Goal: Task Accomplishment & Management: Manage account settings

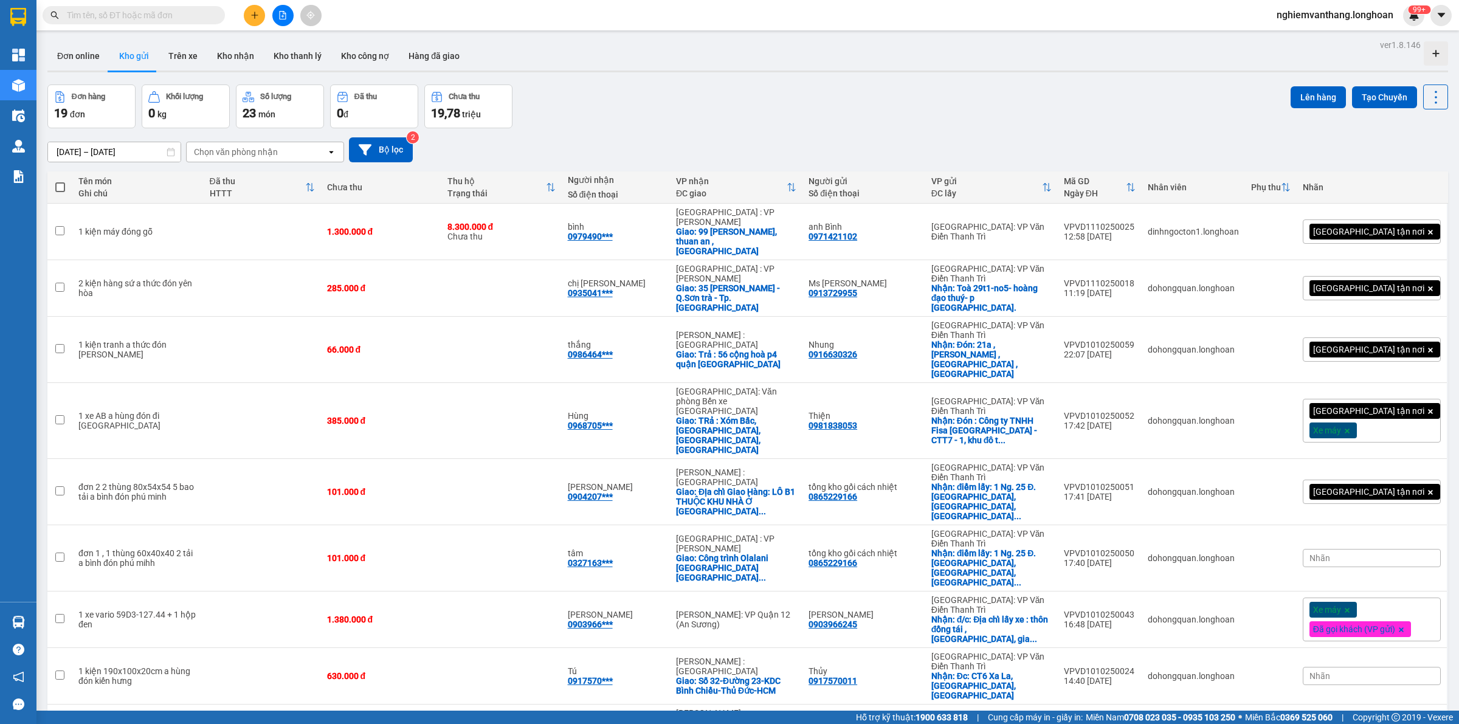
click at [278, 12] on icon "file-add" at bounding box center [282, 15] width 9 height 9
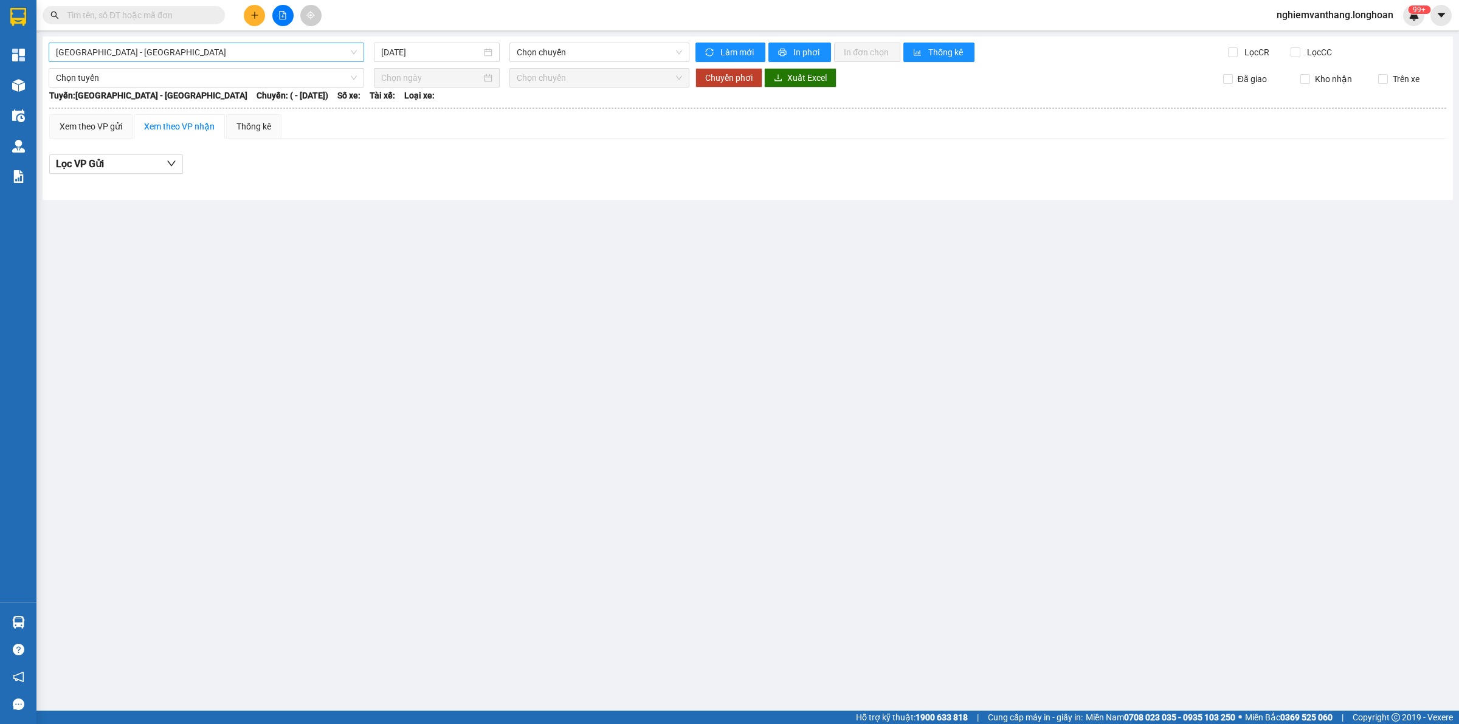
click at [99, 49] on span "[GEOGRAPHIC_DATA] - [GEOGRAPHIC_DATA]" at bounding box center [206, 52] width 301 height 18
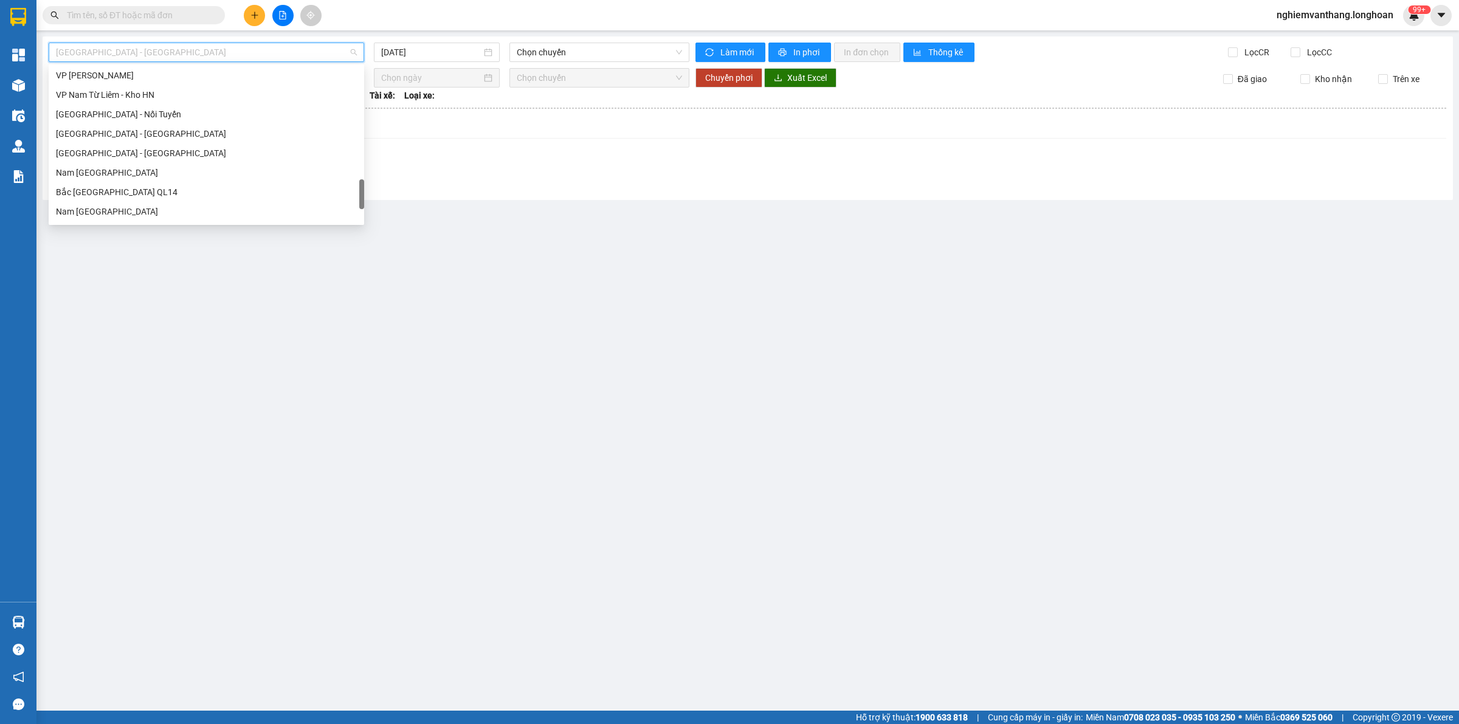
scroll to position [855, 0]
click at [140, 119] on div "Nam [GEOGRAPHIC_DATA]" at bounding box center [206, 115] width 301 height 13
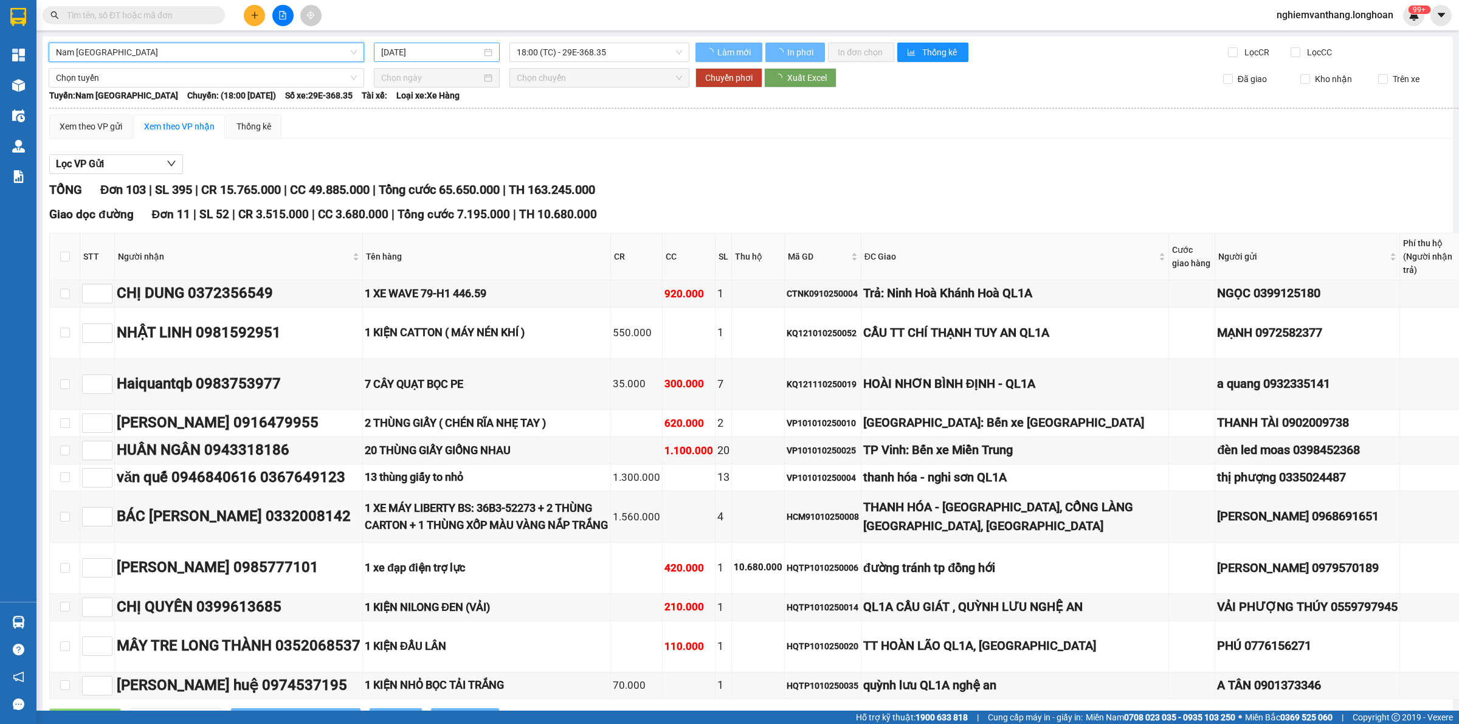
click at [429, 47] on input "[DATE]" at bounding box center [431, 52] width 100 height 13
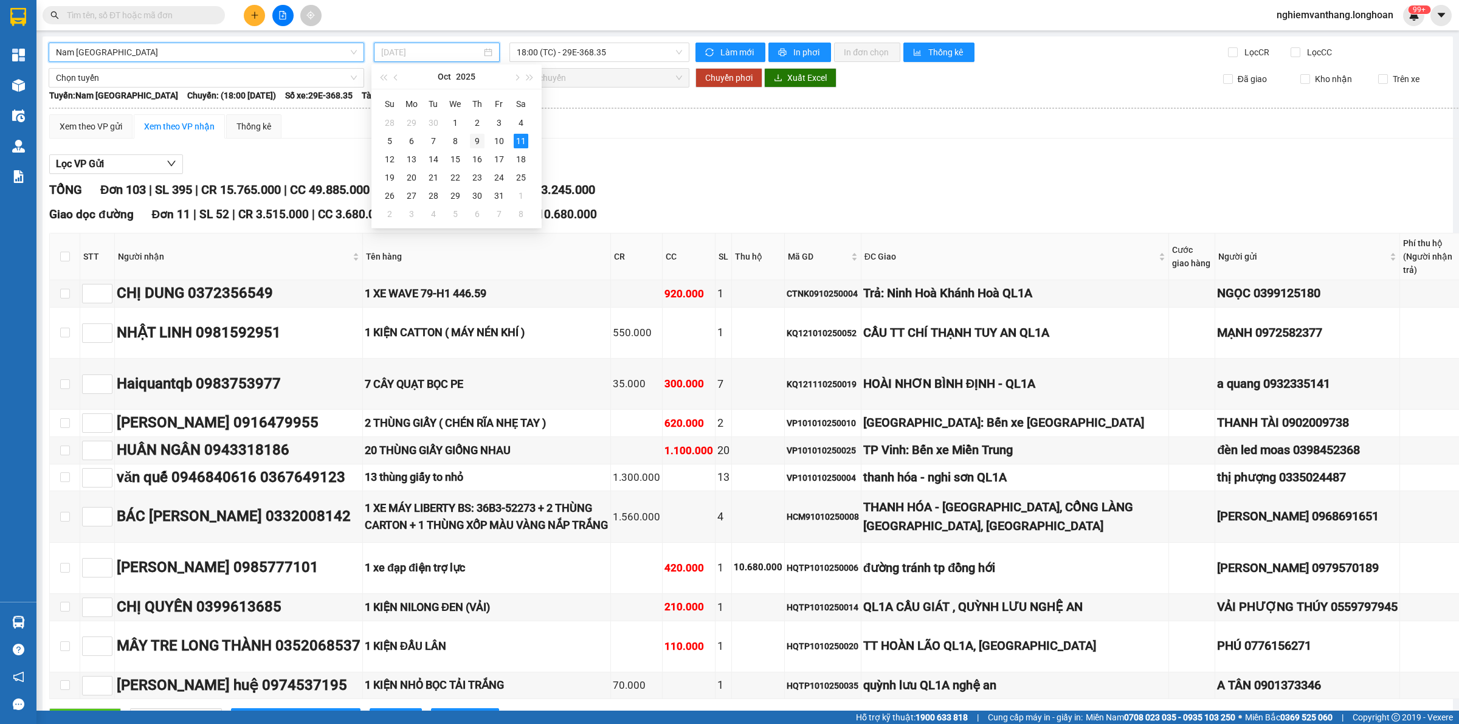
click at [479, 138] on div "9" at bounding box center [477, 141] width 15 height 15
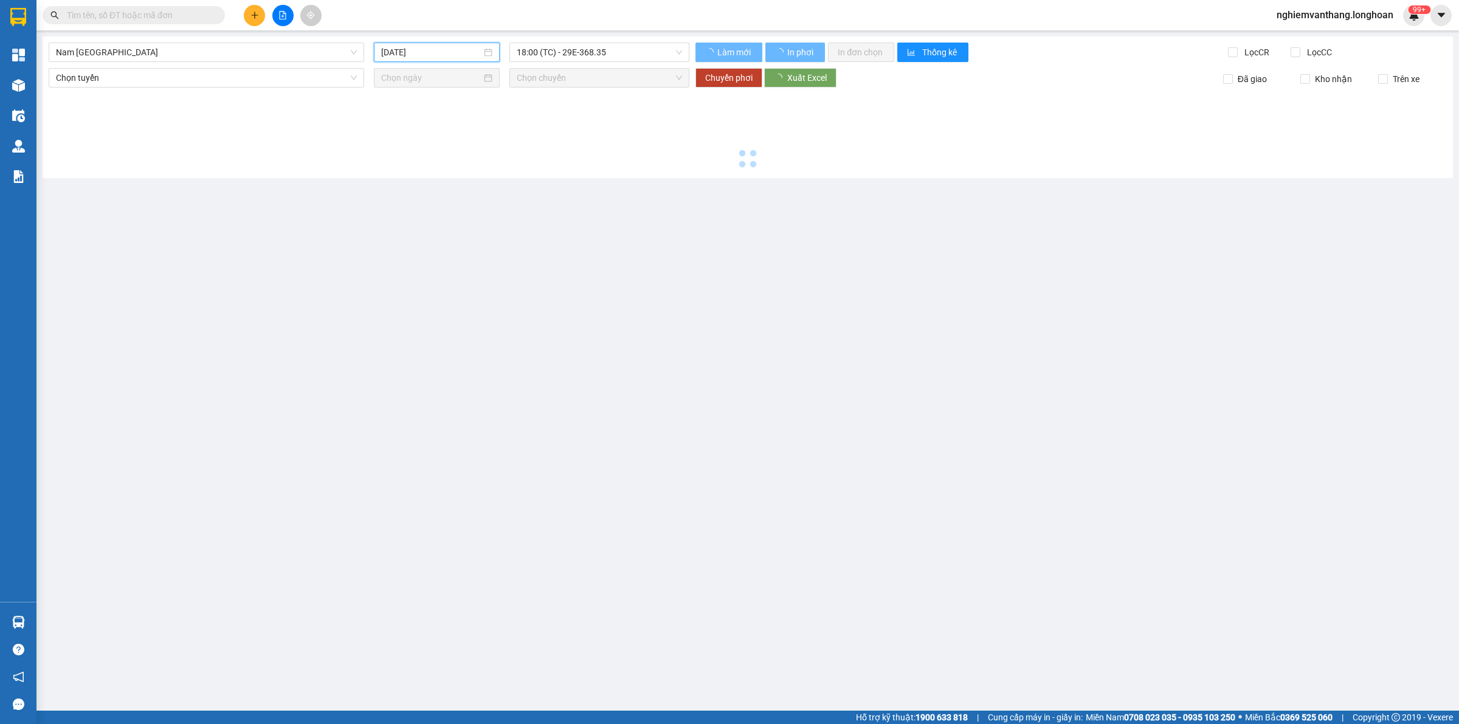
type input "[DATE]"
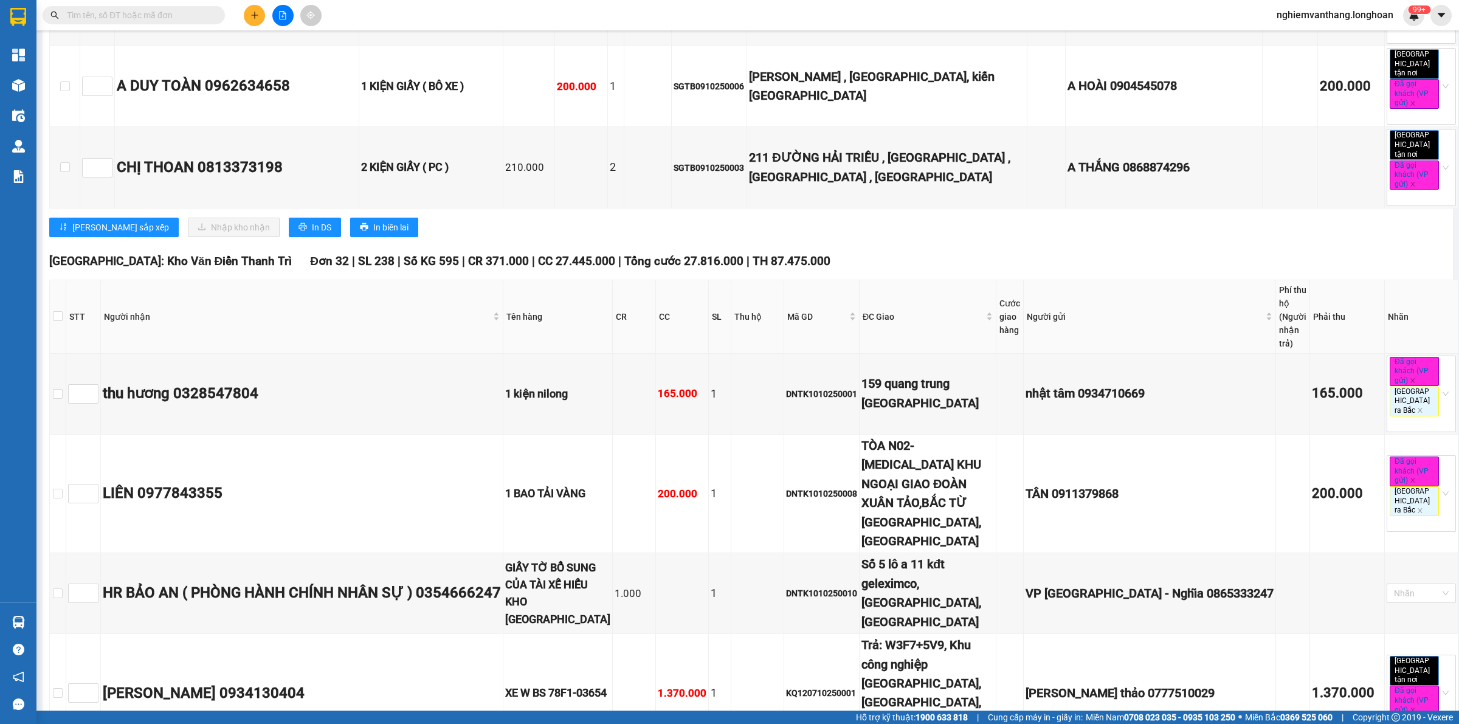
scroll to position [1596, 0]
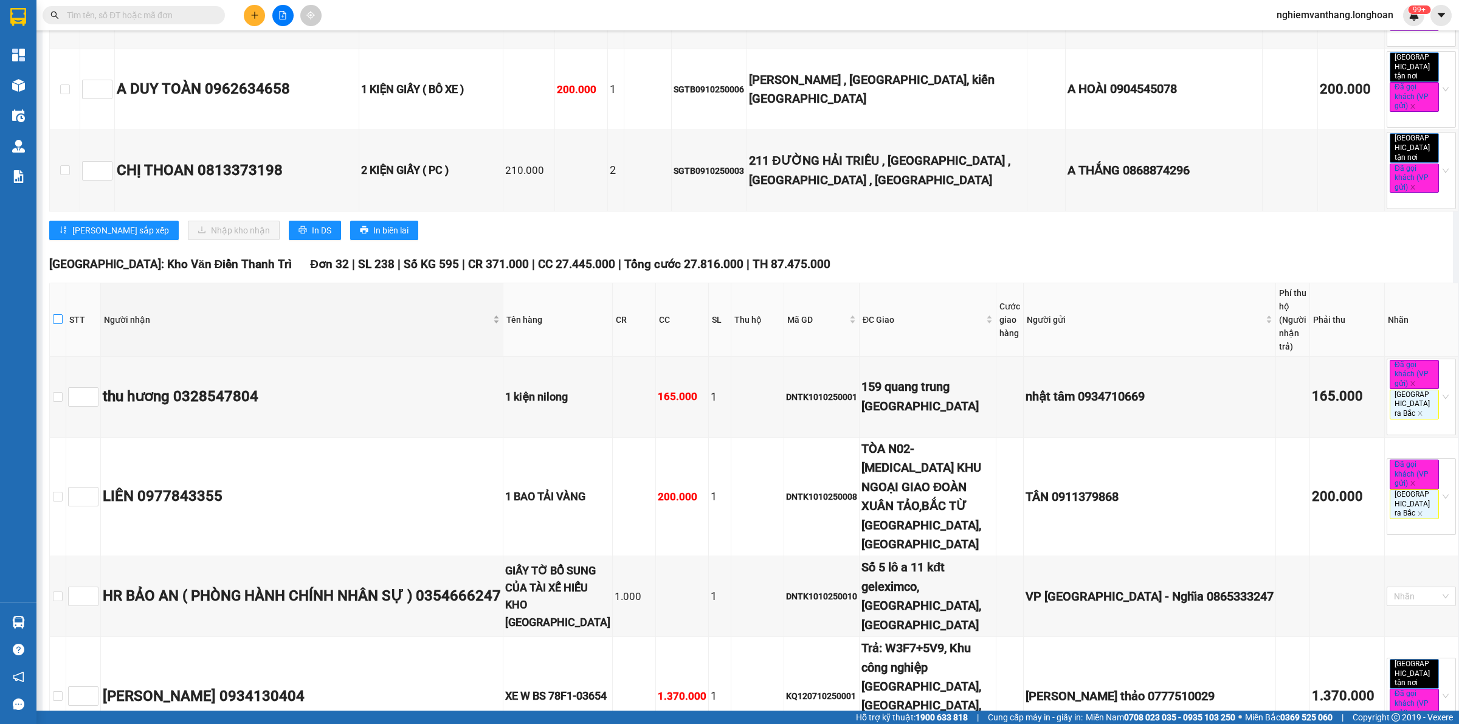
drag, startPoint x: 66, startPoint y: 196, endPoint x: 372, endPoint y: 225, distance: 307.8
click at [63, 314] on input "checkbox" at bounding box center [58, 319] width 10 height 10
checkbox input "true"
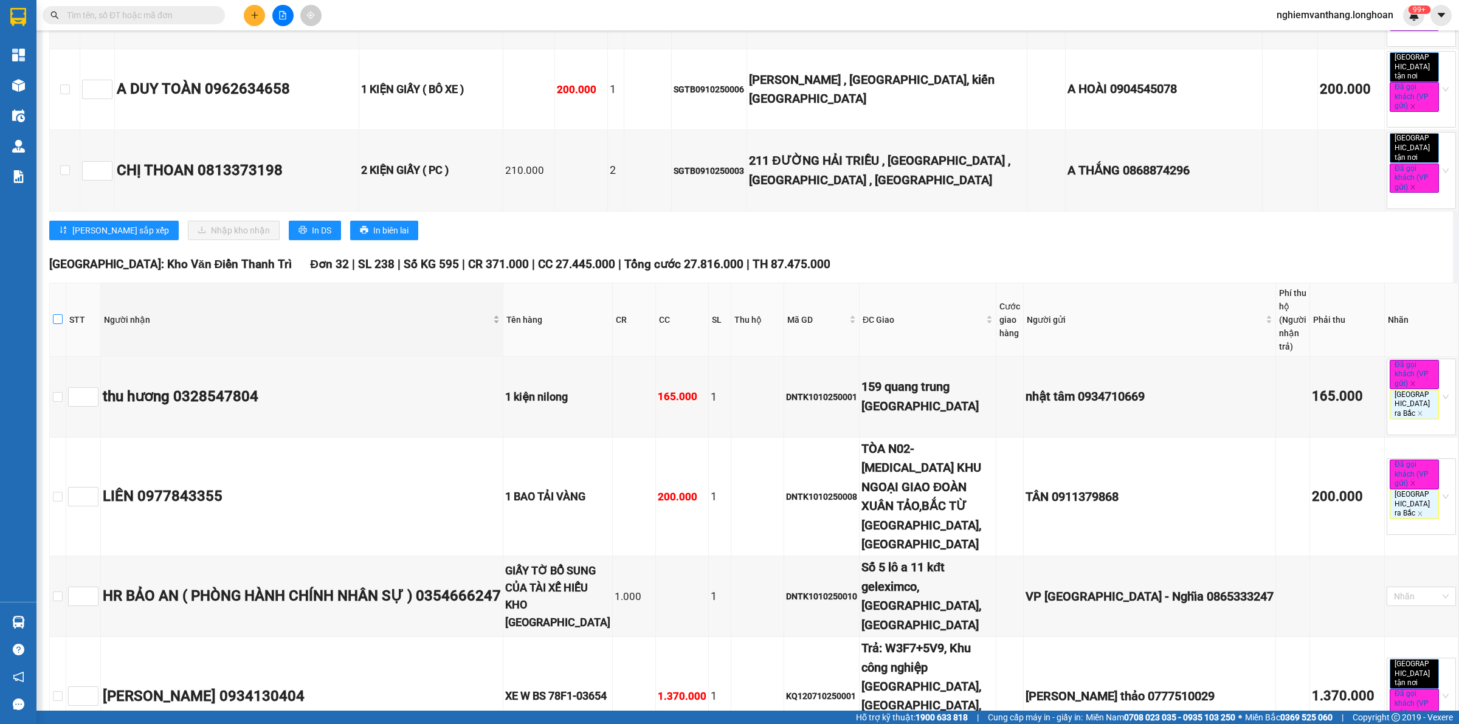
checkbox input "true"
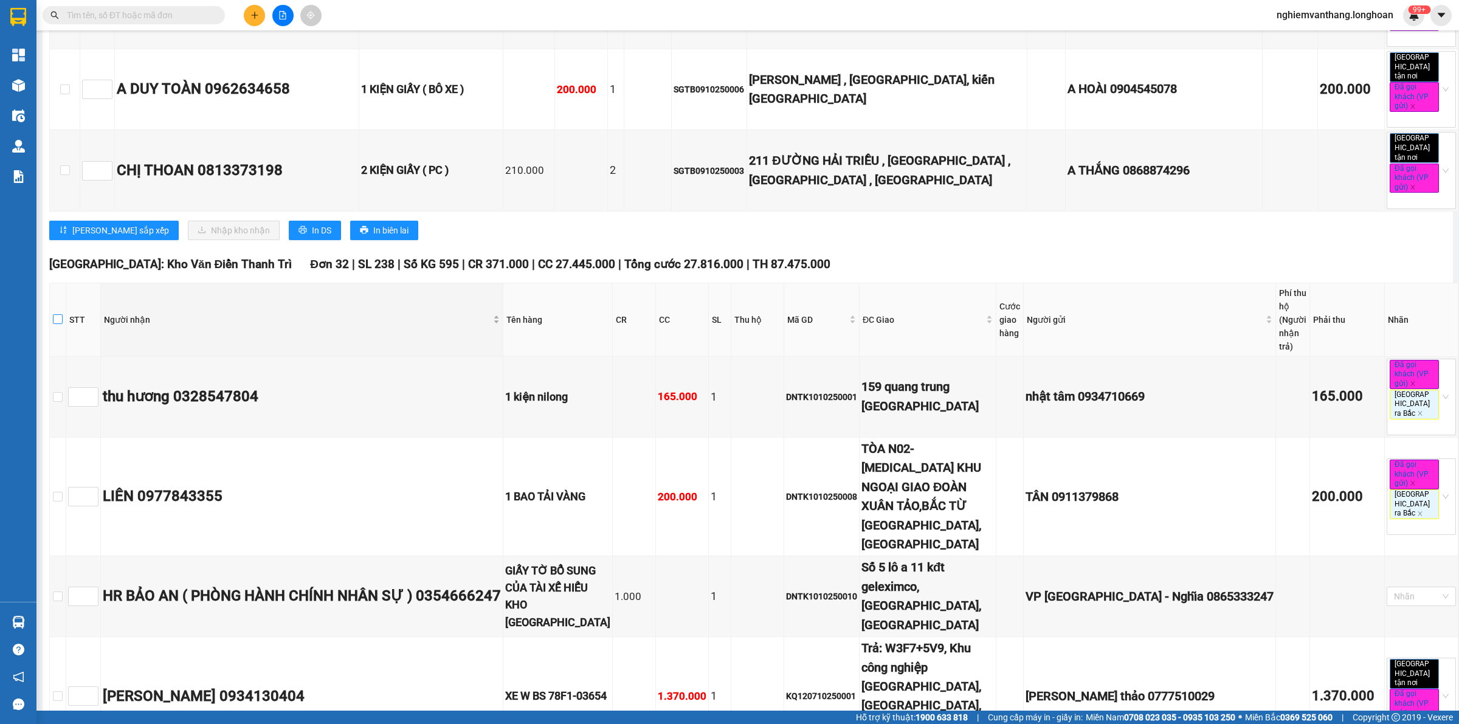
checkbox input "true"
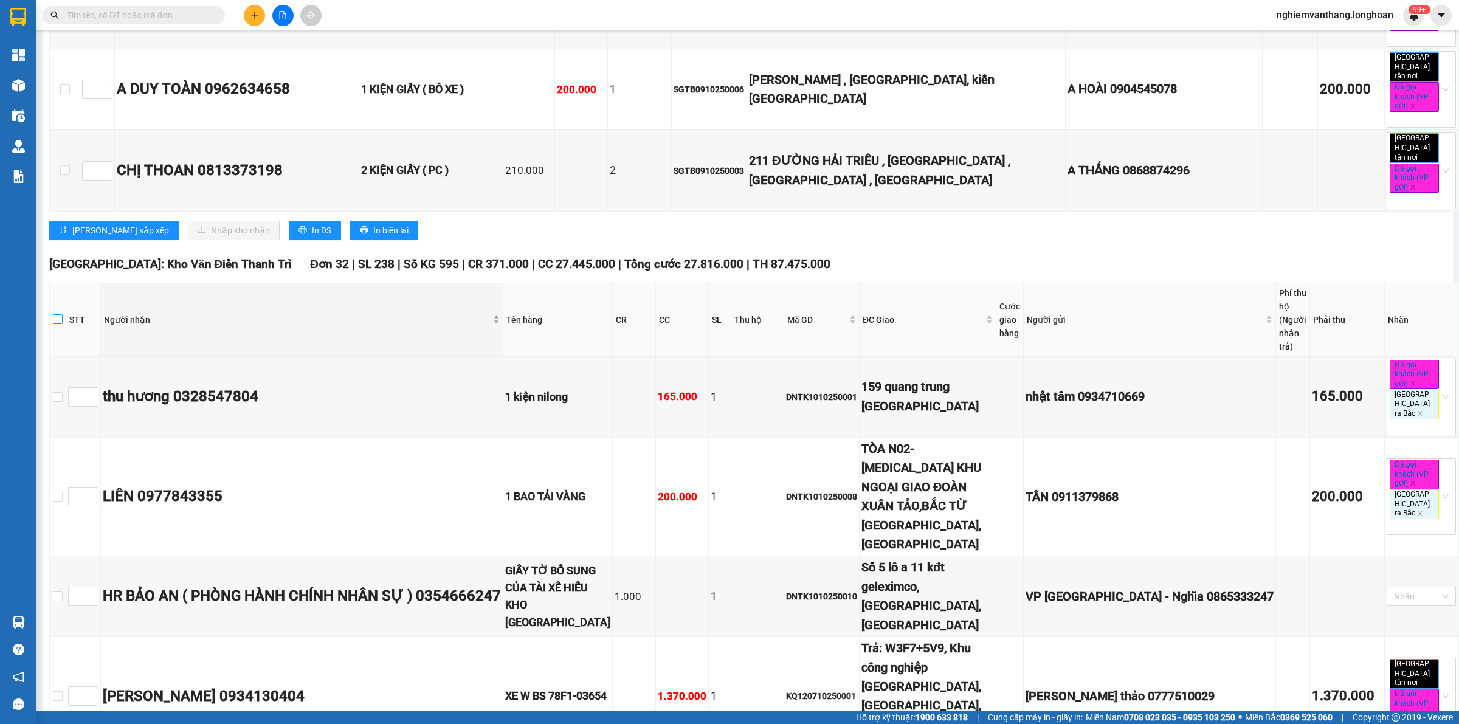
checkbox input "true"
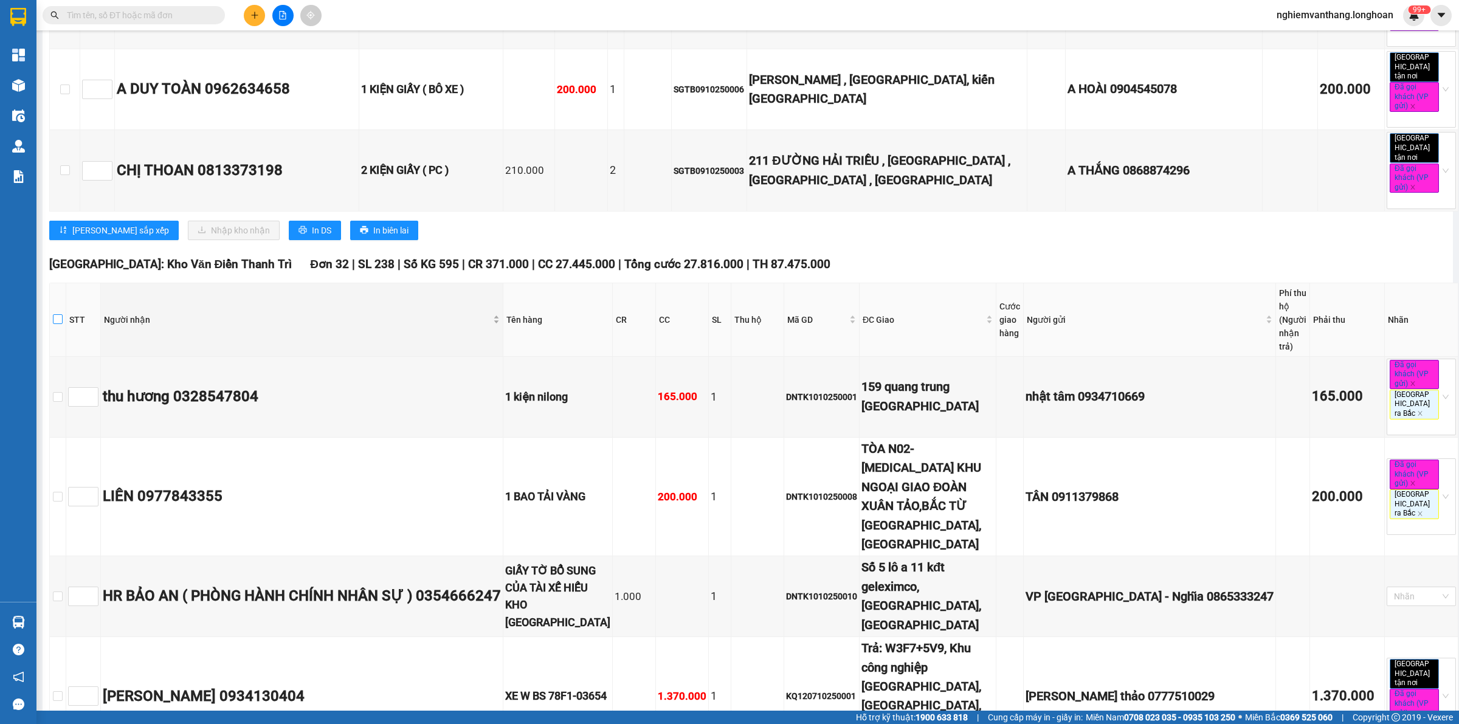
checkbox input "true"
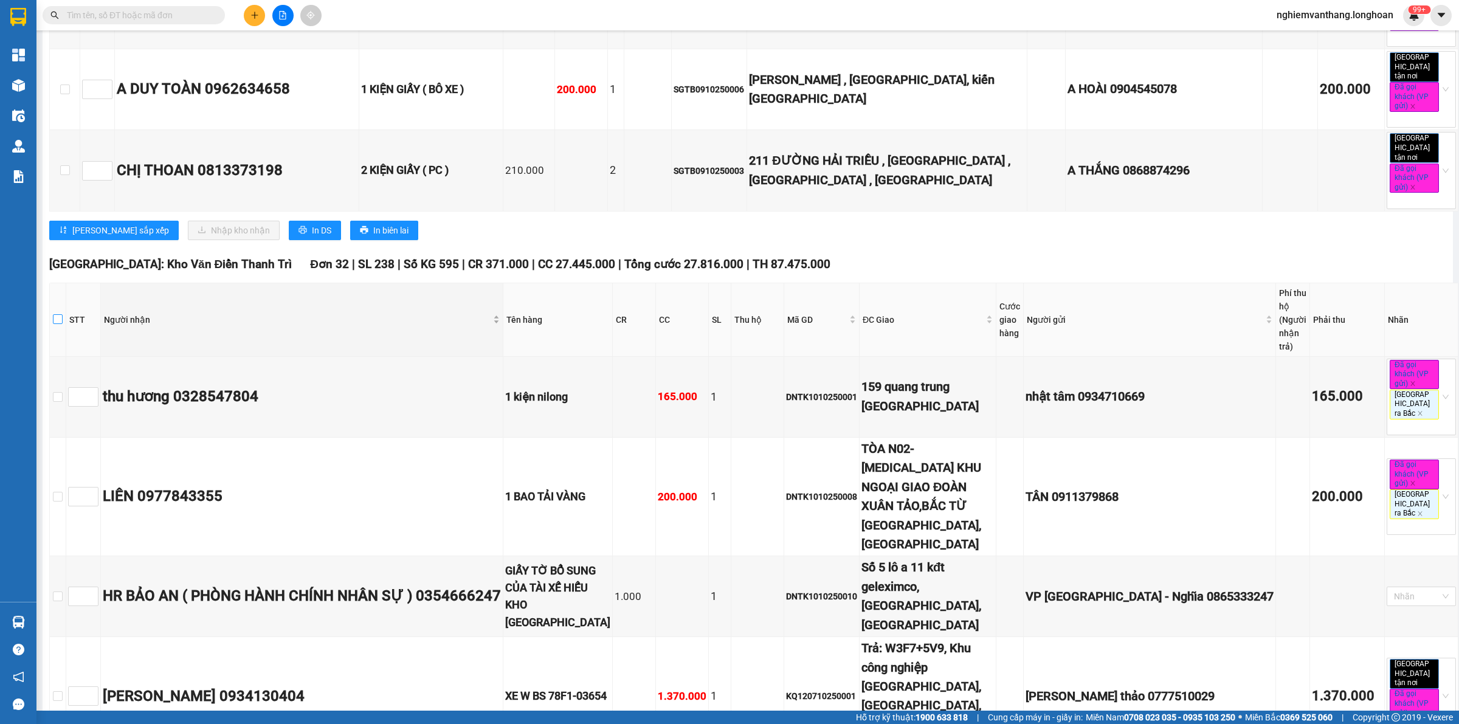
checkbox input "true"
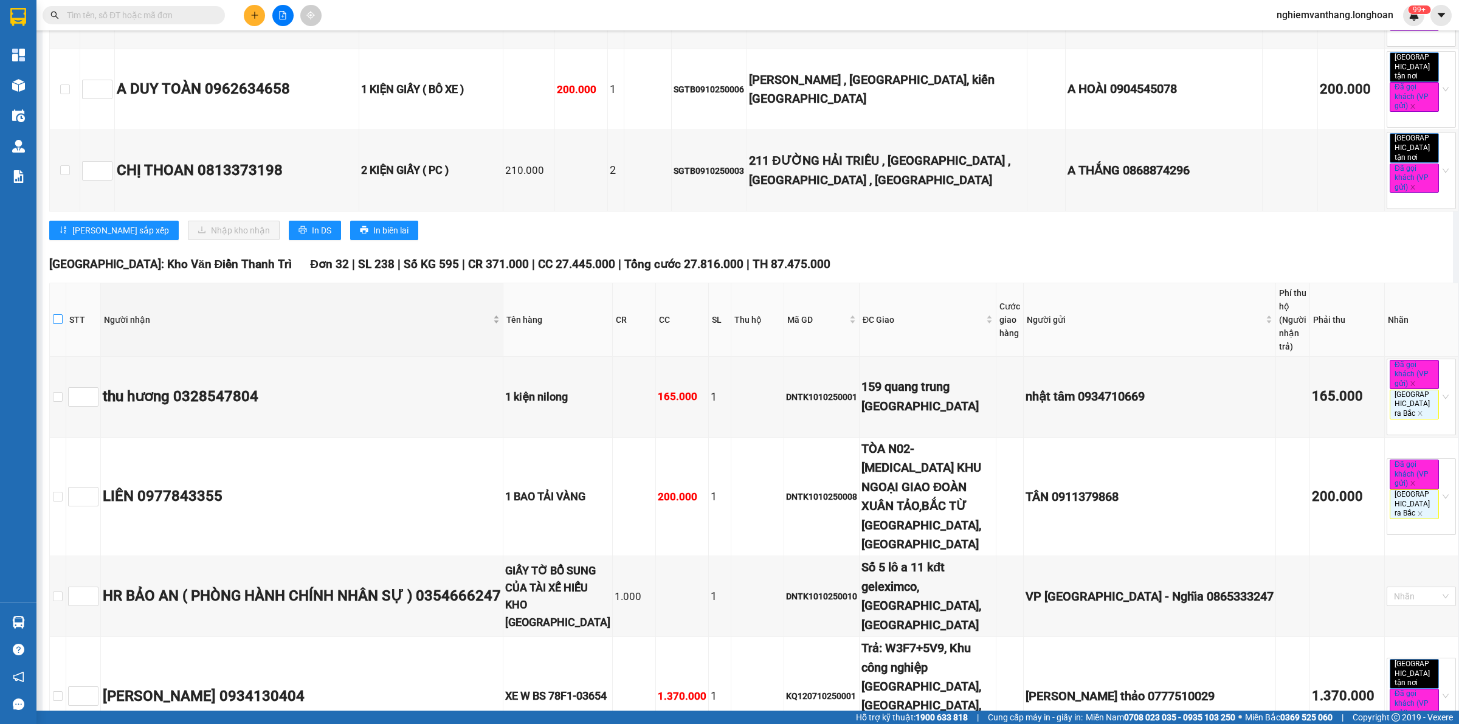
checkbox input "true"
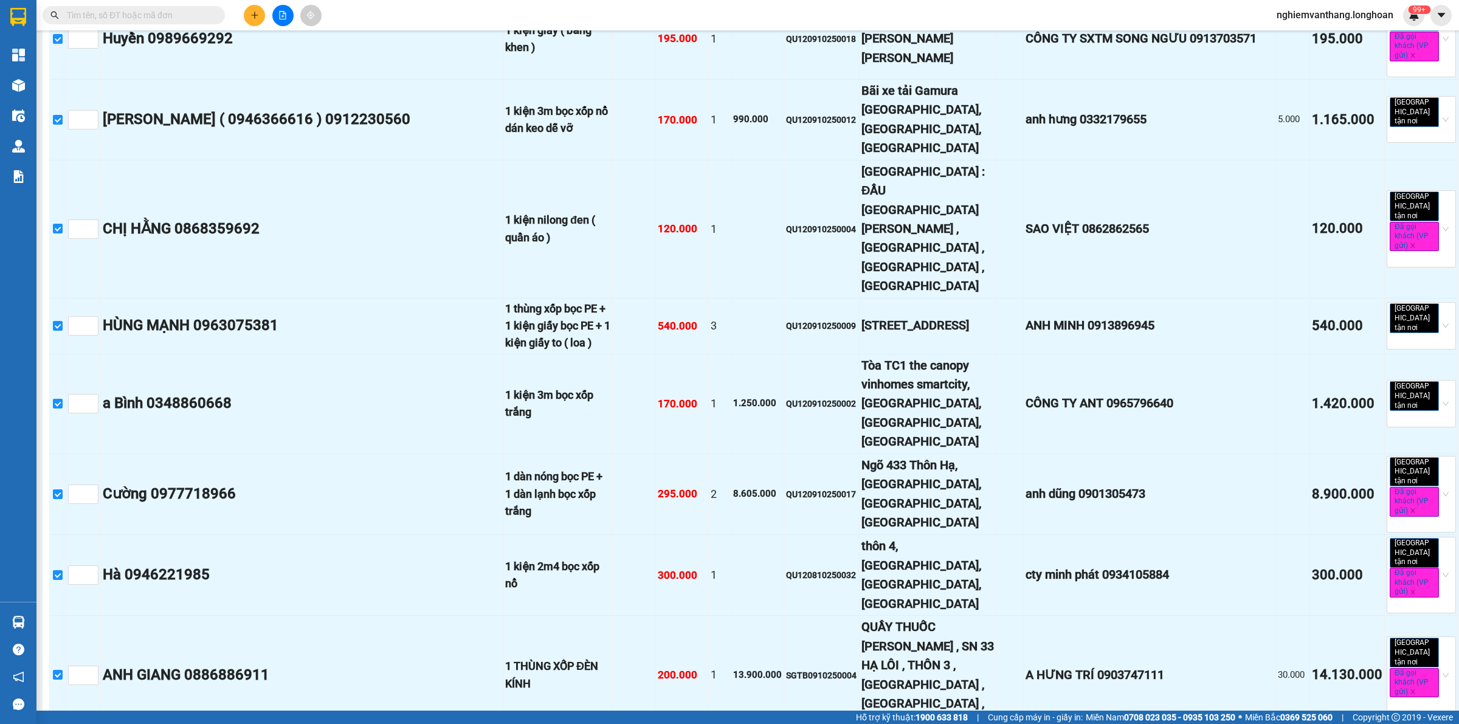
scroll to position [4332, 0]
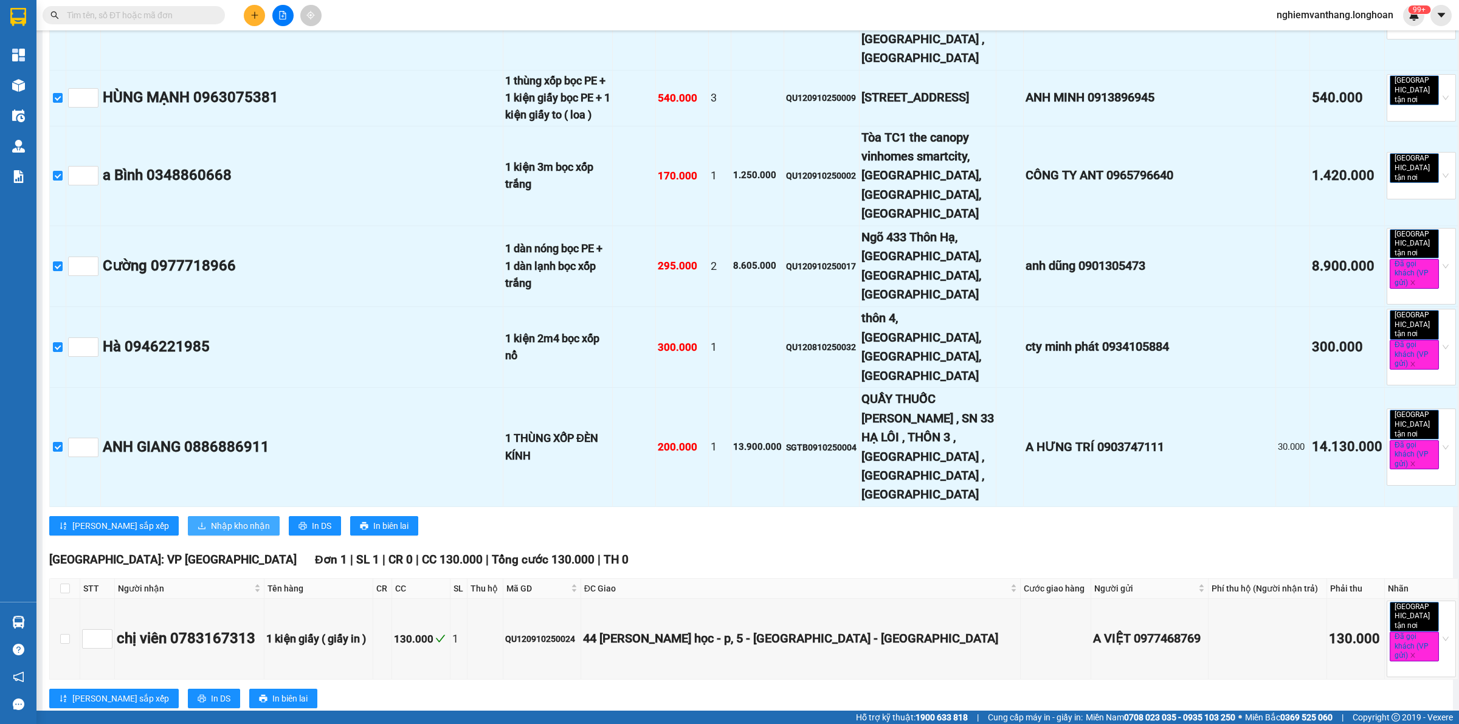
click at [211, 519] on span "Nhập kho nhận" at bounding box center [240, 525] width 59 height 13
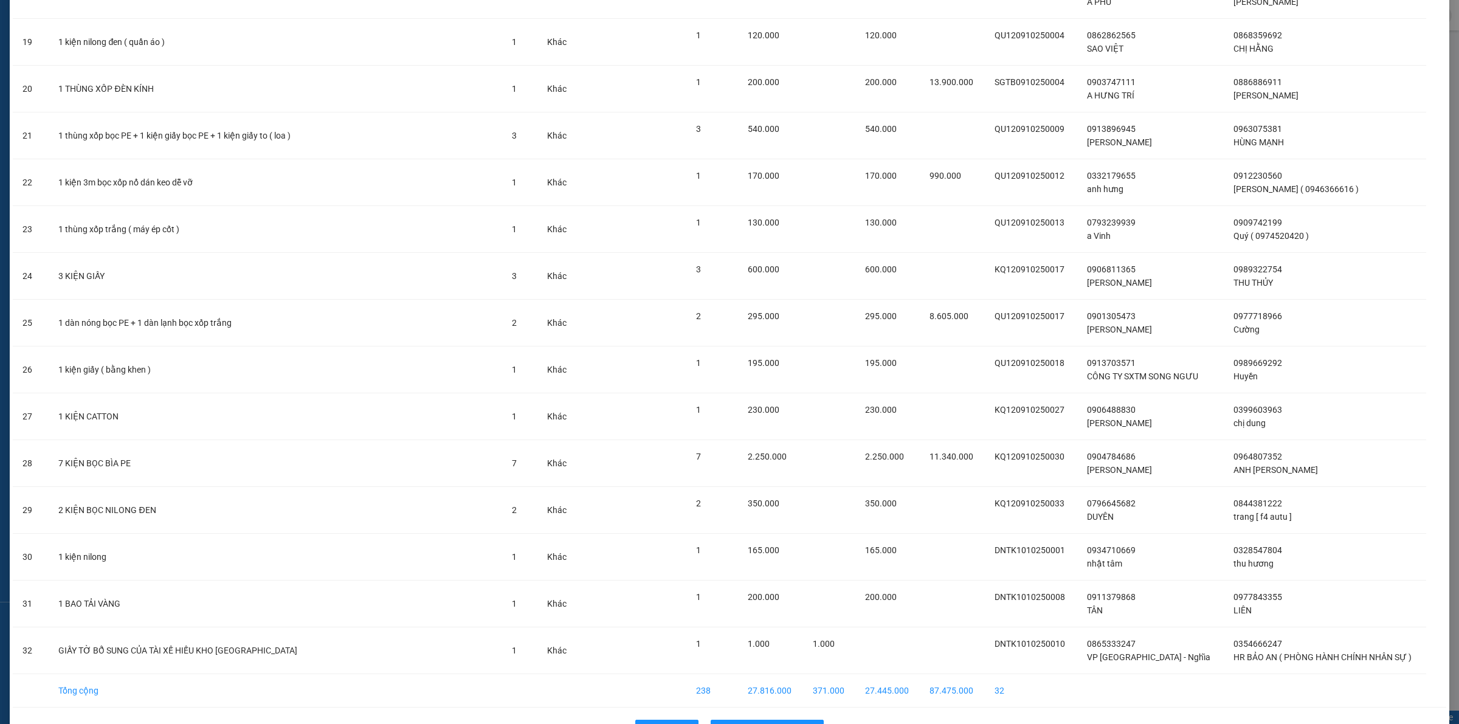
scroll to position [970, 0]
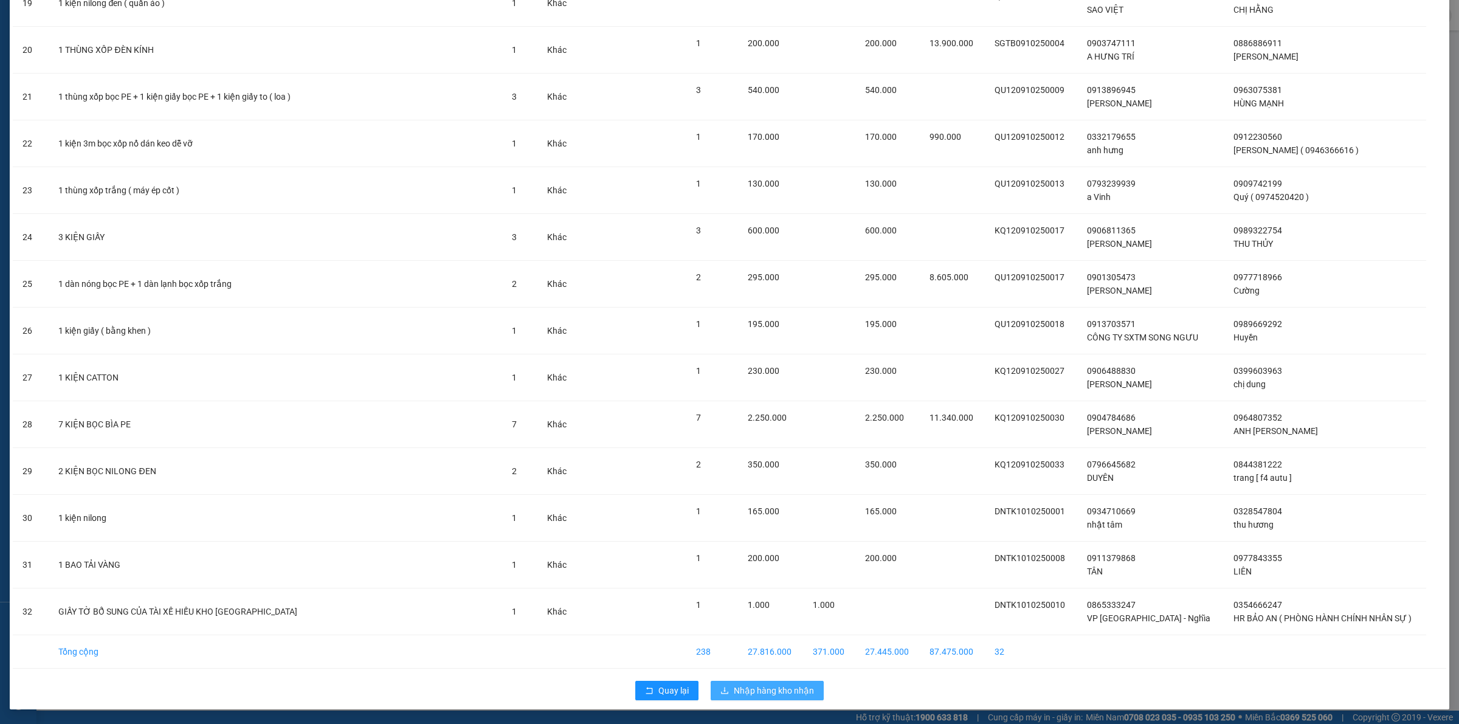
click at [758, 687] on span "Nhập hàng kho nhận" at bounding box center [774, 690] width 80 height 13
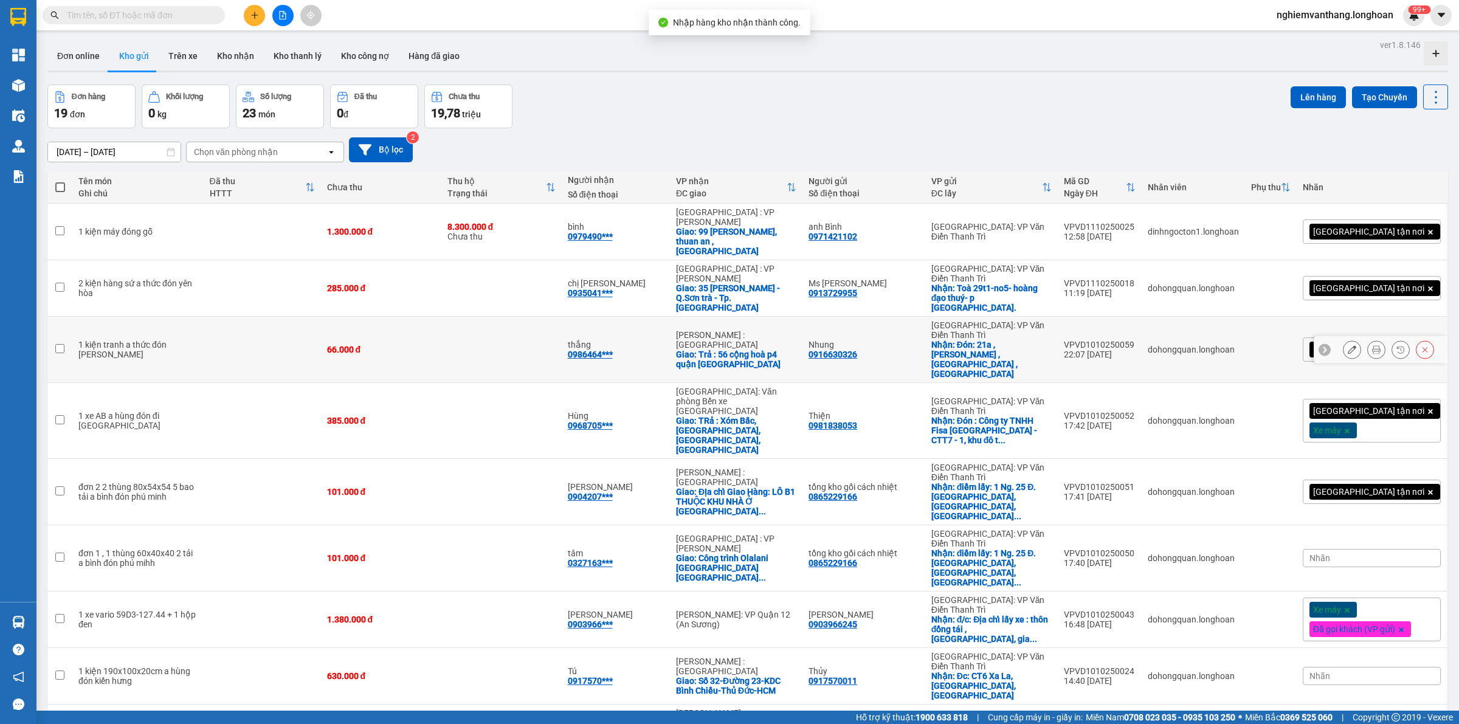
click at [105, 340] on div "1 kiện tranh a thức đón [PERSON_NAME]" at bounding box center [137, 349] width 119 height 19
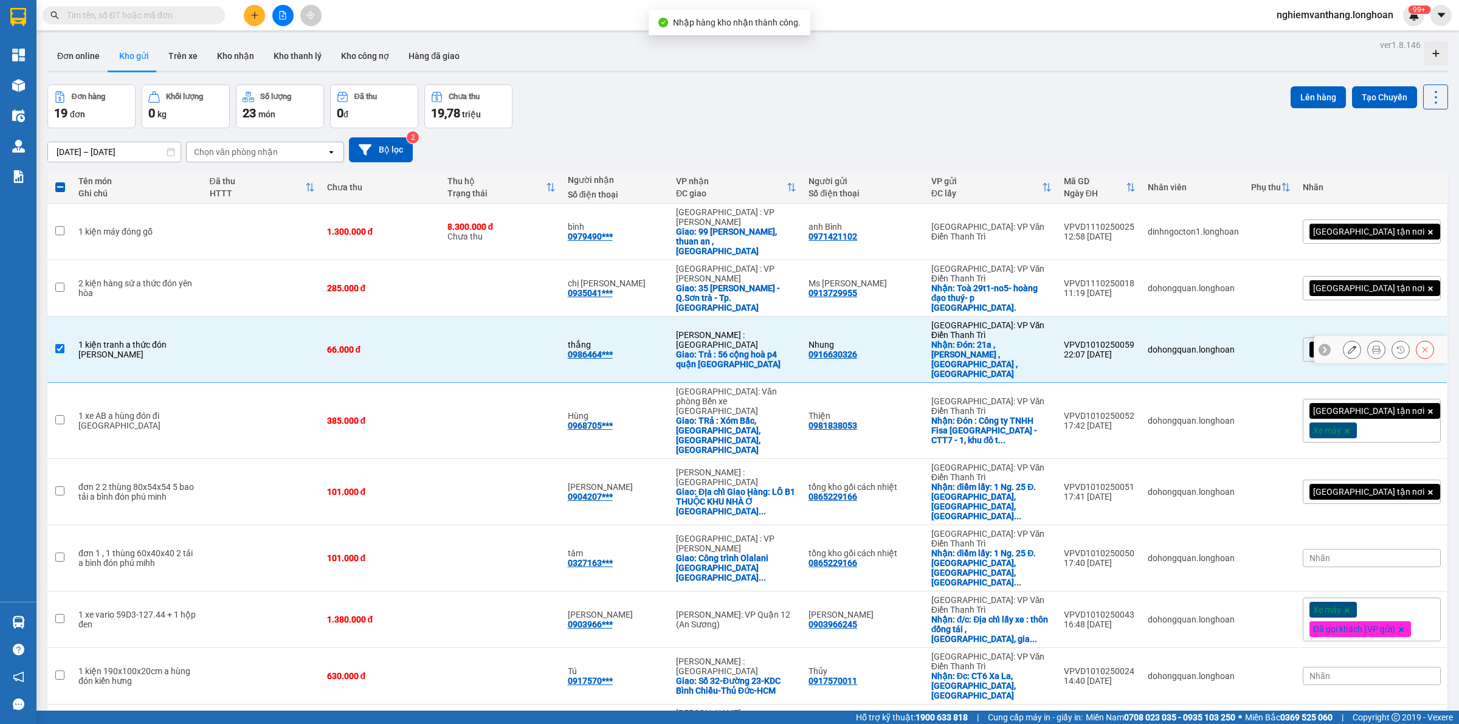
drag, startPoint x: 105, startPoint y: 300, endPoint x: 93, endPoint y: 266, distance: 36.2
click at [105, 340] on div "1 kiện tranh a thức đón [PERSON_NAME]" at bounding box center [137, 349] width 119 height 19
checkbox input "false"
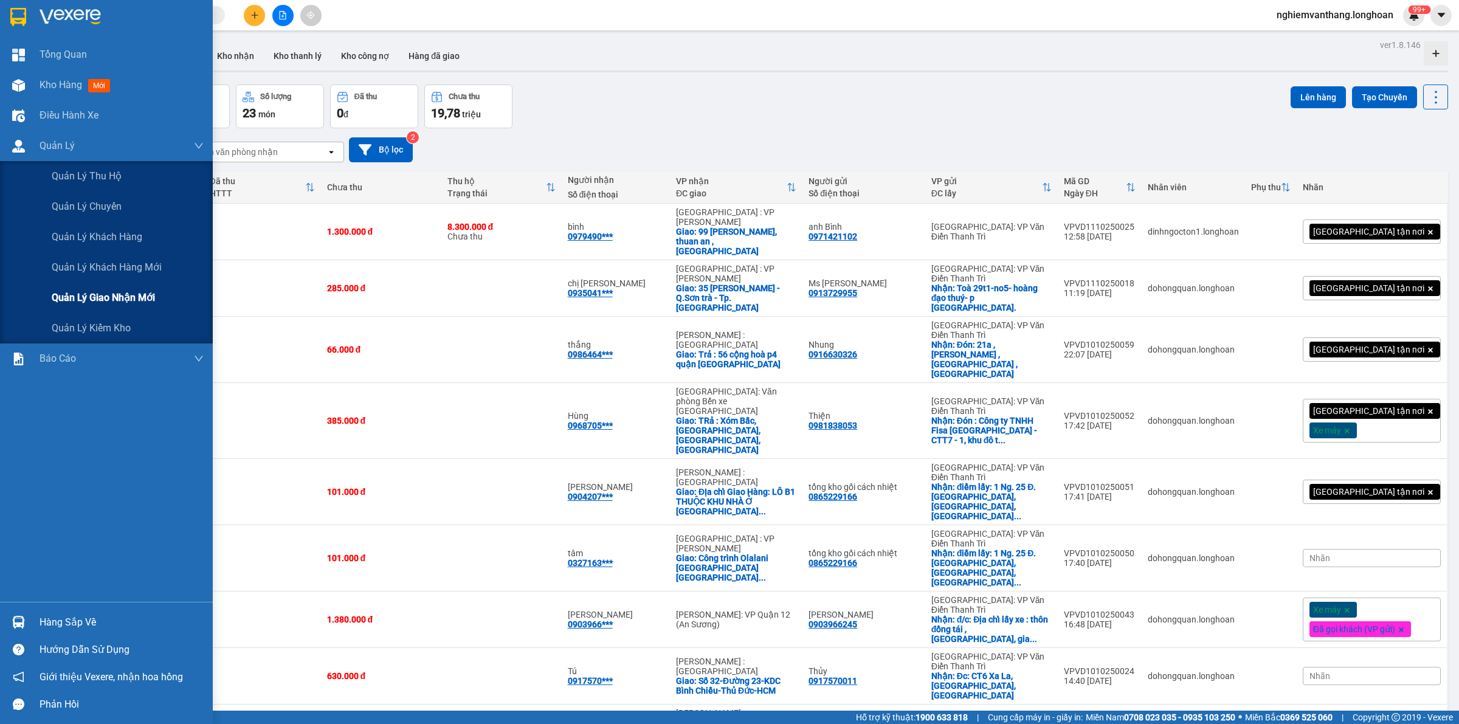
click at [104, 293] on span "Quản lý giao nhận mới" at bounding box center [103, 297] width 103 height 15
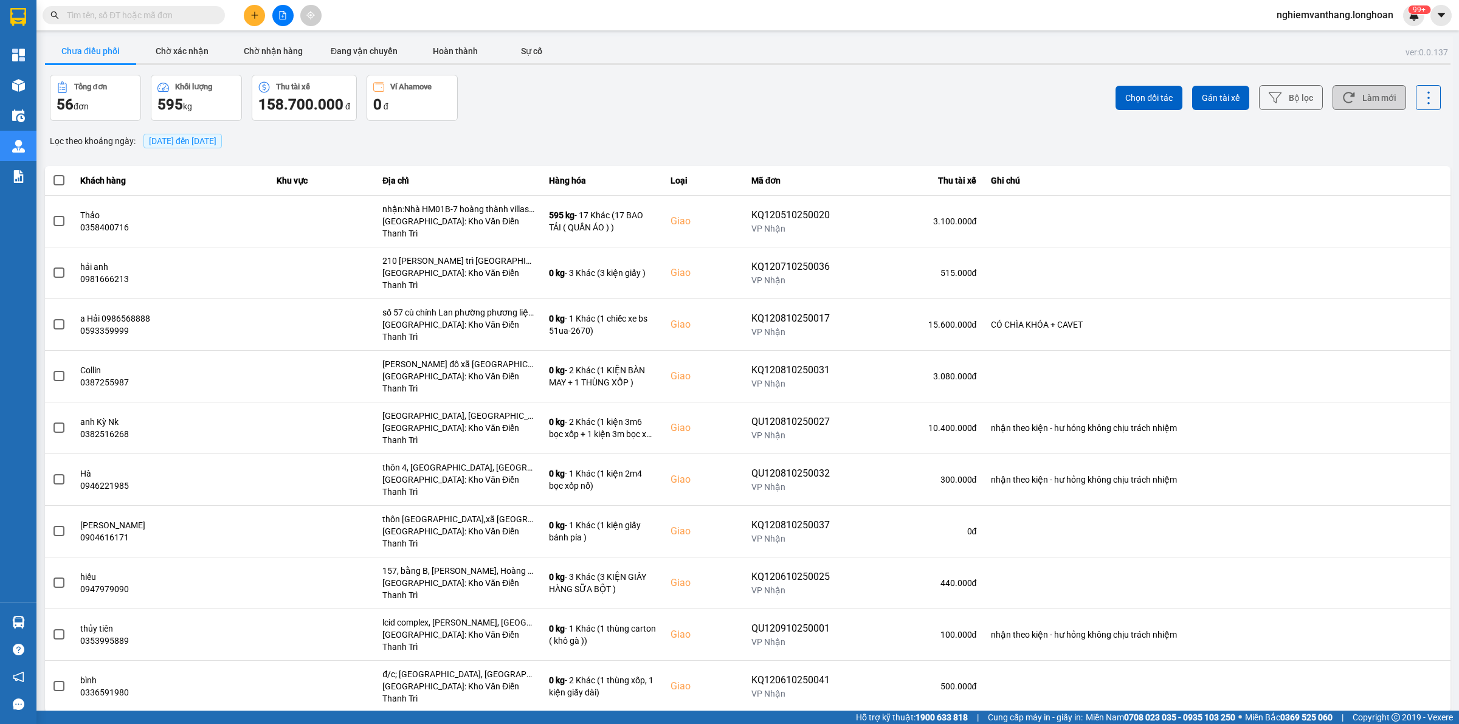
click at [1338, 98] on button "Làm mới" at bounding box center [1370, 97] width 74 height 25
click at [1302, 101] on button "Bộ lọc" at bounding box center [1291, 97] width 64 height 25
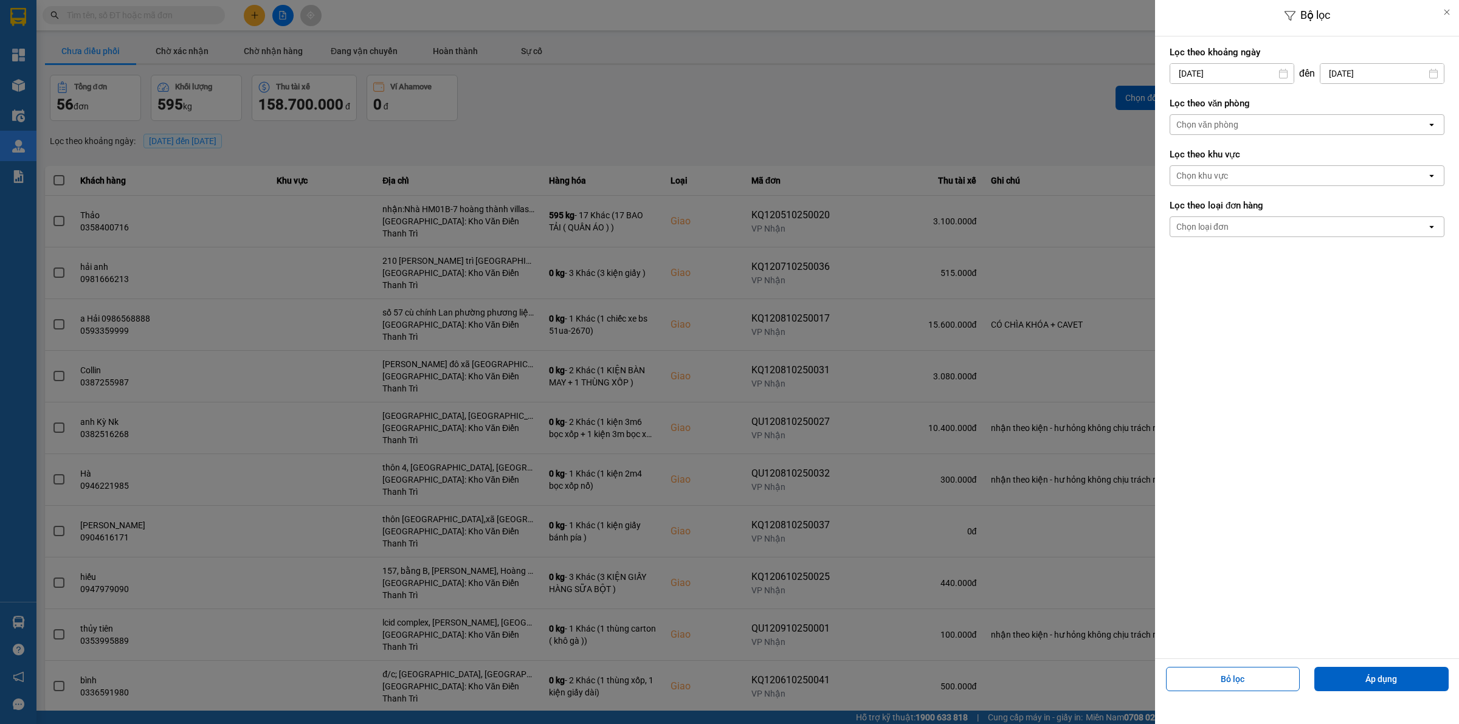
click at [1256, 122] on div "Chọn văn phòng" at bounding box center [1298, 124] width 257 height 19
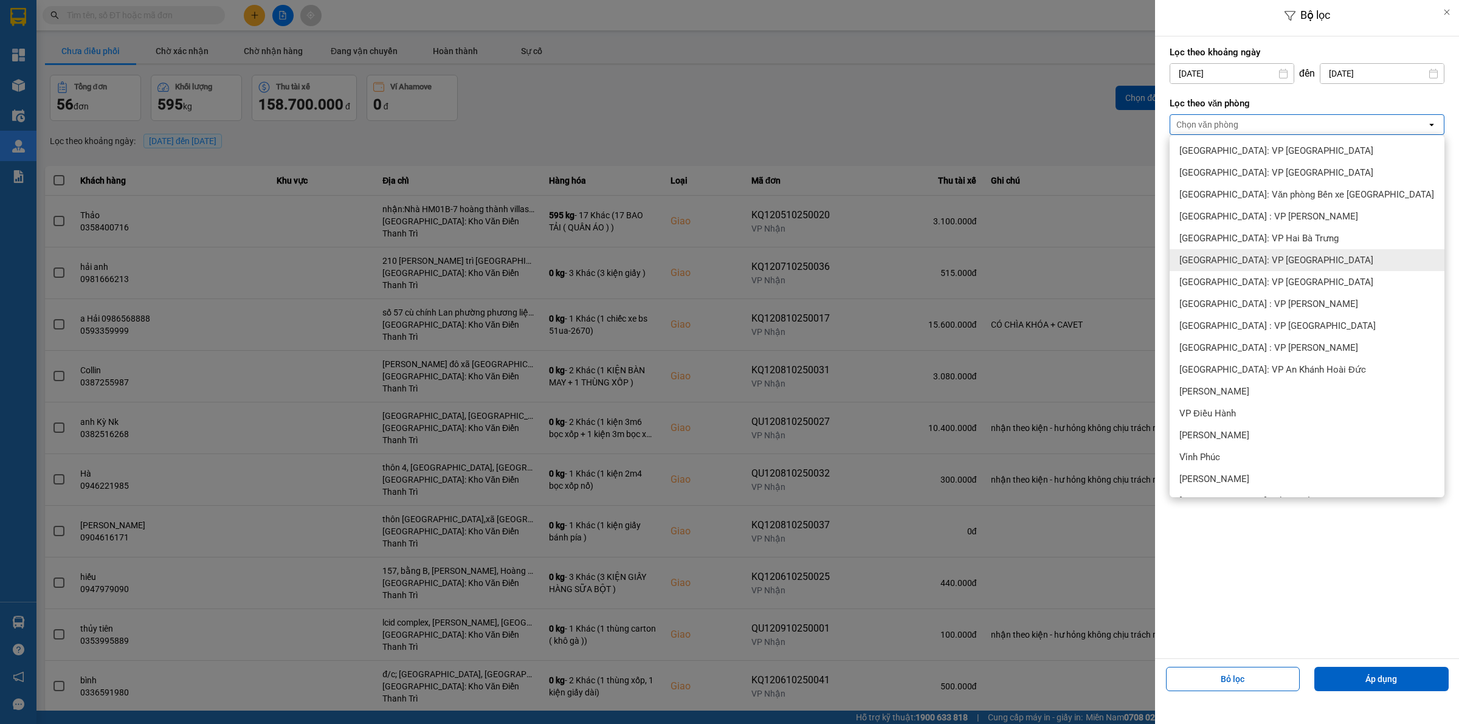
scroll to position [456, 0]
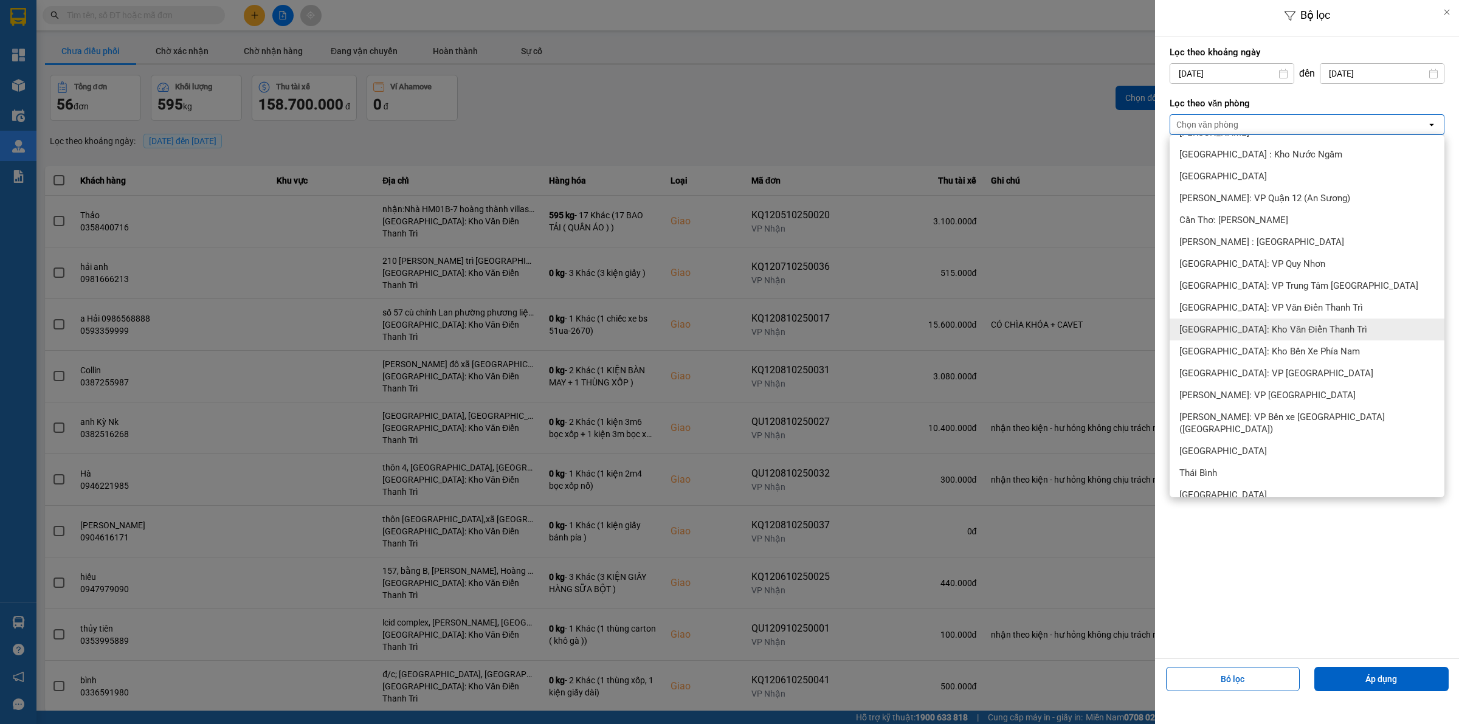
click at [1294, 330] on span "[GEOGRAPHIC_DATA]: Kho Văn Điển Thanh Trì" at bounding box center [1274, 329] width 188 height 12
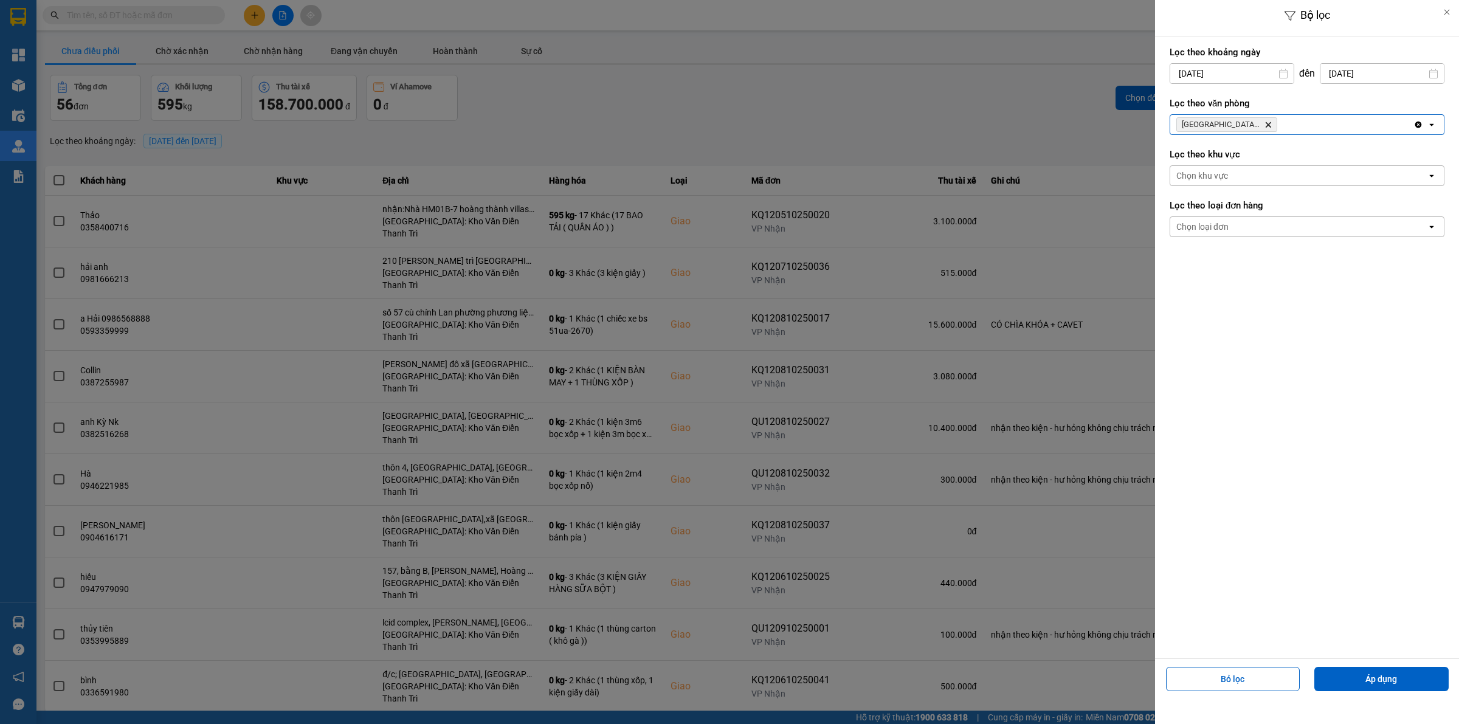
click at [1344, 664] on div "Bỏ lọc Áp dụng" at bounding box center [1307, 684] width 298 height 44
click at [1353, 672] on button "Áp dụng" at bounding box center [1382, 679] width 134 height 24
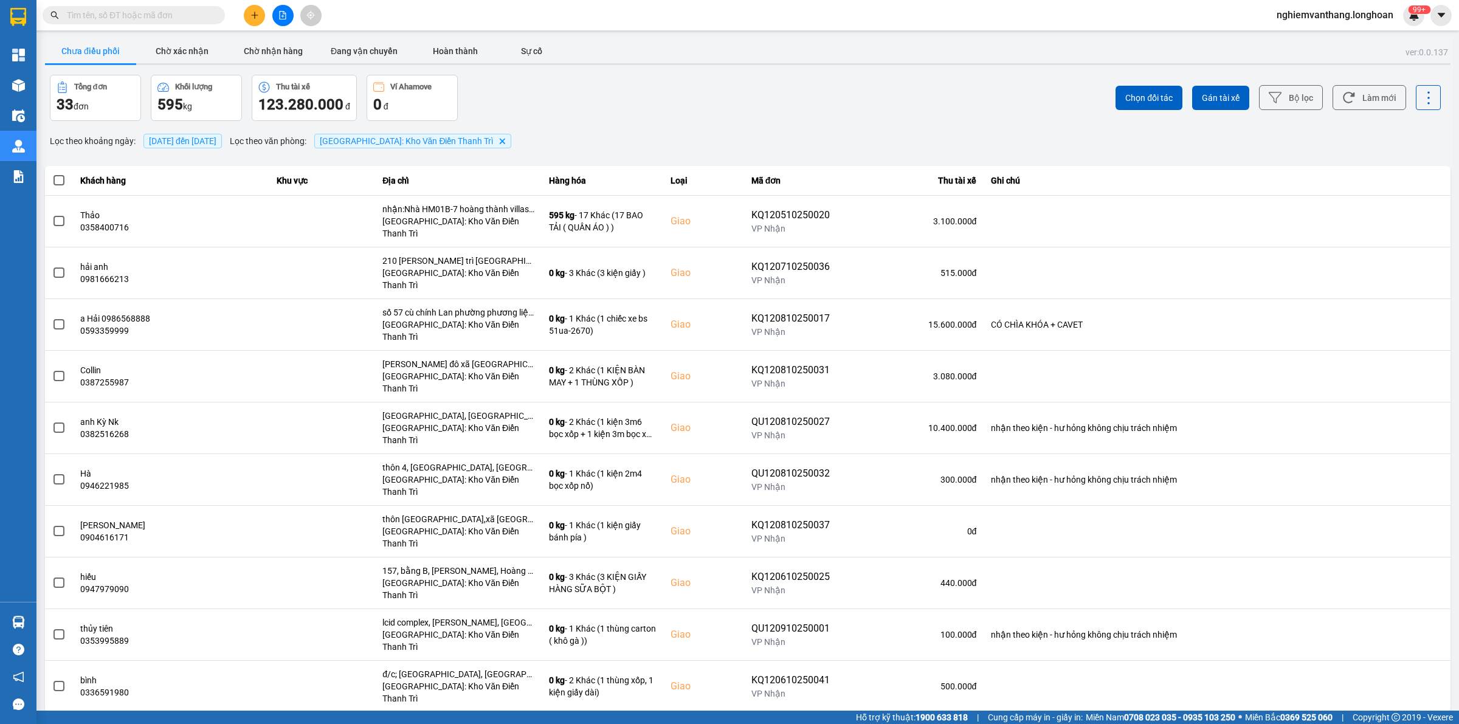
click at [1420, 716] on div "10 / trang" at bounding box center [1413, 722] width 38 height 12
click at [1414, 607] on li "100 / trang" at bounding box center [1419, 601] width 64 height 22
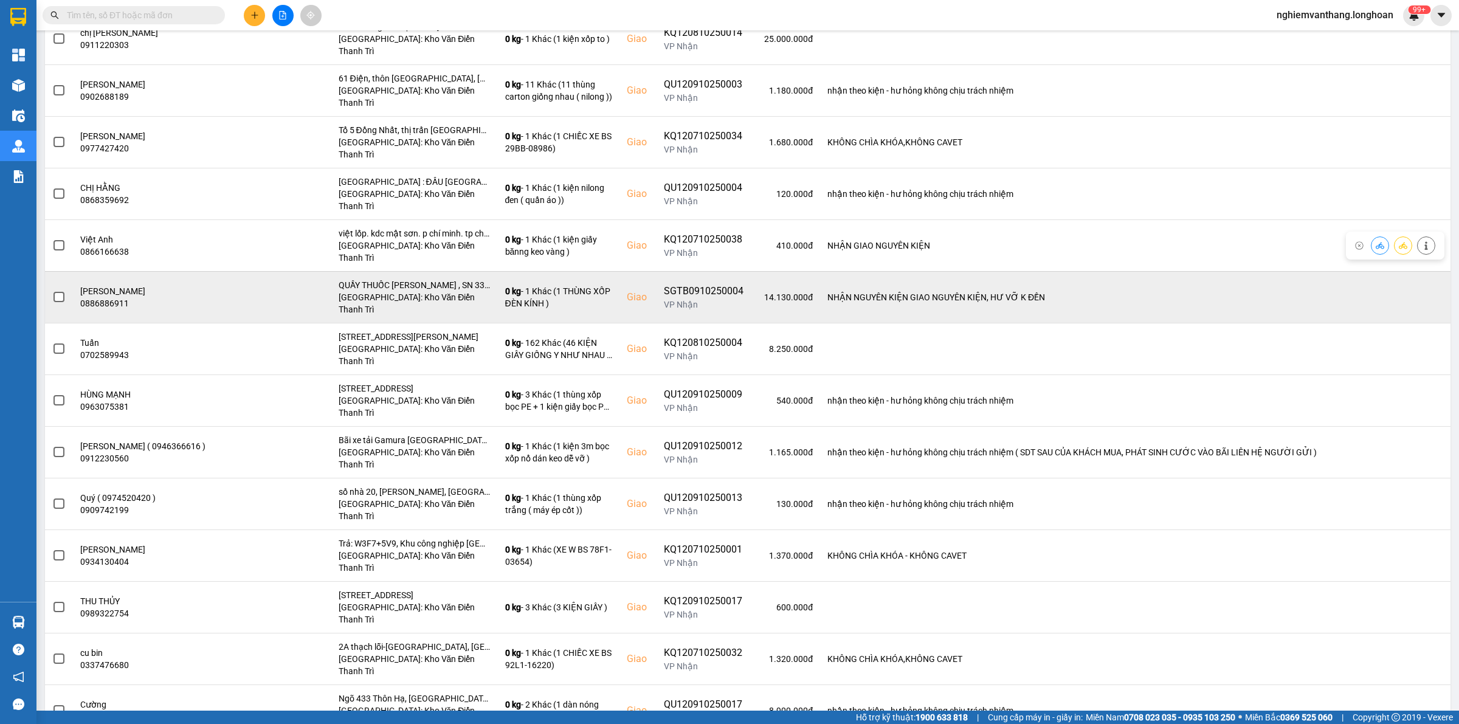
scroll to position [902, 0]
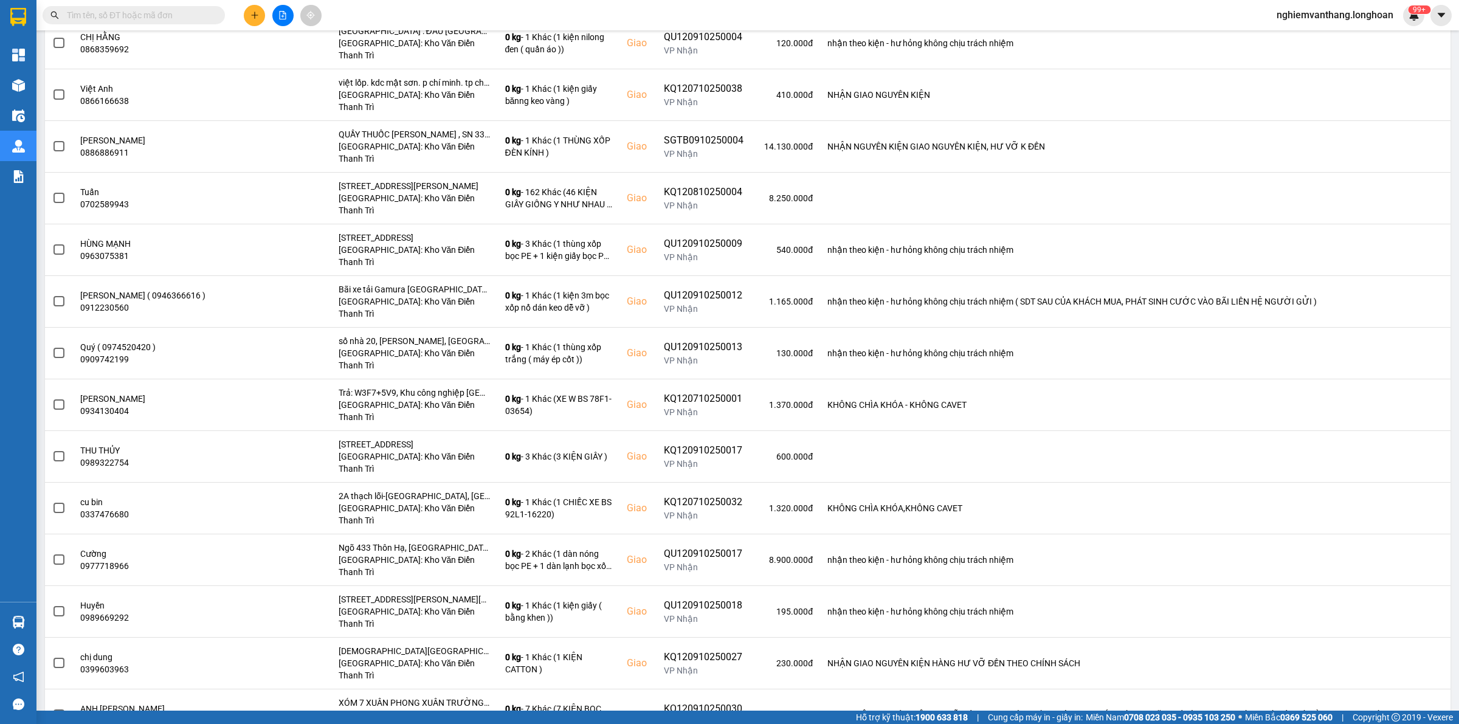
drag, startPoint x: 64, startPoint y: 660, endPoint x: 57, endPoint y: 662, distance: 8.0
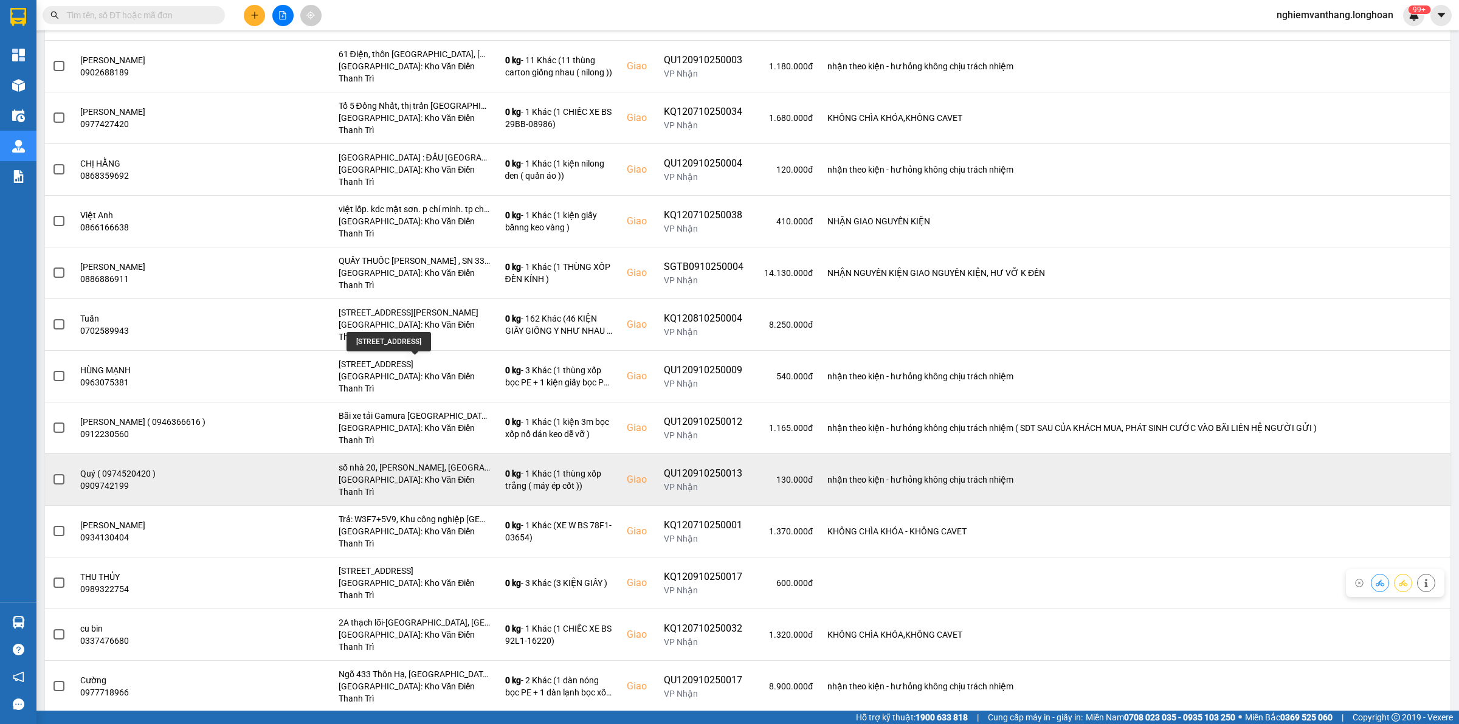
scroll to position [750, 0]
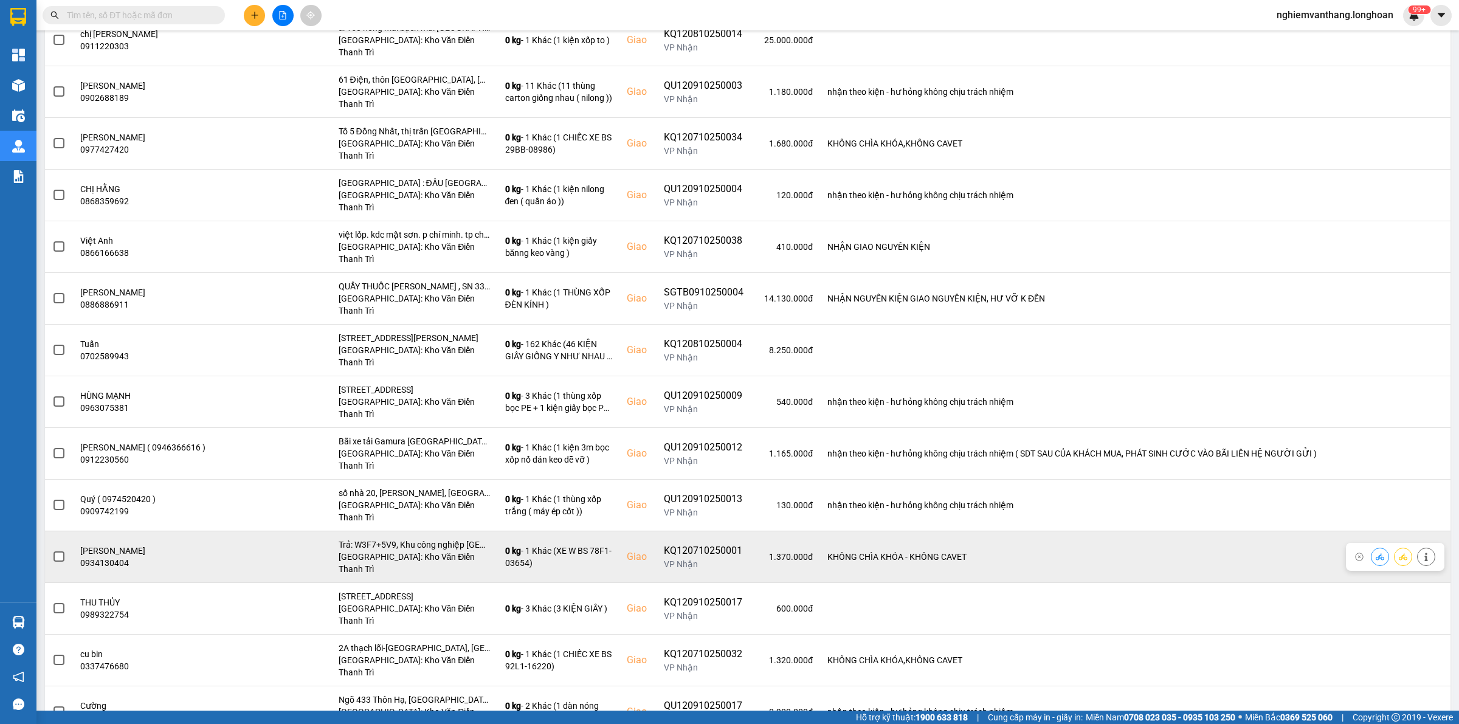
click at [58, 551] on span at bounding box center [59, 556] width 11 height 11
click at [52, 550] on input "checkbox" at bounding box center [52, 550] width 0 height 0
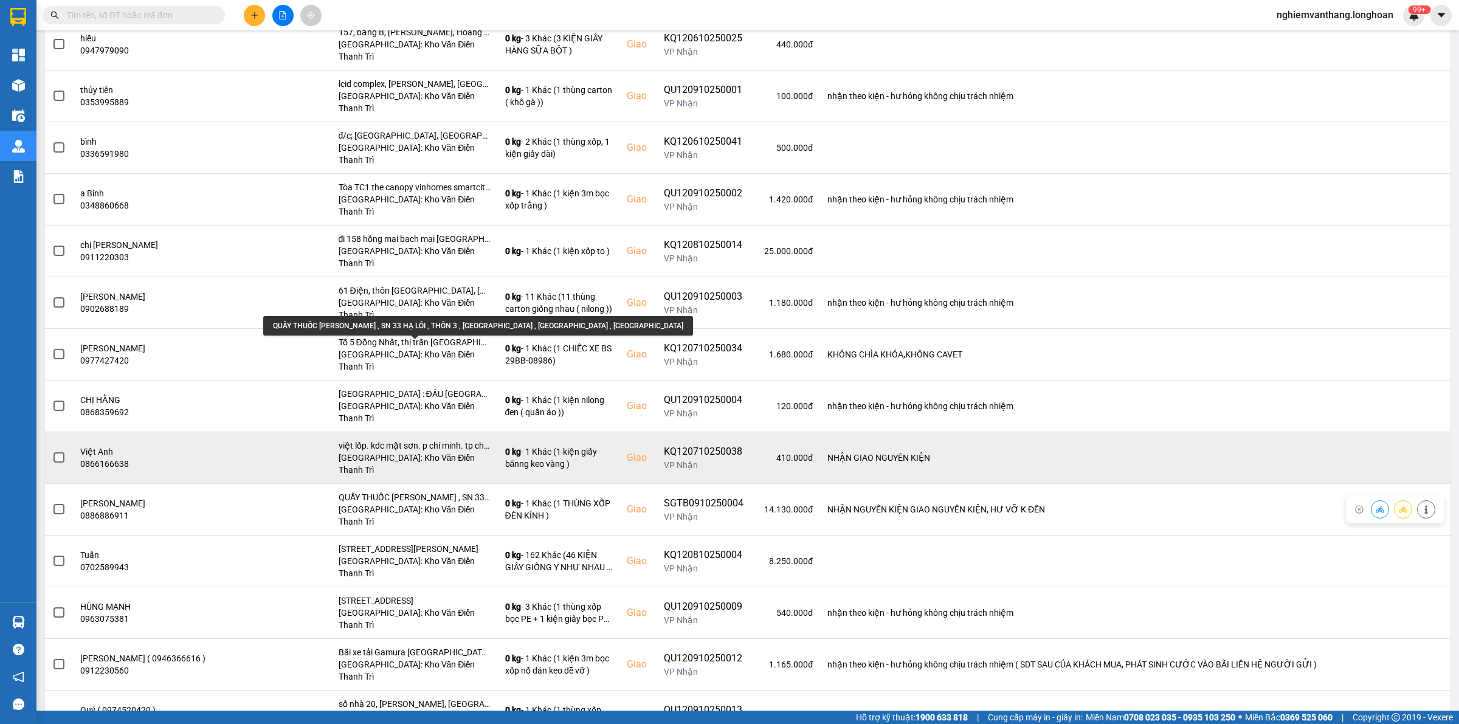
scroll to position [522, 0]
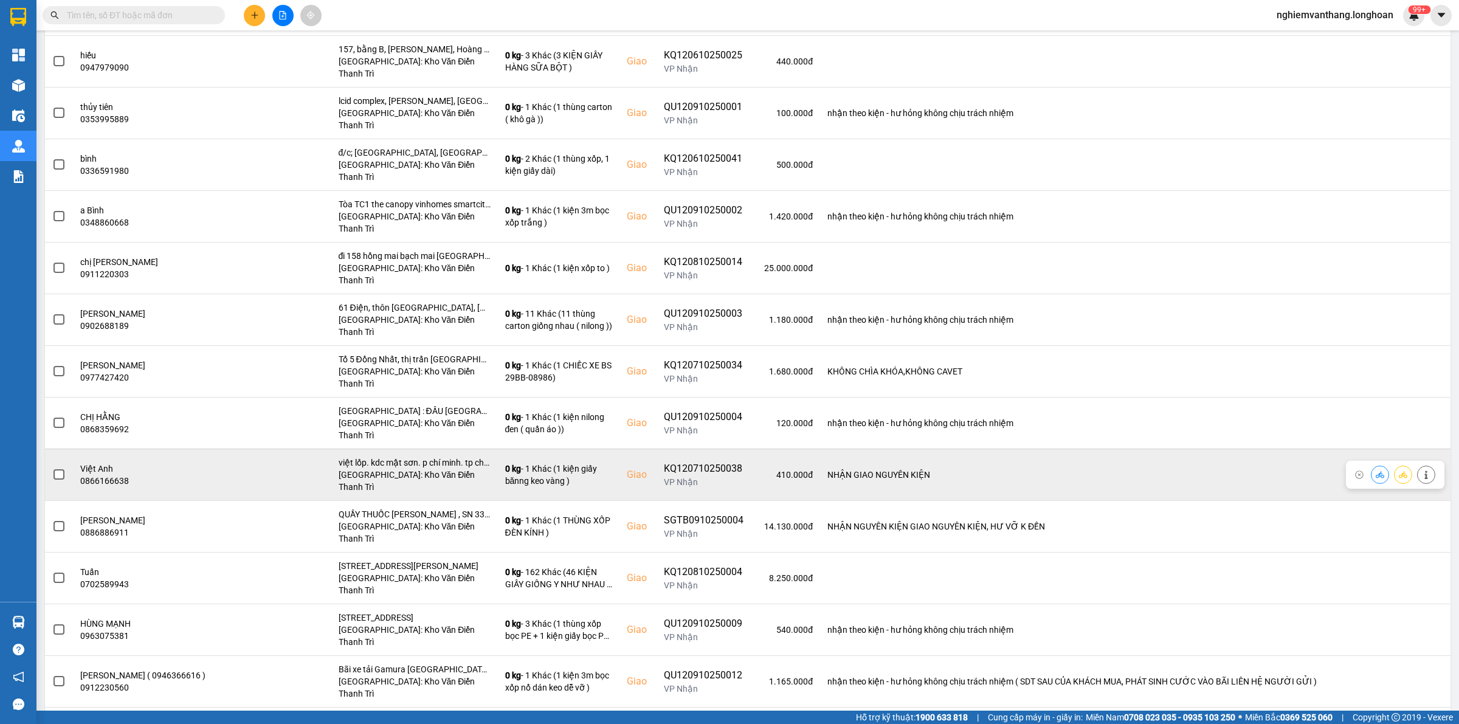
click at [59, 469] on span at bounding box center [59, 474] width 11 height 11
click at [52, 468] on input "checkbox" at bounding box center [52, 468] width 0 height 0
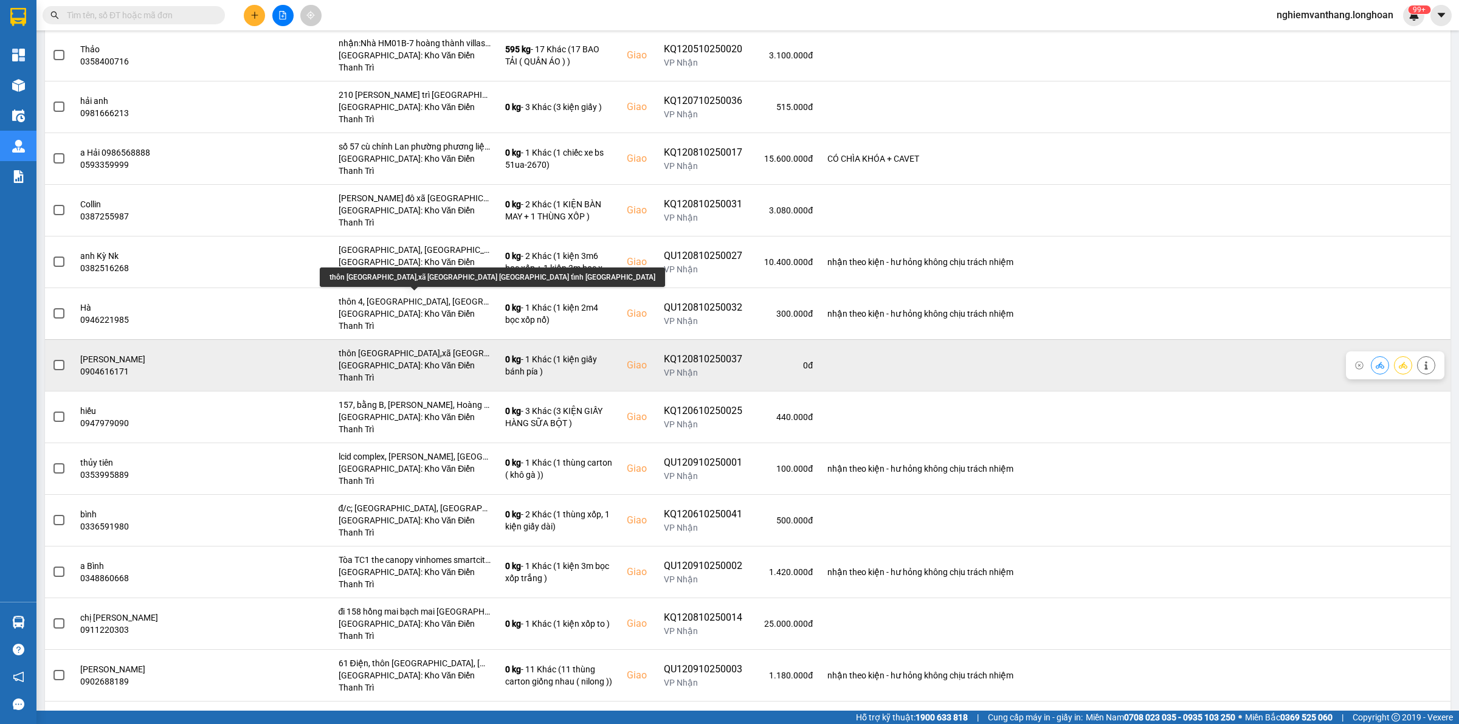
scroll to position [142, 0]
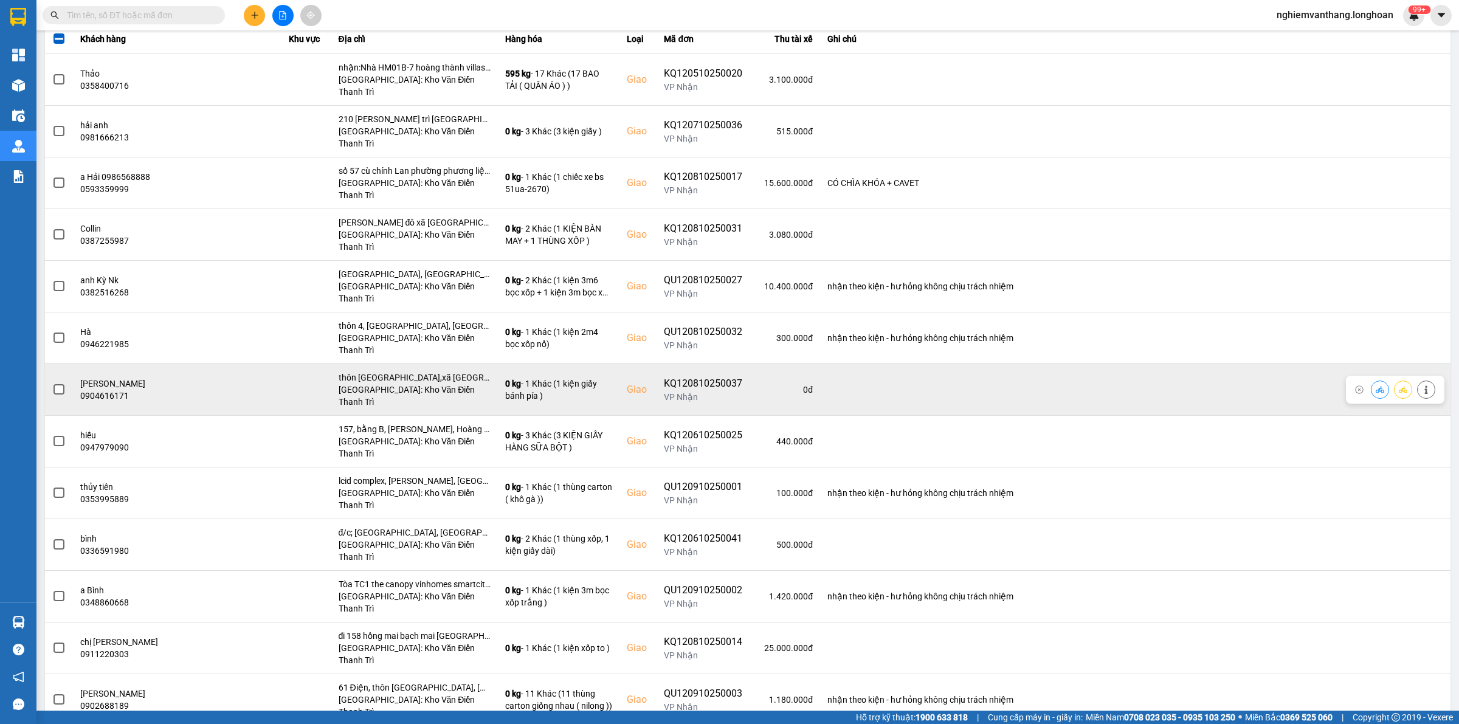
click at [58, 384] on span at bounding box center [59, 389] width 11 height 11
click at [52, 383] on input "checkbox" at bounding box center [52, 383] width 0 height 0
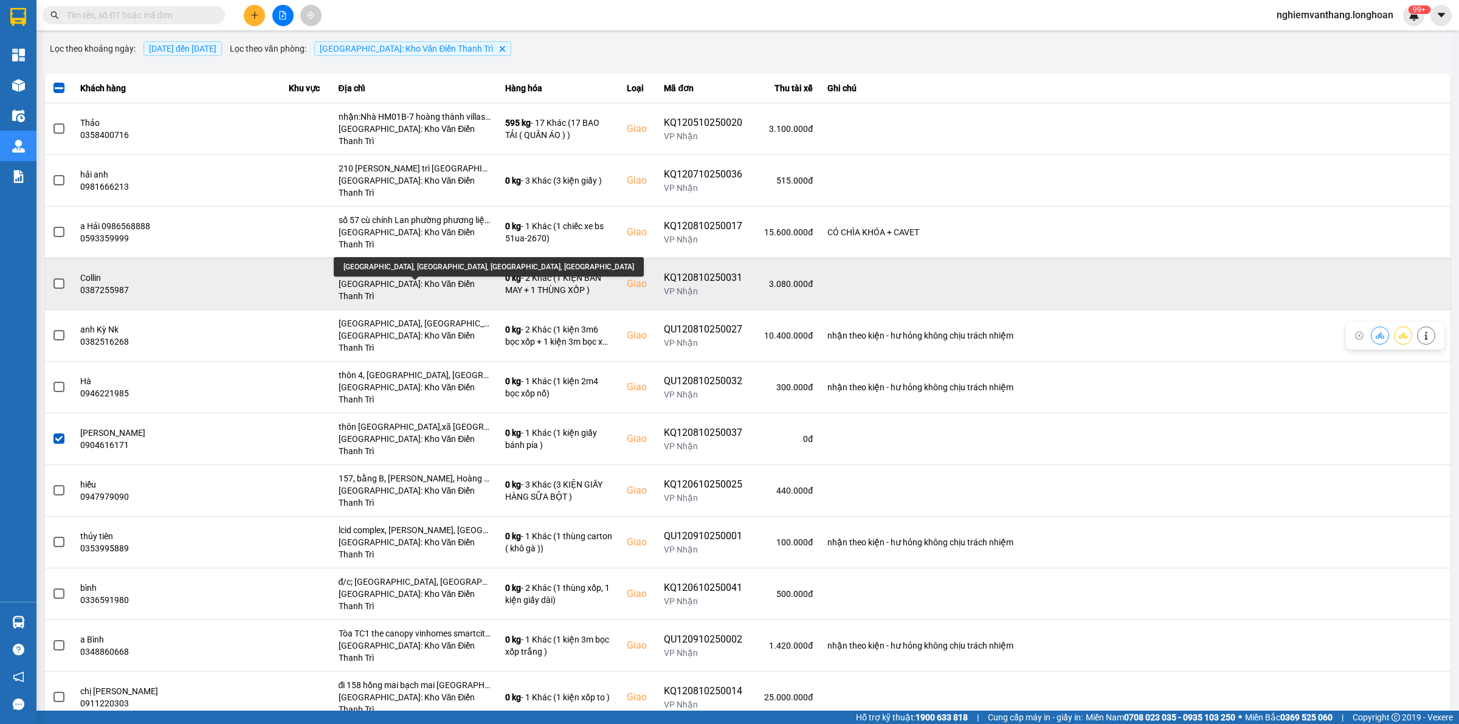
scroll to position [66, 0]
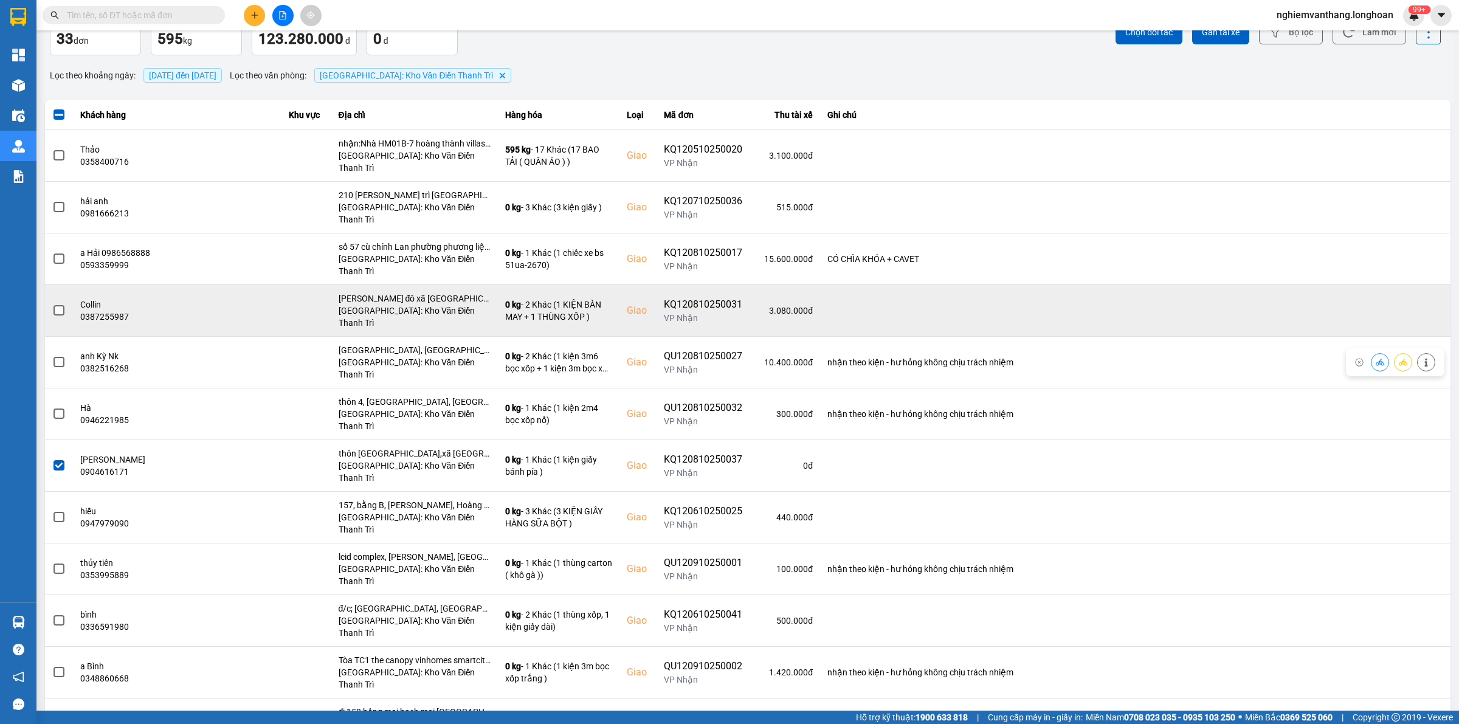
click at [52, 285] on td at bounding box center [59, 311] width 28 height 52
click at [54, 305] on span at bounding box center [59, 310] width 11 height 11
click at [52, 304] on input "checkbox" at bounding box center [52, 304] width 0 height 0
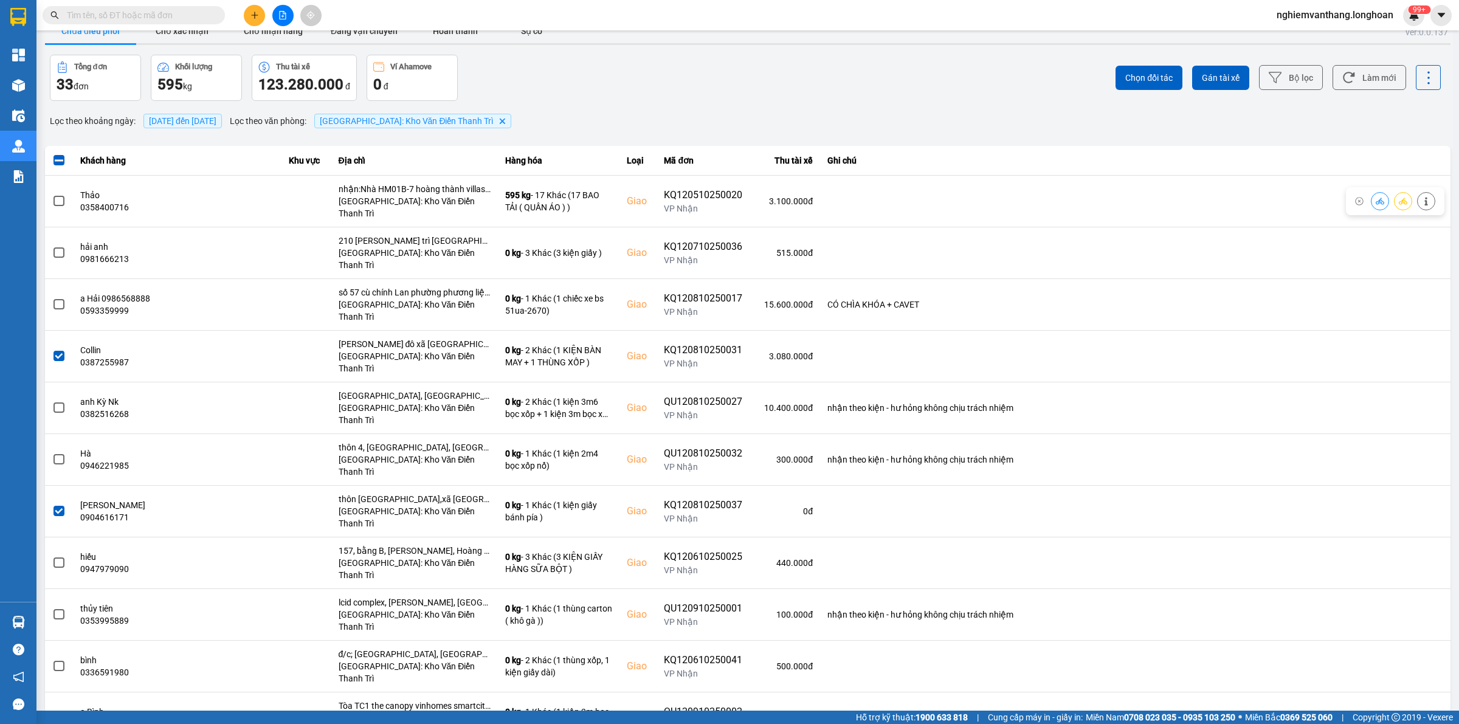
scroll to position [0, 0]
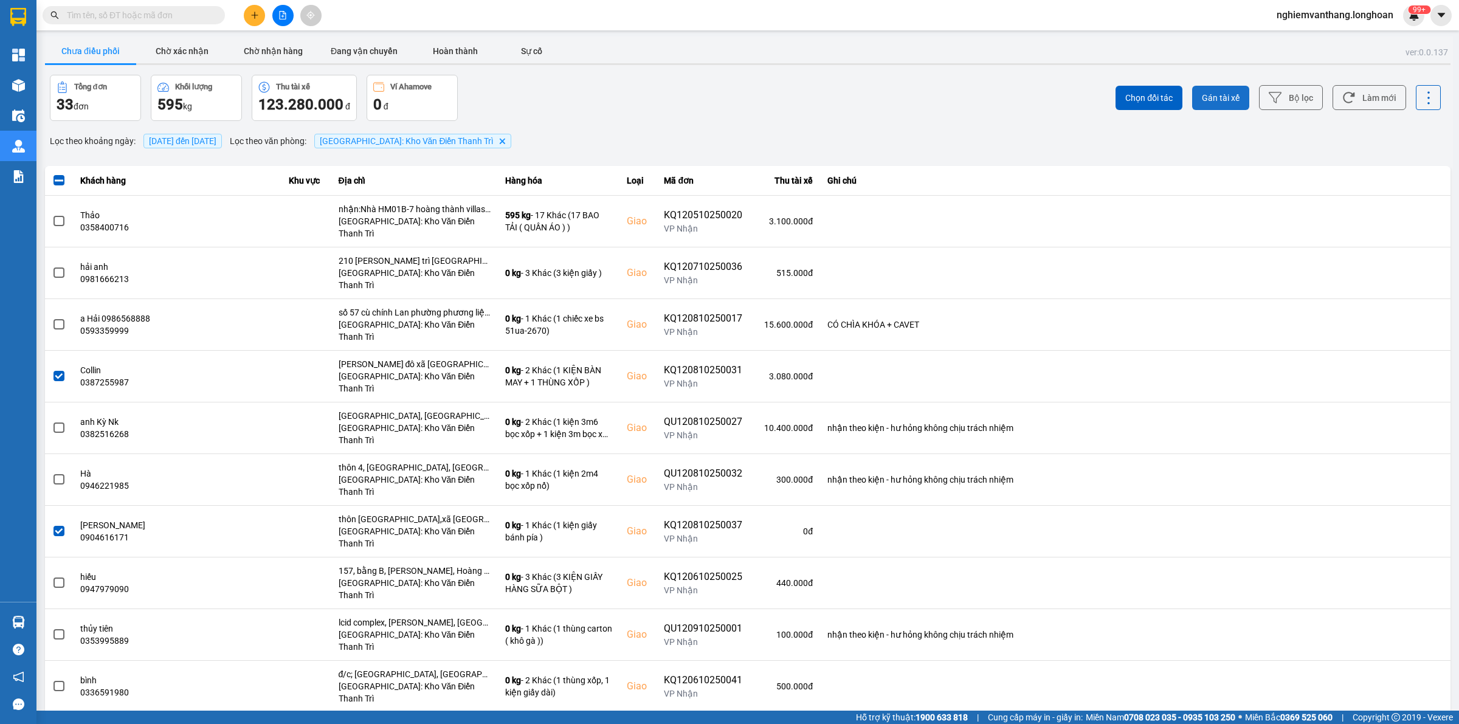
click at [1207, 98] on span "Gán tài xế" at bounding box center [1221, 98] width 38 height 12
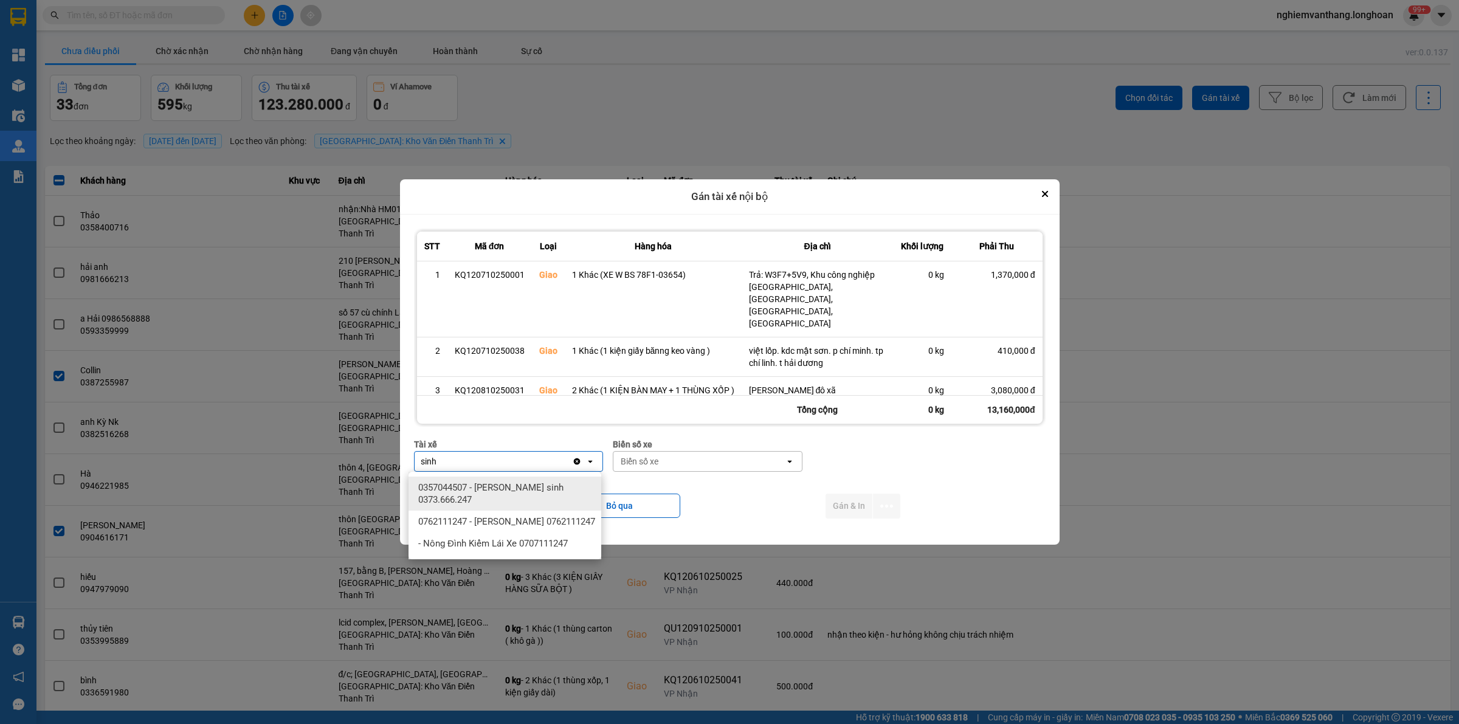
type input "sinh"
drag, startPoint x: 527, startPoint y: 488, endPoint x: 614, endPoint y: 469, distance: 89.6
click at [531, 486] on span "0357044507 - [PERSON_NAME] sinh 0373.666.247" at bounding box center [507, 494] width 178 height 24
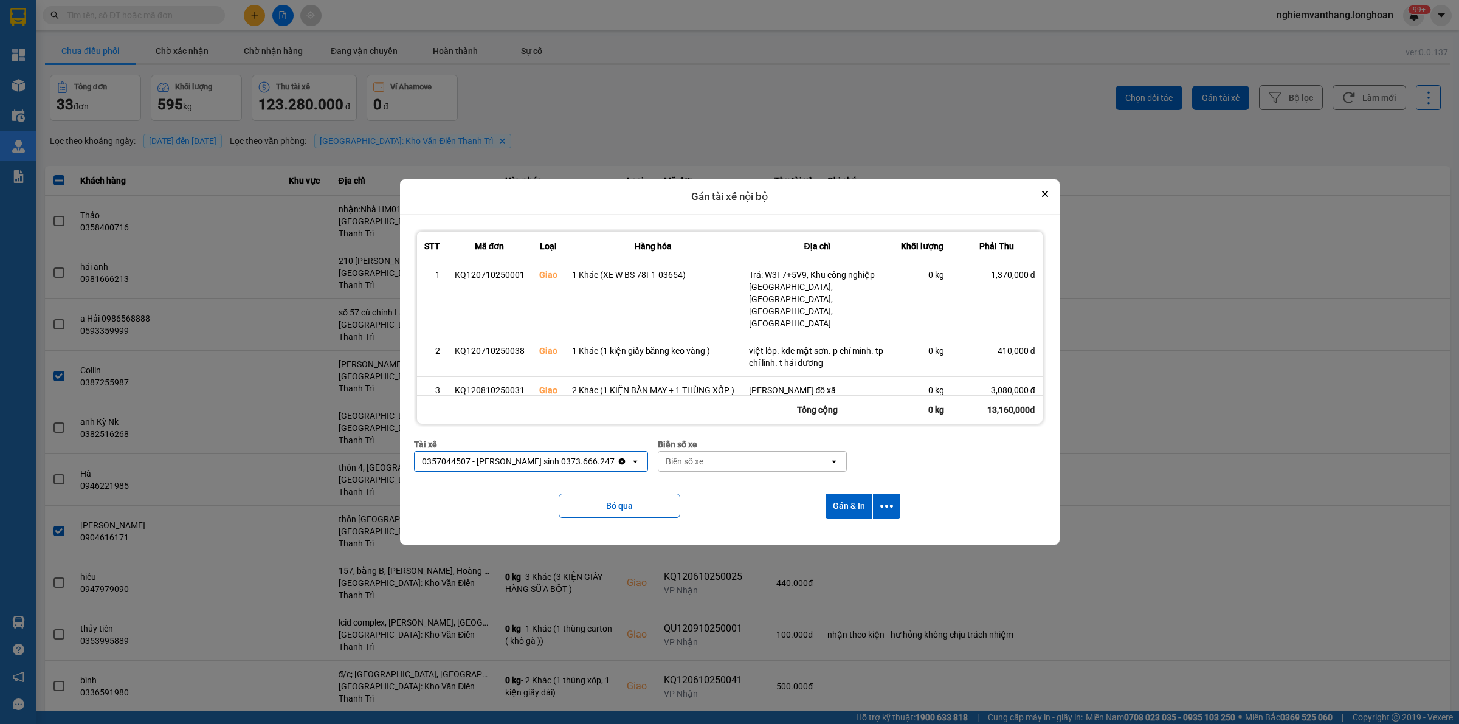
click at [666, 458] on div "Biển số xe" at bounding box center [685, 461] width 38 height 12
type input "33"
click at [681, 489] on div "29E-098.33" at bounding box center [708, 488] width 193 height 22
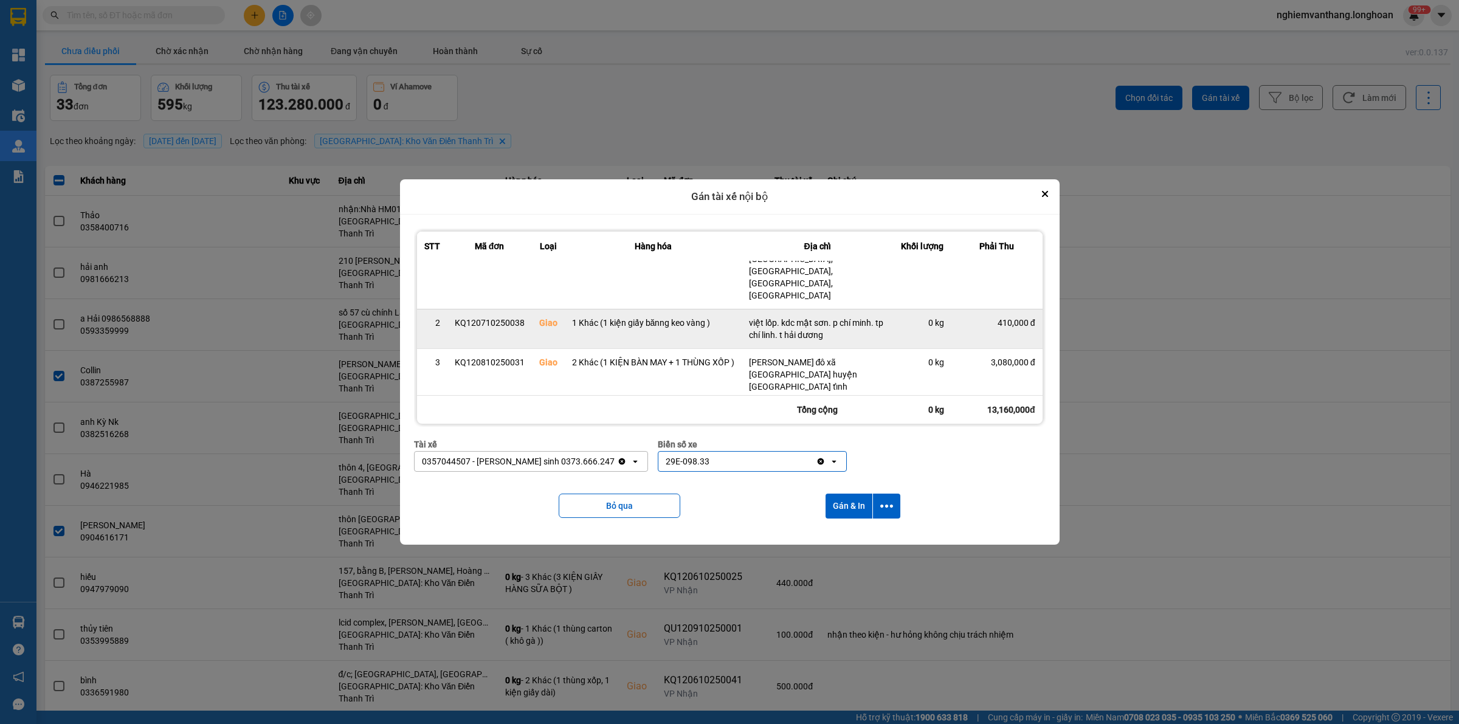
scroll to position [76, 0]
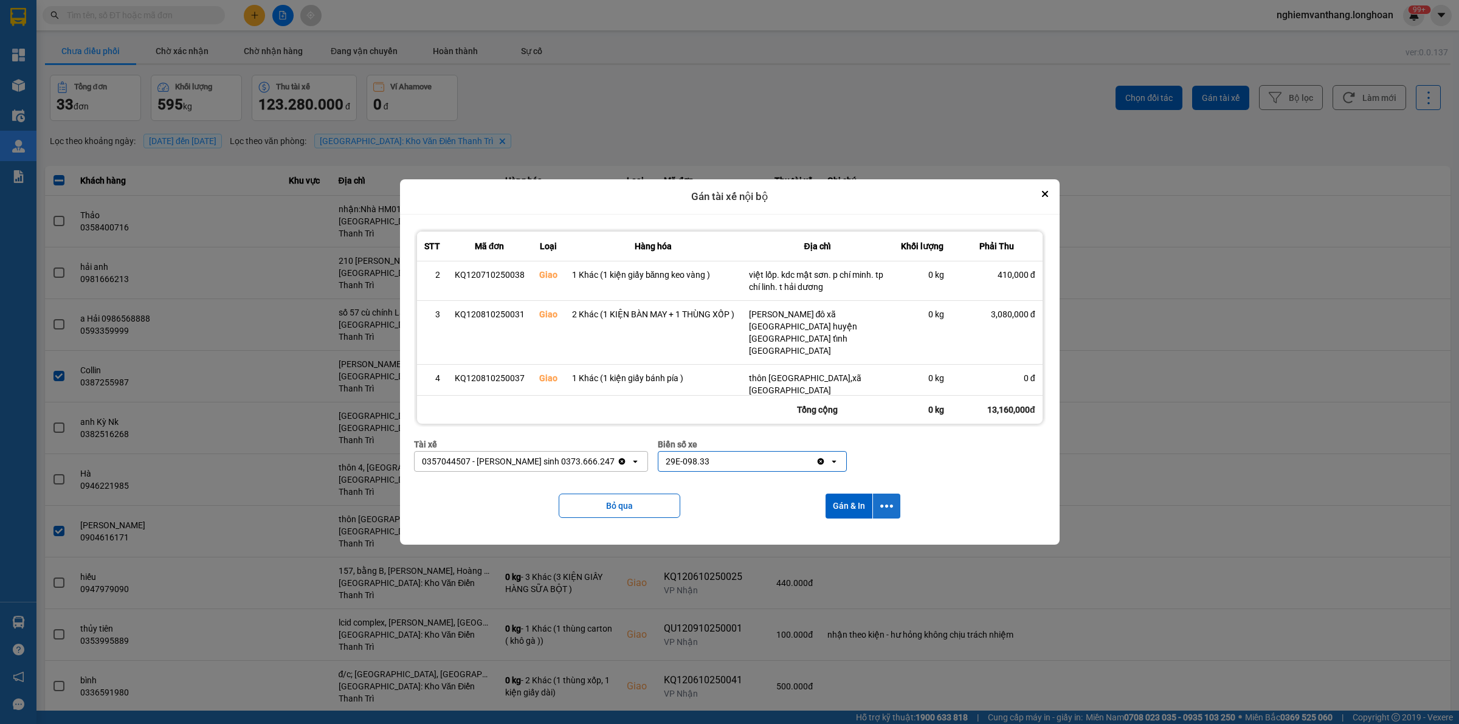
drag, startPoint x: 897, startPoint y: 500, endPoint x: 888, endPoint y: 510, distance: 12.9
click at [895, 500] on button "dialog" at bounding box center [886, 506] width 27 height 25
click at [860, 540] on span "Chỉ gán tài" at bounding box center [840, 539] width 40 height 12
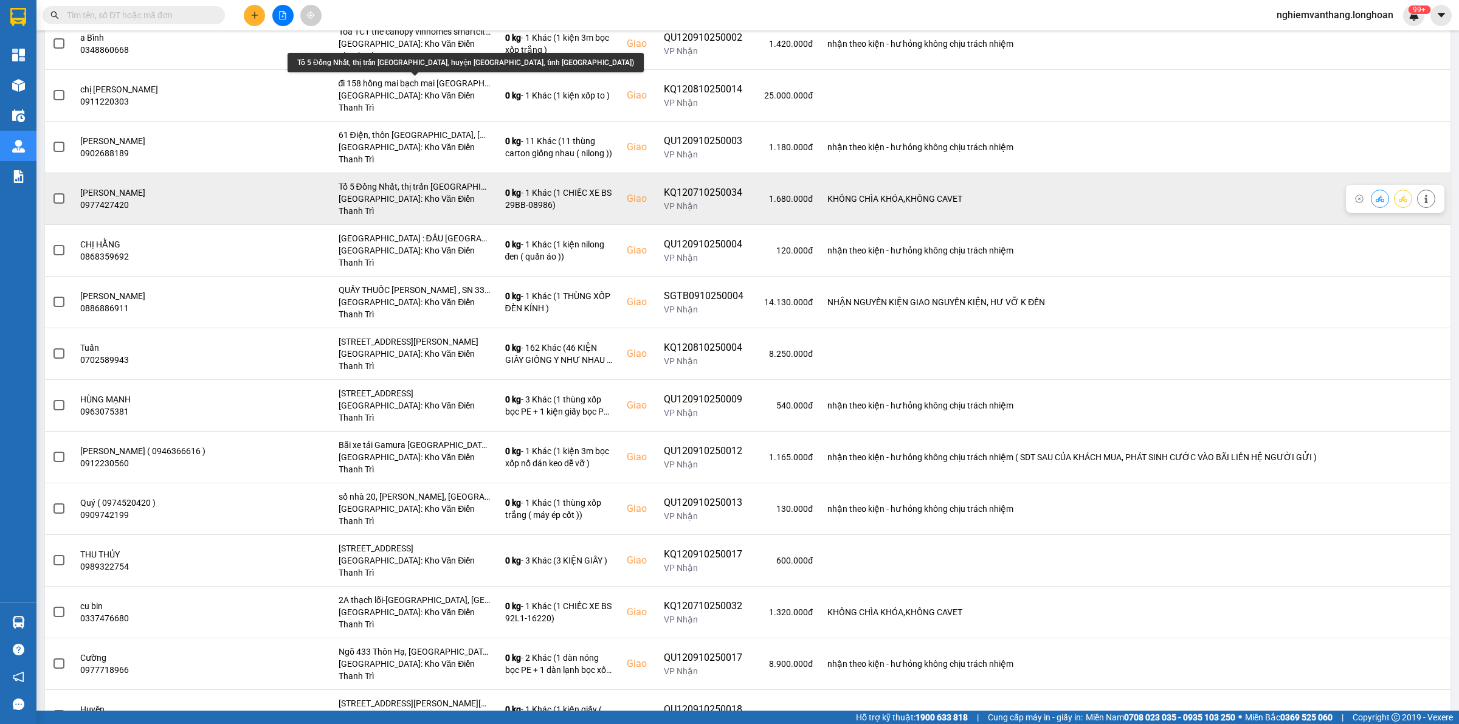
scroll to position [692, 0]
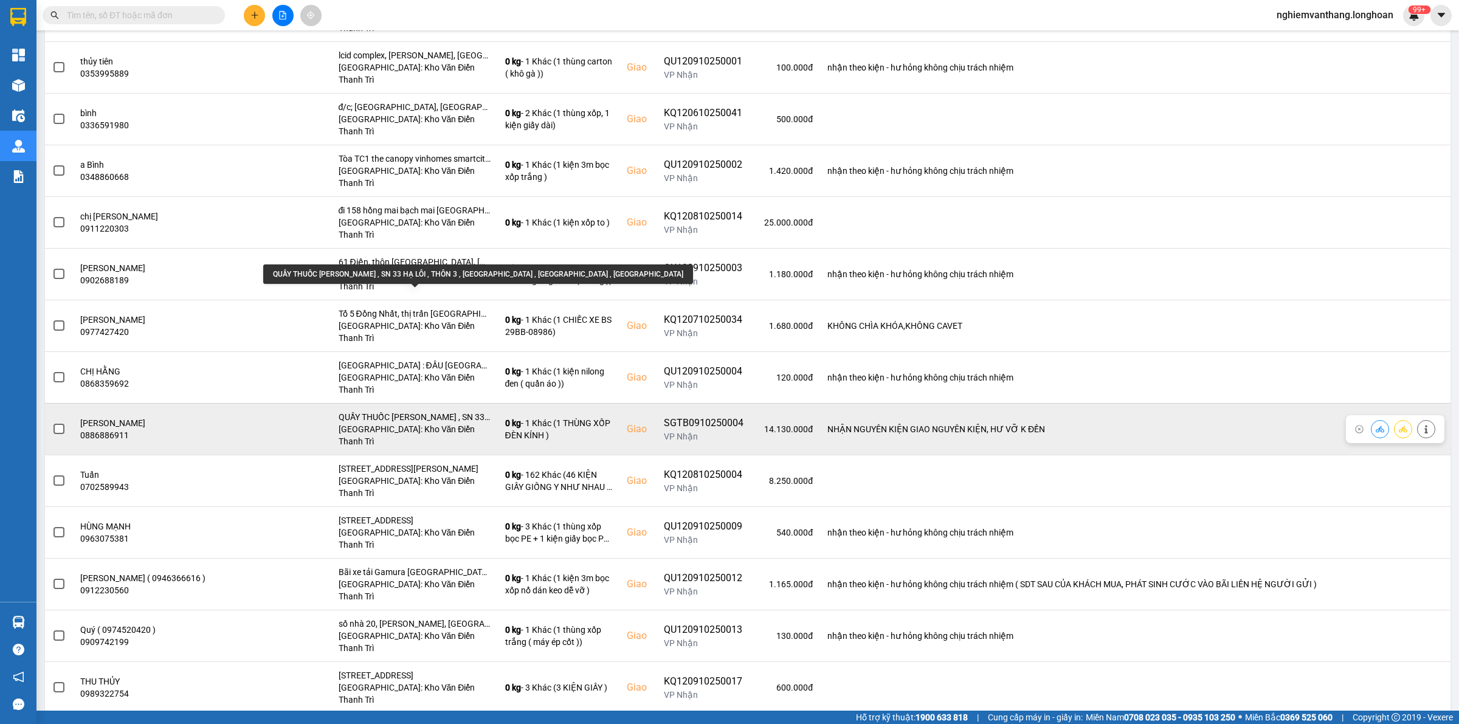
scroll to position [388, 0]
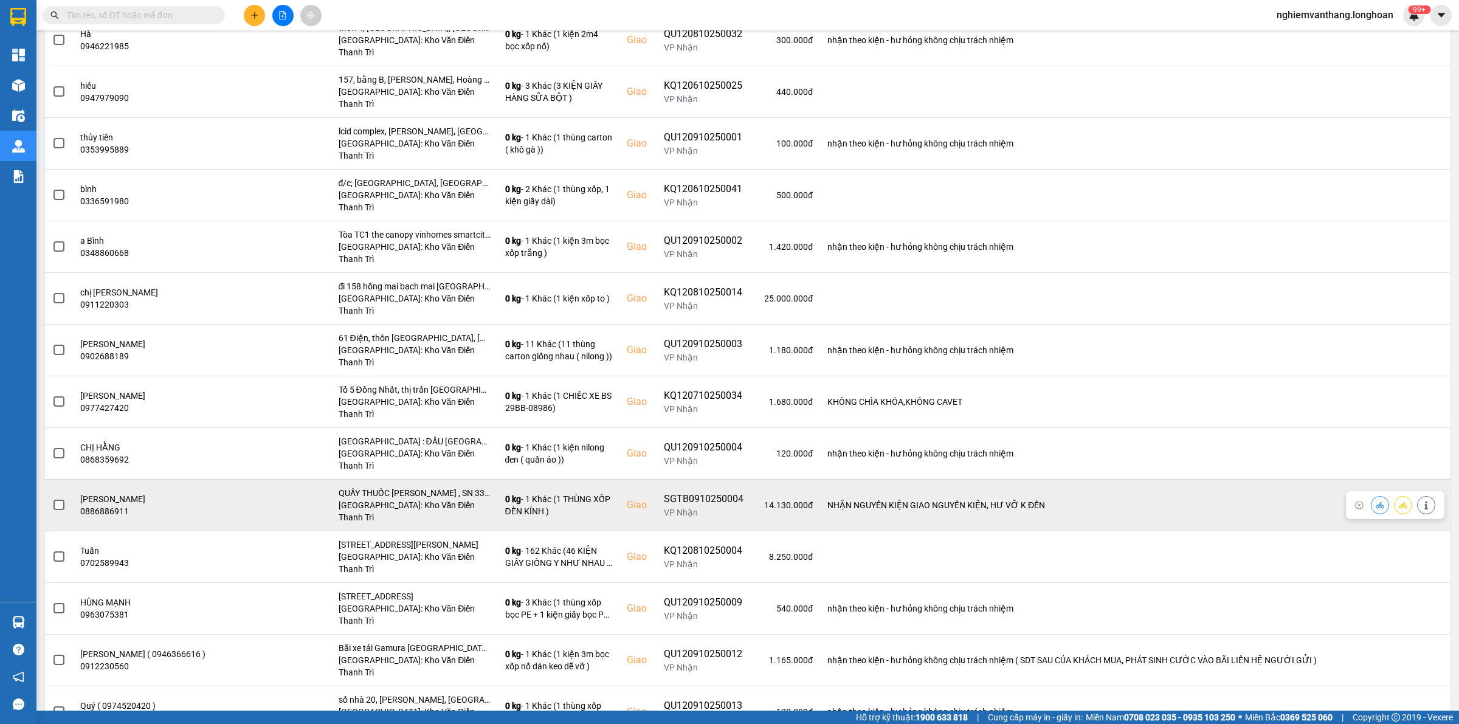
click at [61, 500] on span at bounding box center [59, 505] width 11 height 11
click at [52, 499] on input "checkbox" at bounding box center [52, 499] width 0 height 0
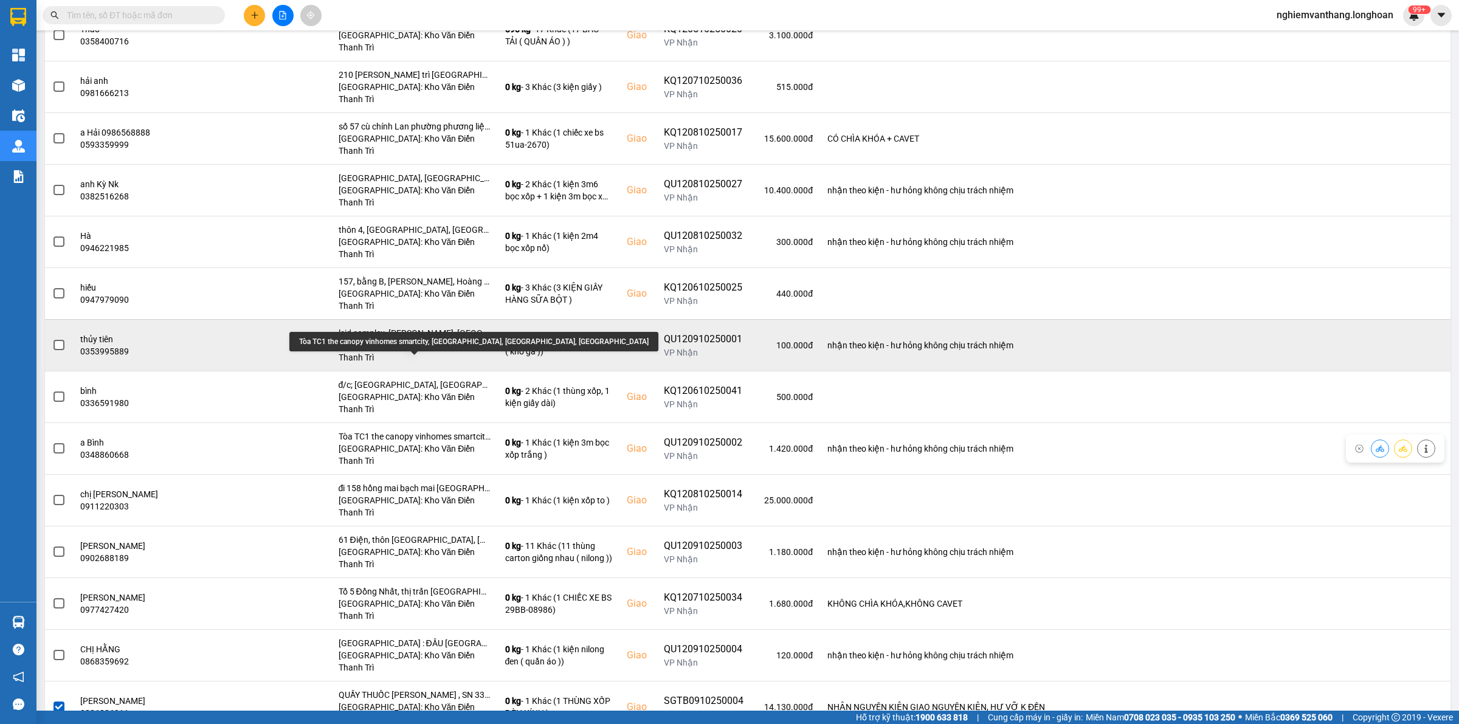
scroll to position [160, 0]
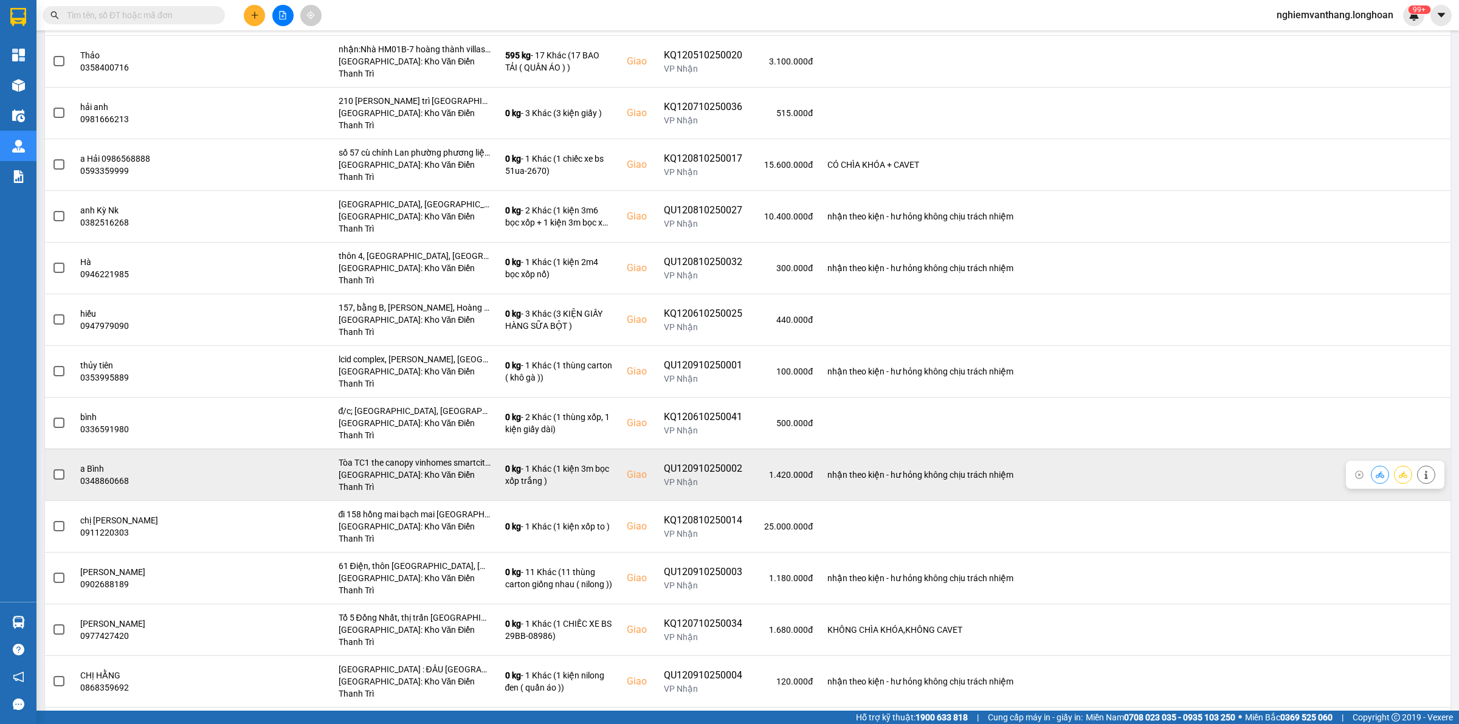
click at [71, 449] on tr "a Bình 0348860668 Tòa TC1 the canopy vinhomes smartcity, [GEOGRAPHIC_DATA], [GE…" at bounding box center [748, 475] width 1406 height 52
click at [66, 449] on td at bounding box center [59, 475] width 28 height 52
click at [58, 469] on span at bounding box center [59, 474] width 11 height 11
click at [52, 468] on input "checkbox" at bounding box center [52, 468] width 0 height 0
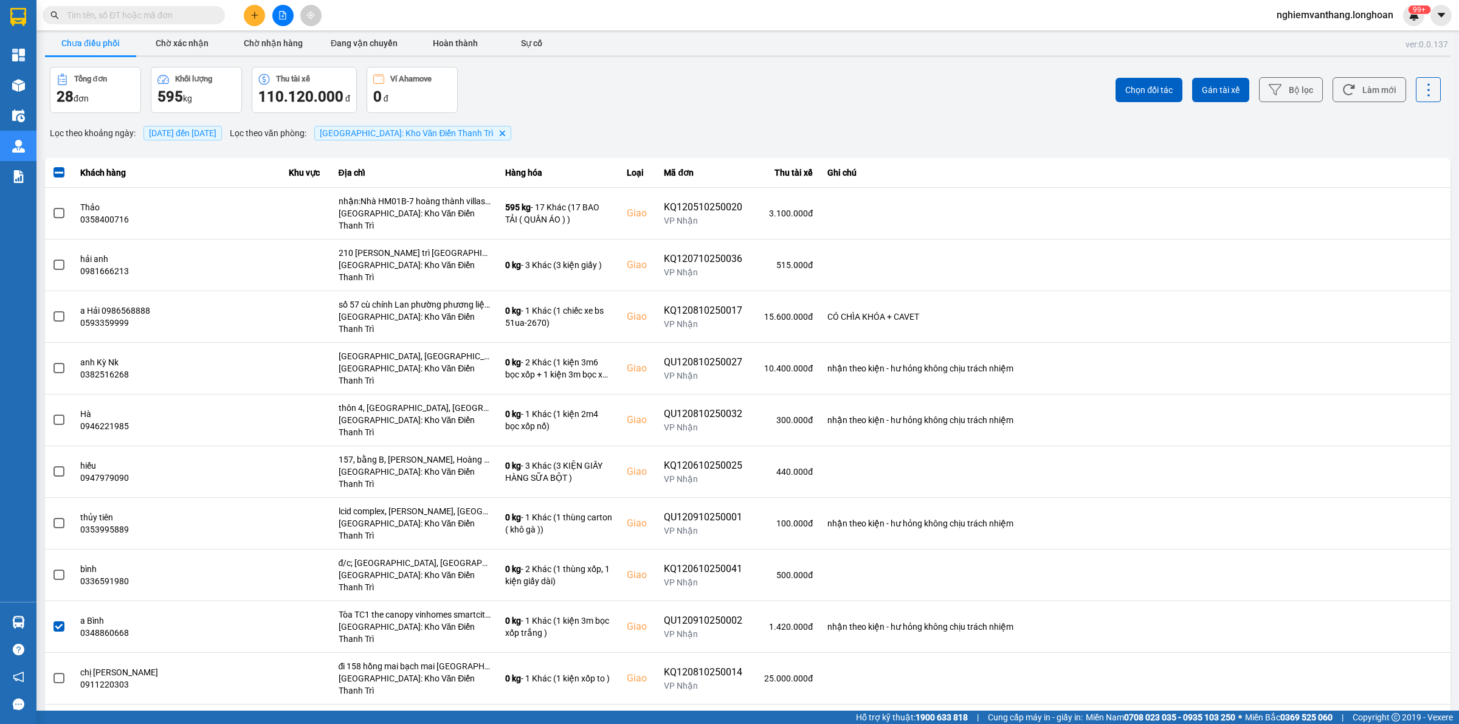
scroll to position [0, 0]
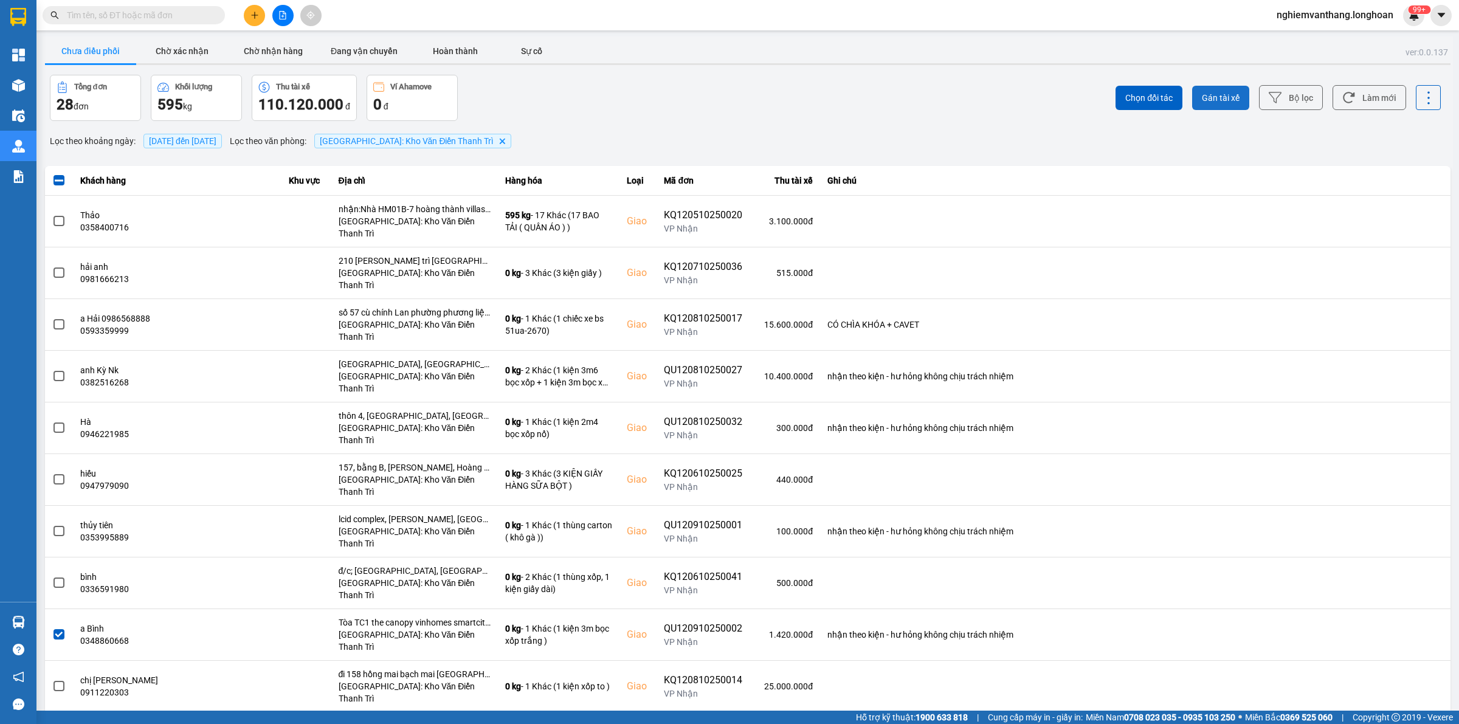
click at [1217, 92] on span "Gán tài xế" at bounding box center [1221, 98] width 38 height 12
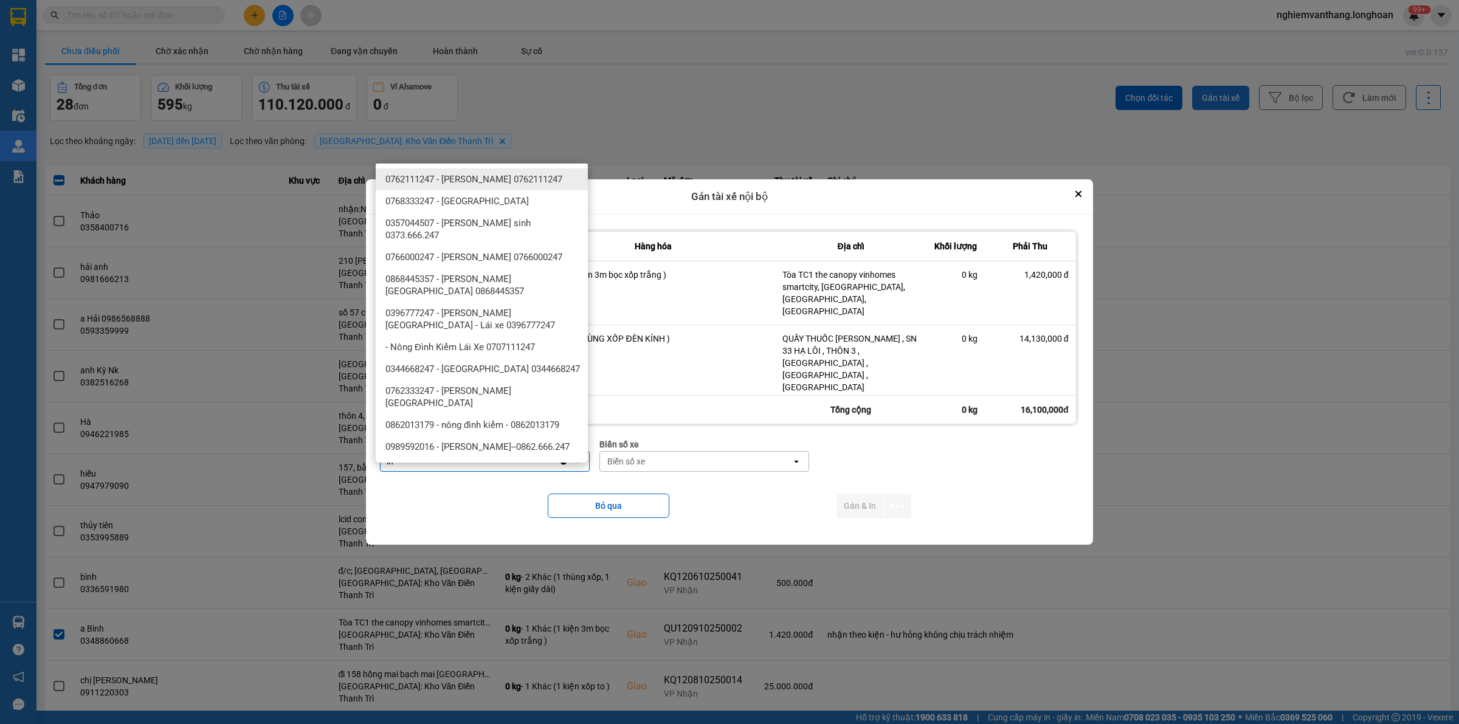
type input "i"
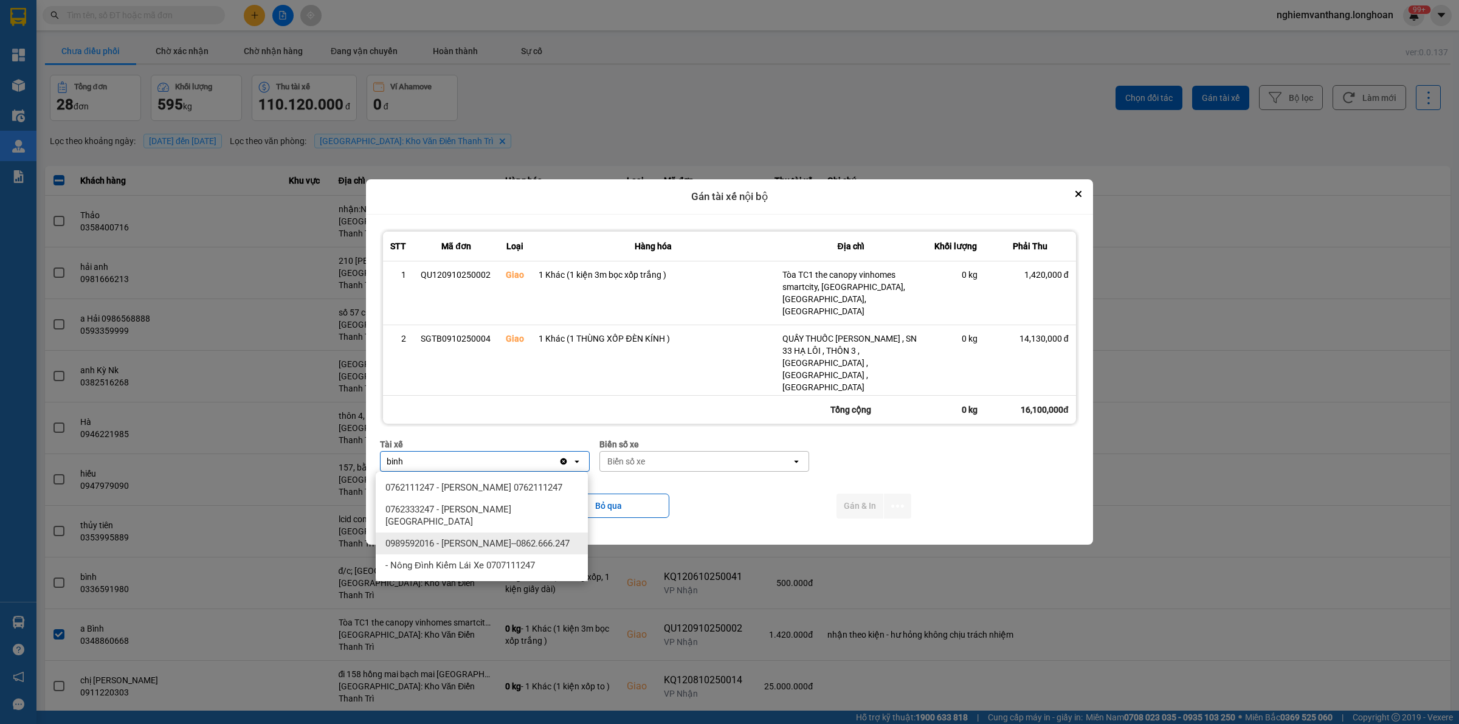
type input "binh"
click at [521, 537] on span "0989592016 - [PERSON_NAME]--0862.666.247" at bounding box center [477, 543] width 184 height 12
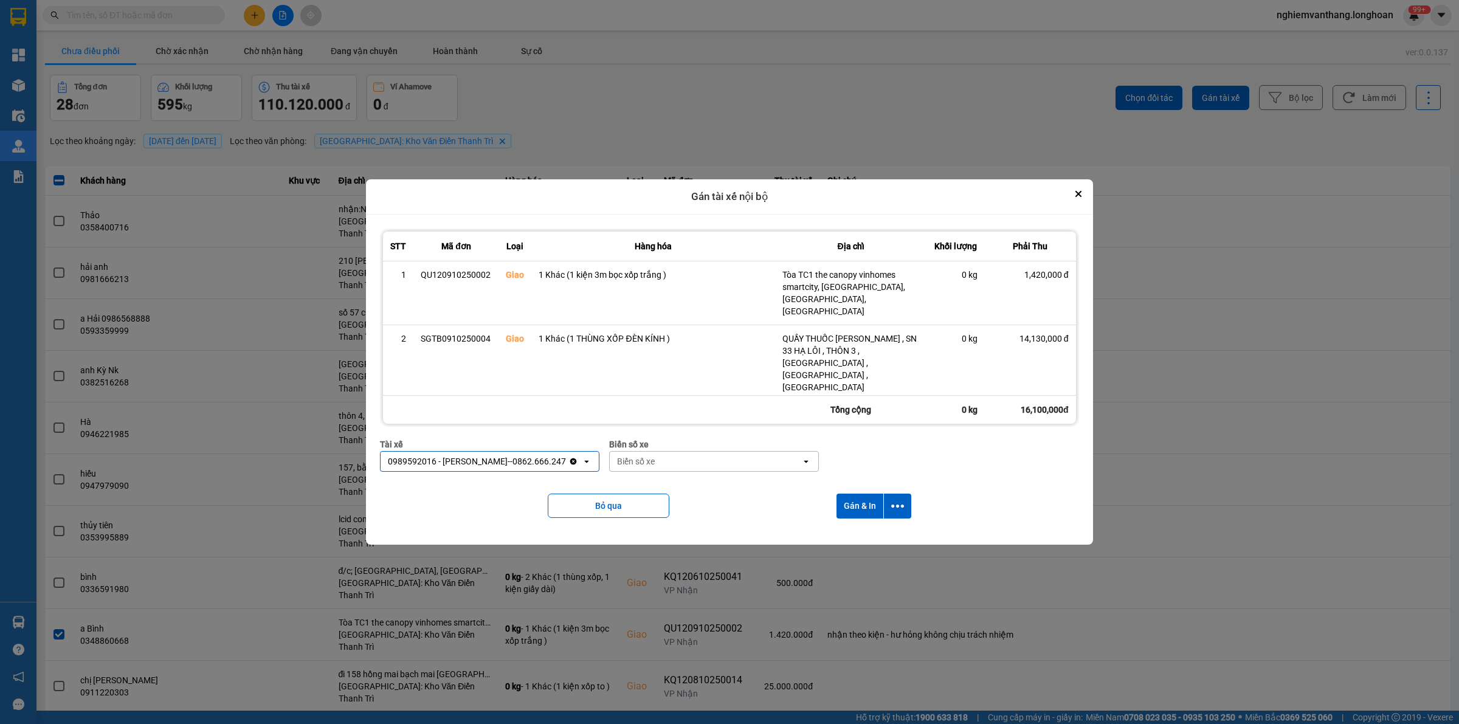
click at [679, 458] on div "Biển số xe" at bounding box center [706, 461] width 192 height 19
type input "44"
click at [666, 489] on div "29E-122.44" at bounding box center [705, 488] width 212 height 22
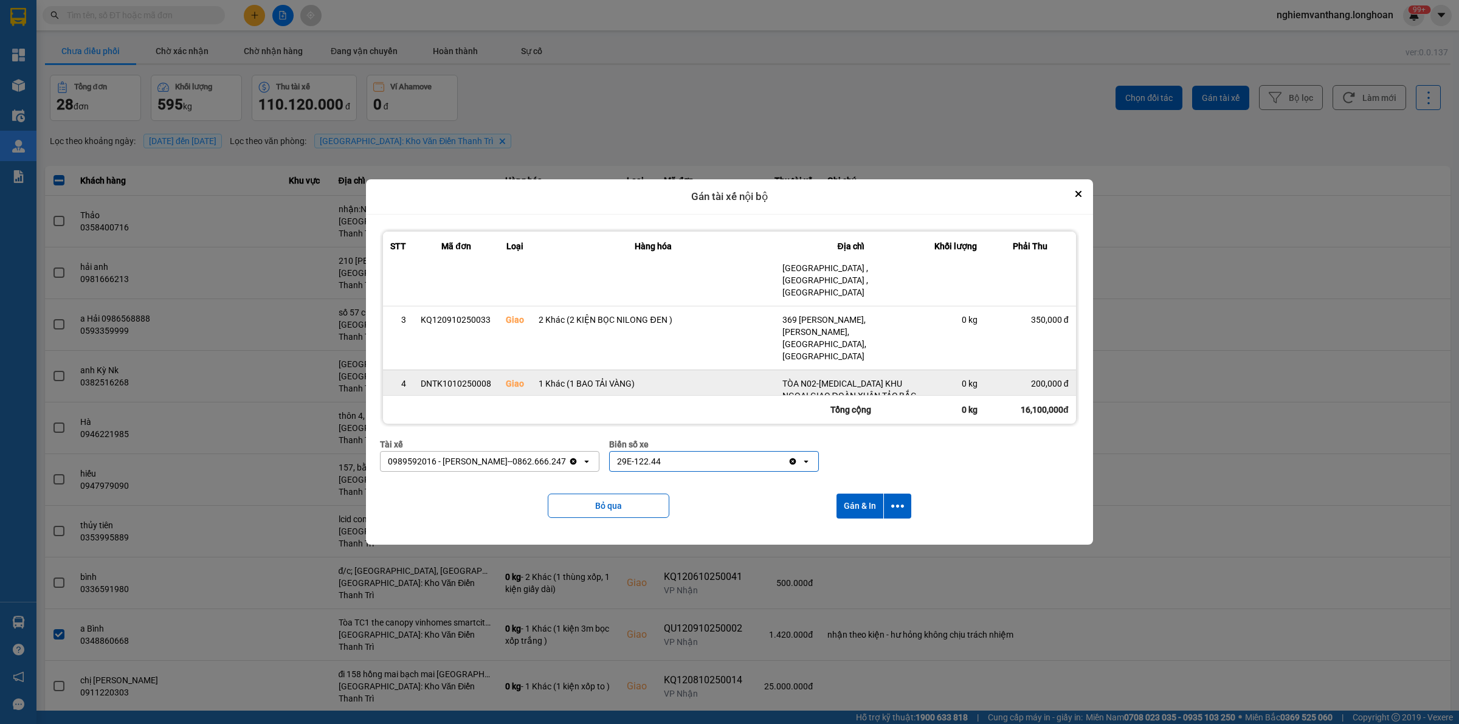
scroll to position [100, 0]
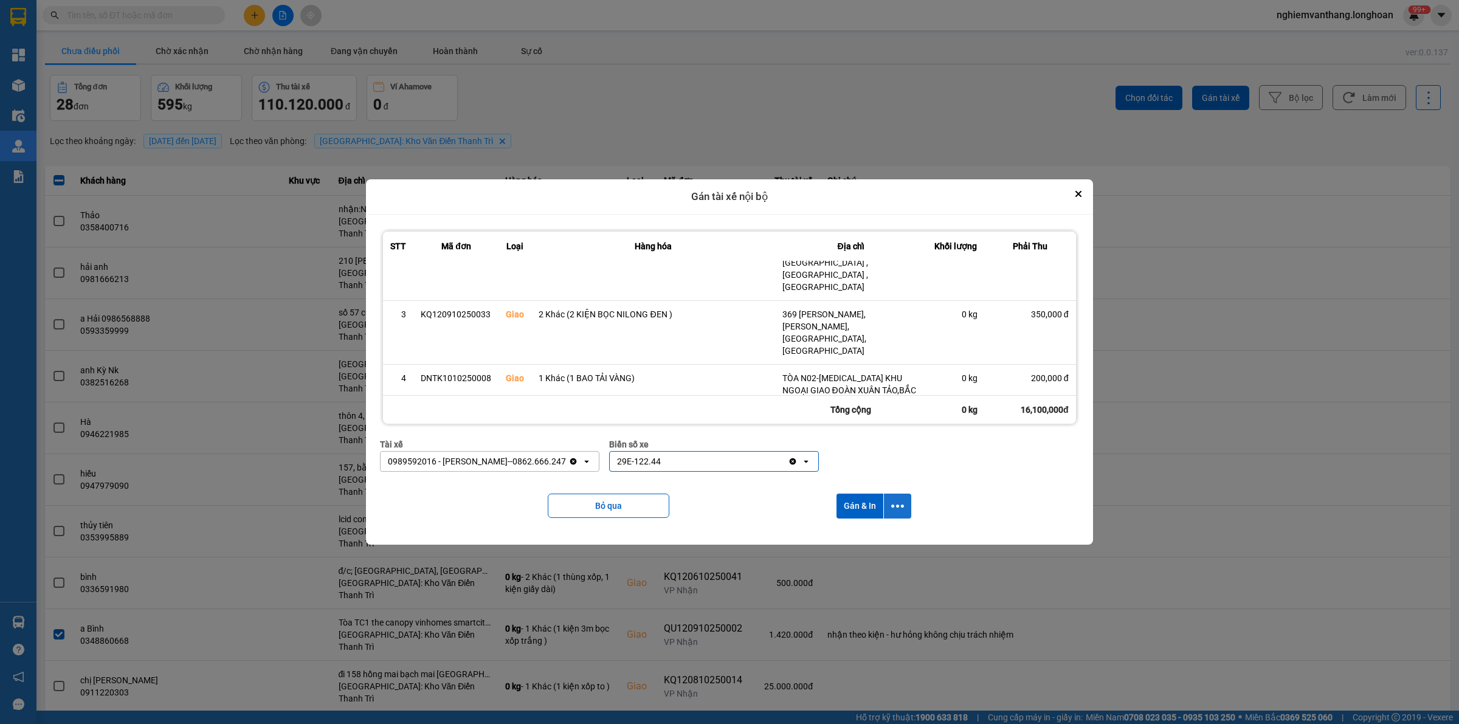
drag, startPoint x: 903, startPoint y: 505, endPoint x: 897, endPoint y: 517, distance: 13.1
click at [903, 506] on icon "dialog" at bounding box center [897, 506] width 13 height 3
click at [880, 541] on div "Chỉ gán tài" at bounding box center [867, 539] width 72 height 12
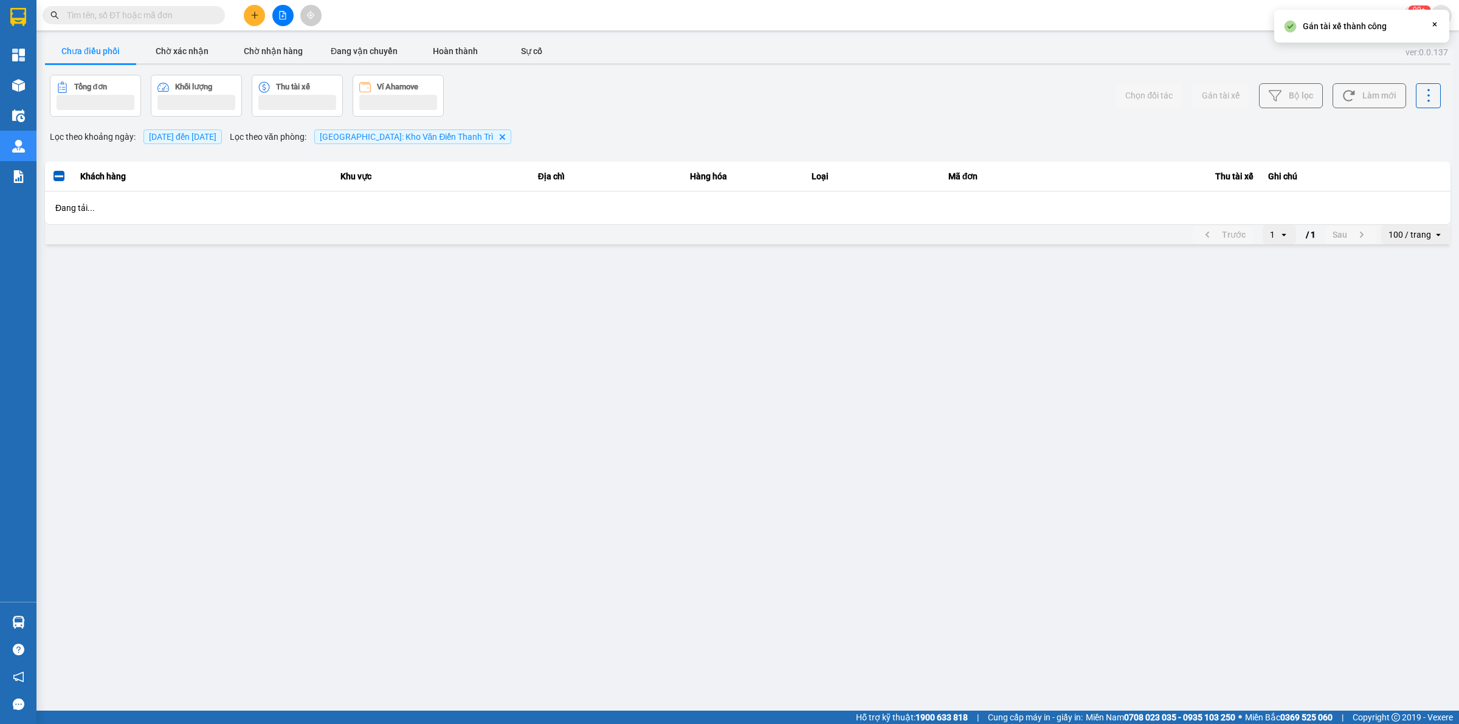
scroll to position [0, 0]
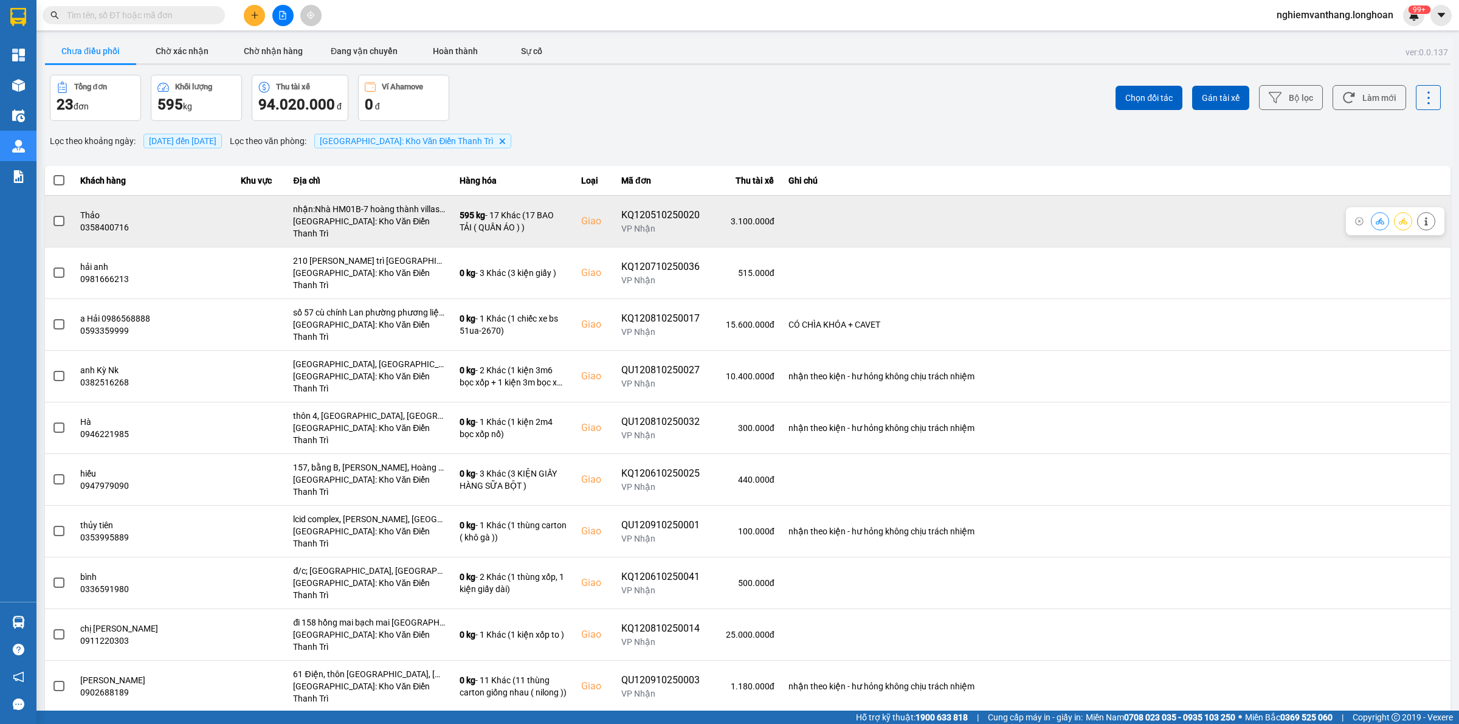
click at [63, 219] on label at bounding box center [58, 221] width 13 height 13
click at [52, 215] on input "checkbox" at bounding box center [52, 215] width 0 height 0
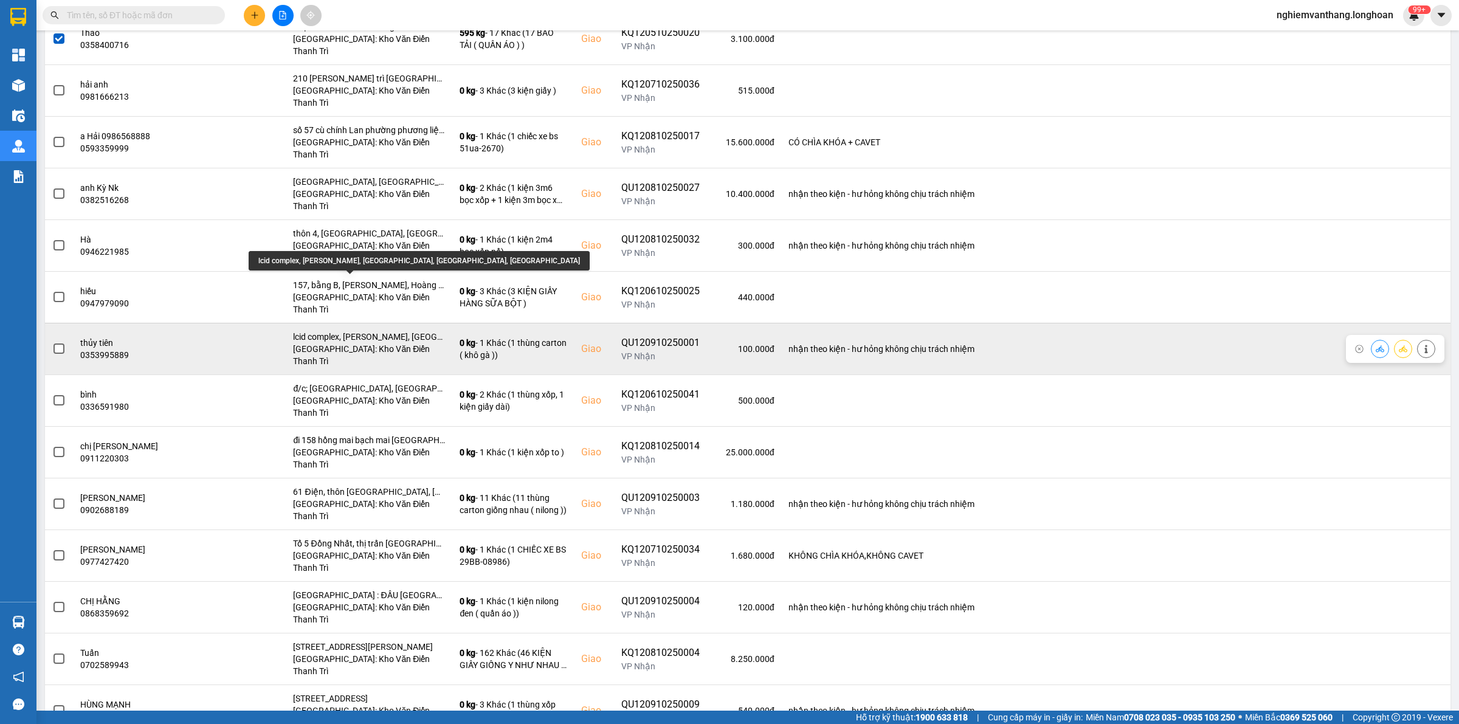
scroll to position [228, 0]
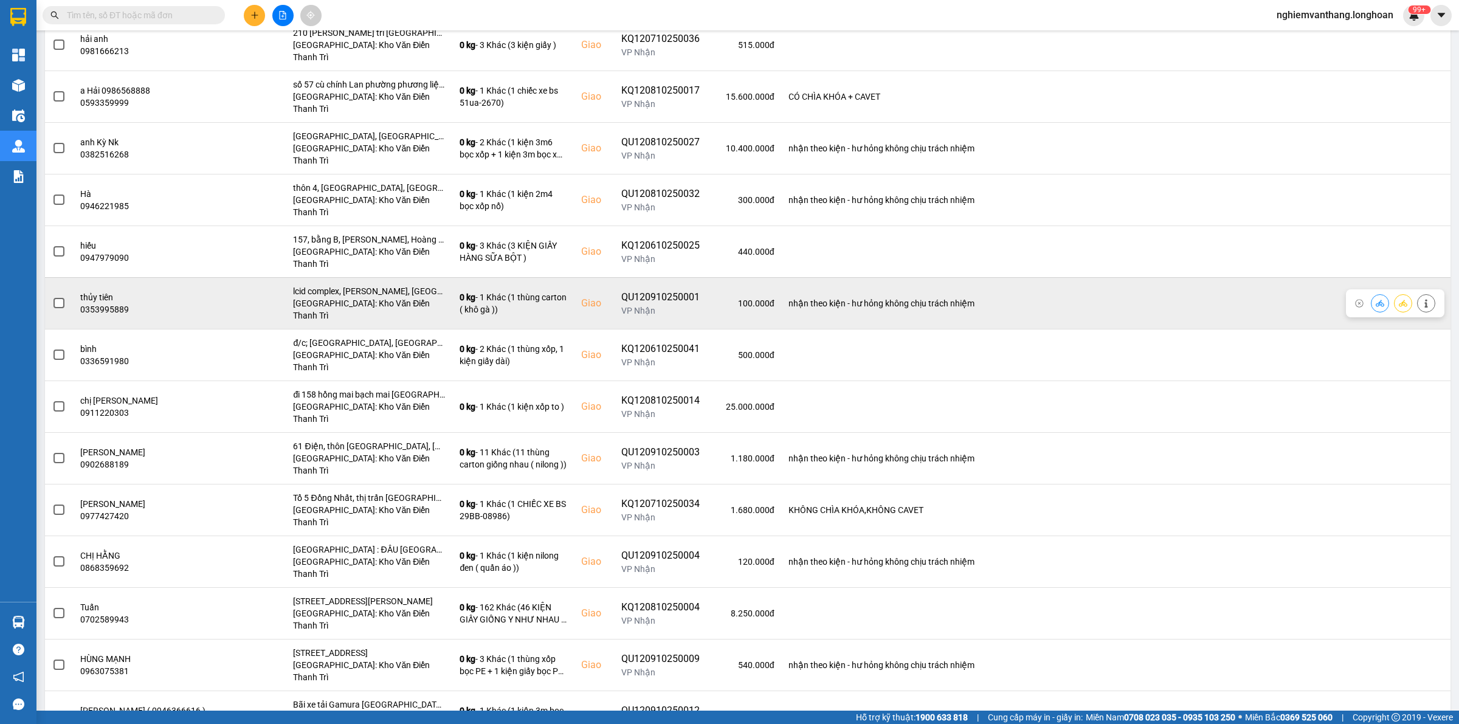
click at [60, 298] on span at bounding box center [59, 303] width 11 height 11
click at [52, 297] on input "checkbox" at bounding box center [52, 297] width 0 height 0
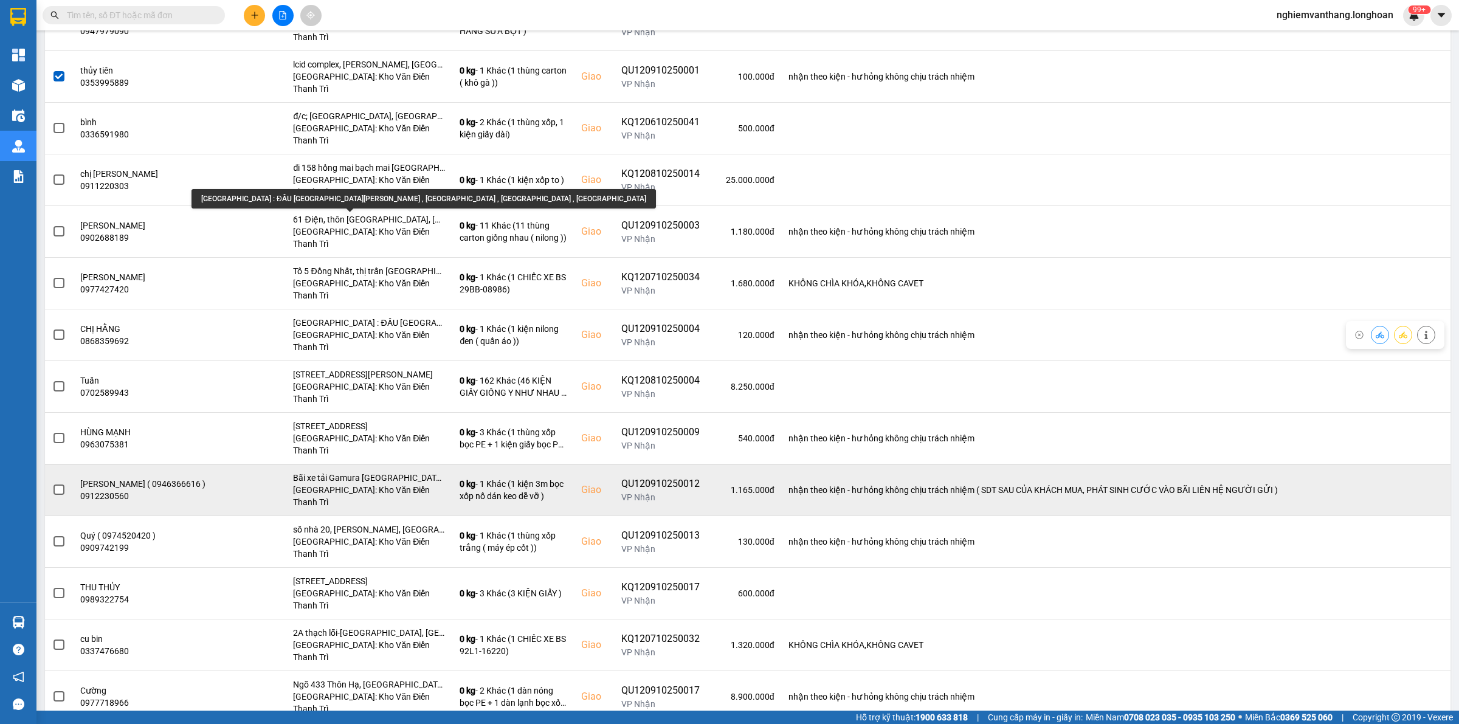
scroll to position [456, 0]
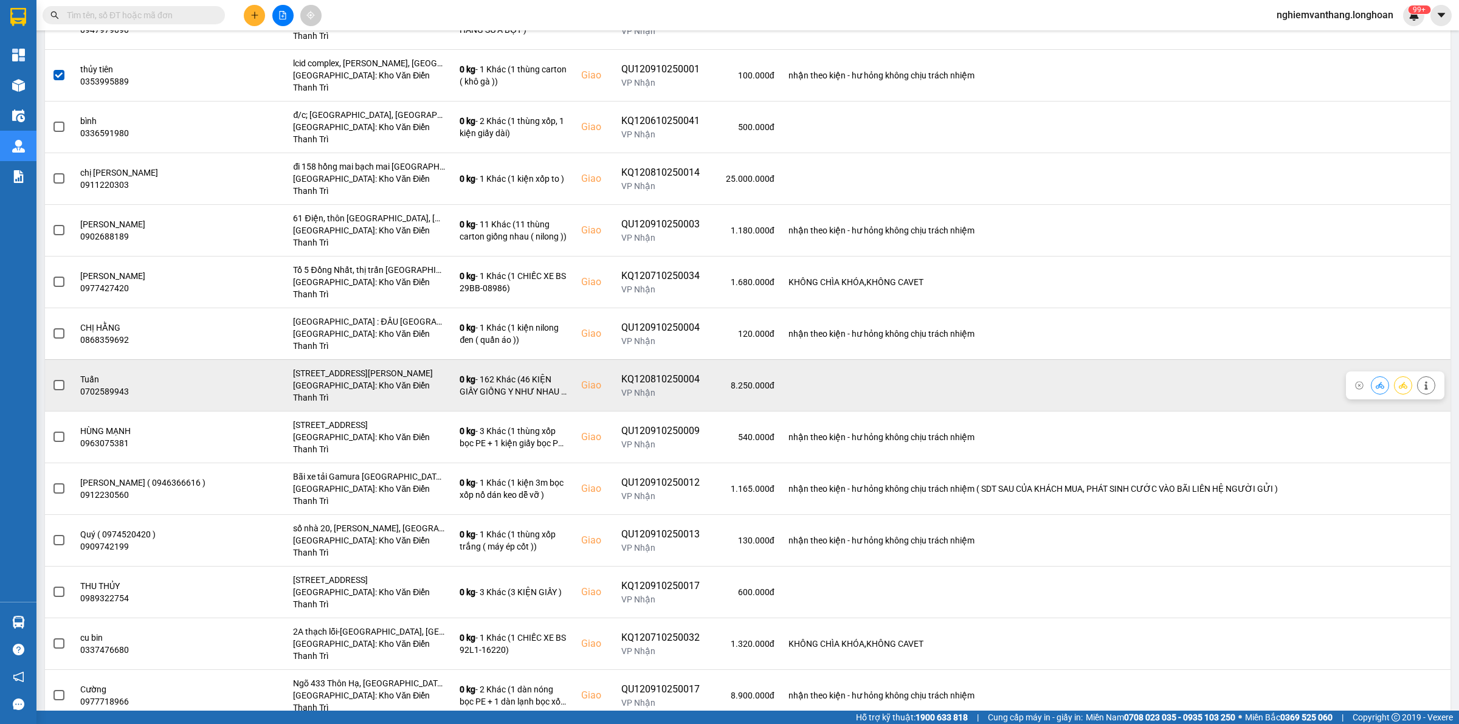
click at [66, 359] on td at bounding box center [59, 385] width 28 height 52
click at [61, 380] on span at bounding box center [59, 385] width 11 height 11
click at [52, 379] on input "checkbox" at bounding box center [52, 379] width 0 height 0
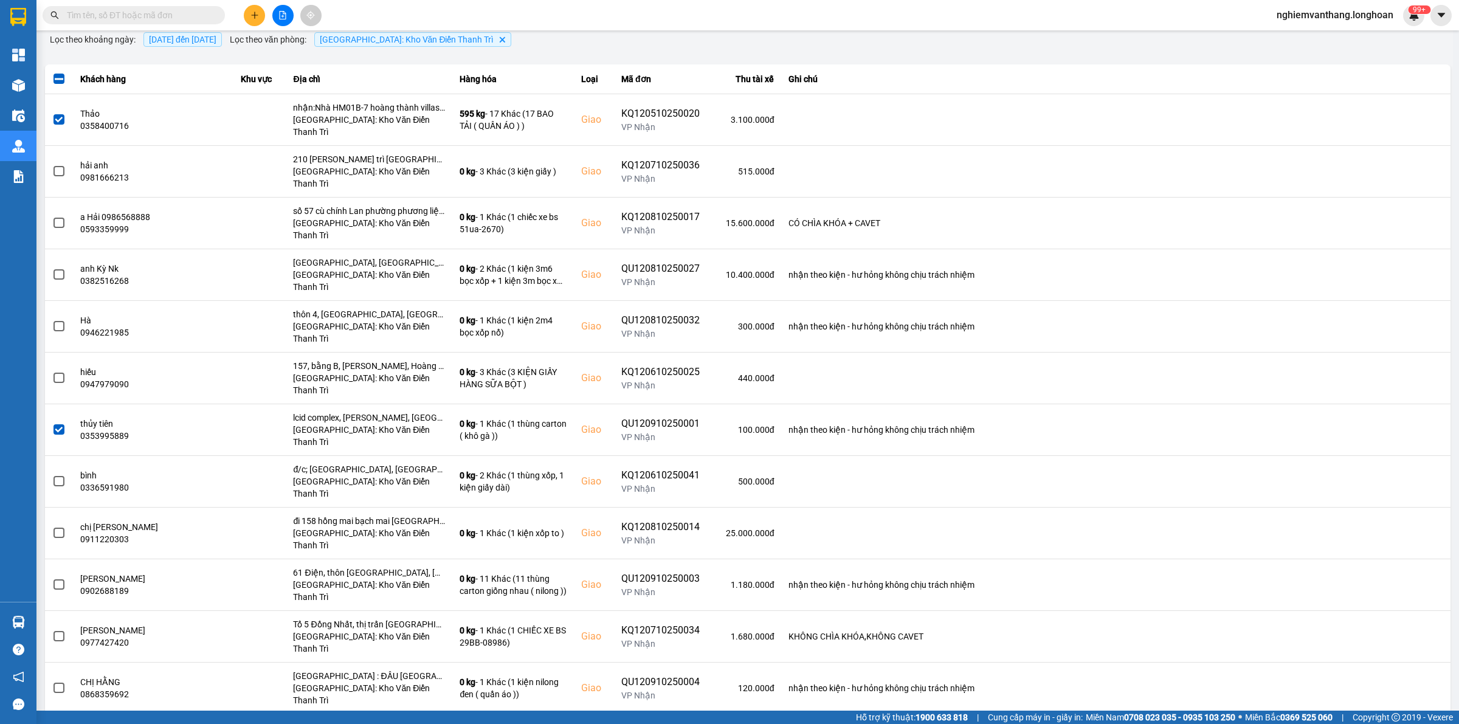
scroll to position [0, 0]
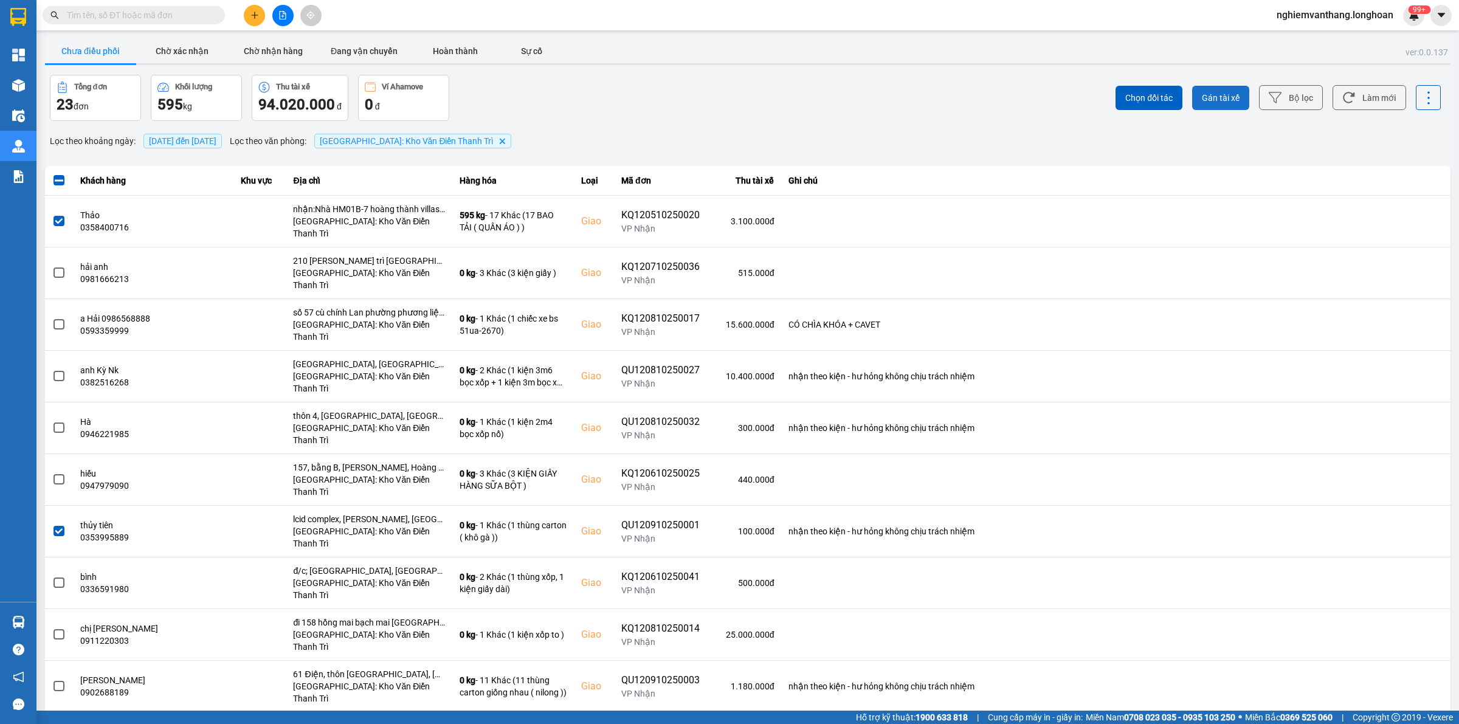
click at [1220, 90] on button "Gán tài xế" at bounding box center [1220, 98] width 57 height 24
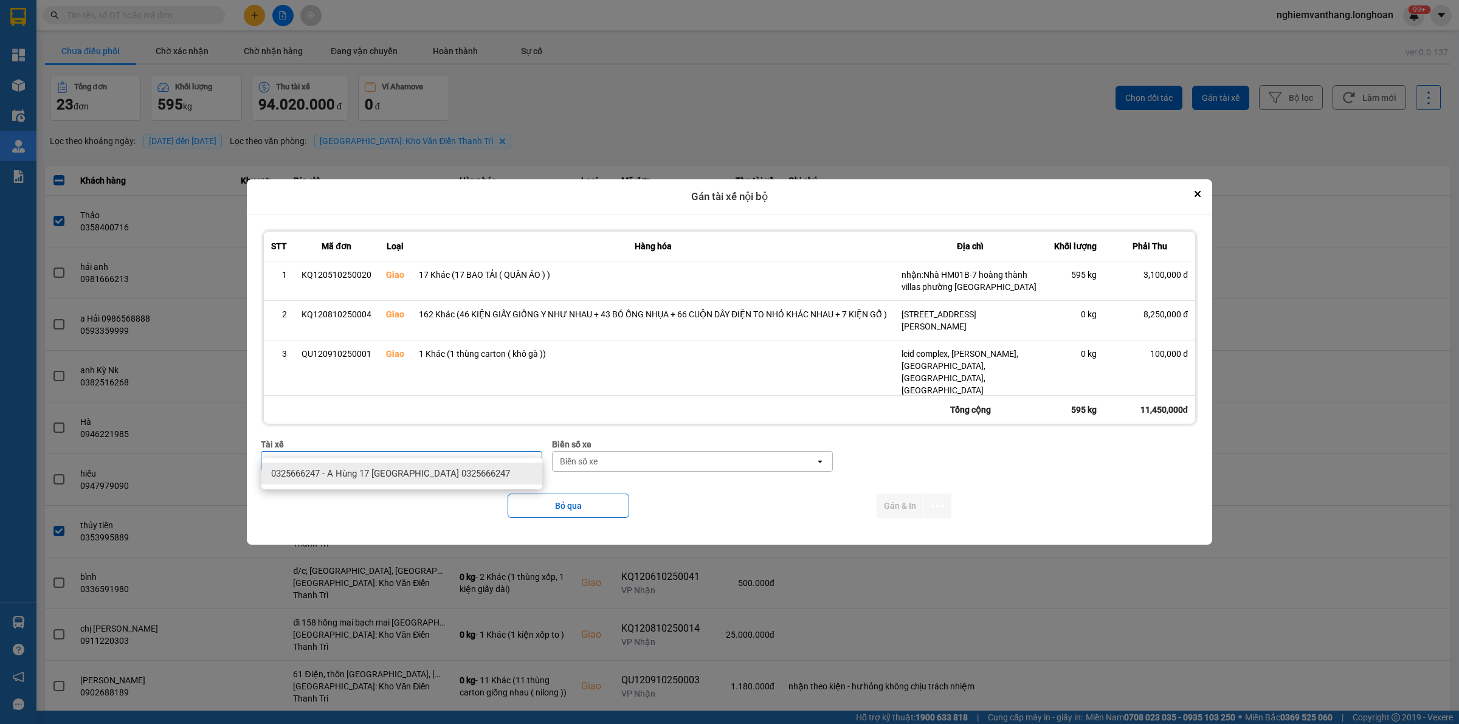
type input "hùng"
drag, startPoint x: 391, startPoint y: 479, endPoint x: 397, endPoint y: 477, distance: 6.3
click at [394, 478] on span "0325666247 - A Hùng 17 [GEOGRAPHIC_DATA] 0325666247" at bounding box center [390, 474] width 239 height 12
click at [613, 452] on div "Biển số xe" at bounding box center [684, 461] width 263 height 19
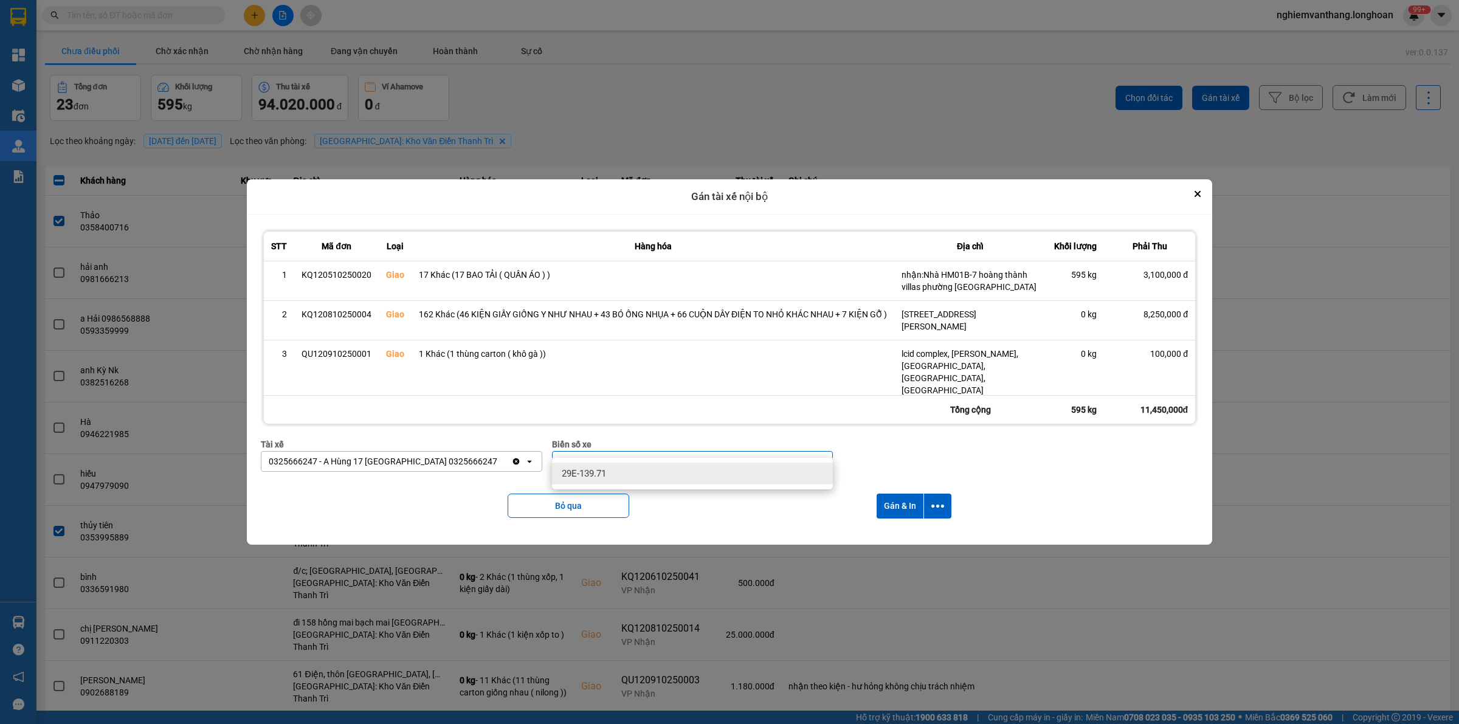
type input "71"
click at [581, 471] on span "29E-139.71" at bounding box center [584, 474] width 44 height 12
click at [1195, 197] on icon "Close" at bounding box center [1198, 194] width 6 height 6
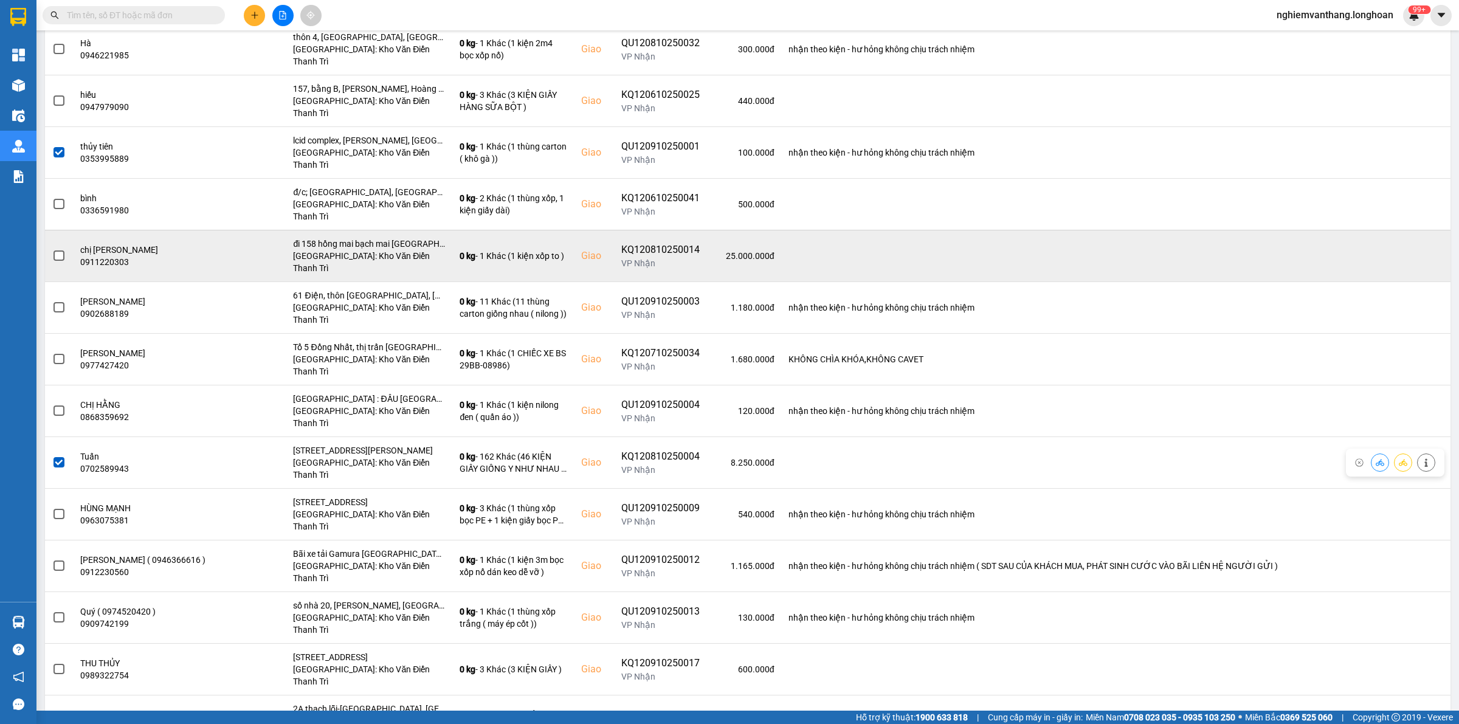
scroll to position [482, 0]
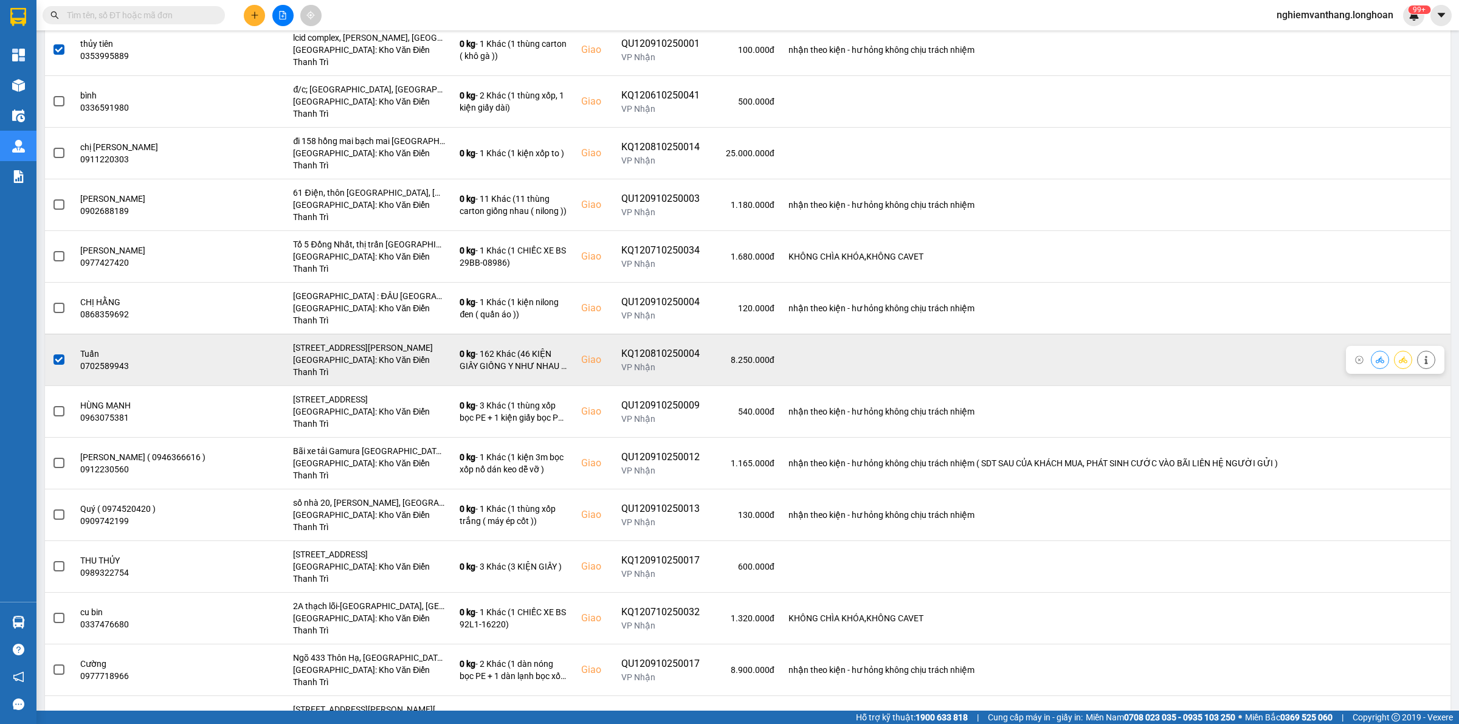
click at [66, 334] on td at bounding box center [59, 360] width 28 height 52
click at [65, 334] on td at bounding box center [59, 360] width 28 height 52
click at [63, 354] on span at bounding box center [59, 359] width 11 height 11
click at [52, 353] on input "checkbox" at bounding box center [52, 353] width 0 height 0
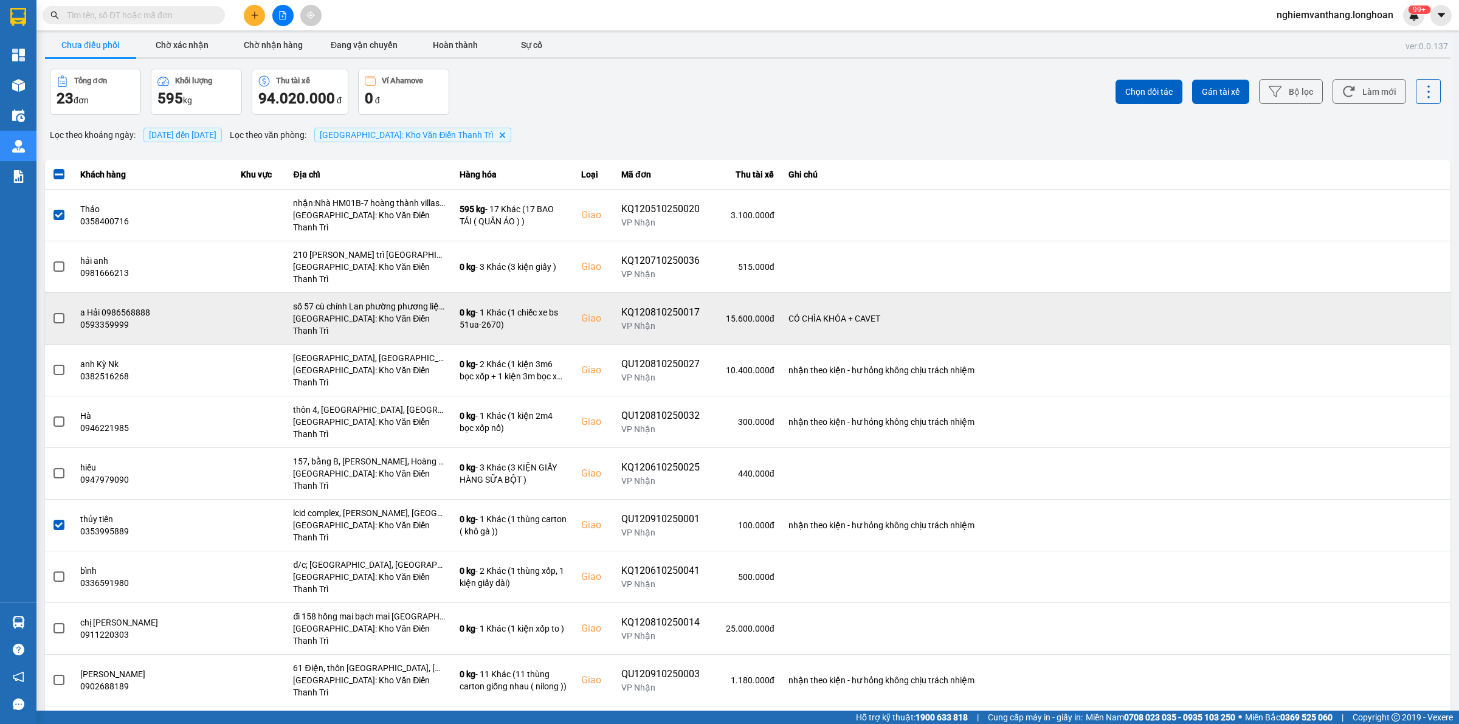
scroll to position [0, 0]
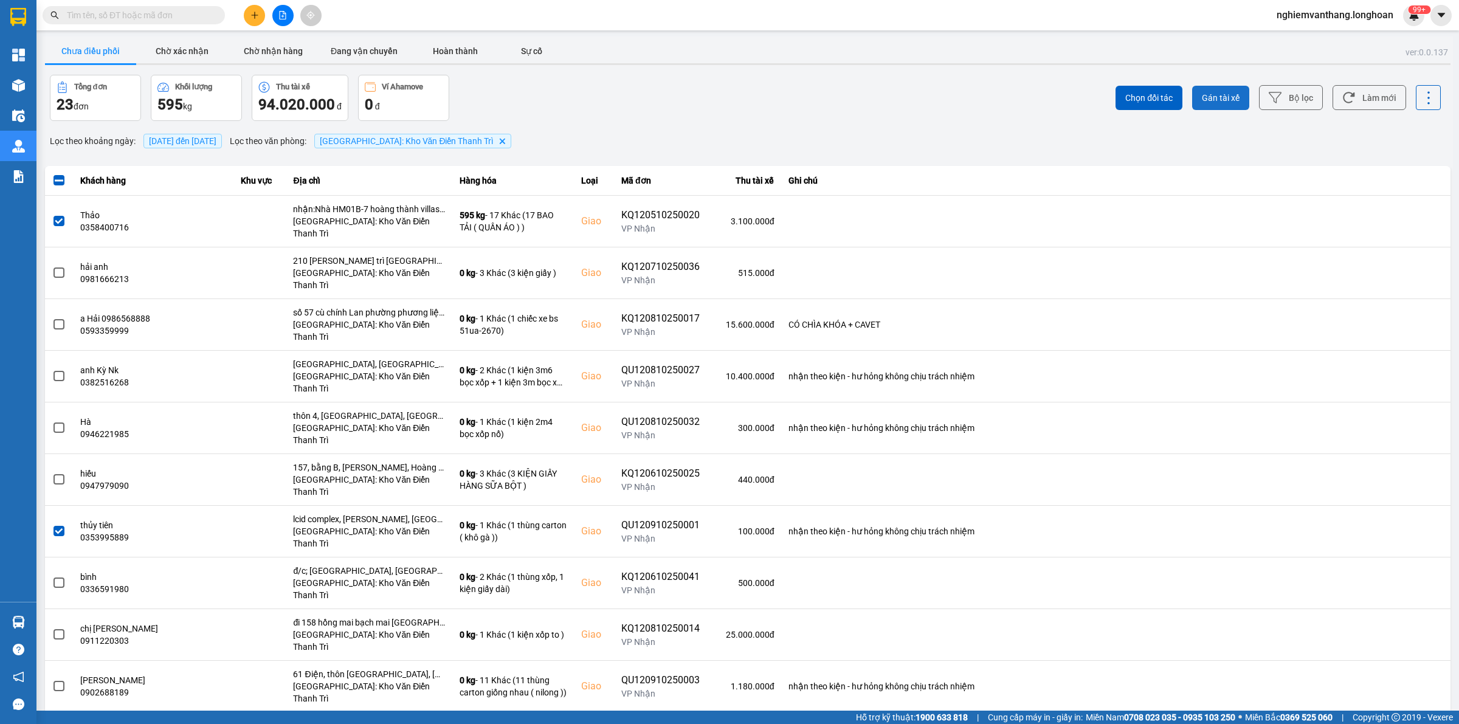
click at [1221, 102] on span "Gán tài xế" at bounding box center [1221, 98] width 38 height 12
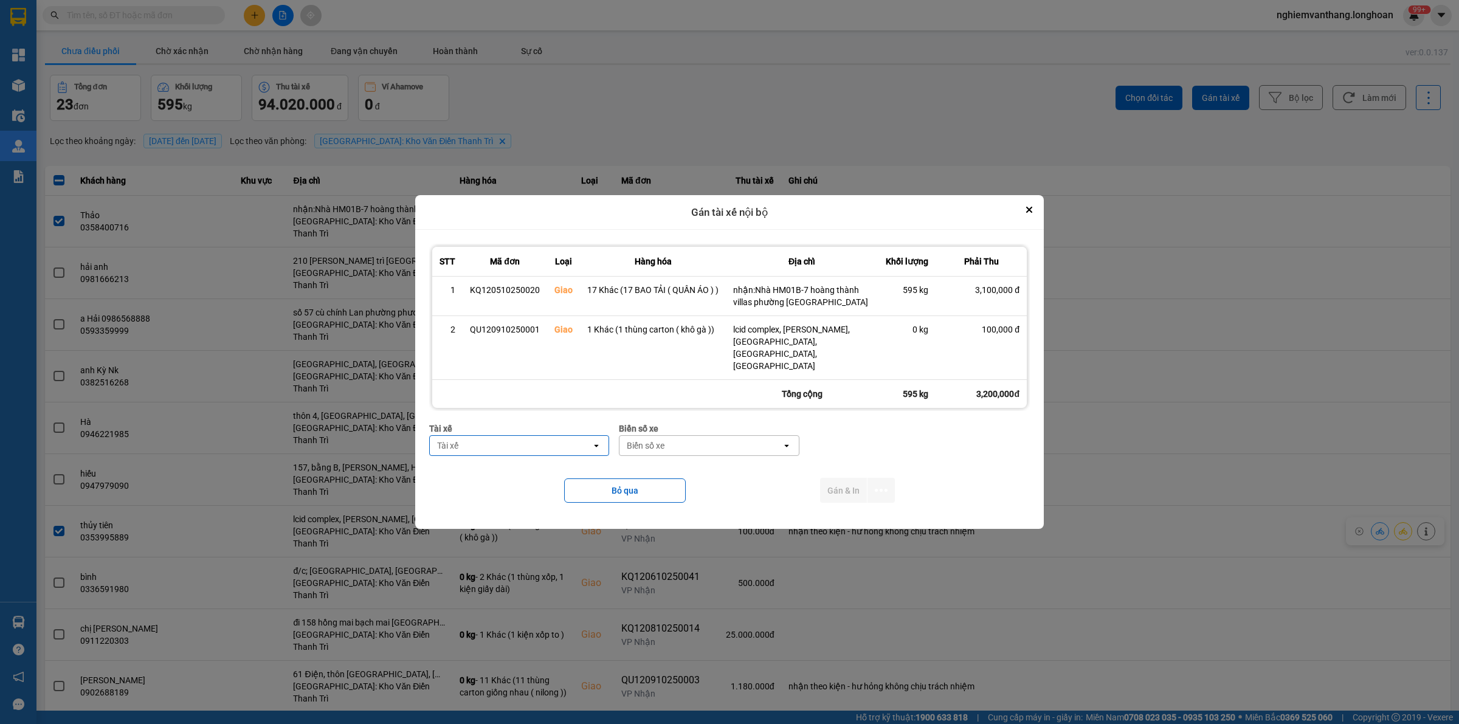
click at [542, 439] on div "Tài xế" at bounding box center [511, 445] width 162 height 19
type input "hùng"
click at [1028, 212] on icon "Close" at bounding box center [1029, 209] width 5 height 5
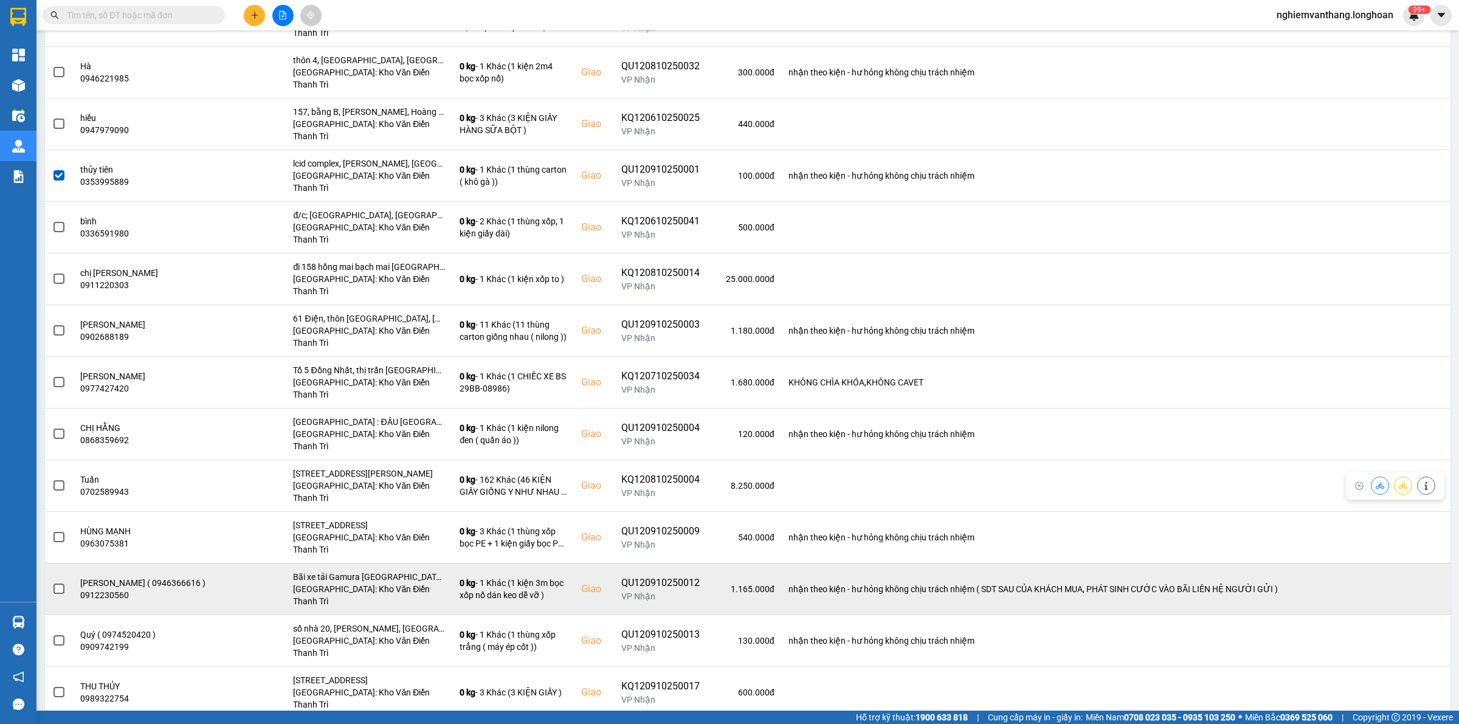
scroll to position [381, 0]
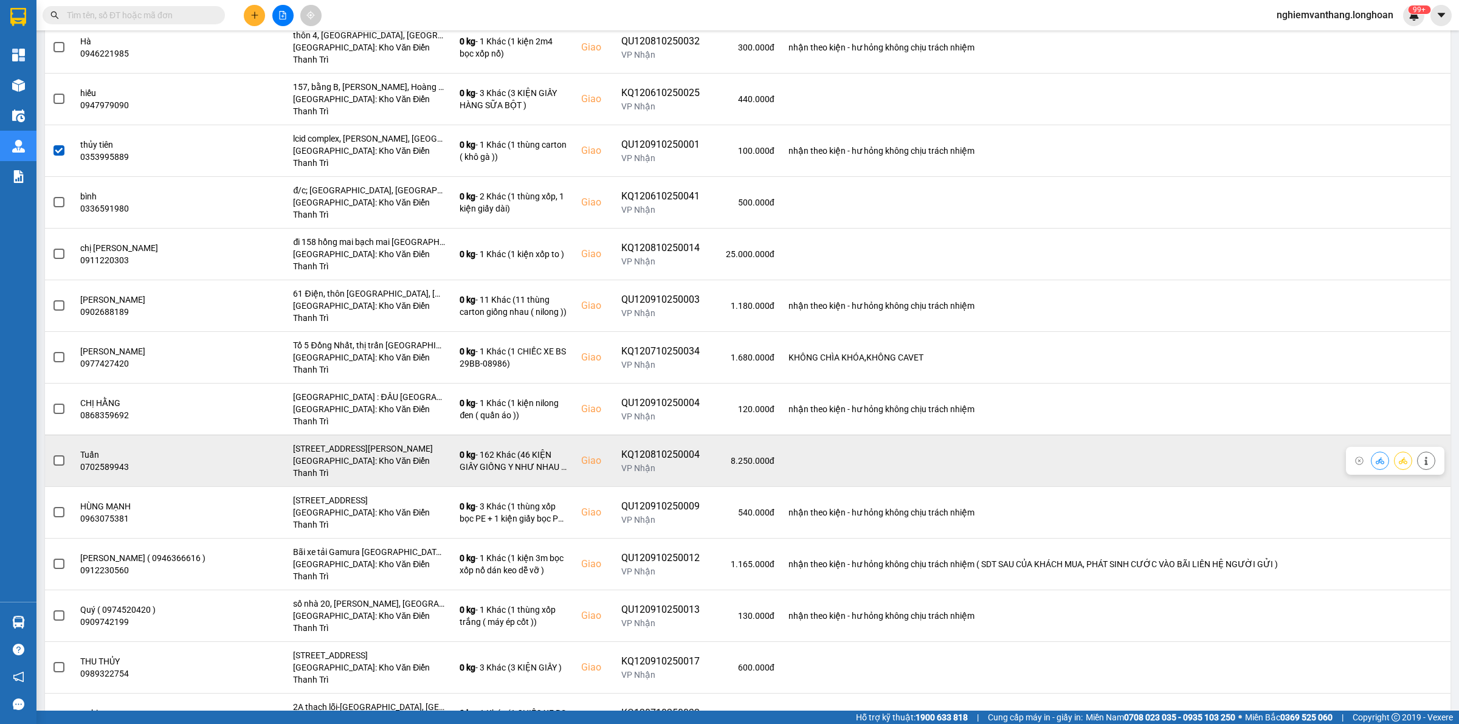
click at [54, 455] on span at bounding box center [59, 460] width 11 height 11
click at [52, 454] on input "checkbox" at bounding box center [52, 454] width 0 height 0
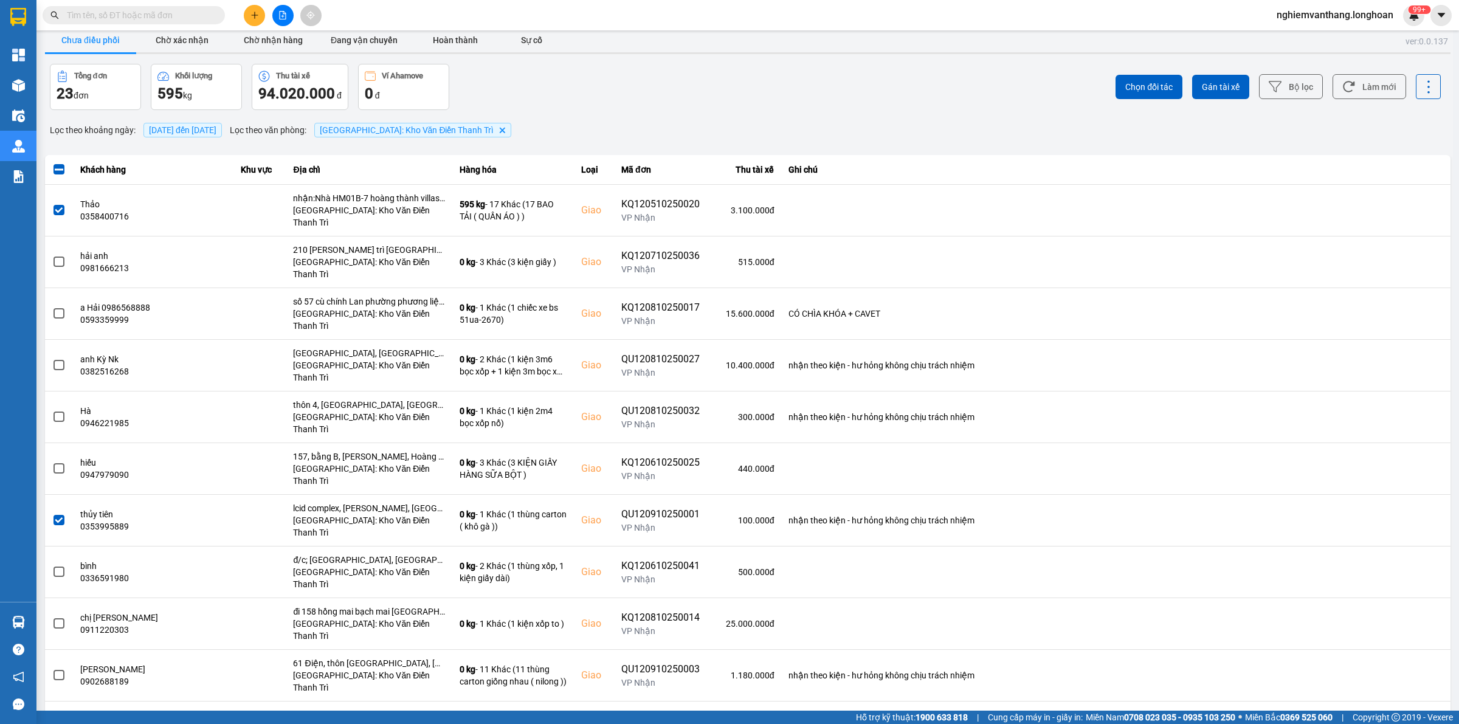
scroll to position [0, 0]
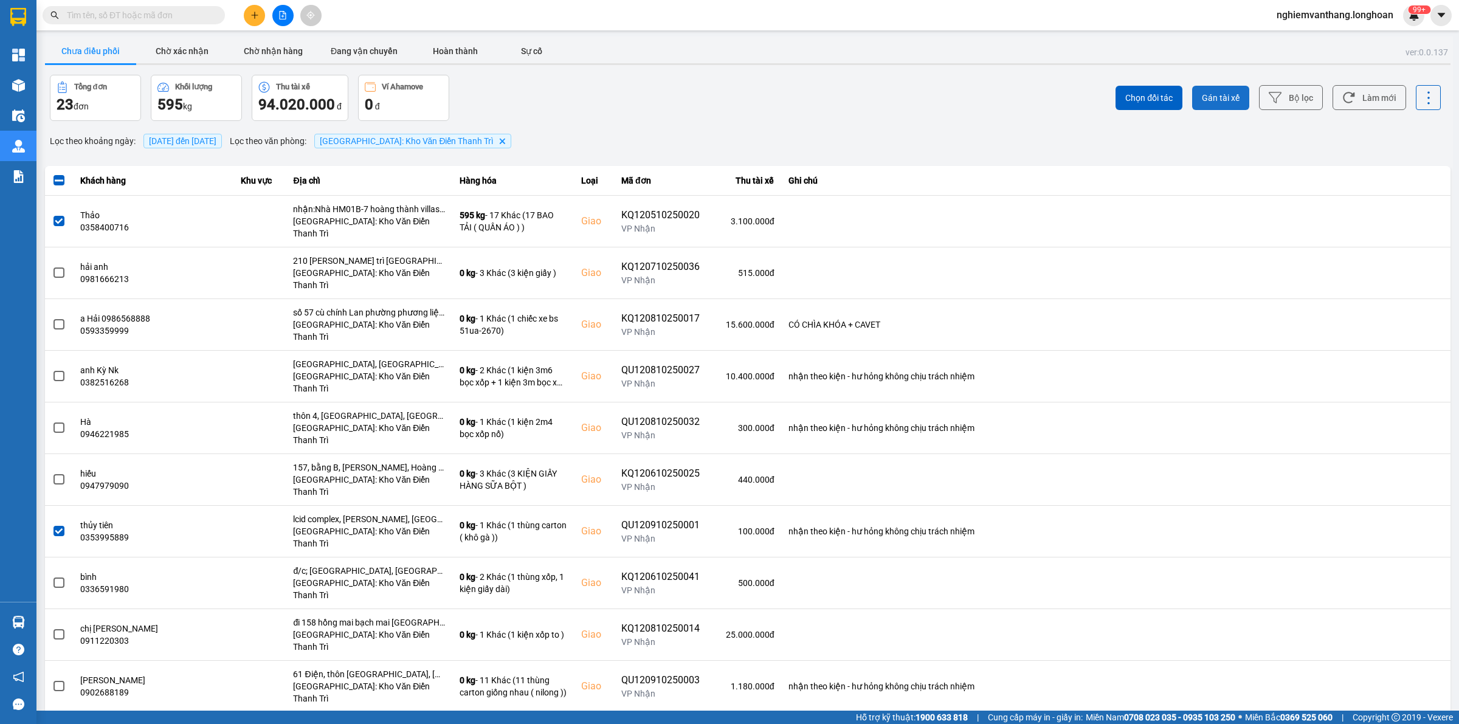
click at [1220, 90] on button "Gán tài xế" at bounding box center [1220, 98] width 57 height 24
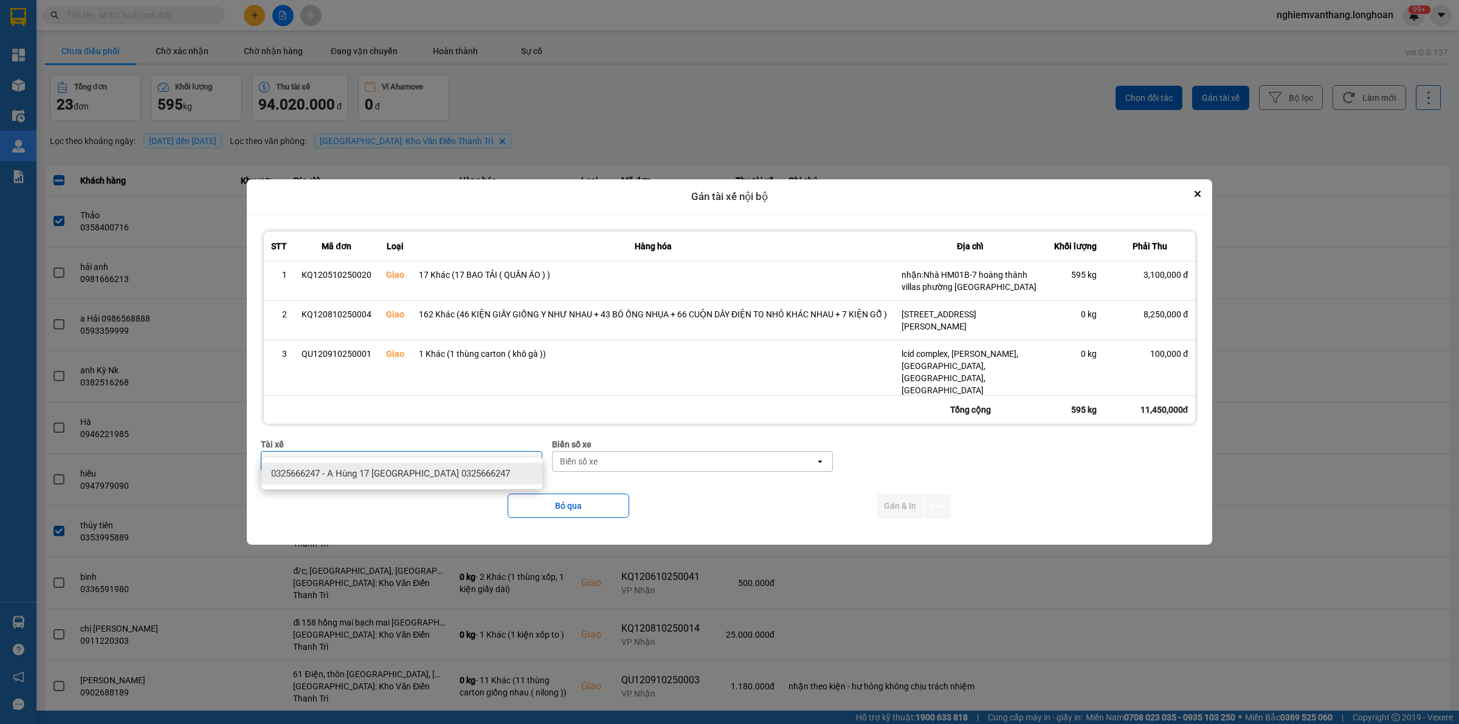
type input "hùng"
click at [420, 473] on span "0325666247 - A Hùng 17 [GEOGRAPHIC_DATA] 0325666247" at bounding box center [390, 474] width 239 height 12
drag, startPoint x: 703, startPoint y: 468, endPoint x: 704, endPoint y: 458, distance: 10.4
click at [704, 459] on div "STT Mã đơn Loại Hàng hóa Địa chỉ Khối lượng Phải Thu 1 KQ120510250020 Giao 17 K…" at bounding box center [729, 380] width 947 height 312
click at [704, 458] on div "Biển số xe open" at bounding box center [693, 461] width 282 height 21
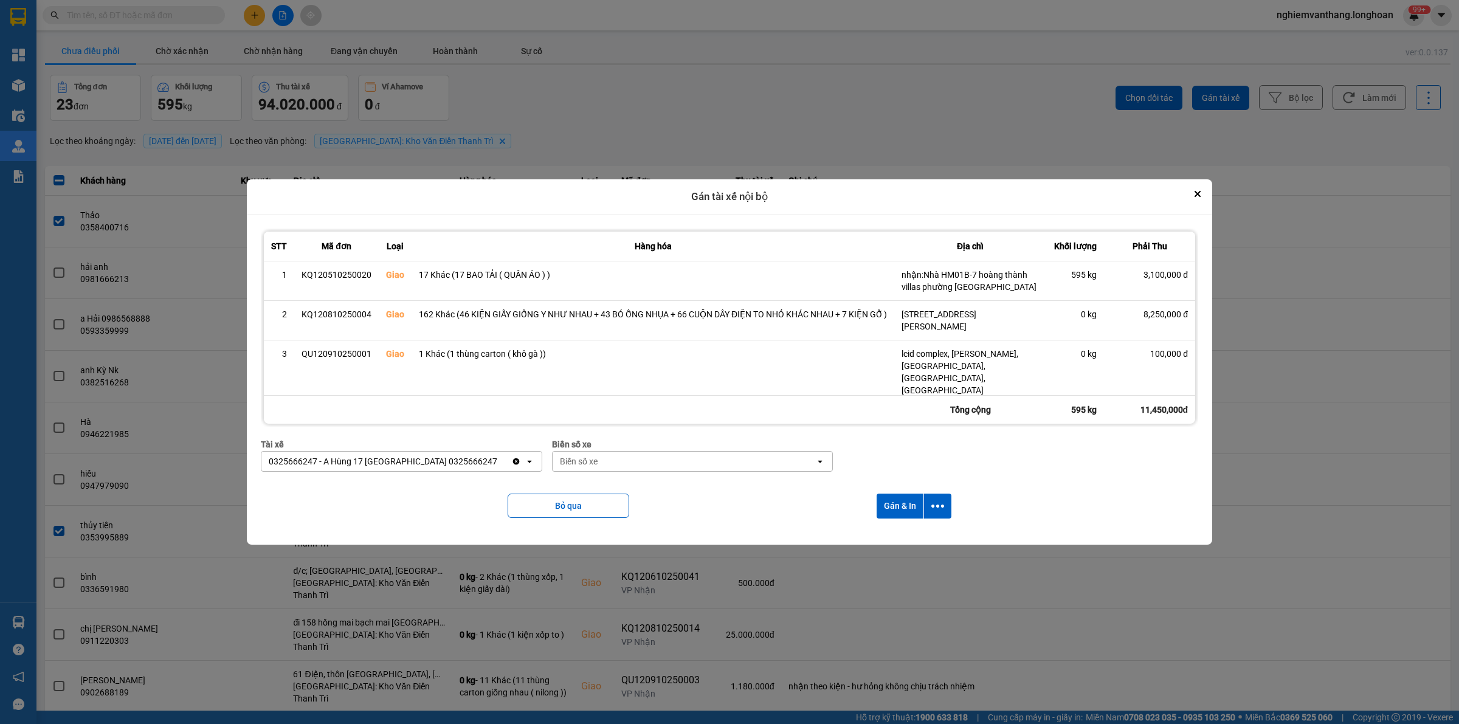
click at [706, 452] on div "Biển số xe" at bounding box center [684, 461] width 263 height 19
type input "71"
click at [693, 463] on div "29E-139.71" at bounding box center [692, 474] width 281 height 22
click at [938, 500] on icon "dialog" at bounding box center [937, 506] width 13 height 13
click at [901, 523] on span "Chỉ gán tài" at bounding box center [889, 525] width 40 height 12
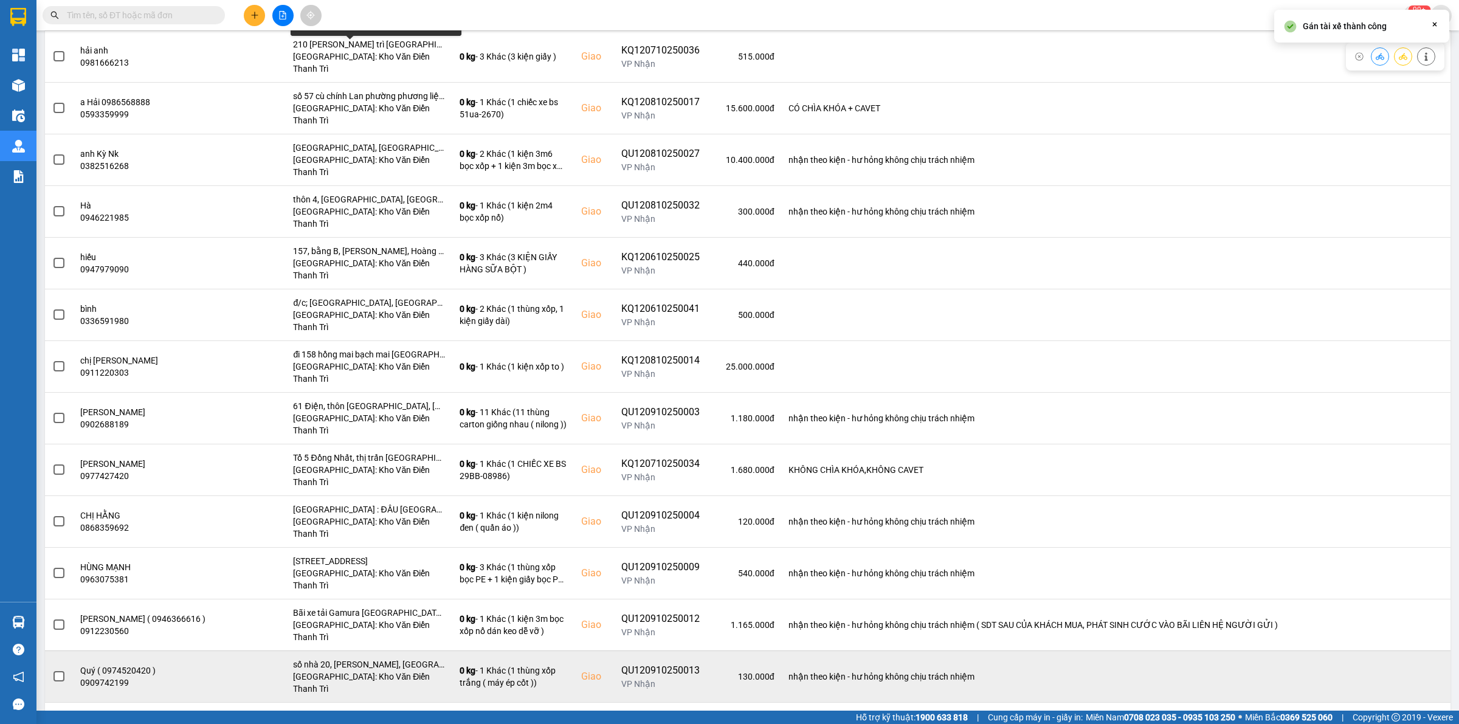
scroll to position [354, 0]
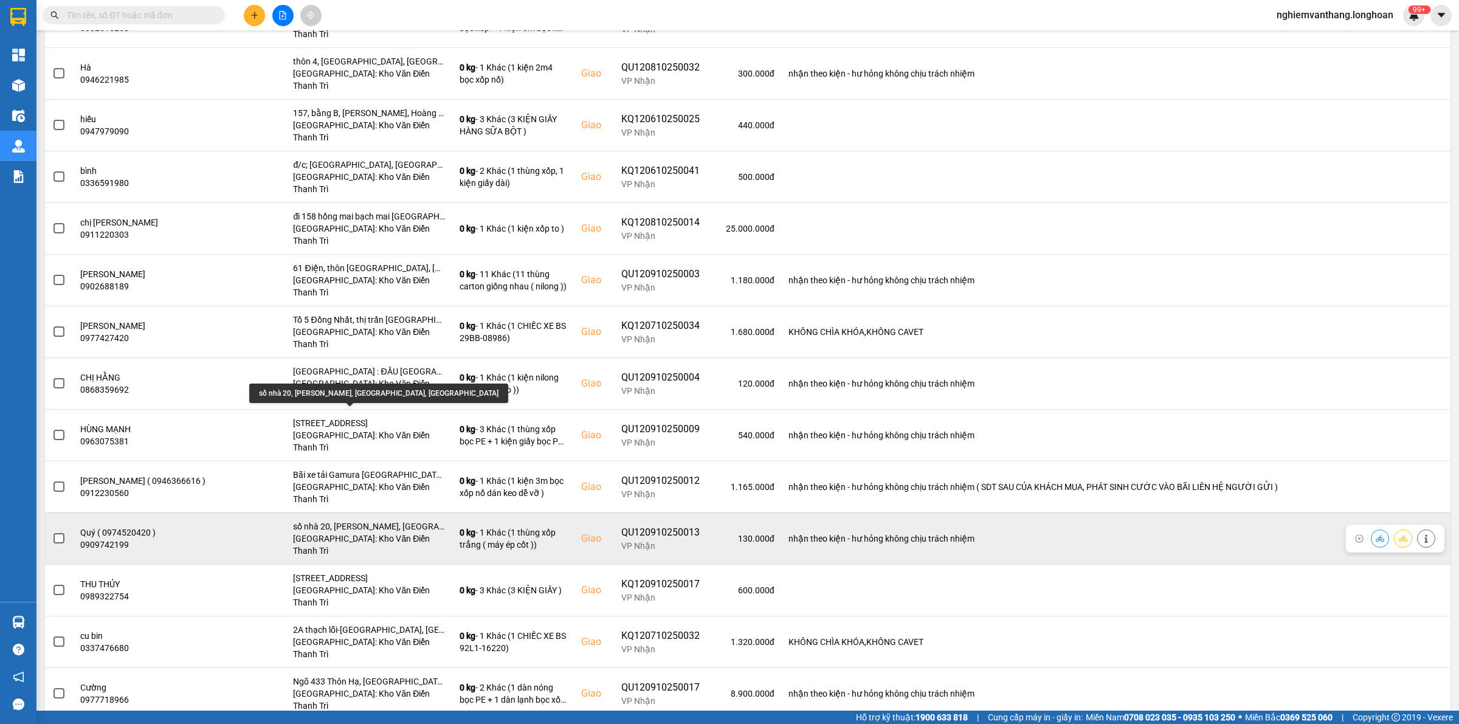
scroll to position [278, 0]
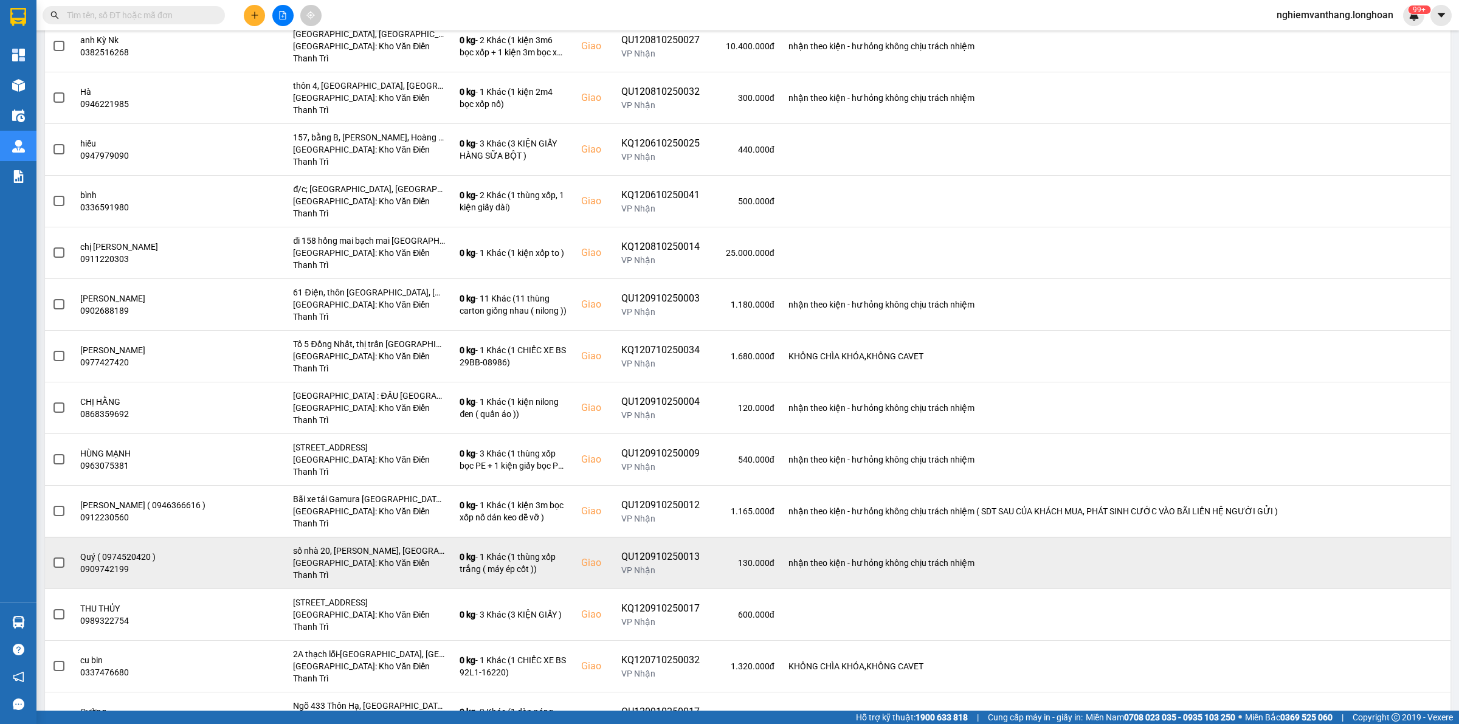
click at [60, 558] on span at bounding box center [59, 563] width 11 height 11
click at [52, 556] on input "checkbox" at bounding box center [52, 556] width 0 height 0
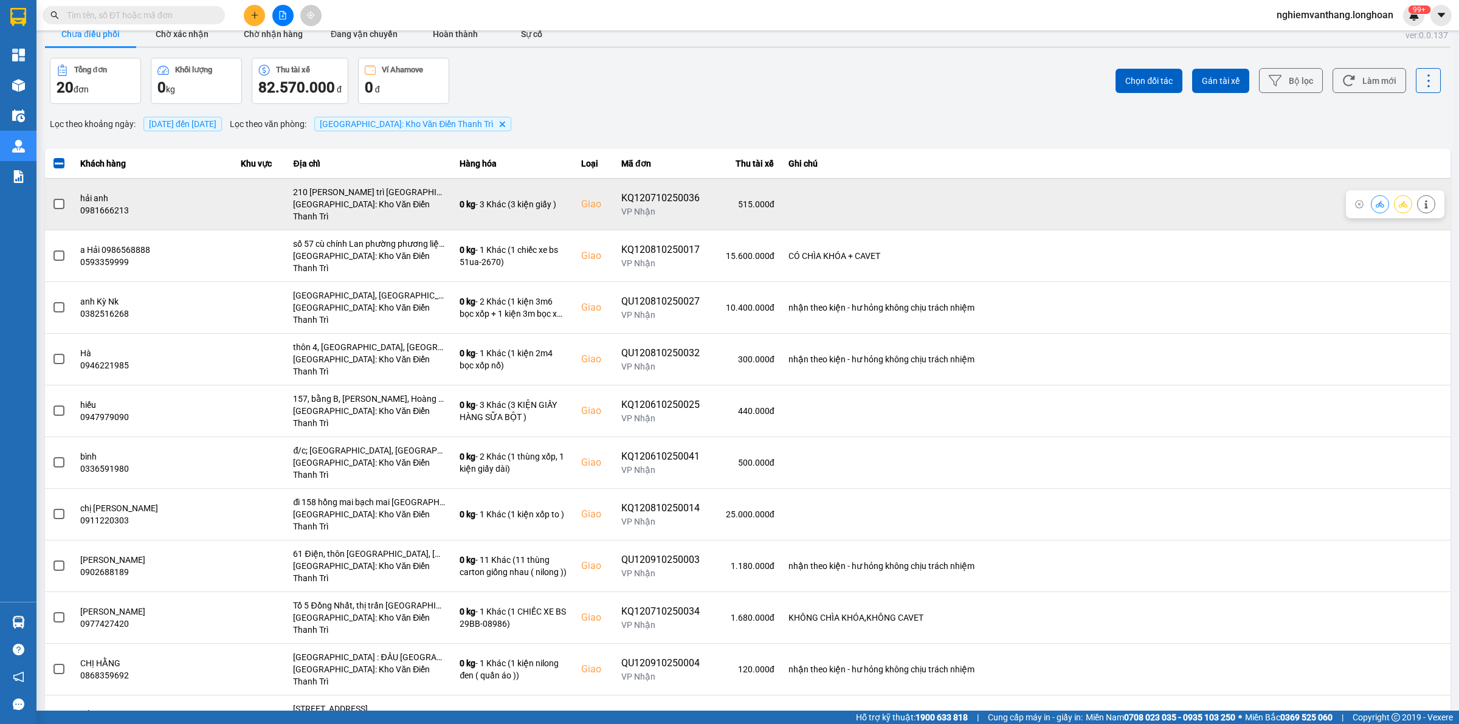
scroll to position [0, 0]
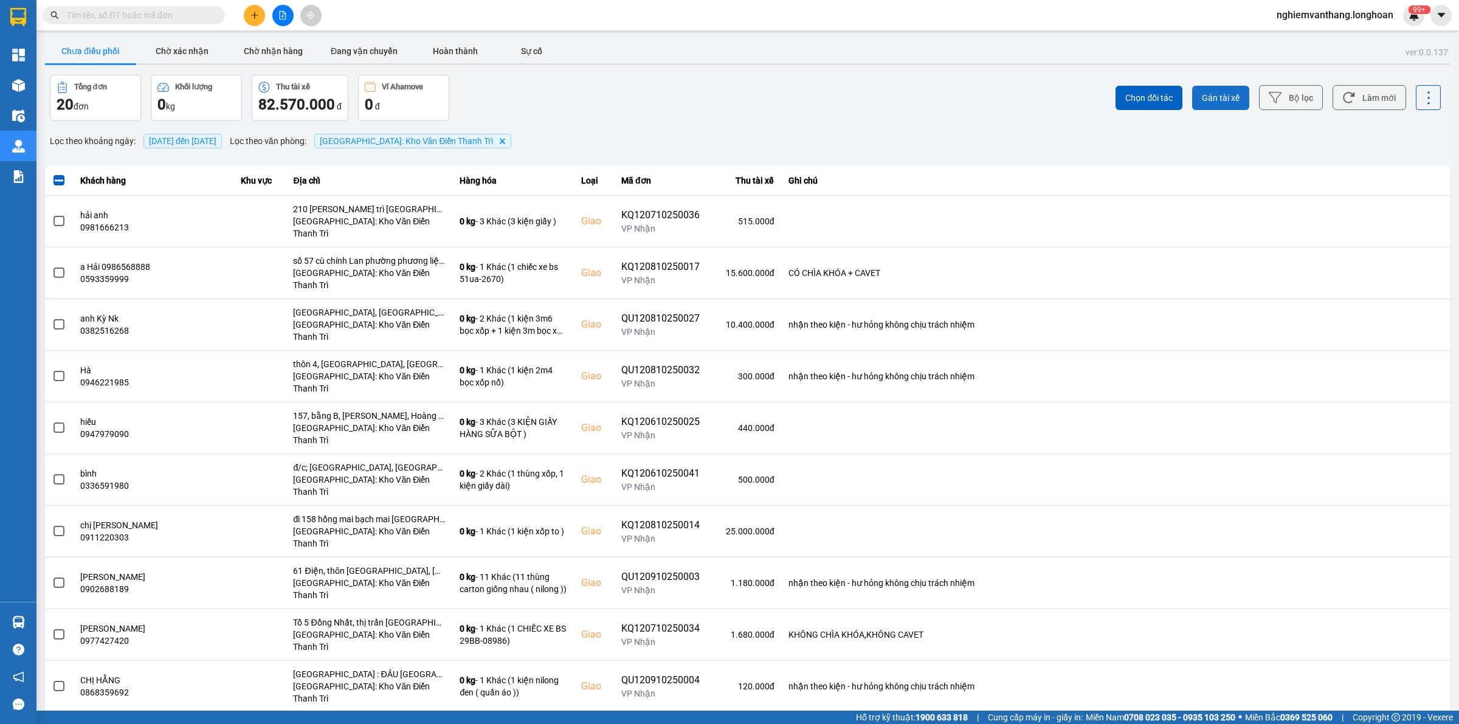
click at [1207, 88] on button "Gán tài xế" at bounding box center [1220, 98] width 57 height 24
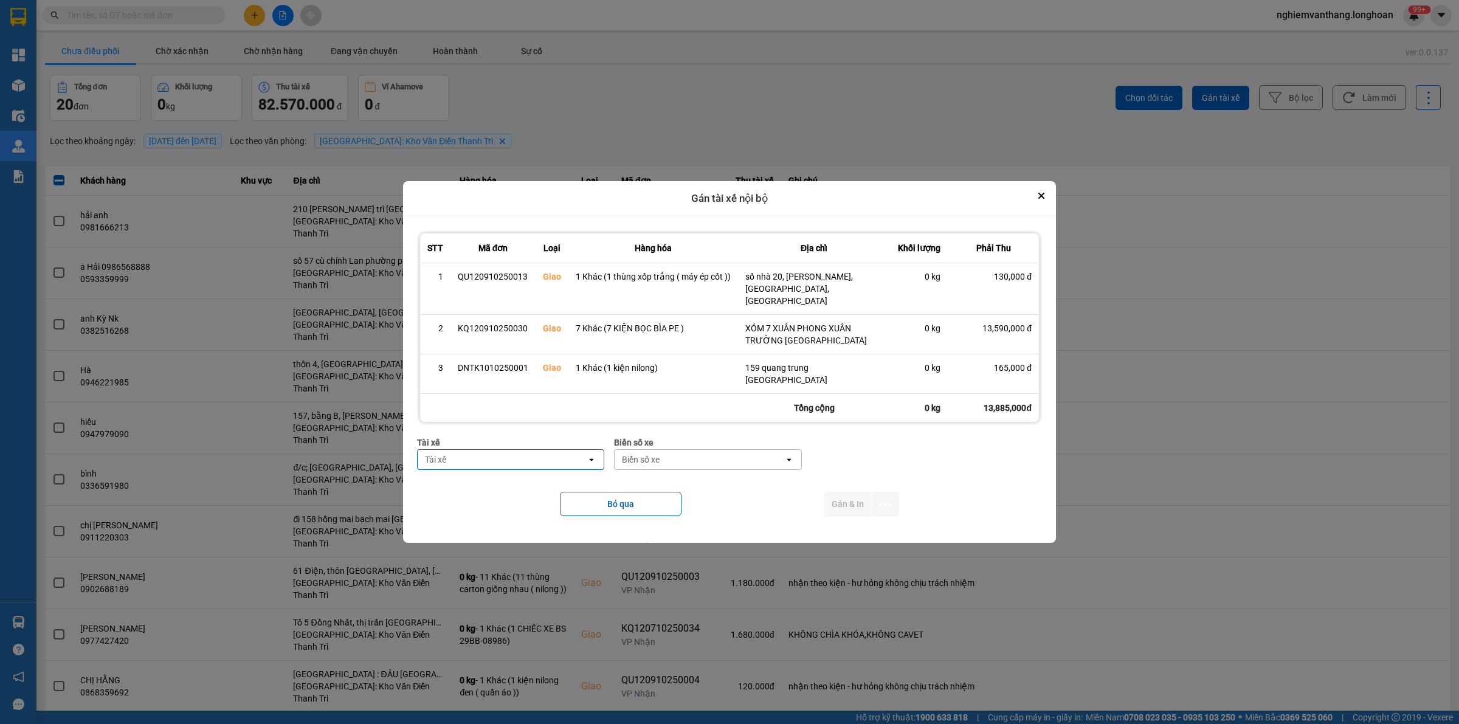
click at [545, 450] on div "Tài xế" at bounding box center [502, 459] width 169 height 19
type input "so"
click at [508, 479] on span "0984020525 - [PERSON_NAME] - 0366.969.247" at bounding box center [514, 480] width 172 height 24
click at [703, 450] on div "Biển số xe" at bounding box center [732, 459] width 169 height 19
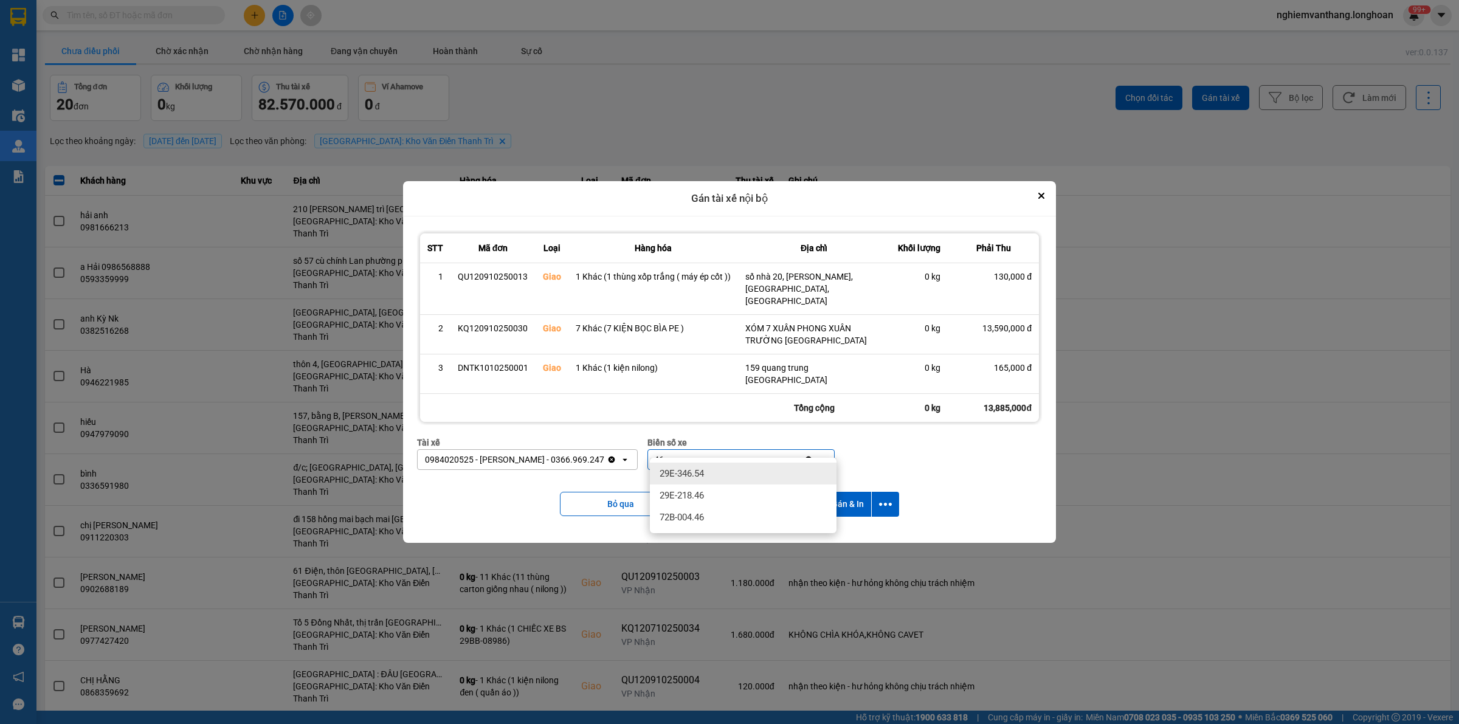
type input "46"
click at [713, 487] on div "29E-218.46" at bounding box center [743, 496] width 187 height 22
click at [889, 502] on button "dialog" at bounding box center [885, 504] width 27 height 25
click at [849, 523] on span "Chỉ gán tài" at bounding box center [837, 525] width 40 height 12
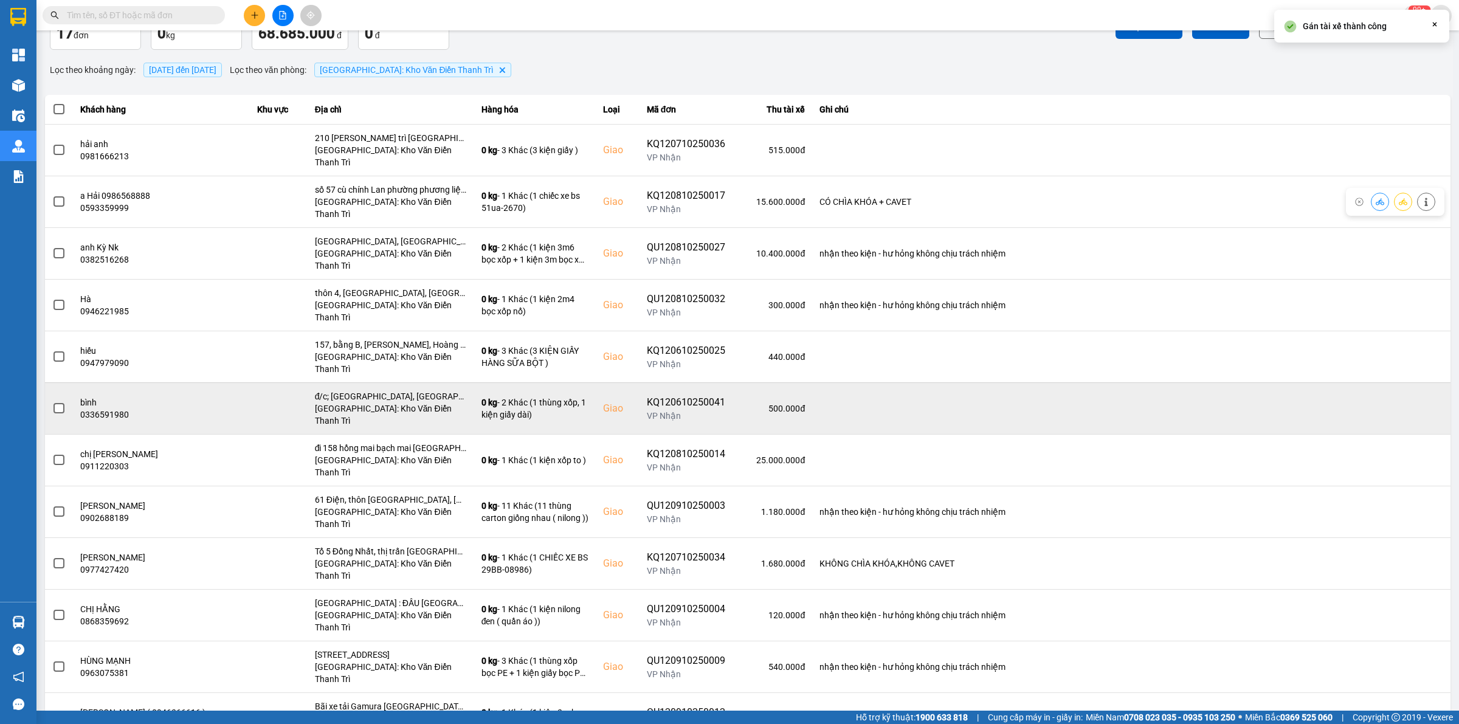
scroll to position [229, 0]
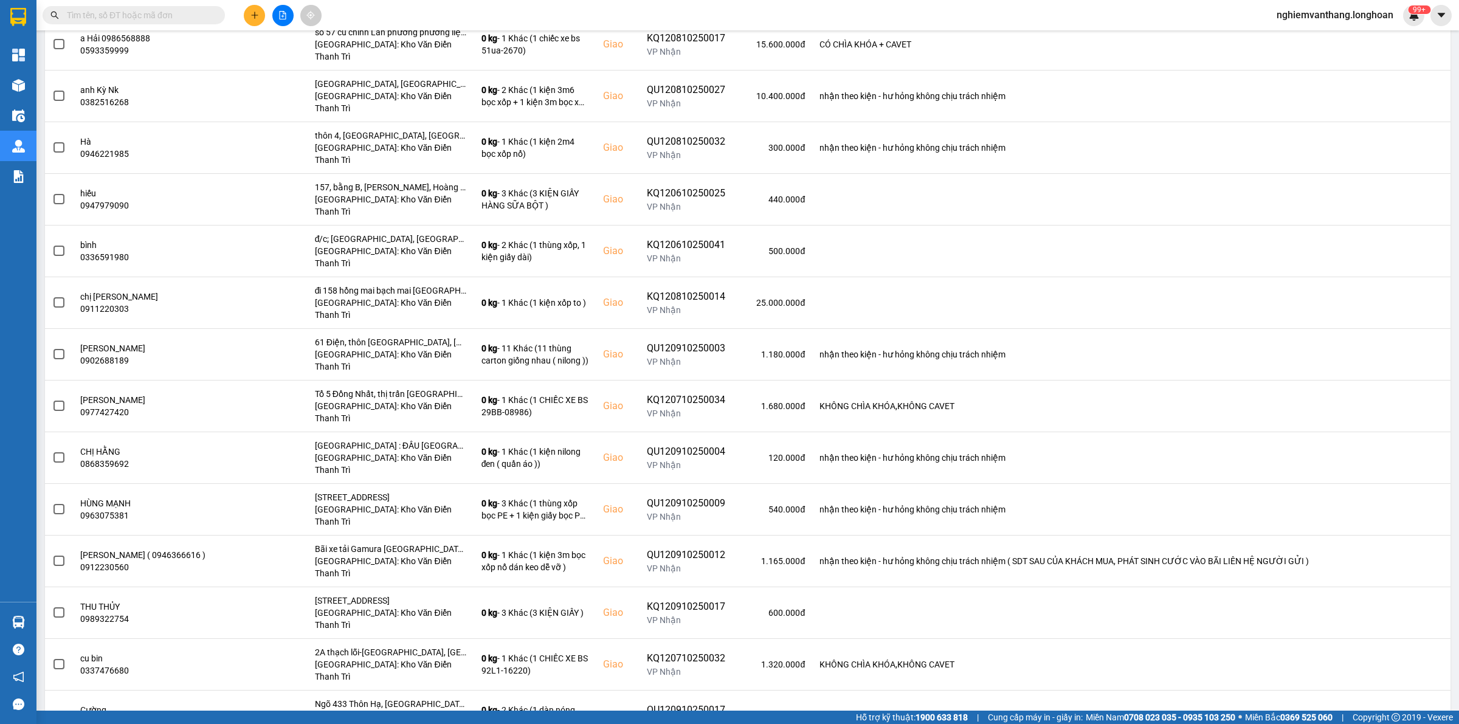
drag, startPoint x: 1380, startPoint y: 660, endPoint x: 1392, endPoint y: 660, distance: 12.2
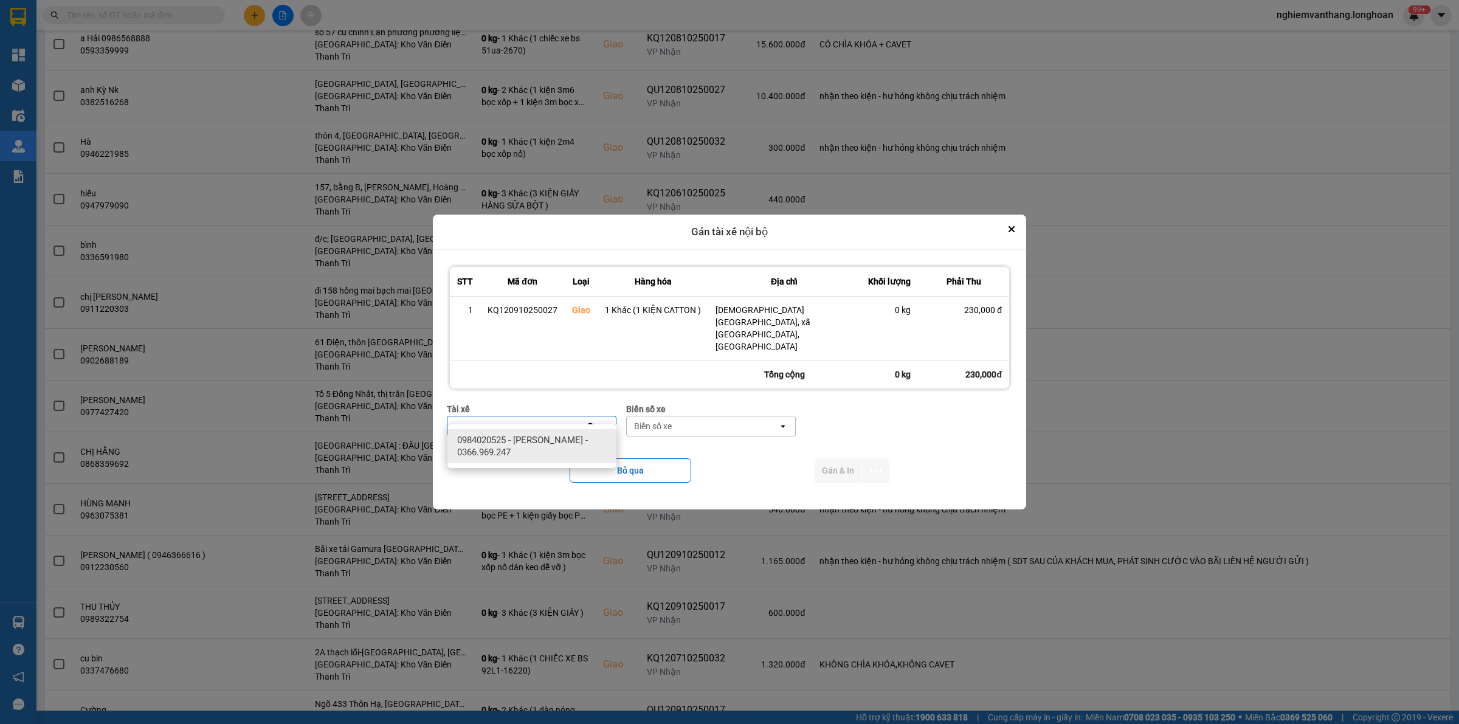
type input "so"
drag, startPoint x: 545, startPoint y: 449, endPoint x: 621, endPoint y: 435, distance: 77.2
click at [545, 450] on span "0984020525 - [PERSON_NAME] - 0366.969.247" at bounding box center [534, 446] width 154 height 24
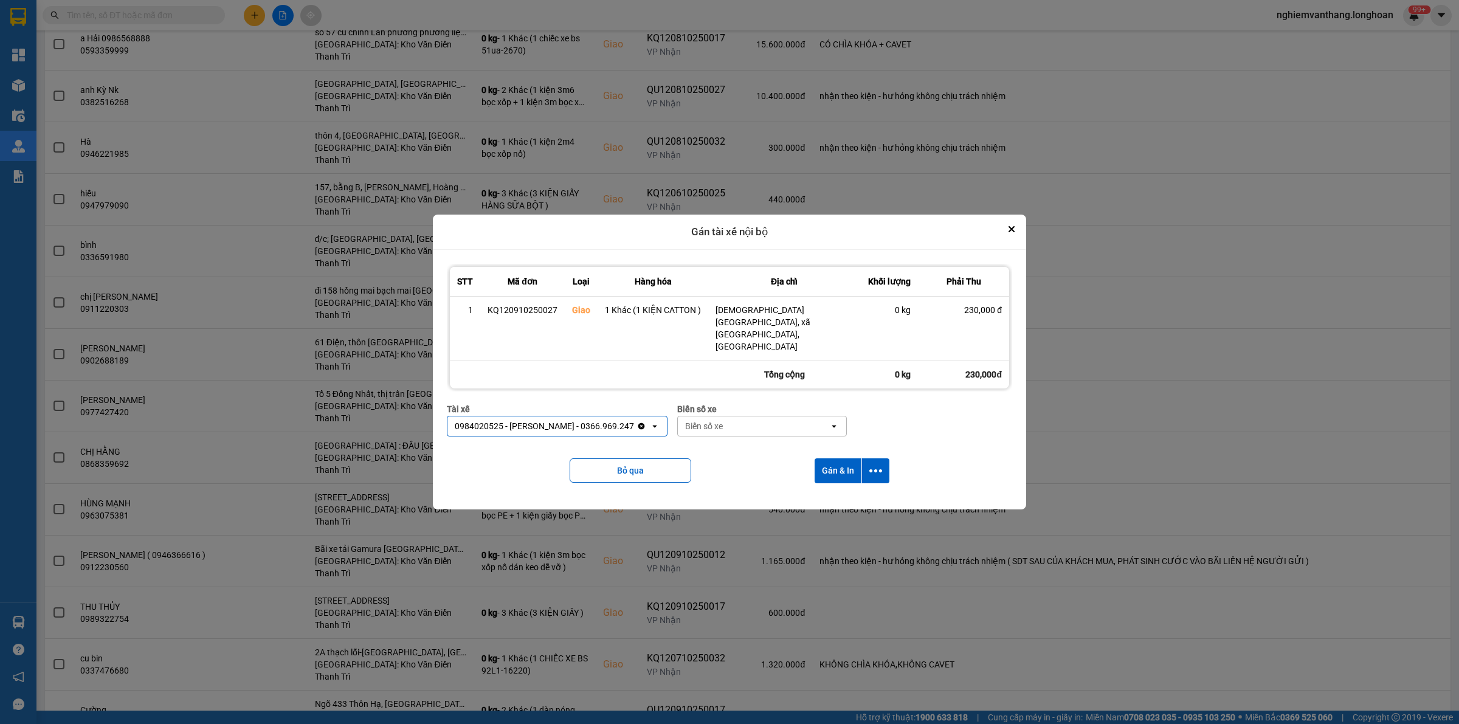
click at [731, 420] on div "Biển số xe" at bounding box center [753, 425] width 151 height 19
type input "46"
click at [722, 462] on span "29E-218.46" at bounding box center [711, 462] width 44 height 12
drag, startPoint x: 868, startPoint y: 460, endPoint x: 869, endPoint y: 468, distance: 8.6
click at [869, 465] on icon "dialog" at bounding box center [875, 471] width 13 height 13
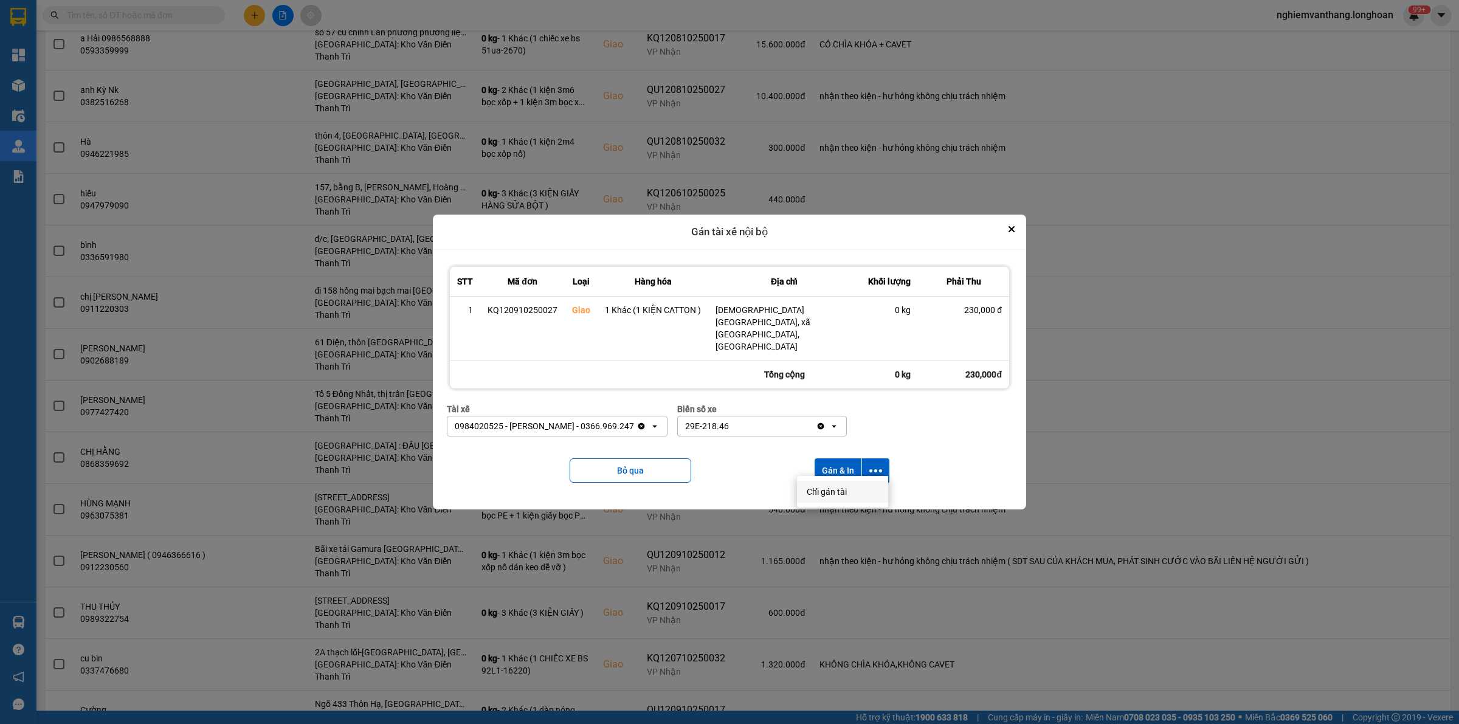
click at [853, 497] on div "Chỉ gán tài" at bounding box center [843, 492] width 72 height 12
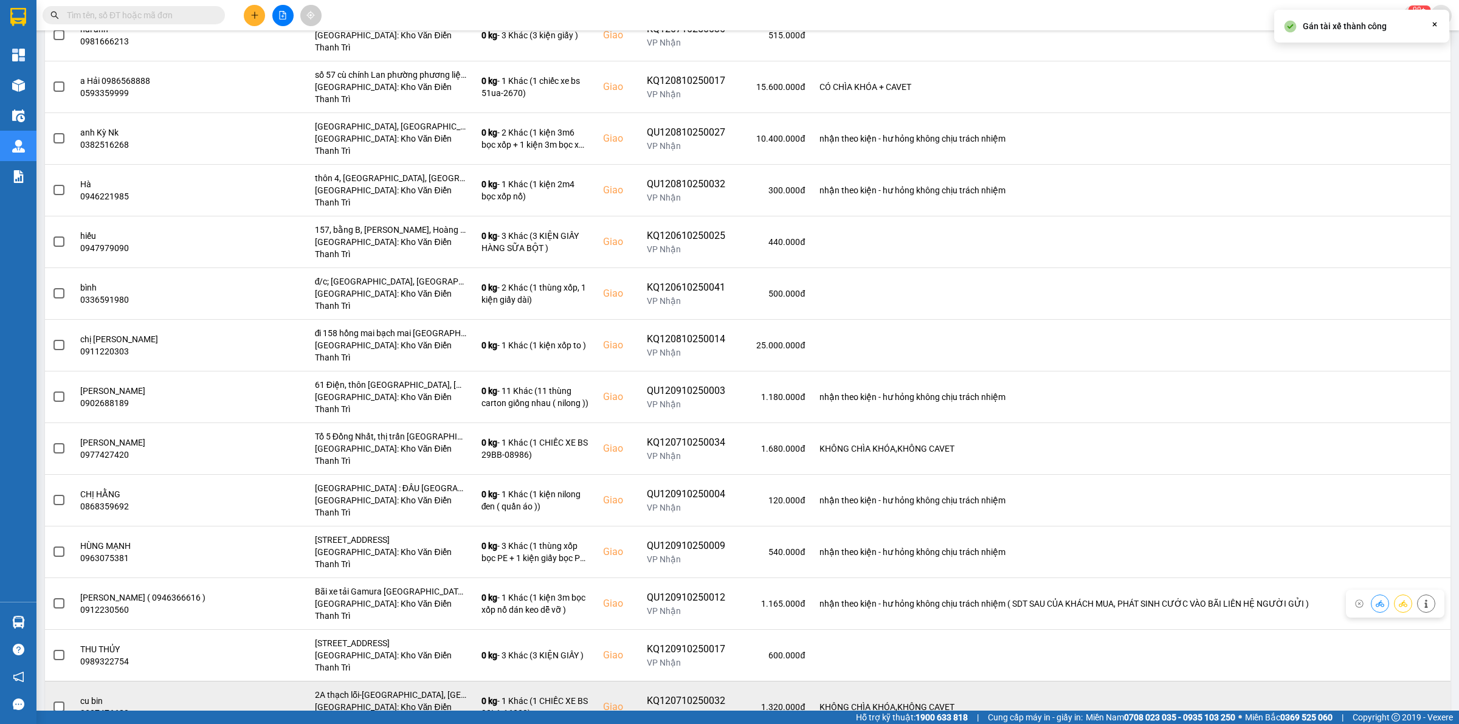
scroll to position [187, 0]
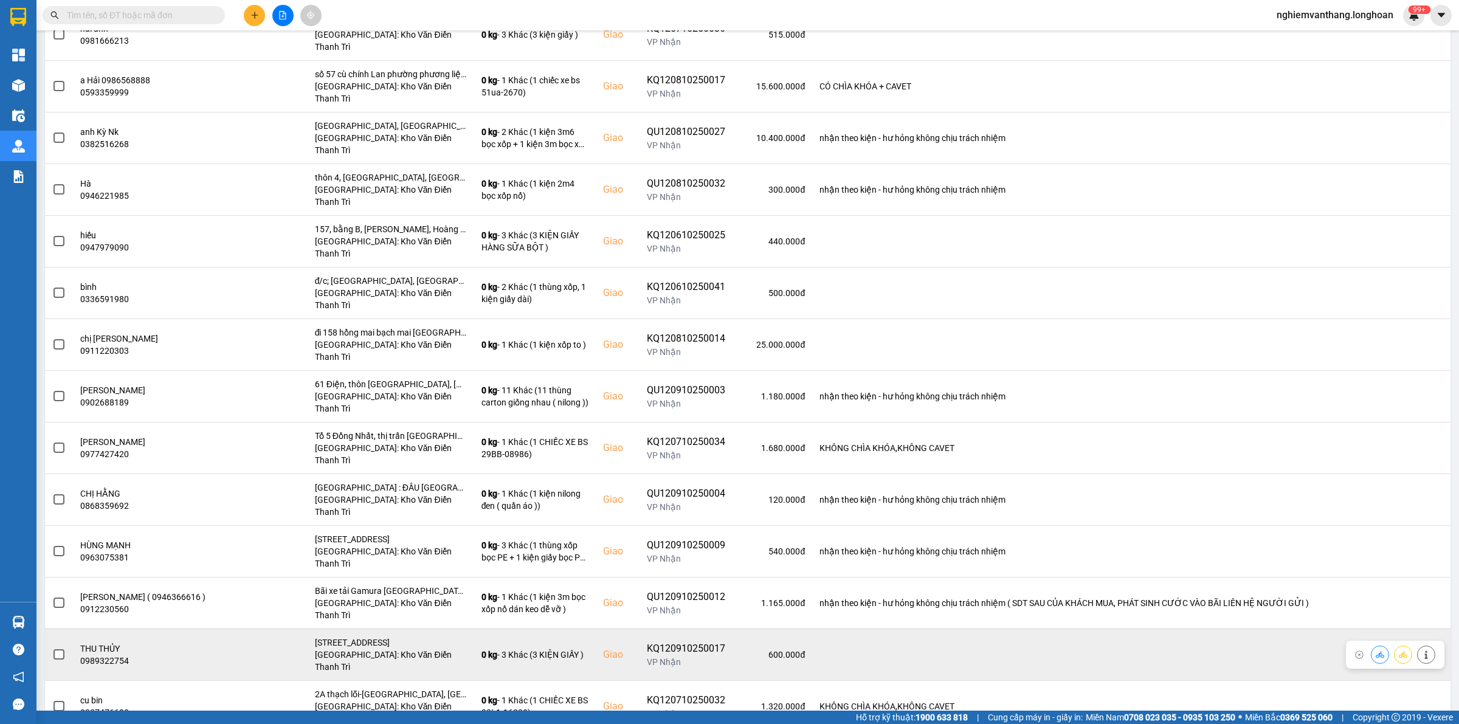
click at [54, 649] on span at bounding box center [59, 654] width 11 height 11
click at [52, 648] on input "checkbox" at bounding box center [52, 648] width 0 height 0
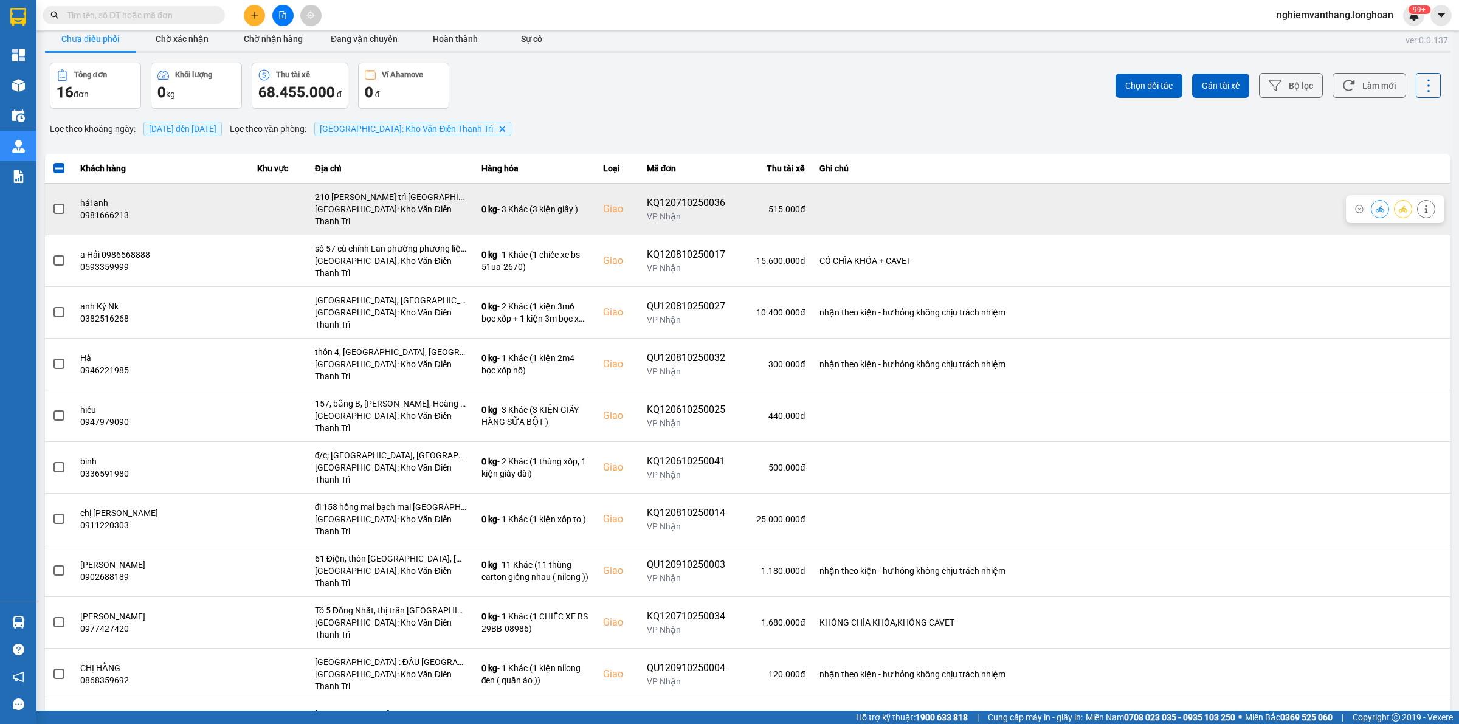
scroll to position [0, 0]
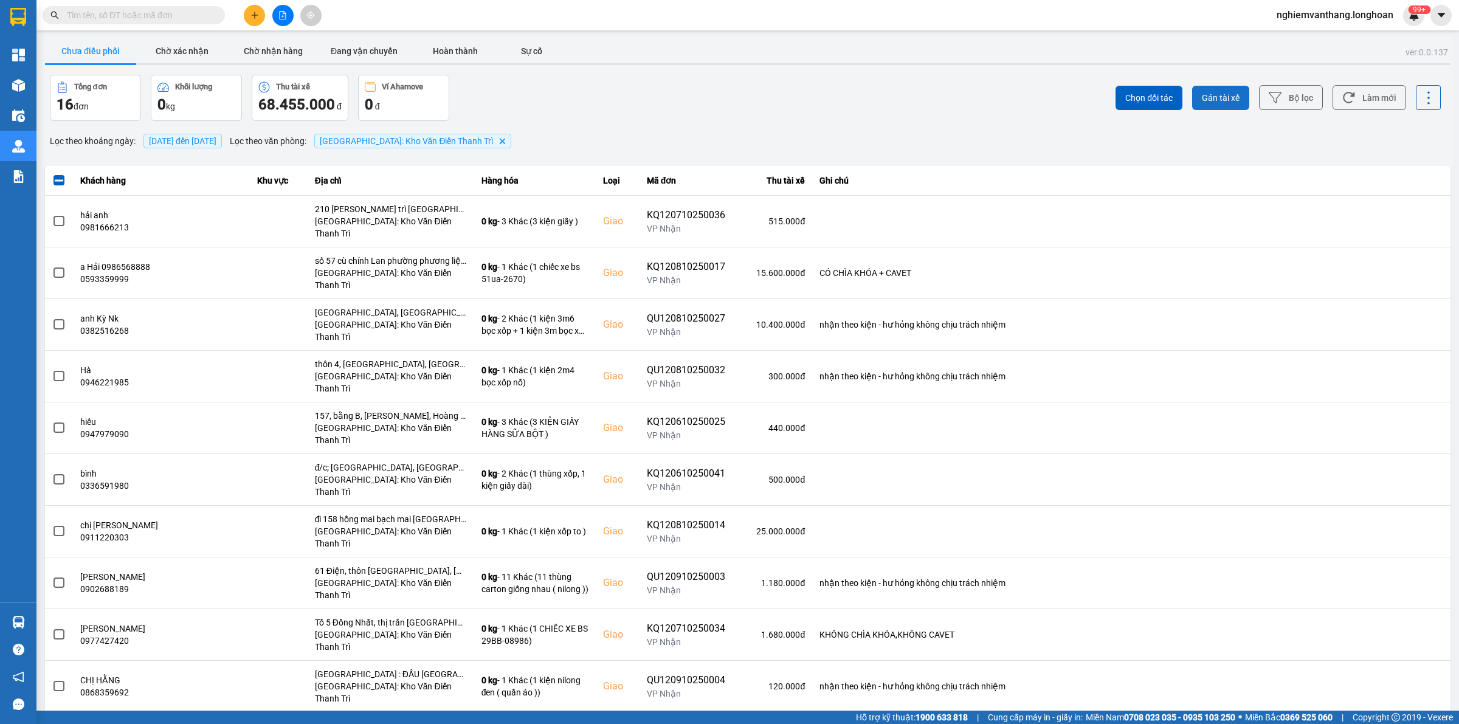
click at [1227, 99] on span "Gán tài xế" at bounding box center [1221, 98] width 38 height 12
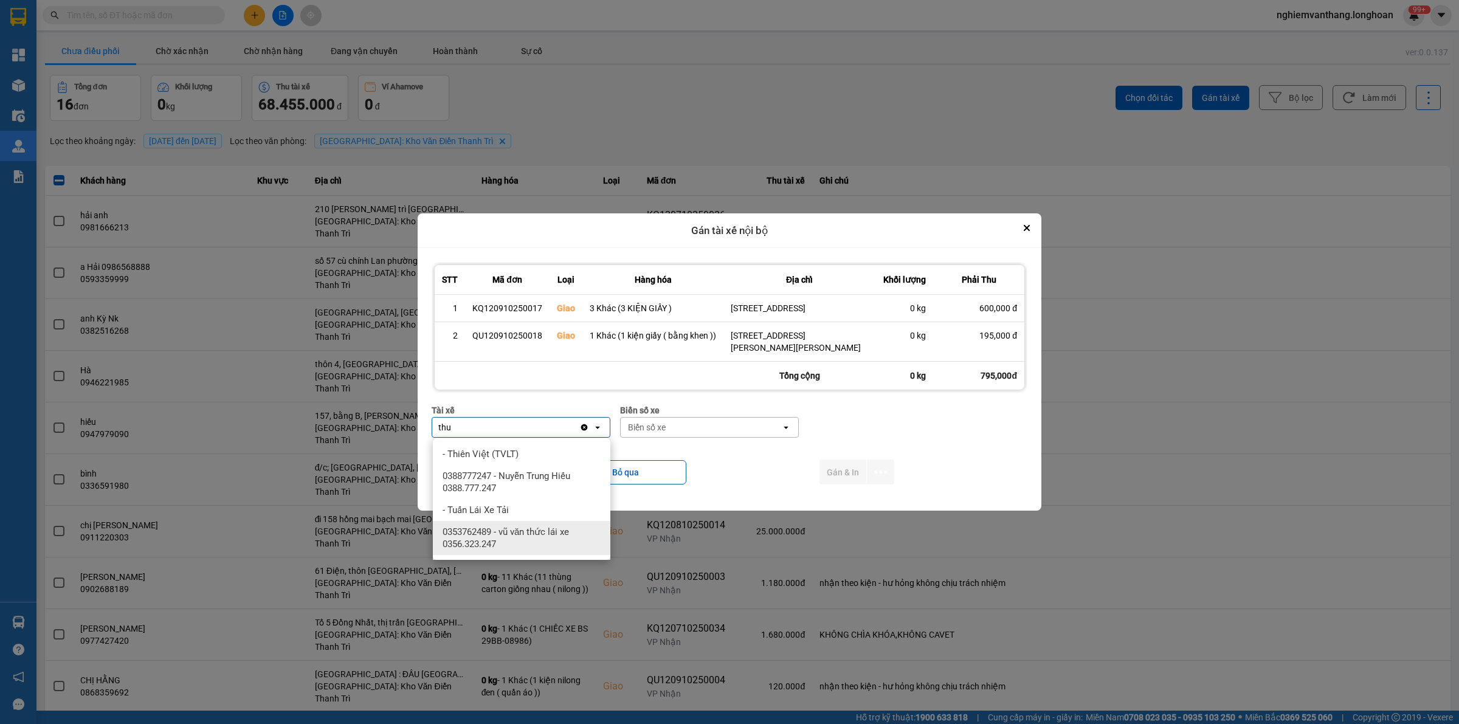
type input "thu"
click at [551, 526] on span "0353762489 - vũ văn thức lái xe 0356.323.247" at bounding box center [524, 538] width 163 height 24
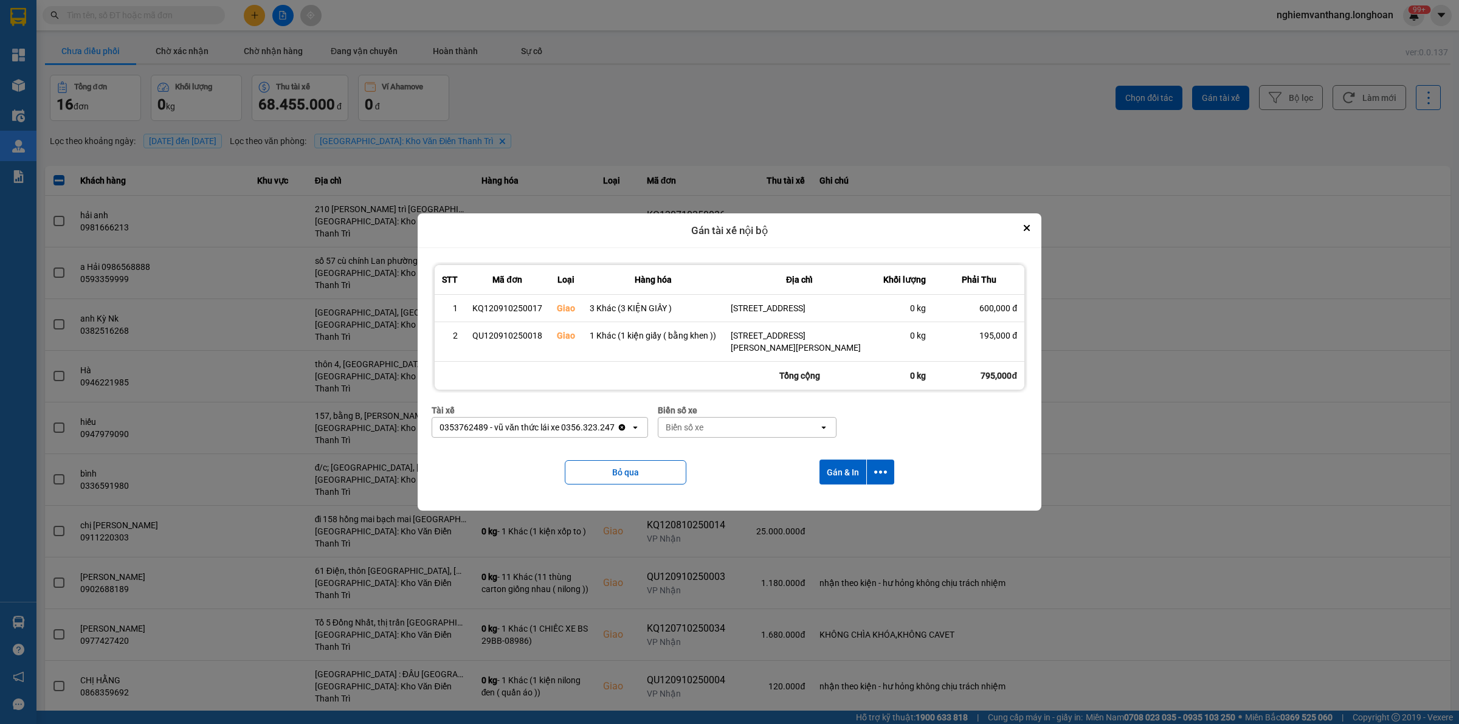
click at [689, 424] on div "Biển số xe" at bounding box center [685, 427] width 38 height 12
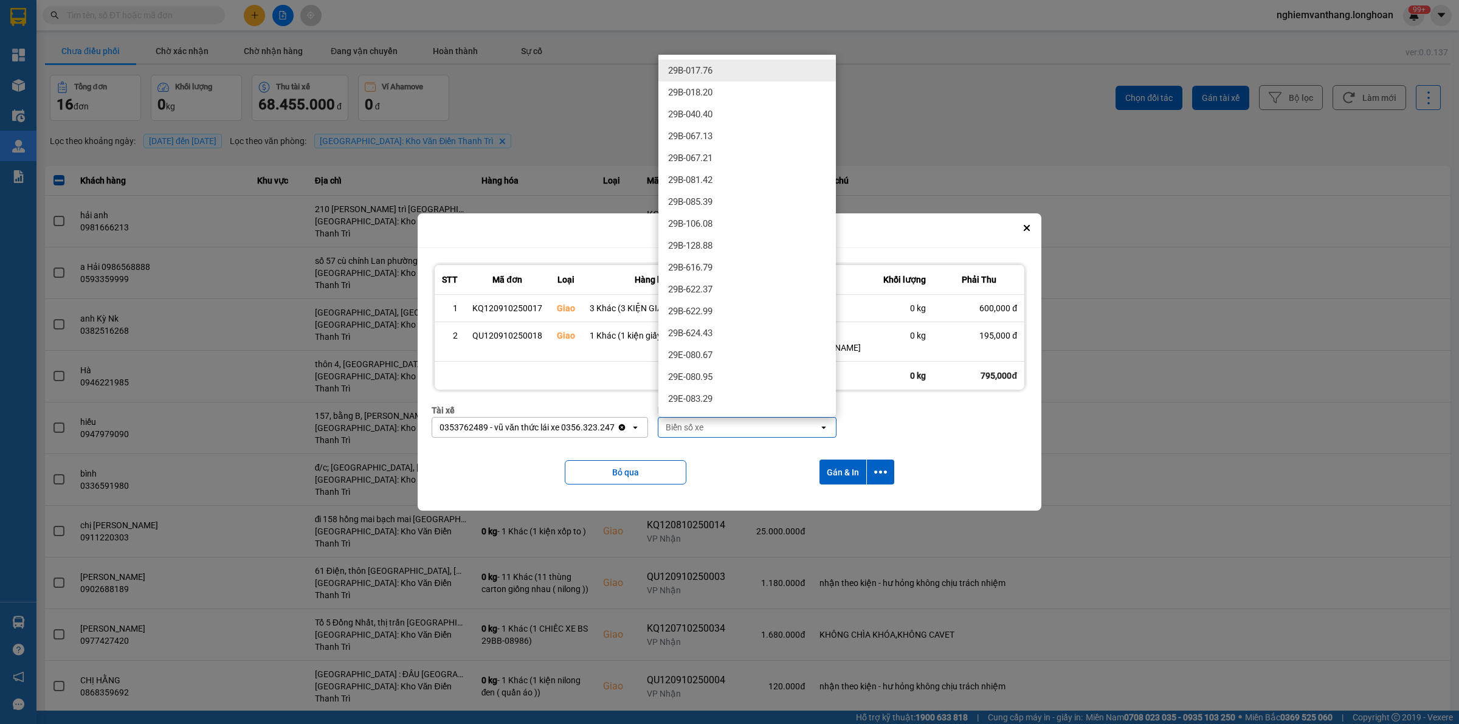
type input "5"
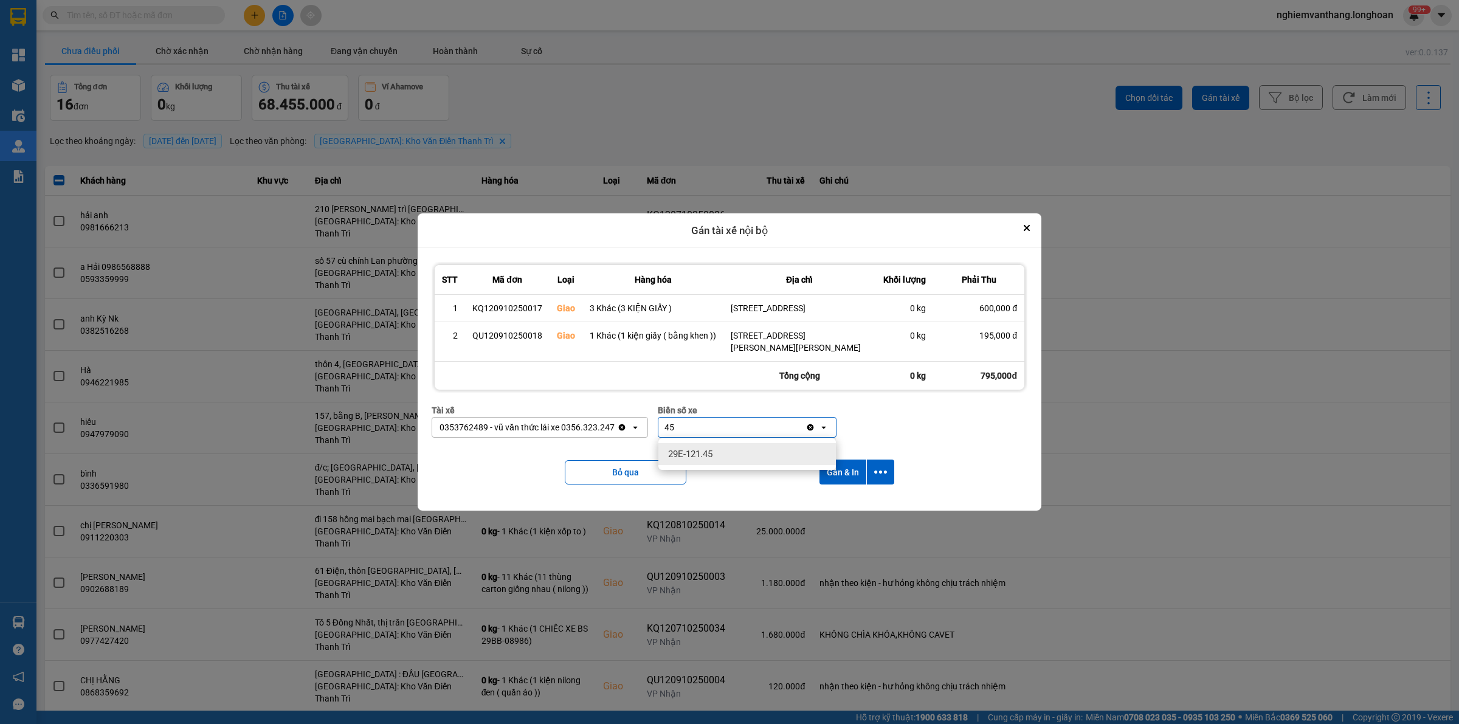
type input "45"
click at [689, 454] on span "29E-121.45" at bounding box center [690, 454] width 44 height 12
click at [880, 472] on icon "dialog" at bounding box center [880, 472] width 13 height 3
click at [841, 502] on span "Chỉ gán tài" at bounding box center [832, 506] width 40 height 12
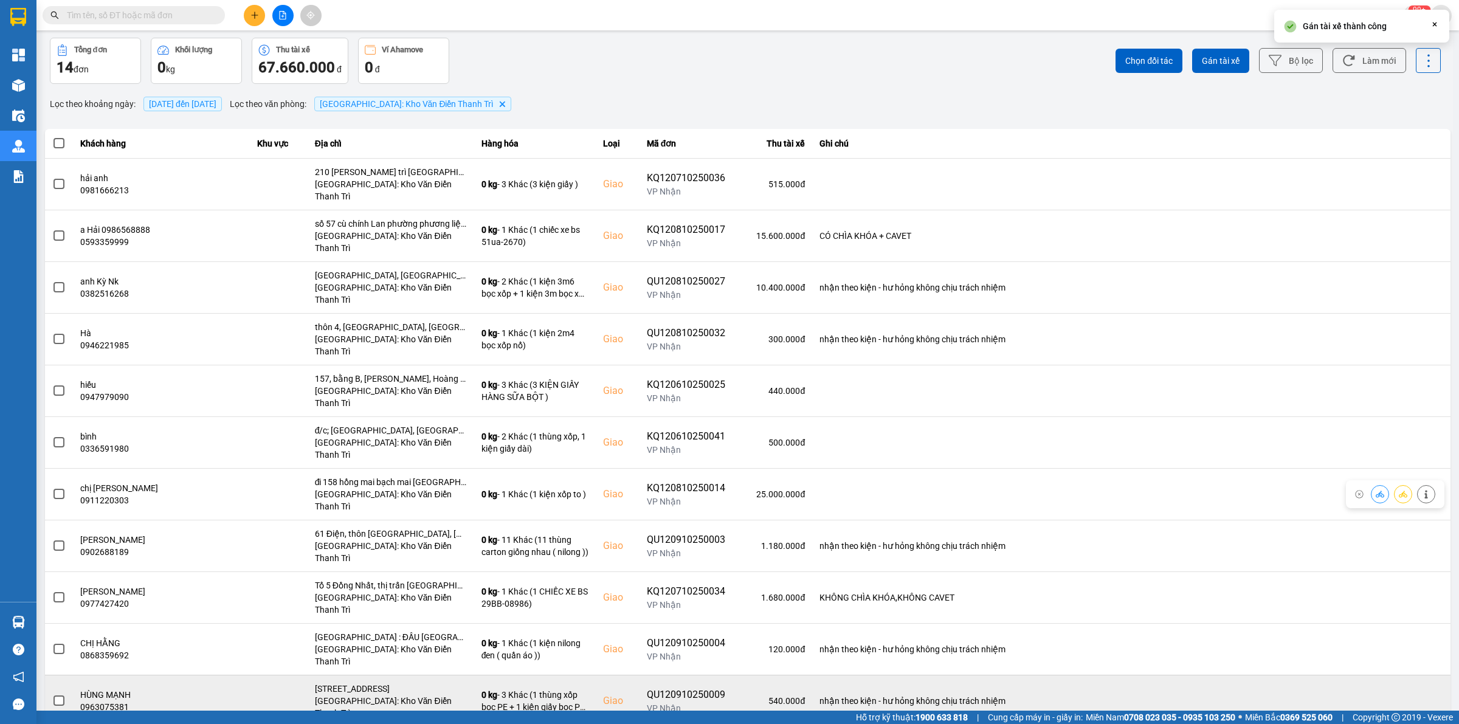
scroll to position [102, 0]
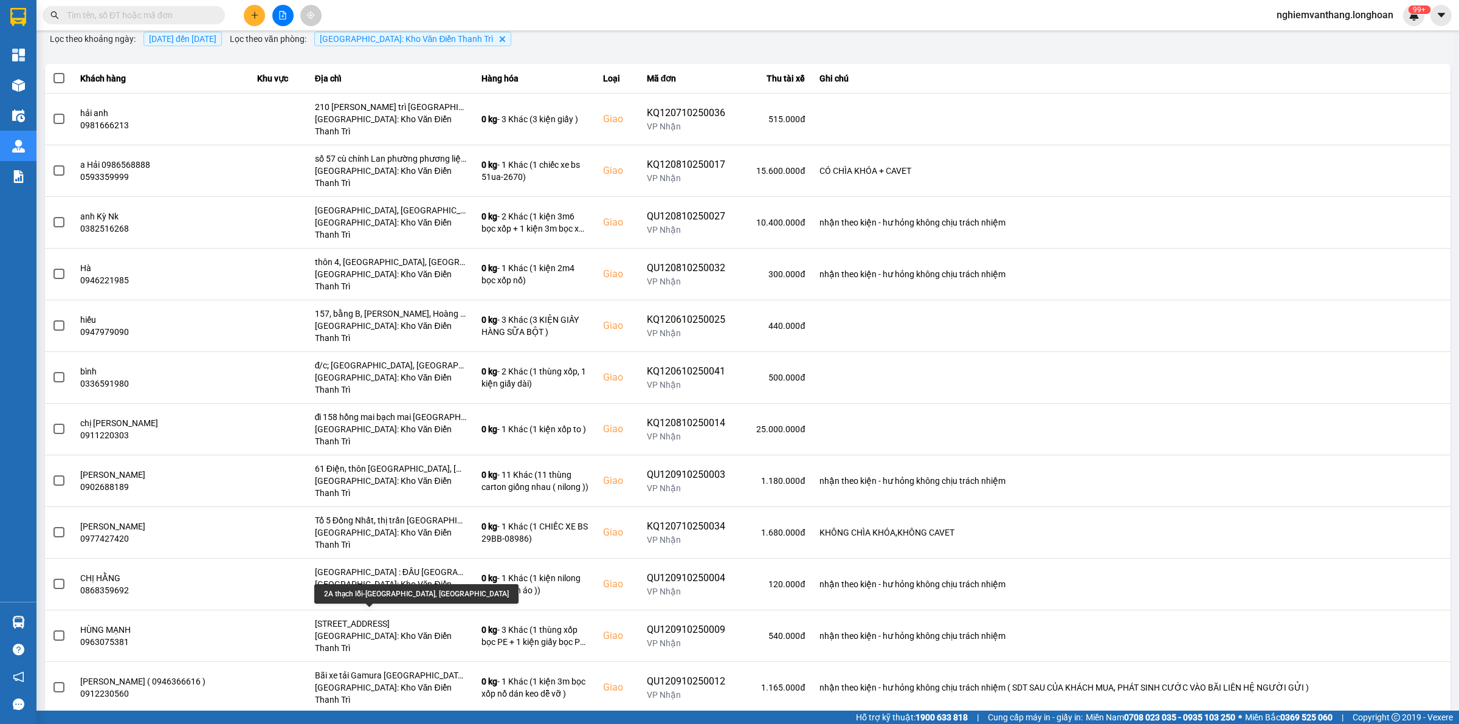
click at [356, 593] on div "2A thạch lỗi-[GEOGRAPHIC_DATA], [GEOGRAPHIC_DATA]" at bounding box center [416, 593] width 204 height 19
copy div "2A thạch lỗi-[GEOGRAPHIC_DATA], [GEOGRAPHIC_DATA]"
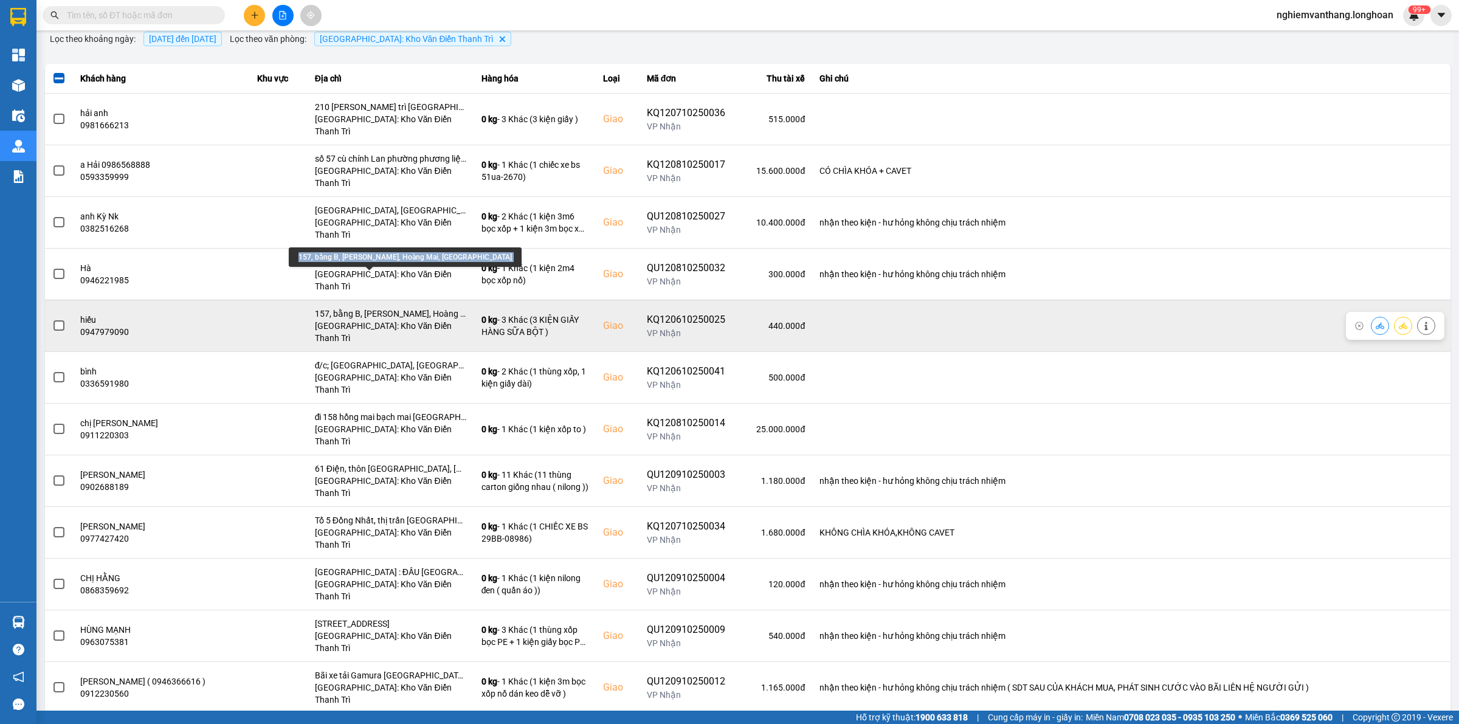
scroll to position [26, 0]
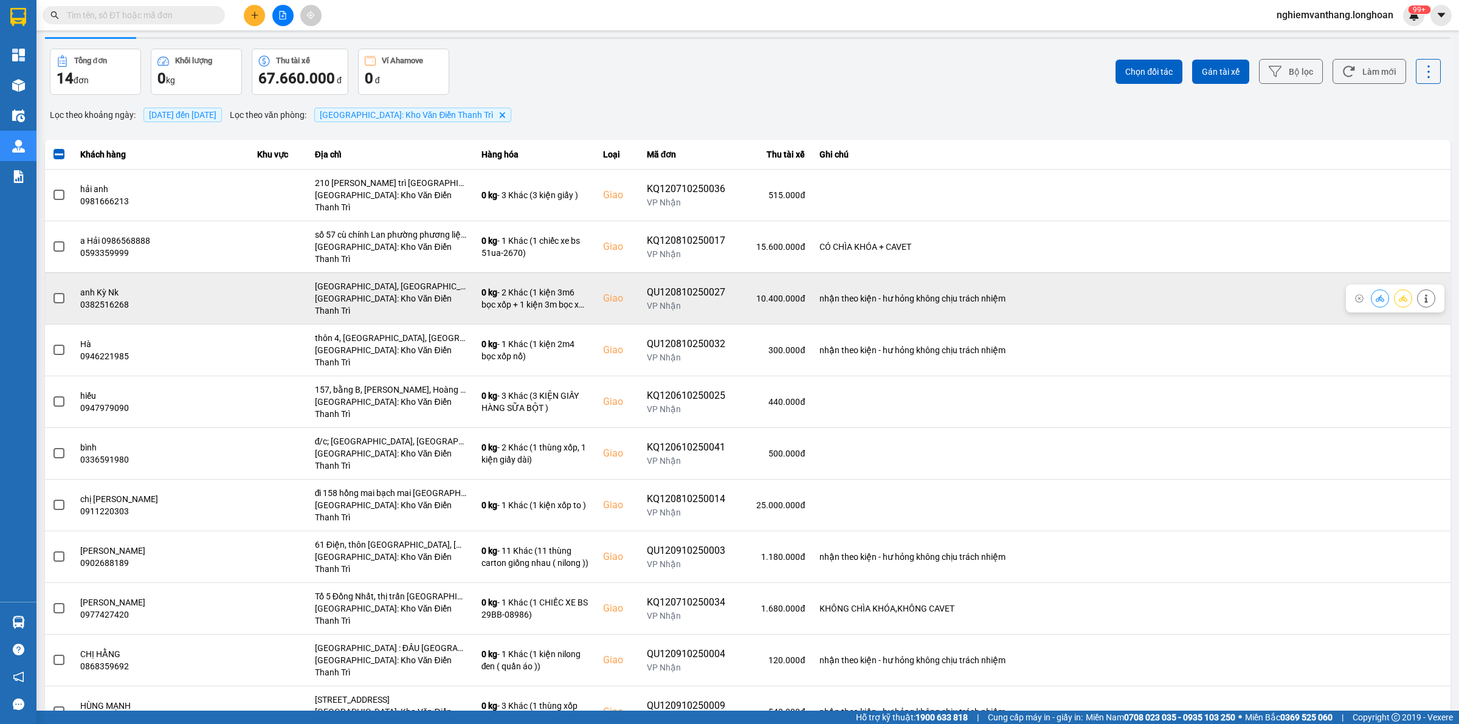
click at [61, 293] on span at bounding box center [59, 298] width 11 height 11
click at [52, 292] on input "checkbox" at bounding box center [52, 292] width 0 height 0
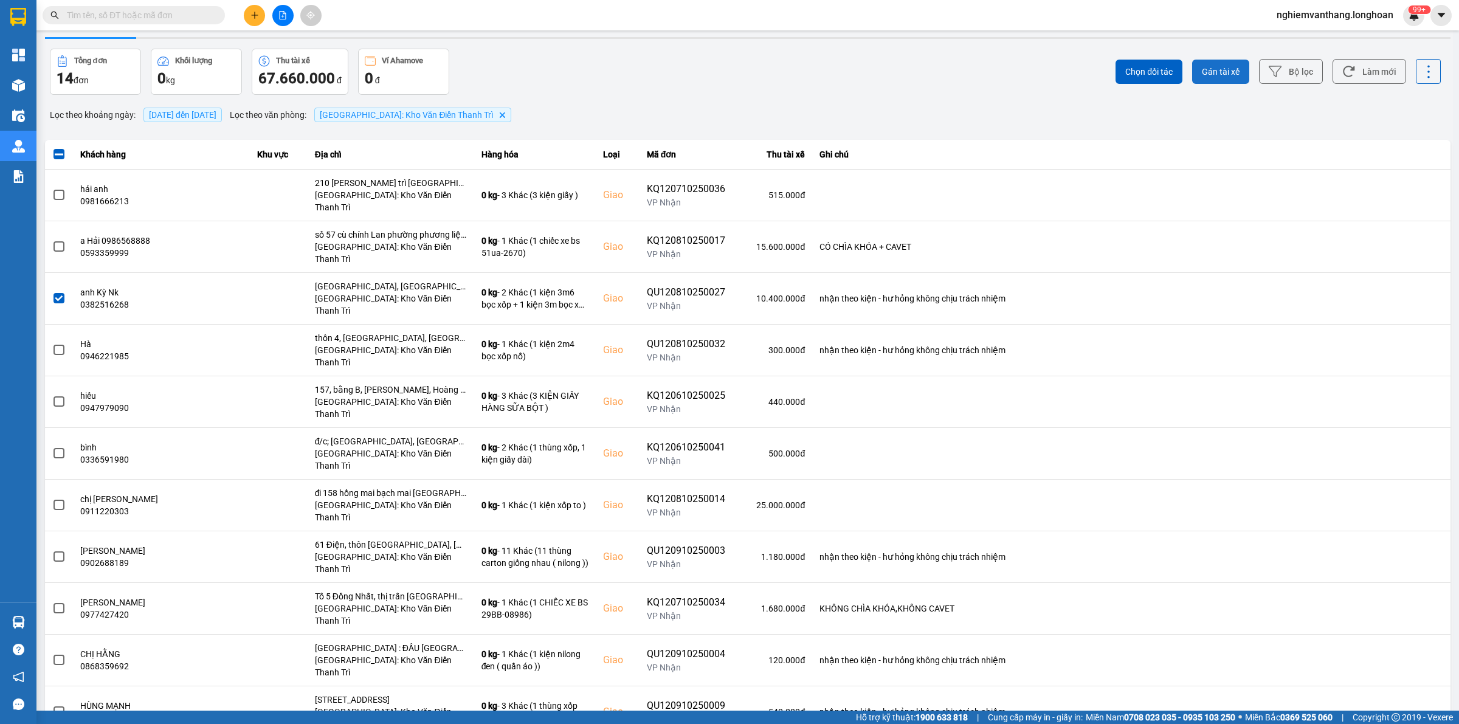
click at [1211, 77] on span "Gán tài xế" at bounding box center [1221, 72] width 38 height 12
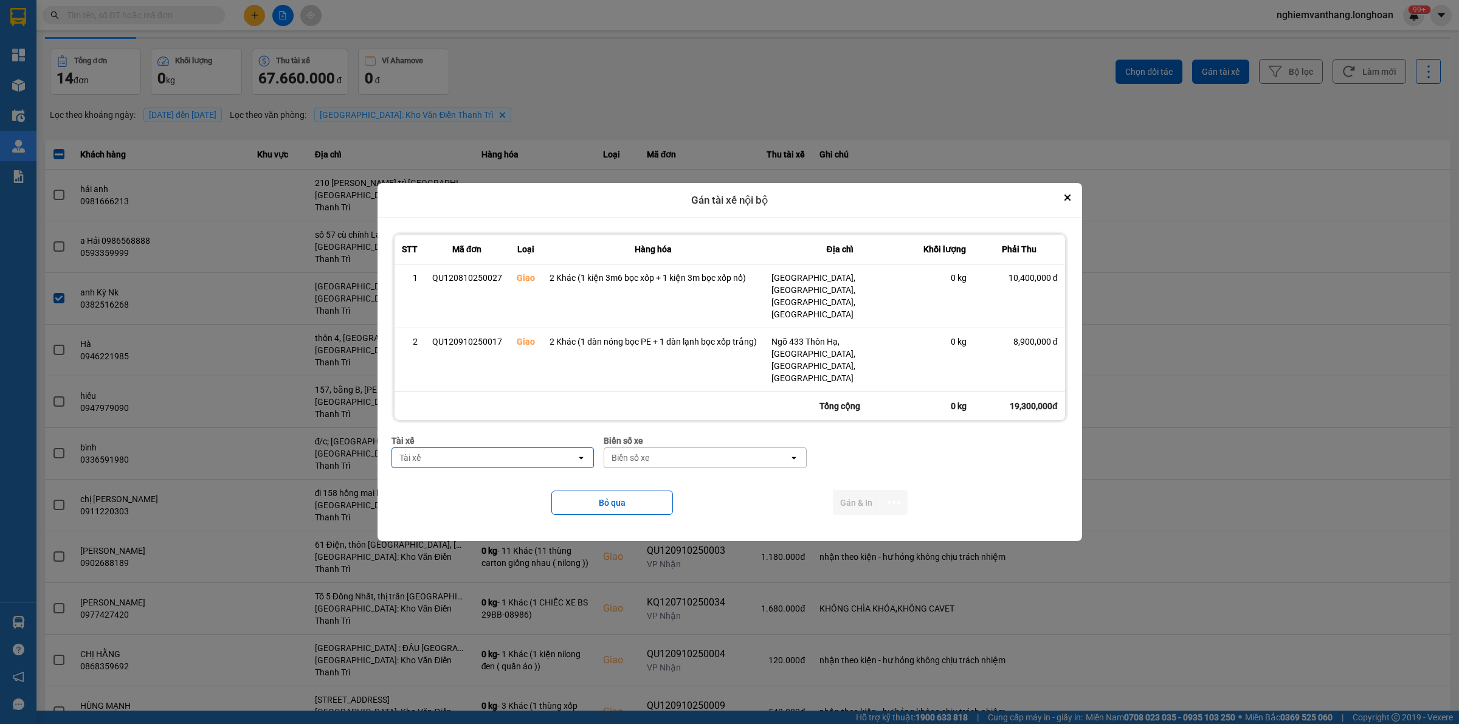
type input "o"
type input "phuo"
click at [484, 455] on span "0387888247 - [PERSON_NAME] 0337.522.911" at bounding box center [493, 460] width 182 height 12
click at [688, 448] on div "Biển số xe" at bounding box center [710, 457] width 185 height 19
type input "61"
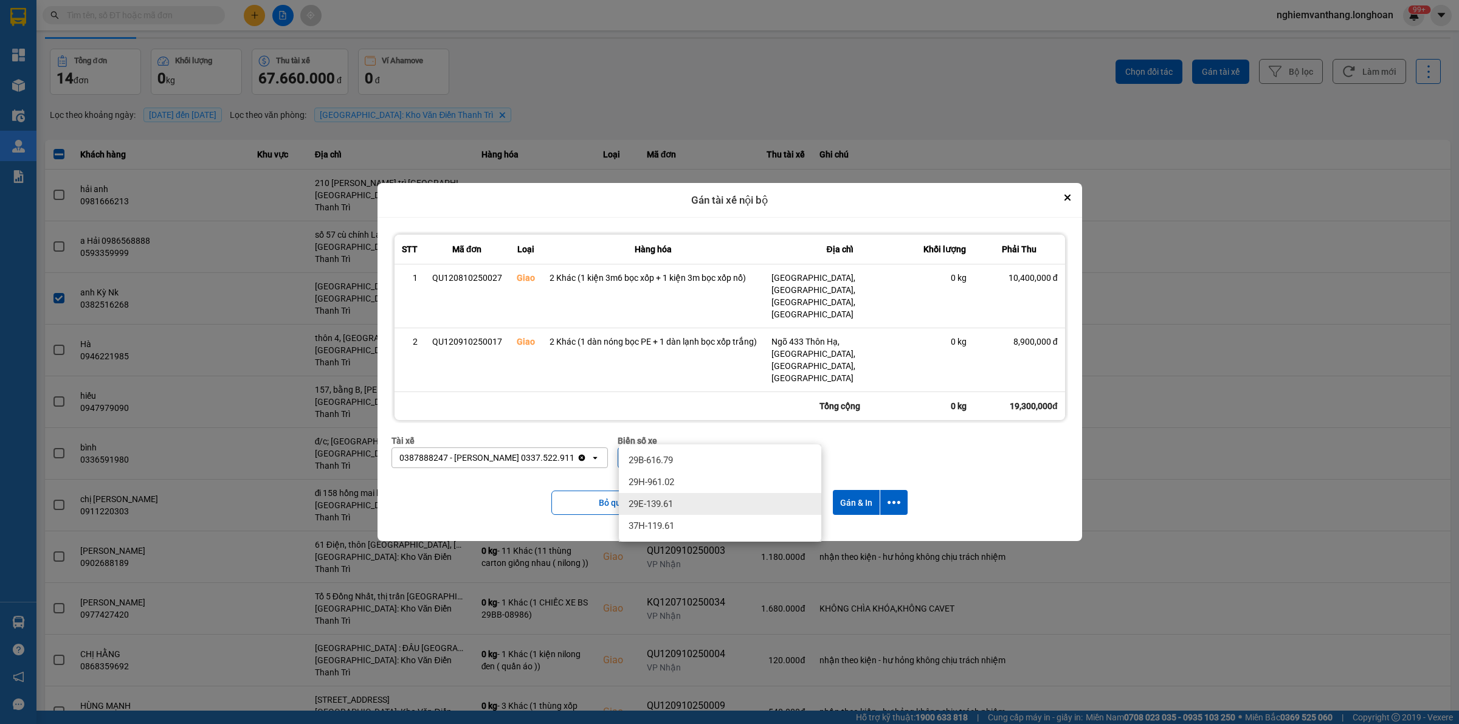
click at [665, 496] on div "29E-139.61" at bounding box center [720, 504] width 202 height 22
click at [877, 490] on button "Gán & In" at bounding box center [856, 502] width 47 height 25
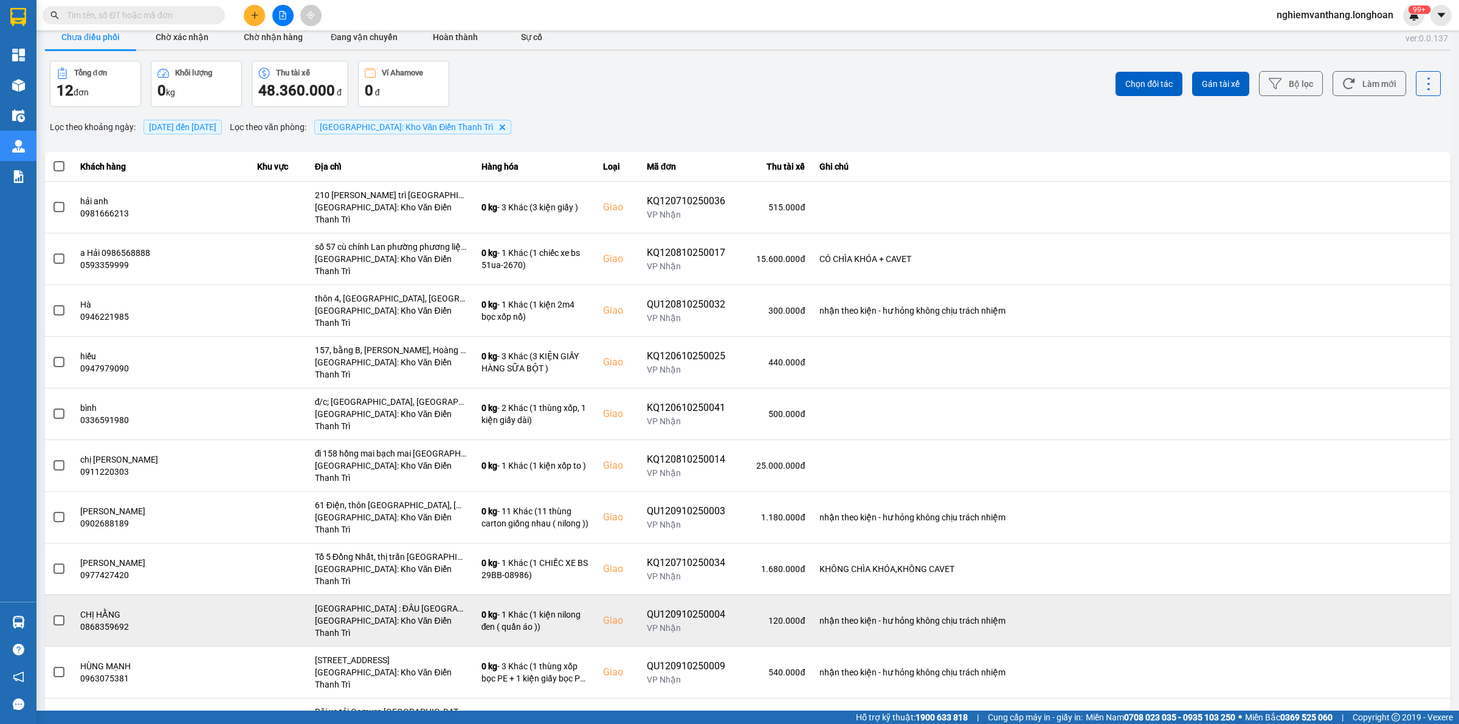
scroll to position [18, 0]
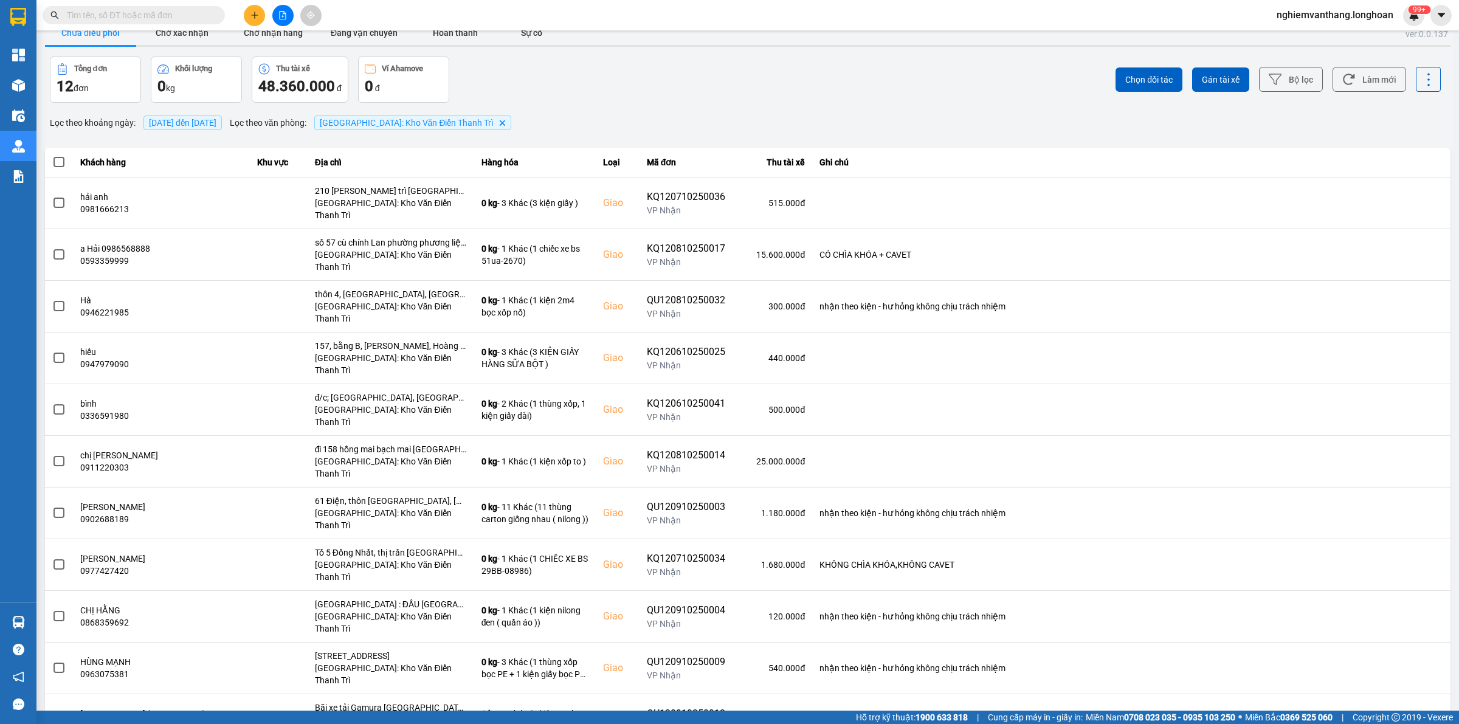
drag, startPoint x: 43, startPoint y: 658, endPoint x: 61, endPoint y: 658, distance: 17.6
click at [46, 658] on div "ver: 0.0.137 Chưa điều phối Chờ xác nhận Chờ nhận hàng Đang vận chuyển Hoàn thà…" at bounding box center [748, 418] width 1411 height 801
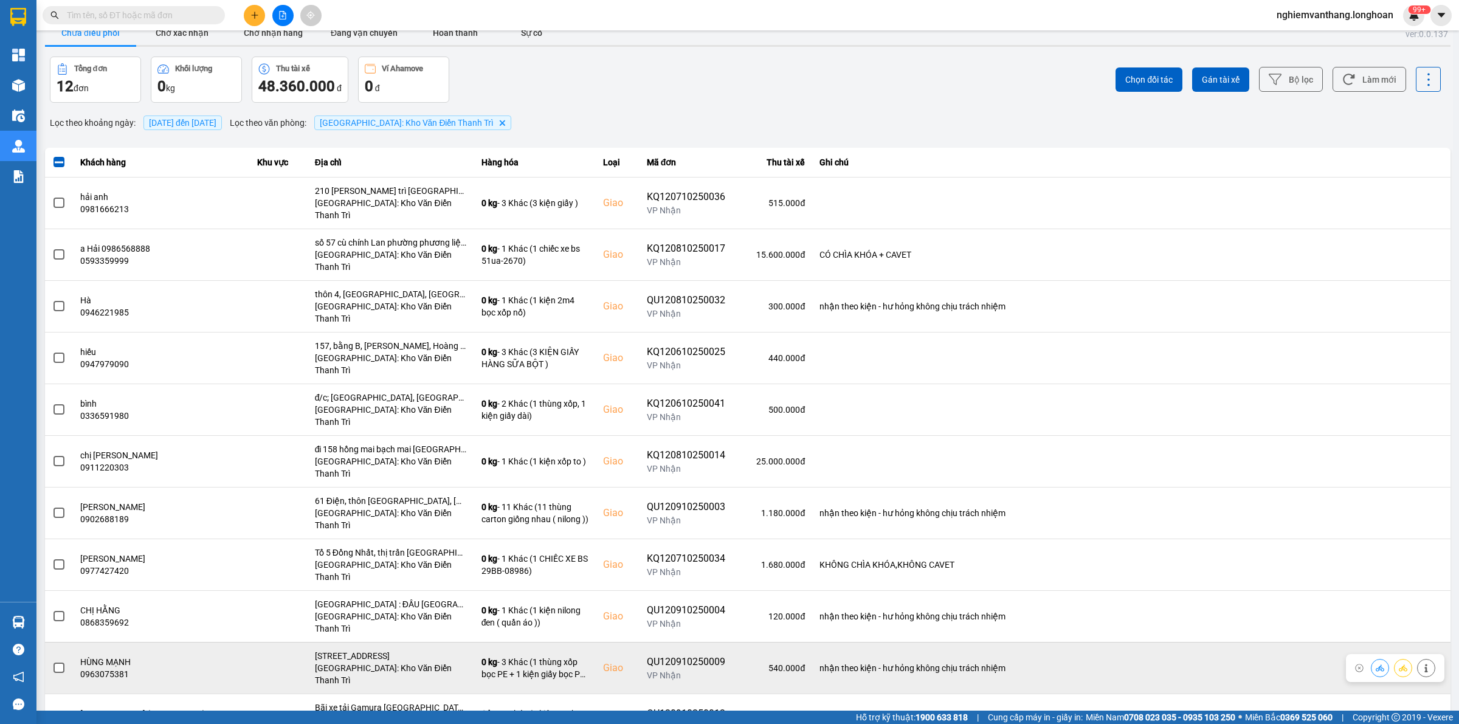
click at [66, 642] on td at bounding box center [59, 668] width 28 height 52
click at [65, 642] on td at bounding box center [59, 668] width 28 height 52
click at [61, 663] on span at bounding box center [59, 668] width 11 height 11
click at [52, 662] on input "checkbox" at bounding box center [52, 662] width 0 height 0
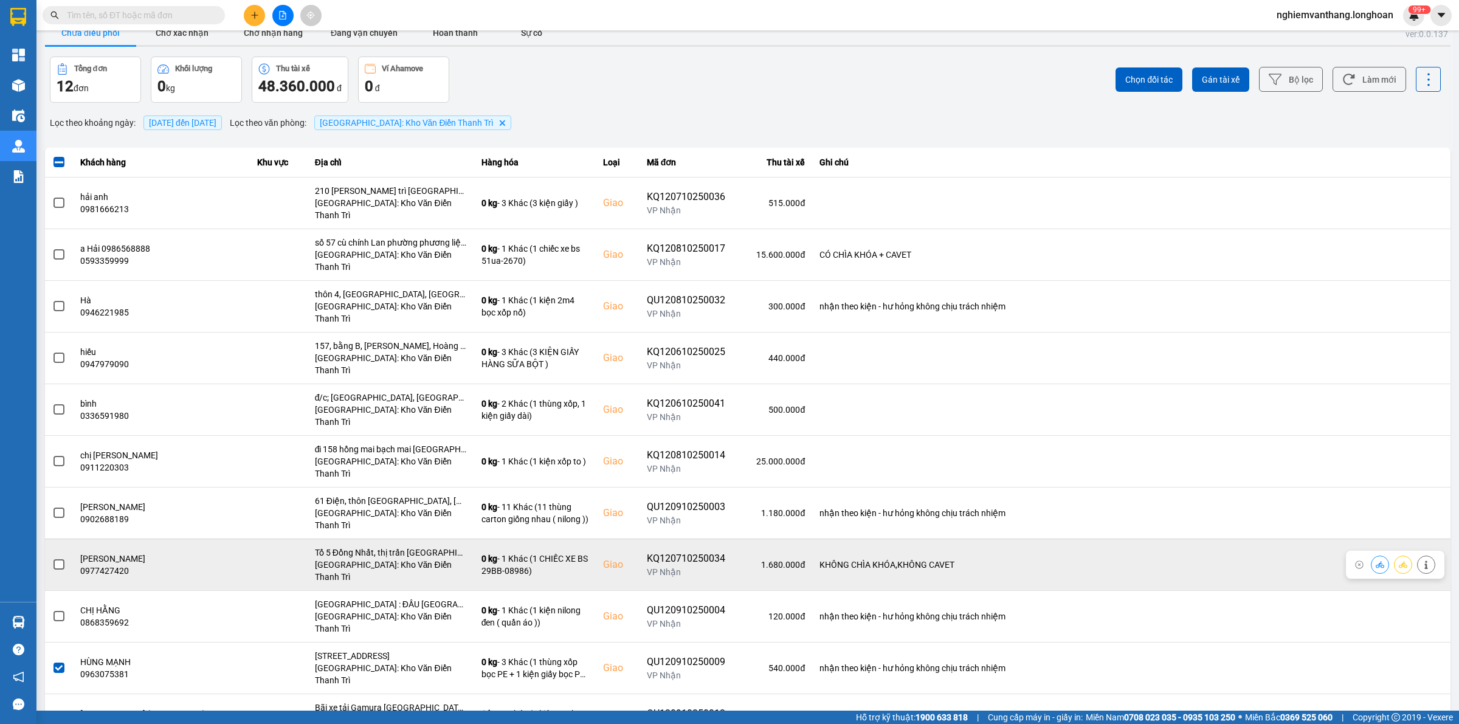
click at [58, 559] on span at bounding box center [59, 564] width 11 height 11
click at [52, 558] on input "checkbox" at bounding box center [52, 558] width 0 height 0
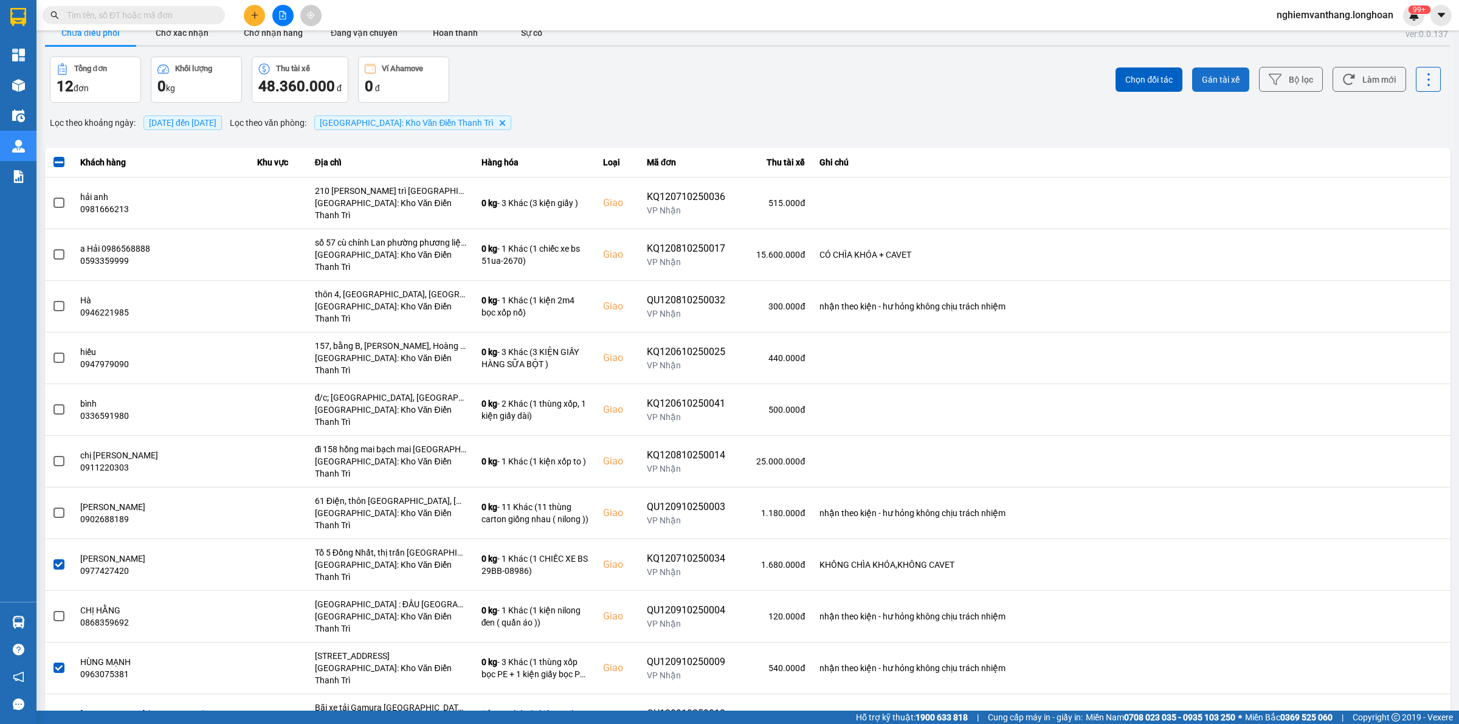
click at [1214, 75] on span "Gán tài xế" at bounding box center [1221, 80] width 38 height 12
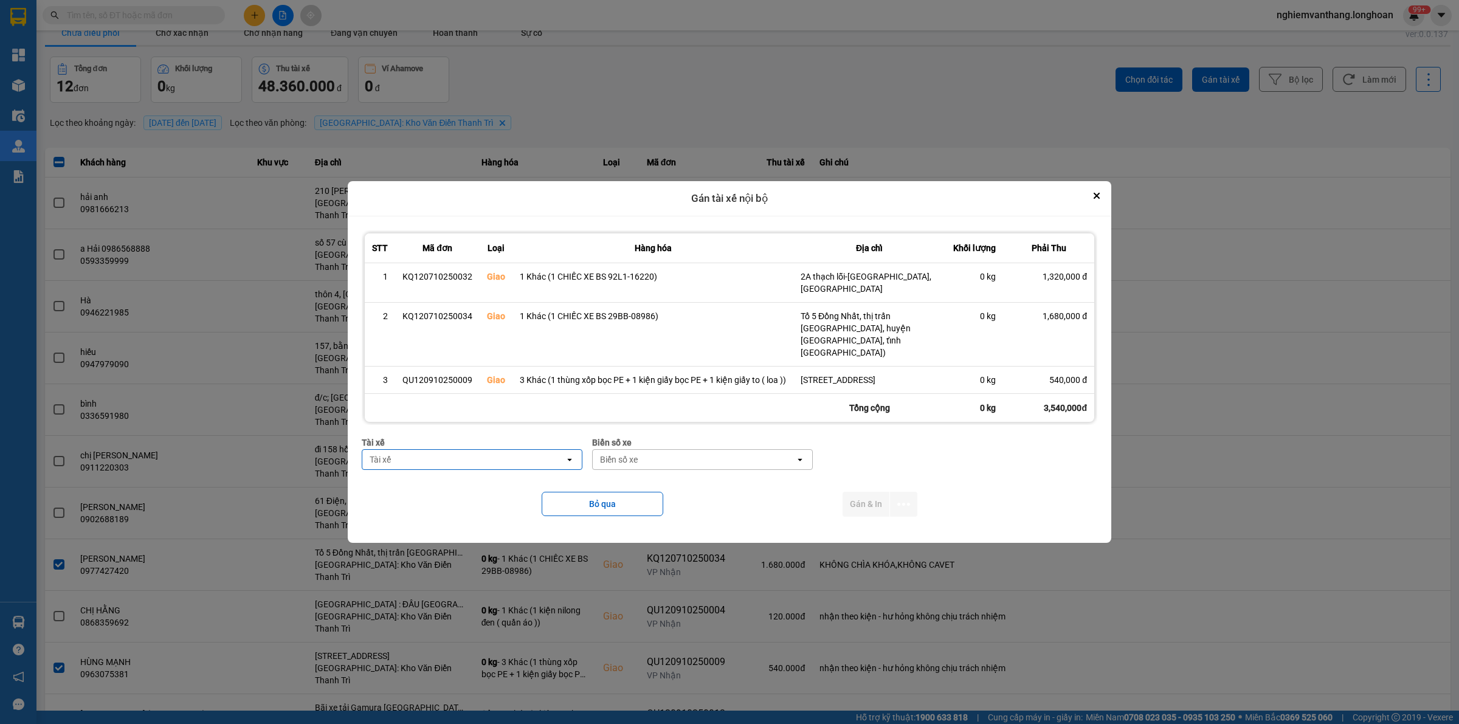
type input "d"
type input "đă"
click at [477, 480] on span "0859238386 - [PERSON_NAME] 0356.999.247" at bounding box center [463, 480] width 182 height 12
click at [631, 454] on div "Biển số xe" at bounding box center [619, 460] width 38 height 12
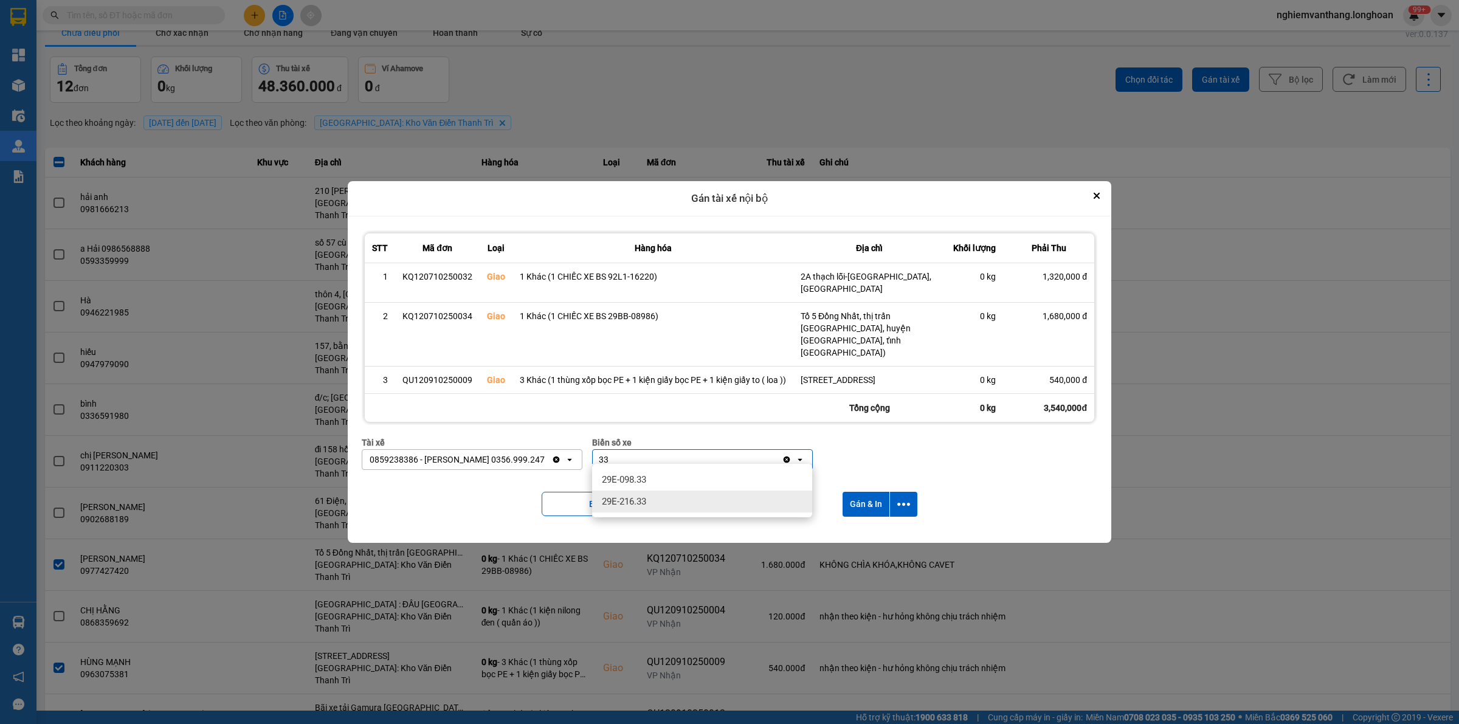
type input "33"
click at [638, 506] on span "29E-216.33" at bounding box center [624, 502] width 44 height 12
drag, startPoint x: 908, startPoint y: 497, endPoint x: 902, endPoint y: 499, distance: 6.3
click at [906, 498] on icon "dialog" at bounding box center [903, 504] width 13 height 13
click at [859, 526] on span "Chỉ gán tài" at bounding box center [855, 531] width 40 height 12
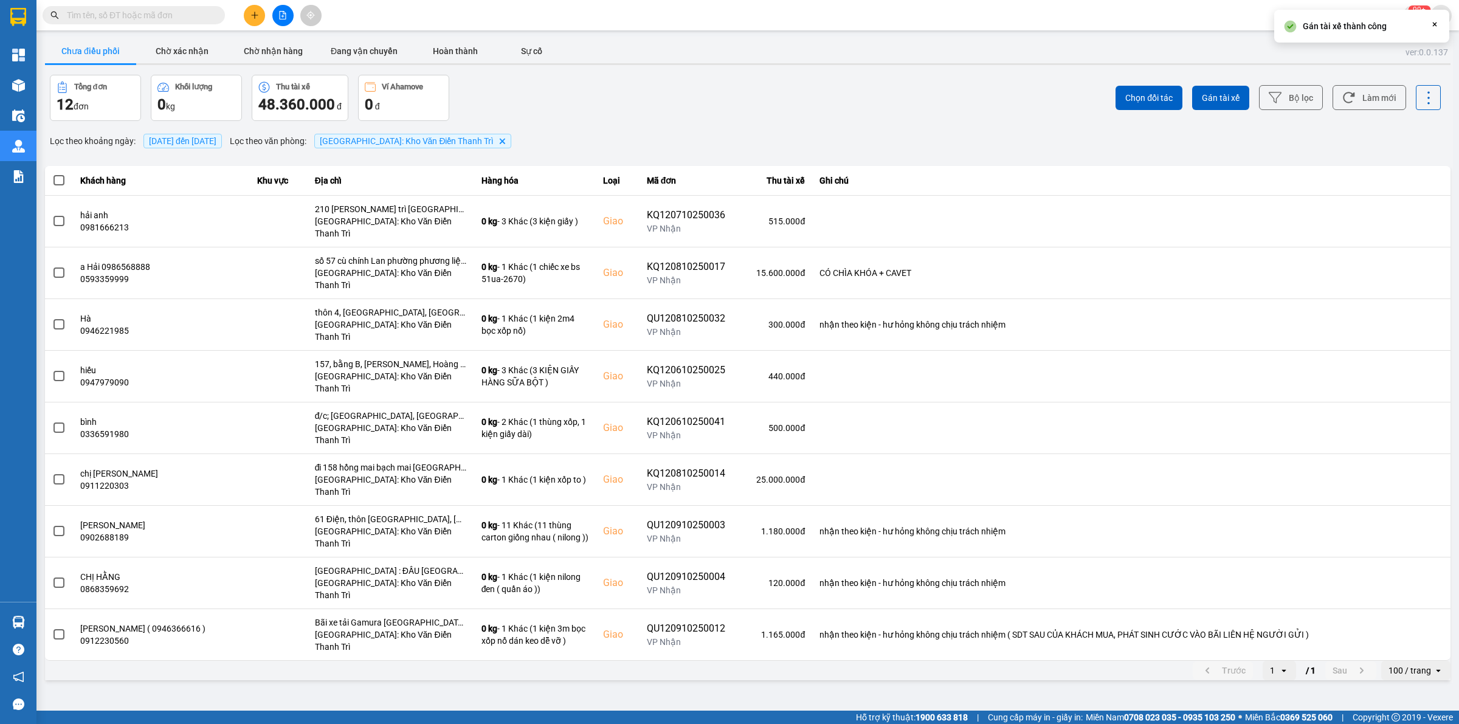
scroll to position [0, 0]
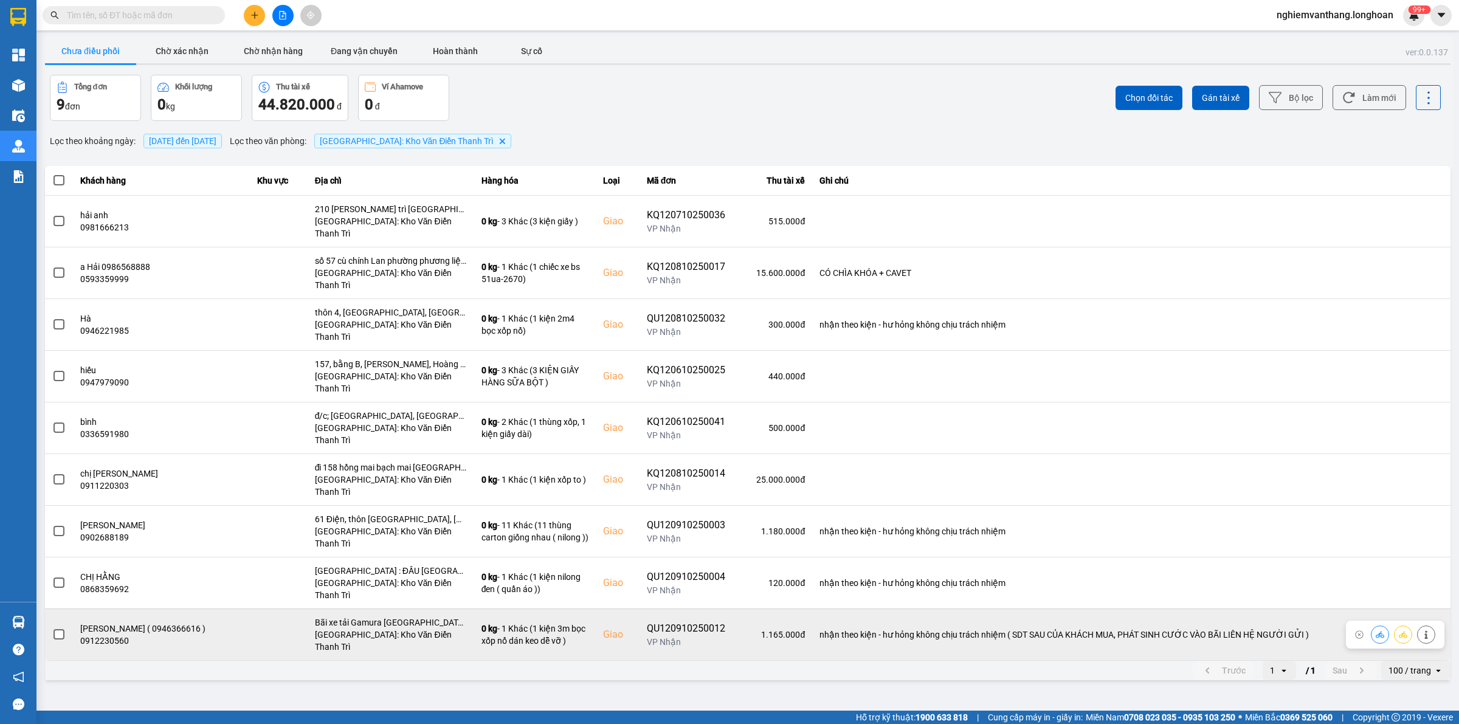
click at [54, 629] on span at bounding box center [59, 634] width 11 height 11
click at [52, 628] on input "checkbox" at bounding box center [52, 628] width 0 height 0
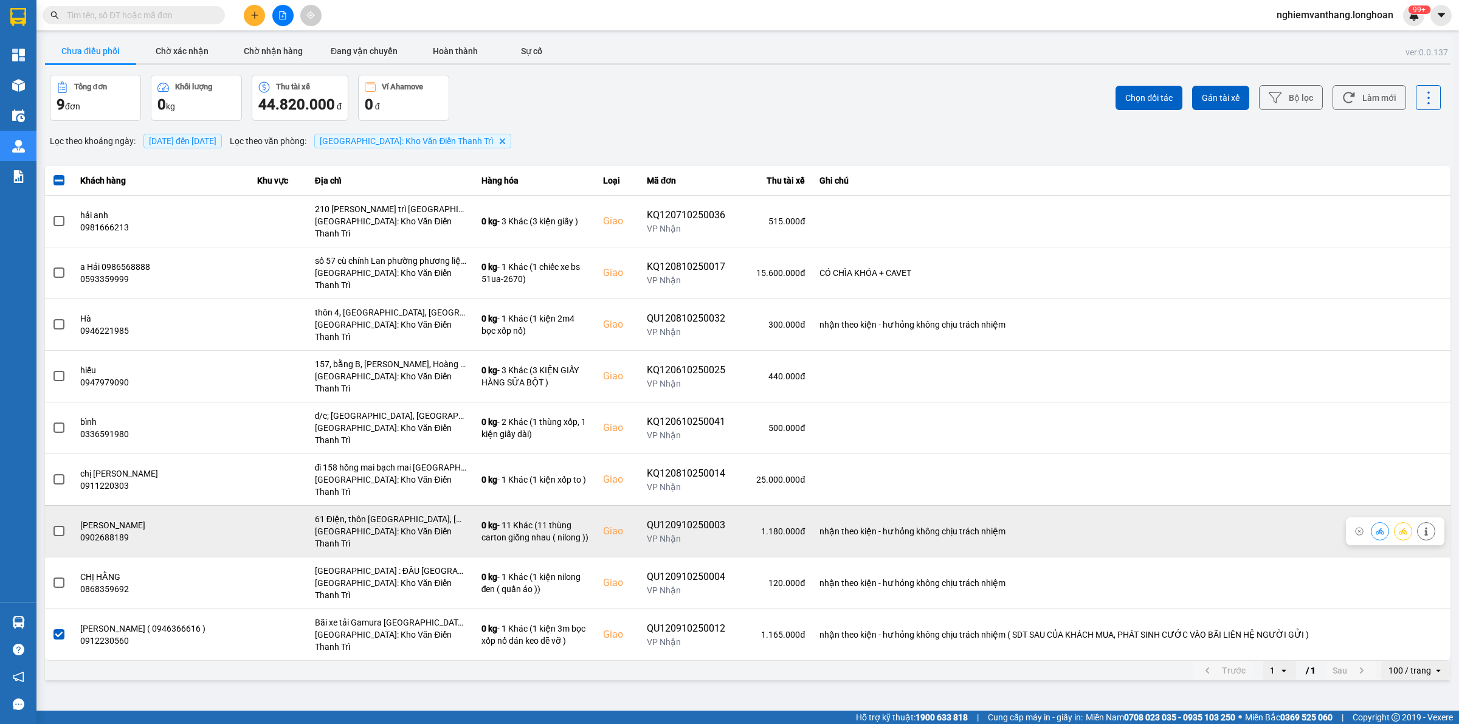
click at [58, 526] on span at bounding box center [59, 531] width 11 height 11
click at [52, 525] on input "checkbox" at bounding box center [52, 525] width 0 height 0
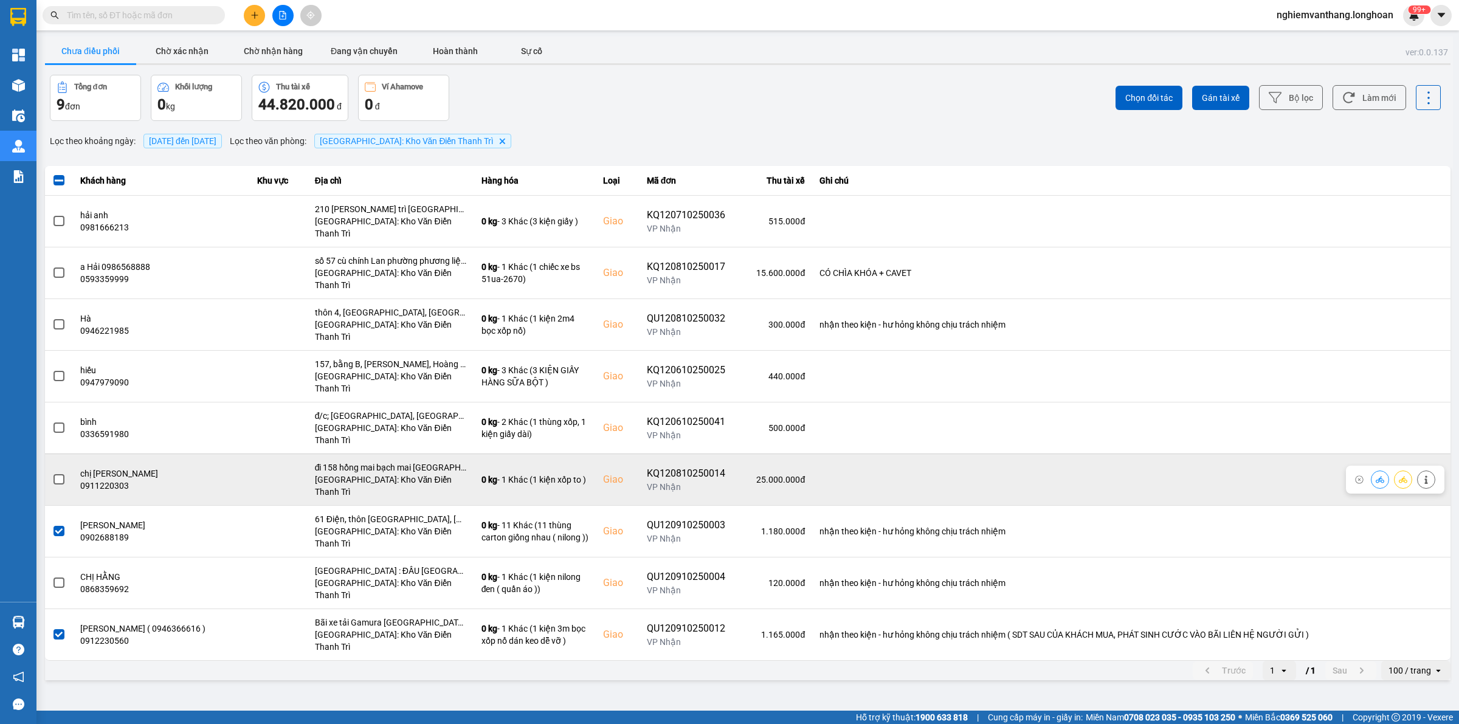
click at [57, 473] on label at bounding box center [58, 479] width 13 height 13
click at [52, 473] on input "checkbox" at bounding box center [52, 473] width 0 height 0
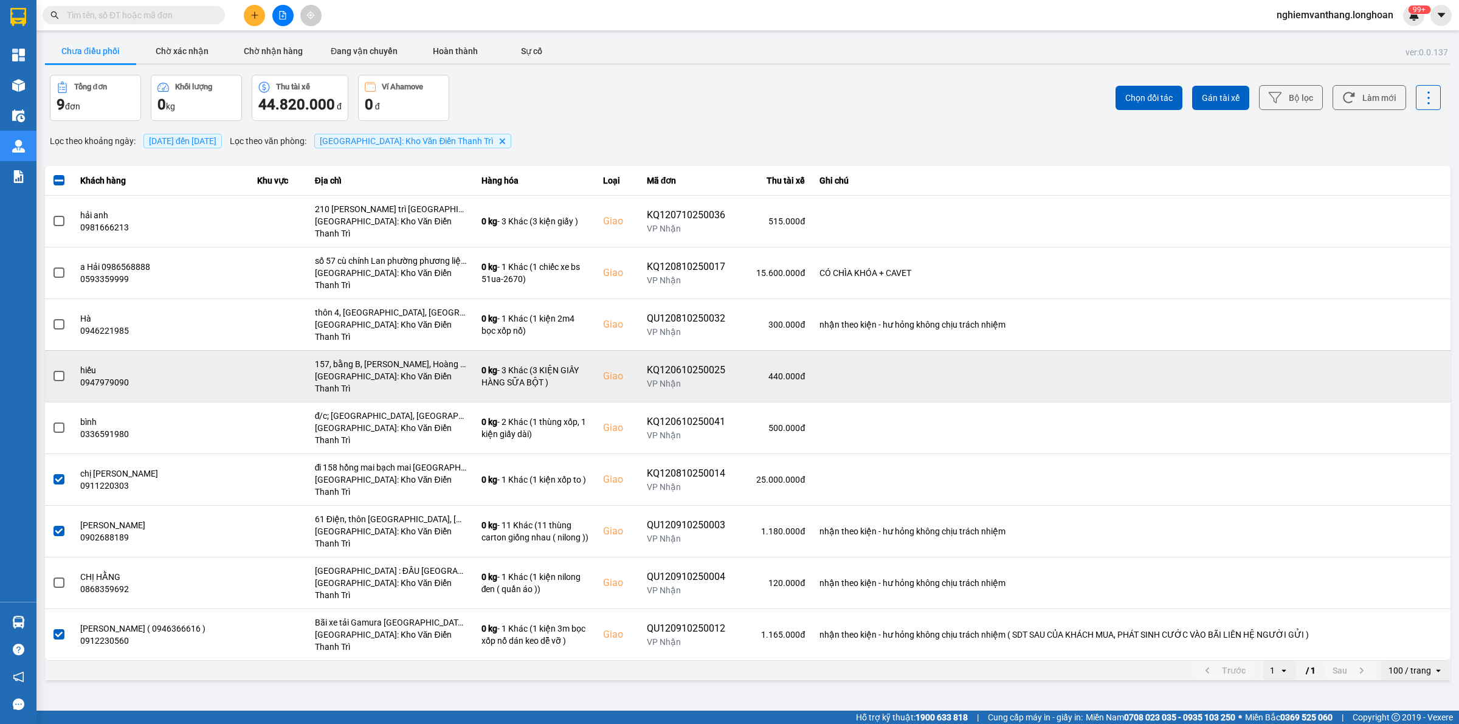
drag, startPoint x: 71, startPoint y: 338, endPoint x: 65, endPoint y: 341, distance: 6.3
click at [68, 350] on td at bounding box center [59, 376] width 28 height 52
click at [60, 371] on span at bounding box center [59, 376] width 11 height 11
click at [52, 370] on input "checkbox" at bounding box center [52, 370] width 0 height 0
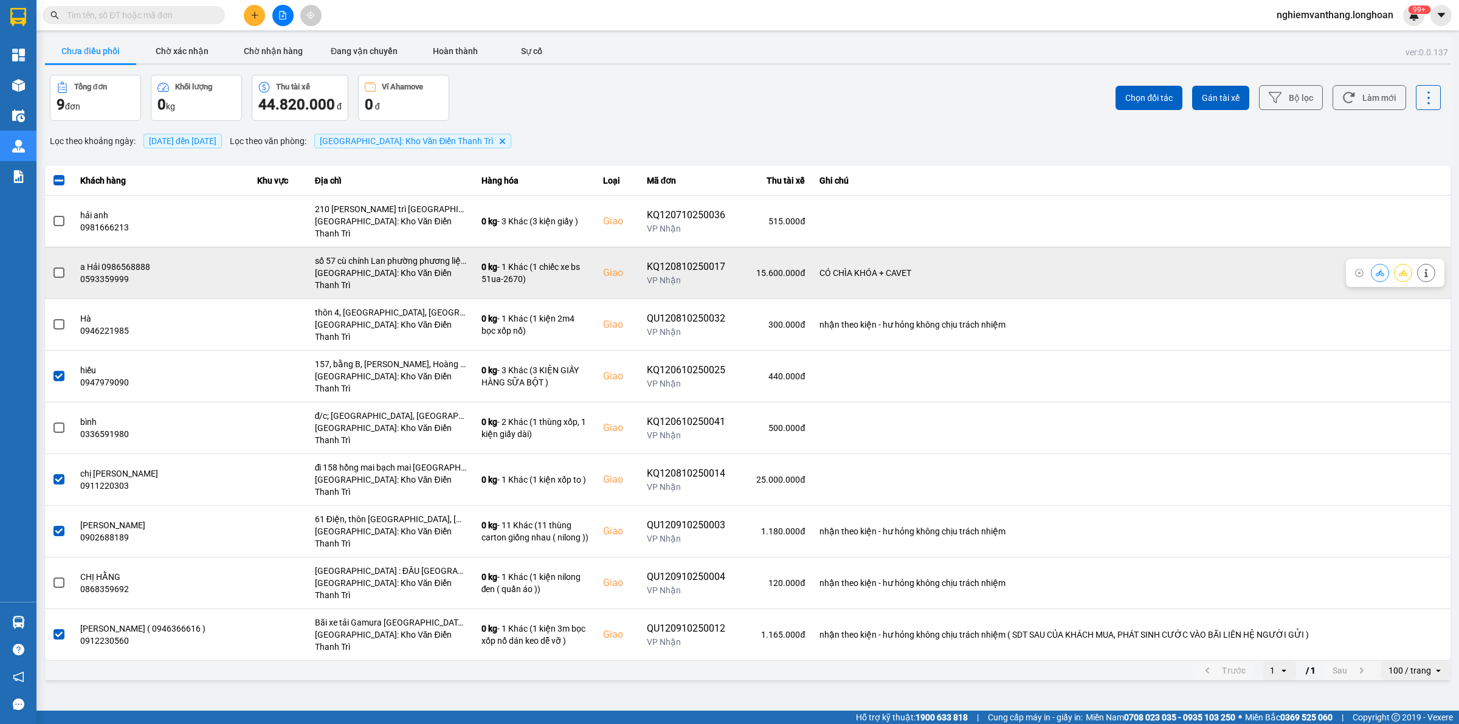
click at [62, 268] on span at bounding box center [59, 273] width 11 height 11
click at [52, 266] on input "checkbox" at bounding box center [52, 266] width 0 height 0
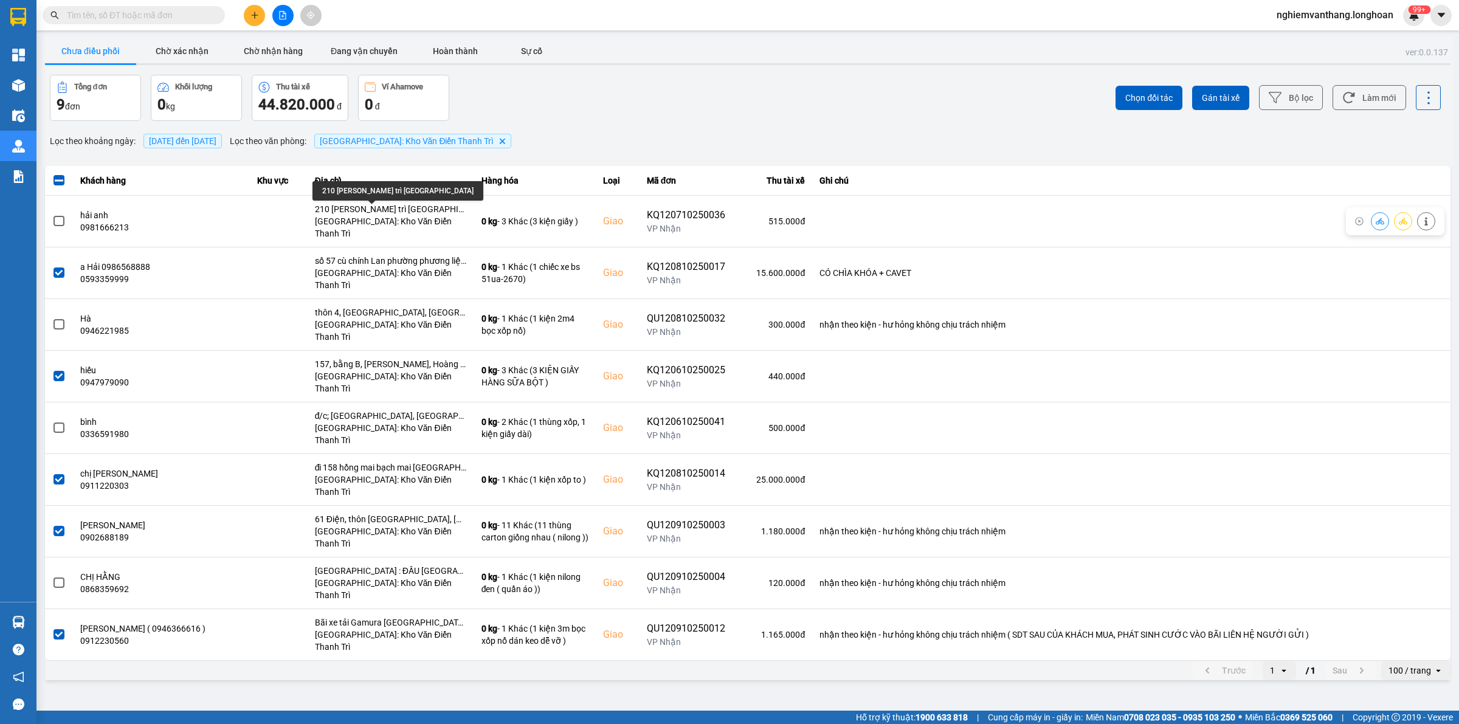
click at [341, 185] on div "210 [PERSON_NAME] trì [GEOGRAPHIC_DATA]" at bounding box center [398, 190] width 171 height 19
copy div "210 [PERSON_NAME] trì [GEOGRAPHIC_DATA]"
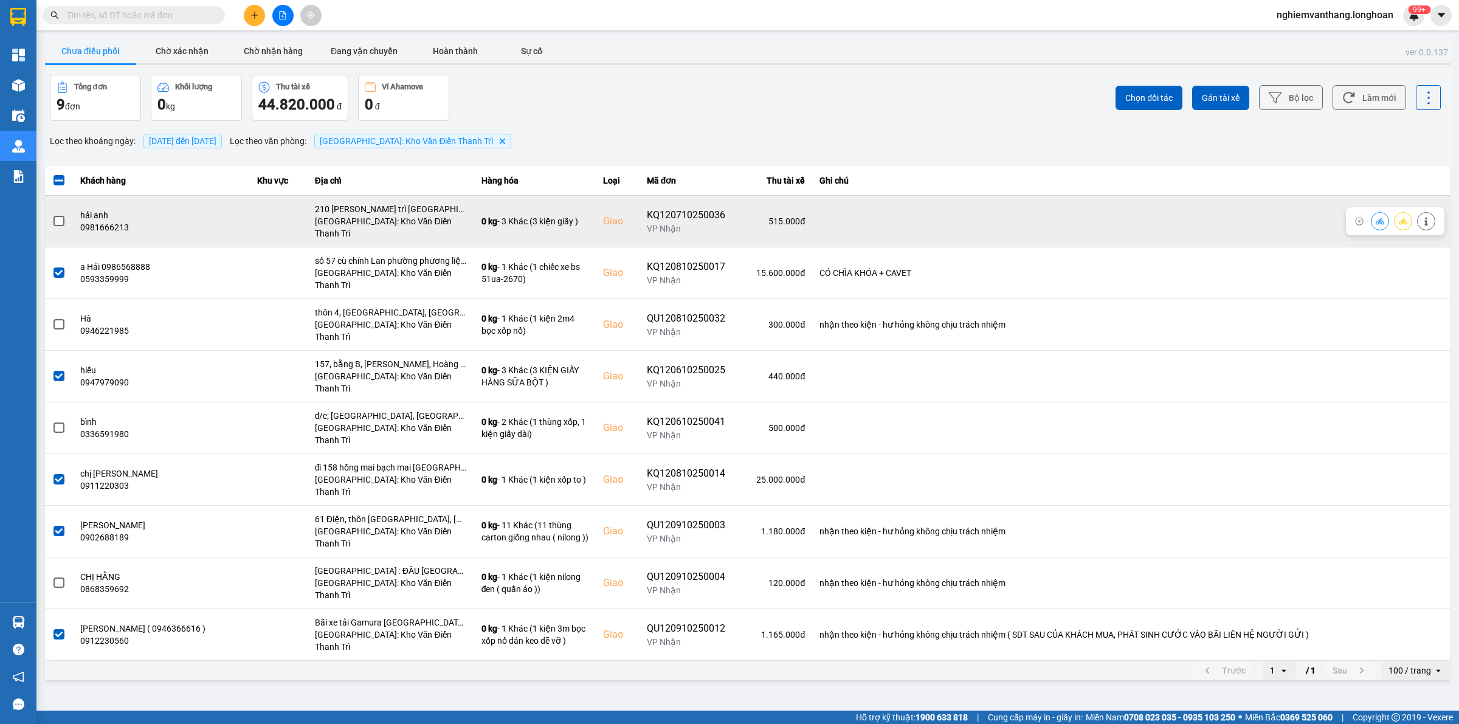
click at [71, 217] on td at bounding box center [59, 221] width 28 height 52
click at [55, 218] on span at bounding box center [59, 221] width 11 height 11
click at [52, 215] on input "checkbox" at bounding box center [52, 215] width 0 height 0
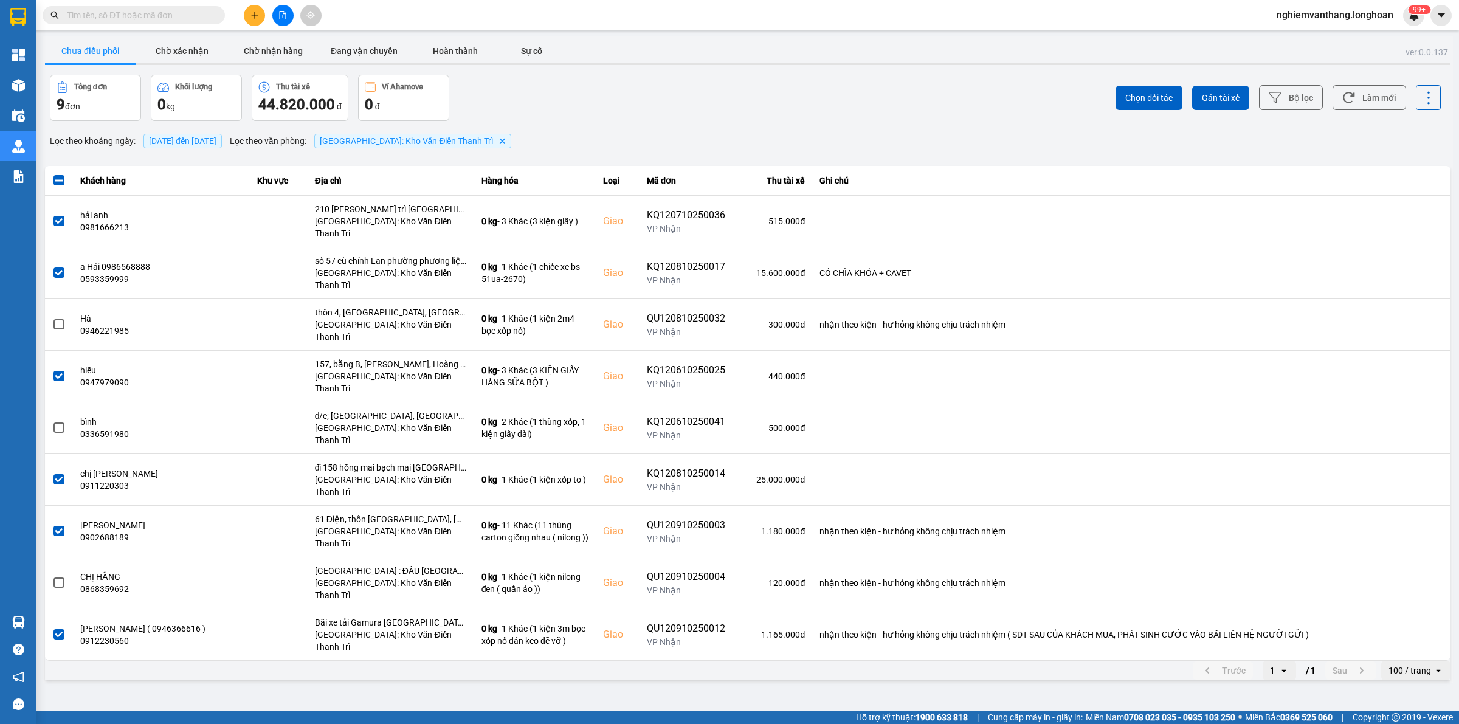
click at [1204, 77] on div "Chọn đối tác Gán tài xế Bộ lọc Làm mới" at bounding box center [1093, 98] width 696 height 46
click at [1217, 97] on span "Gán tài xế" at bounding box center [1221, 98] width 38 height 12
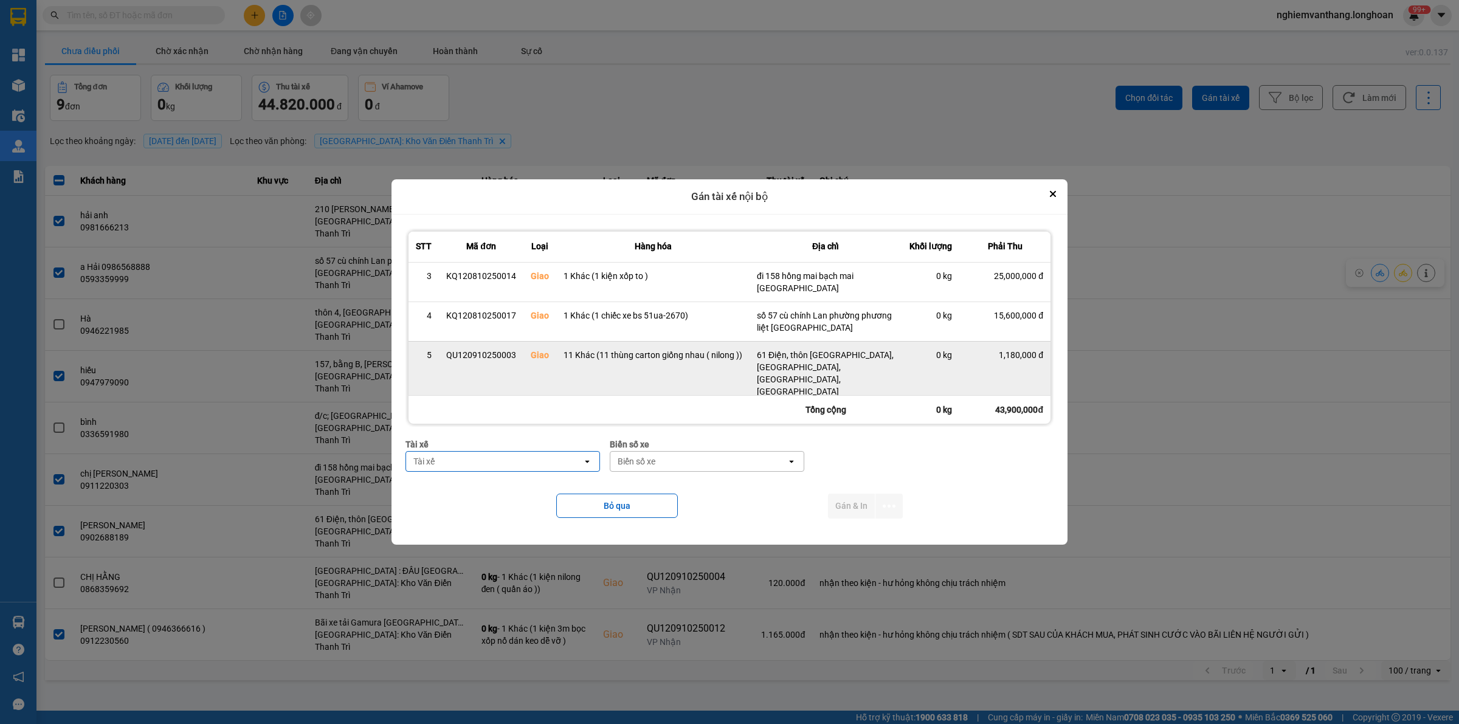
scroll to position [79, 0]
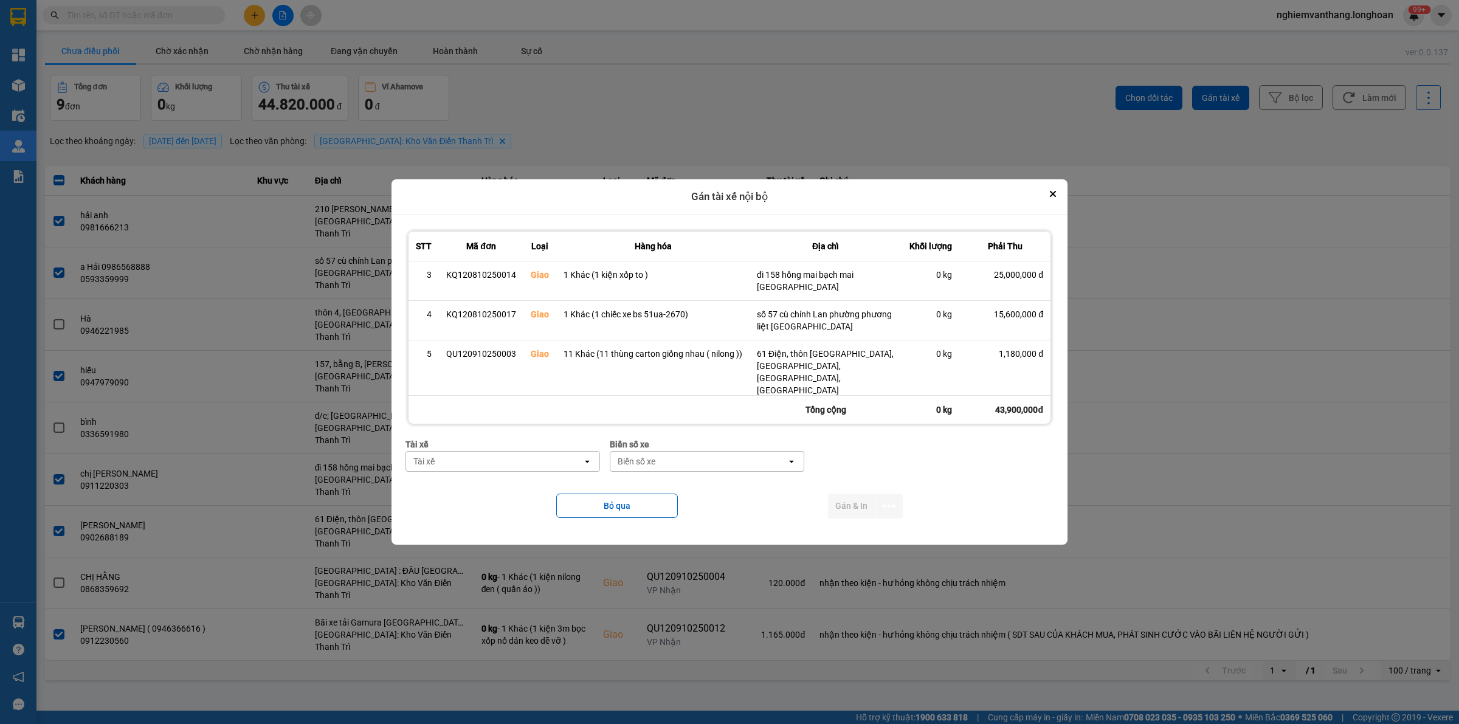
click at [460, 473] on div "Tài xế Tài xế open" at bounding box center [503, 460] width 195 height 44
drag, startPoint x: 458, startPoint y: 472, endPoint x: 458, endPoint y: 460, distance: 12.2
click at [458, 460] on div "Tài xế open" at bounding box center [503, 461] width 195 height 21
click at [458, 459] on div "Tài xế" at bounding box center [494, 461] width 176 height 19
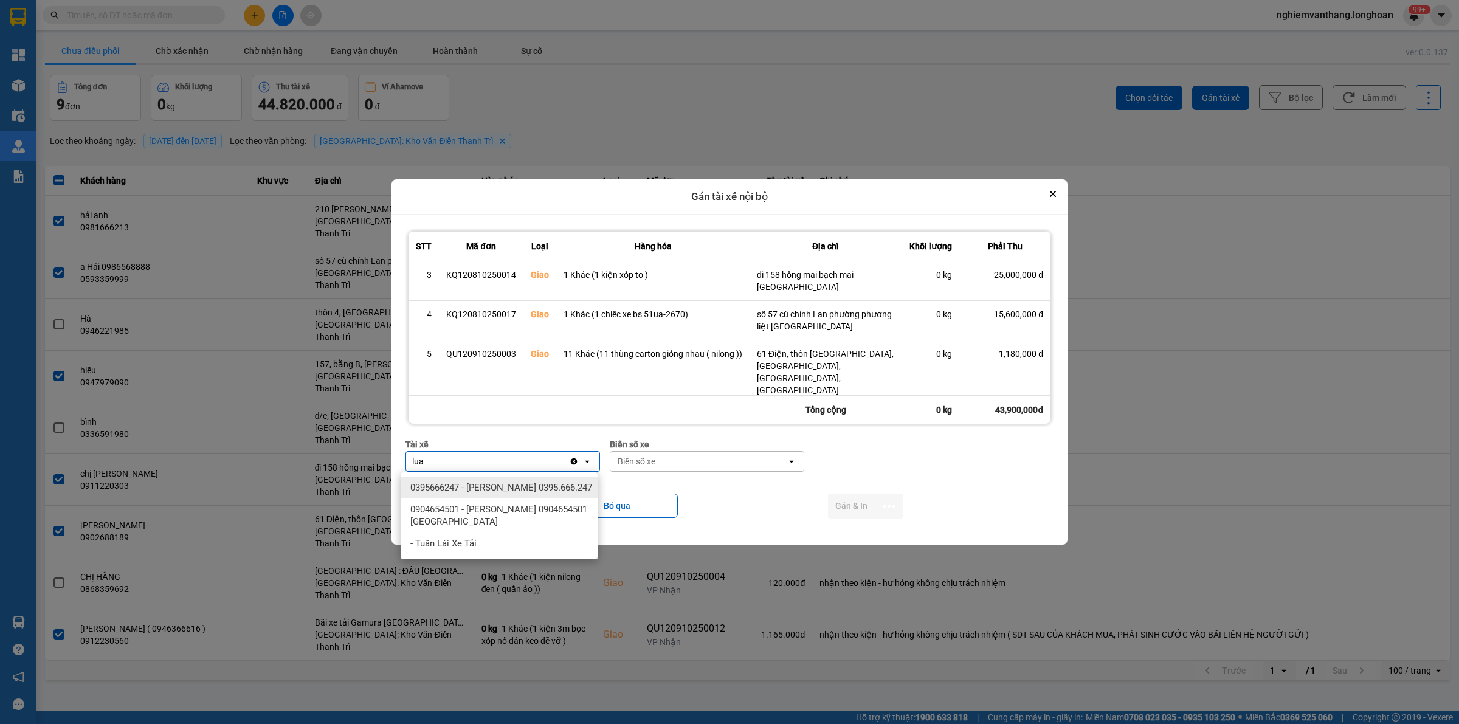
type input "lua"
click at [517, 482] on span "0395666247 - [PERSON_NAME] 0395.666.247" at bounding box center [501, 488] width 182 height 12
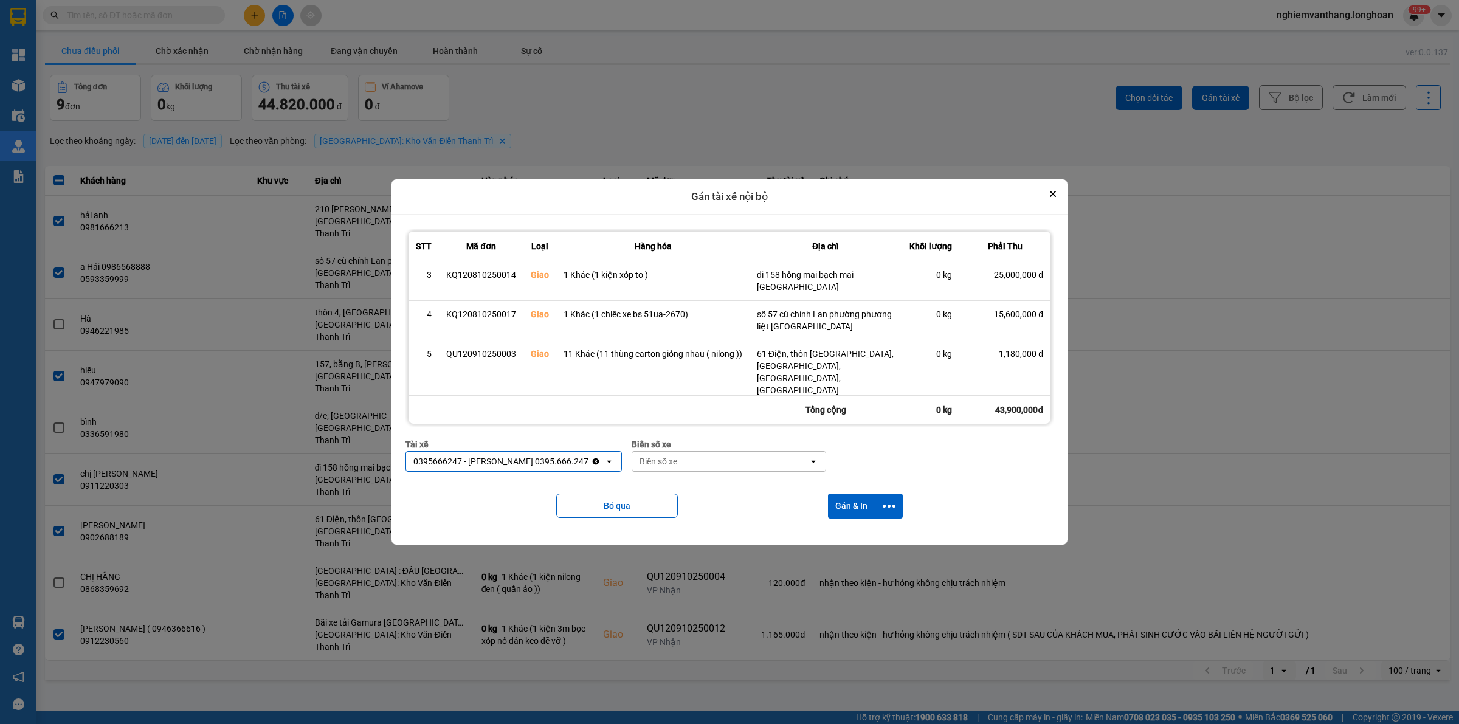
click at [652, 461] on div "Biển số xe" at bounding box center [659, 461] width 38 height 12
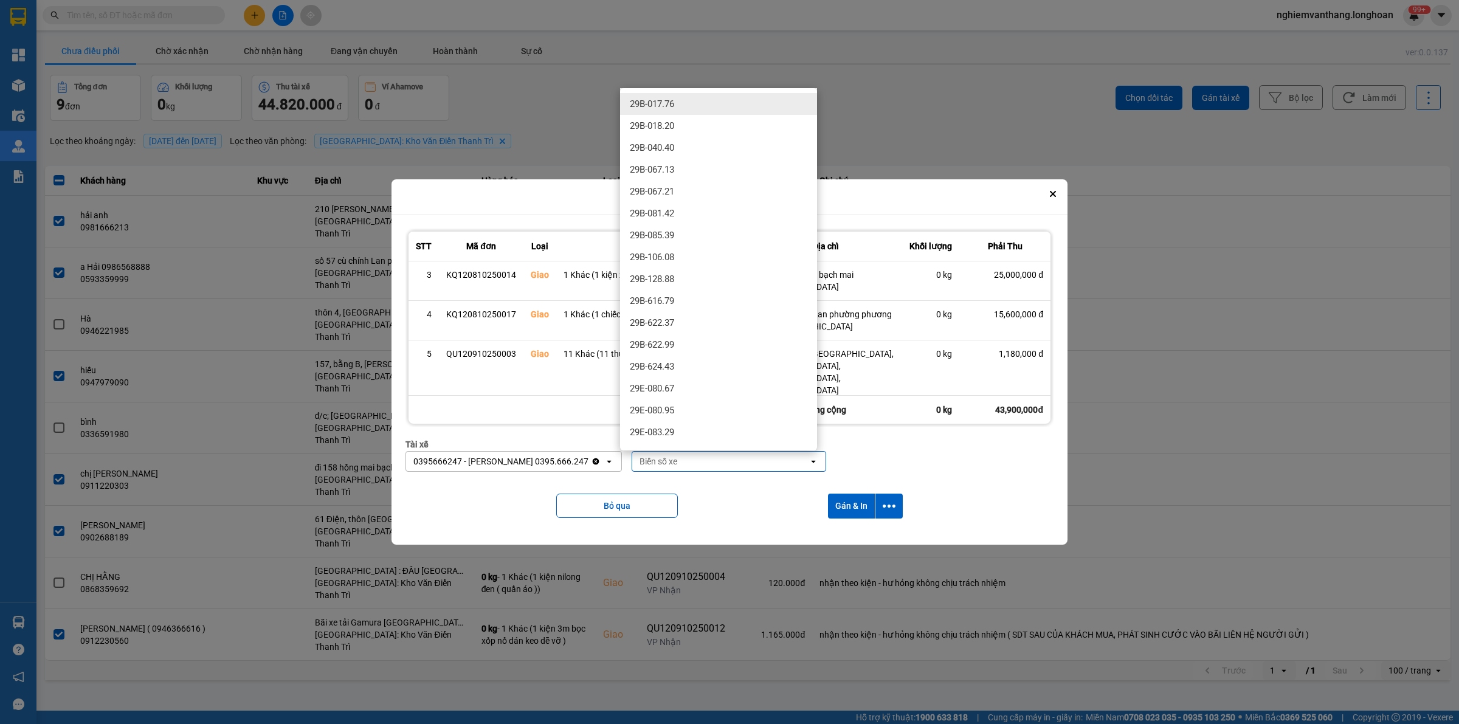
type input "3"
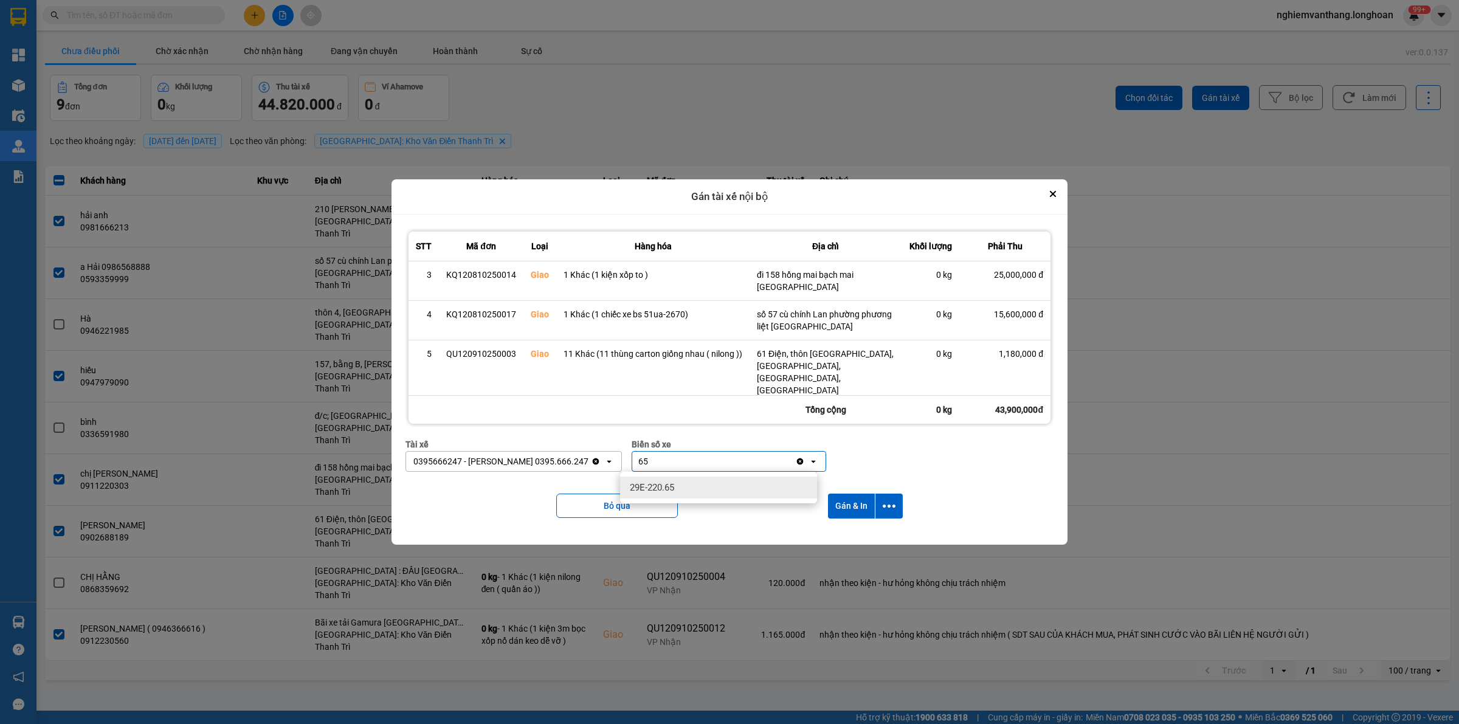
type input "65"
click at [702, 491] on div "29E-220.65" at bounding box center [718, 488] width 197 height 22
click at [894, 502] on icon "dialog" at bounding box center [889, 506] width 13 height 13
click at [846, 542] on span "Chỉ gán tài" at bounding box center [843, 539] width 40 height 12
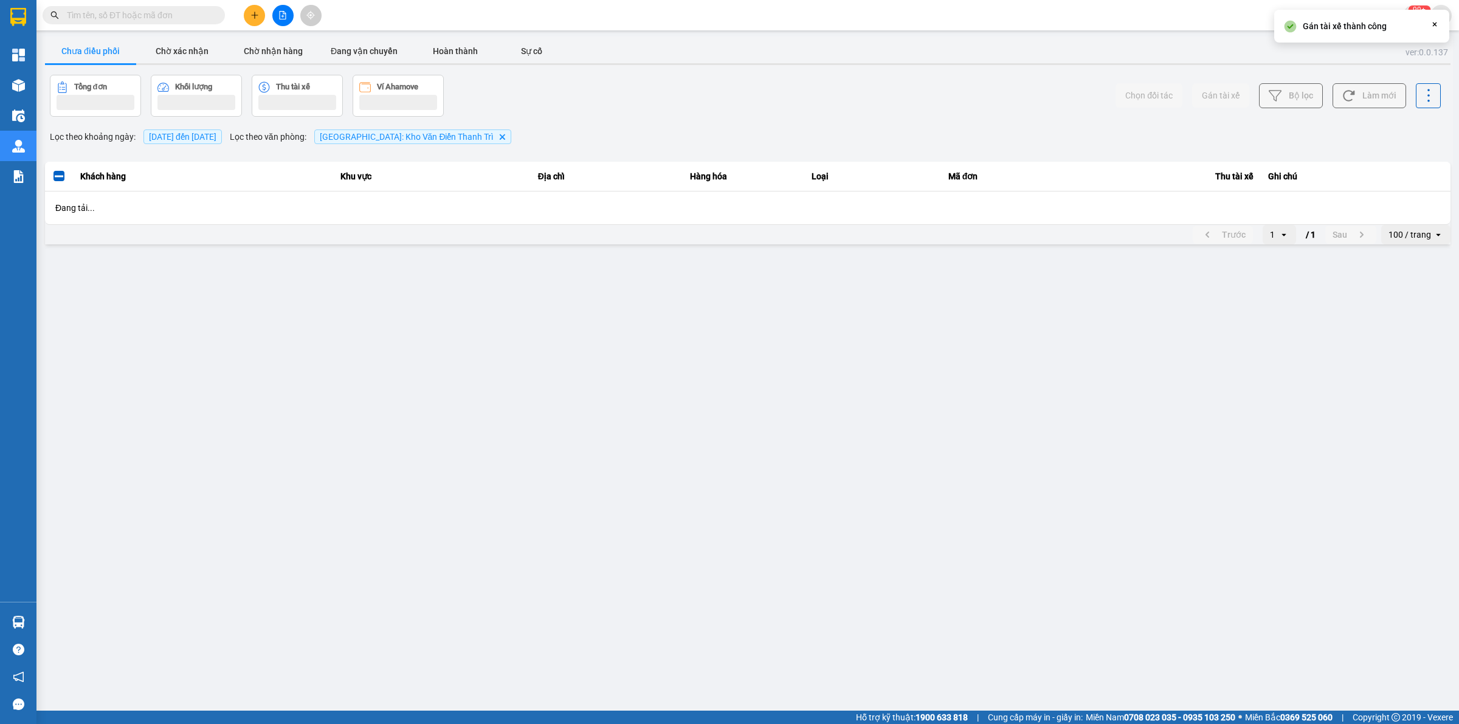
scroll to position [0, 0]
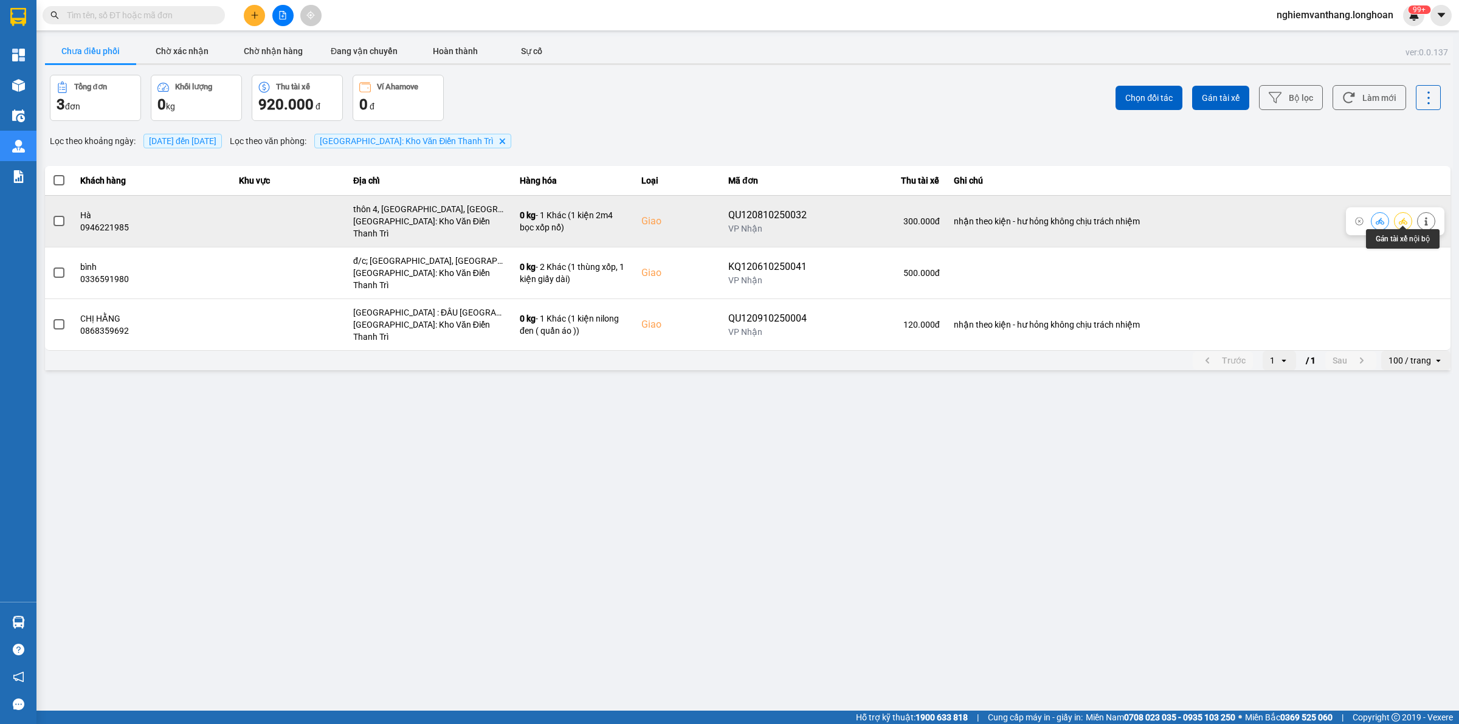
click at [1399, 217] on icon at bounding box center [1403, 221] width 9 height 9
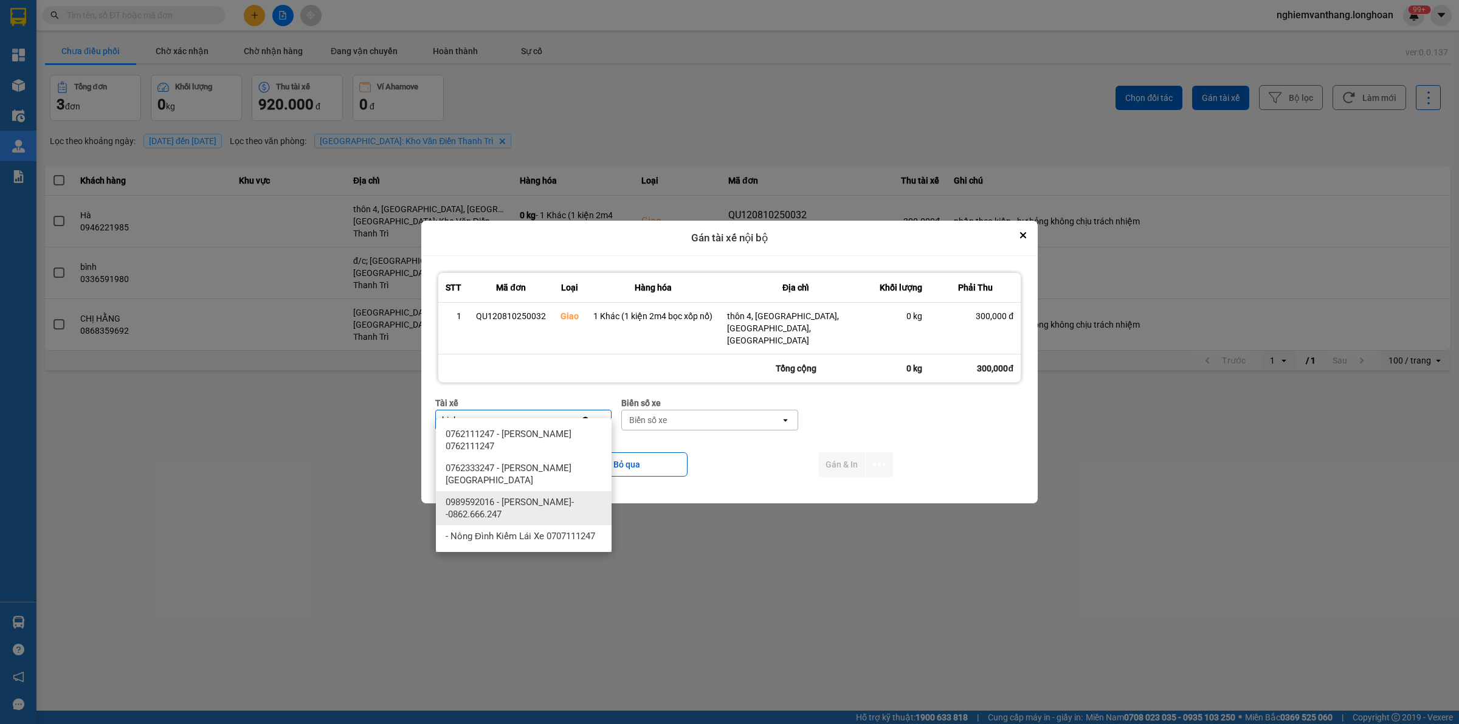
type input "binh"
drag, startPoint x: 530, startPoint y: 503, endPoint x: 661, endPoint y: 488, distance: 131.6
click at [533, 502] on span "0989592016 - [PERSON_NAME]--0862.666.247" at bounding box center [526, 508] width 161 height 24
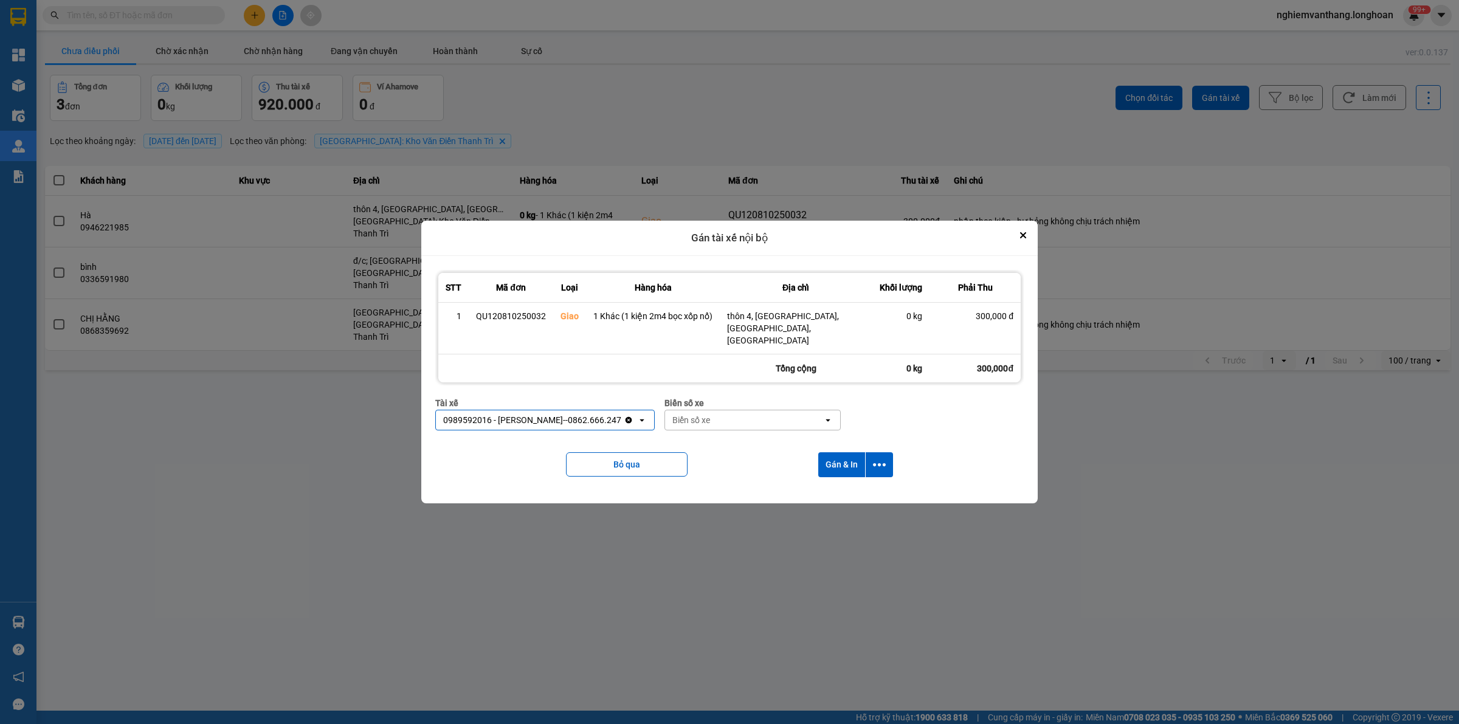
click at [690, 414] on div "Biển số xe" at bounding box center [691, 420] width 38 height 12
type input "44"
drag, startPoint x: 711, startPoint y: 434, endPoint x: 930, endPoint y: 470, distance: 221.9
click at [713, 436] on span "29E-122.44" at bounding box center [692, 434] width 44 height 12
click at [877, 458] on icon "dialog" at bounding box center [879, 464] width 13 height 13
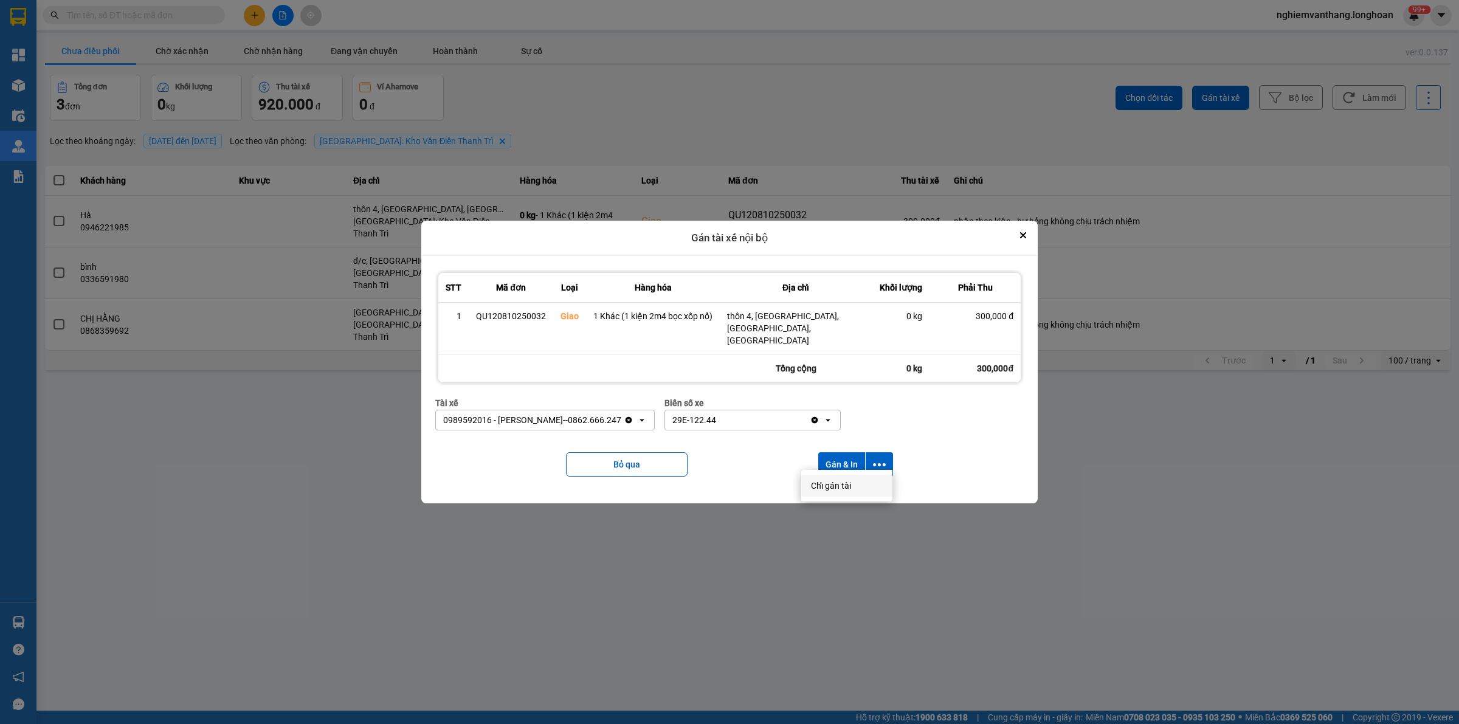
click at [847, 481] on span "Chỉ gán tài" at bounding box center [831, 486] width 40 height 12
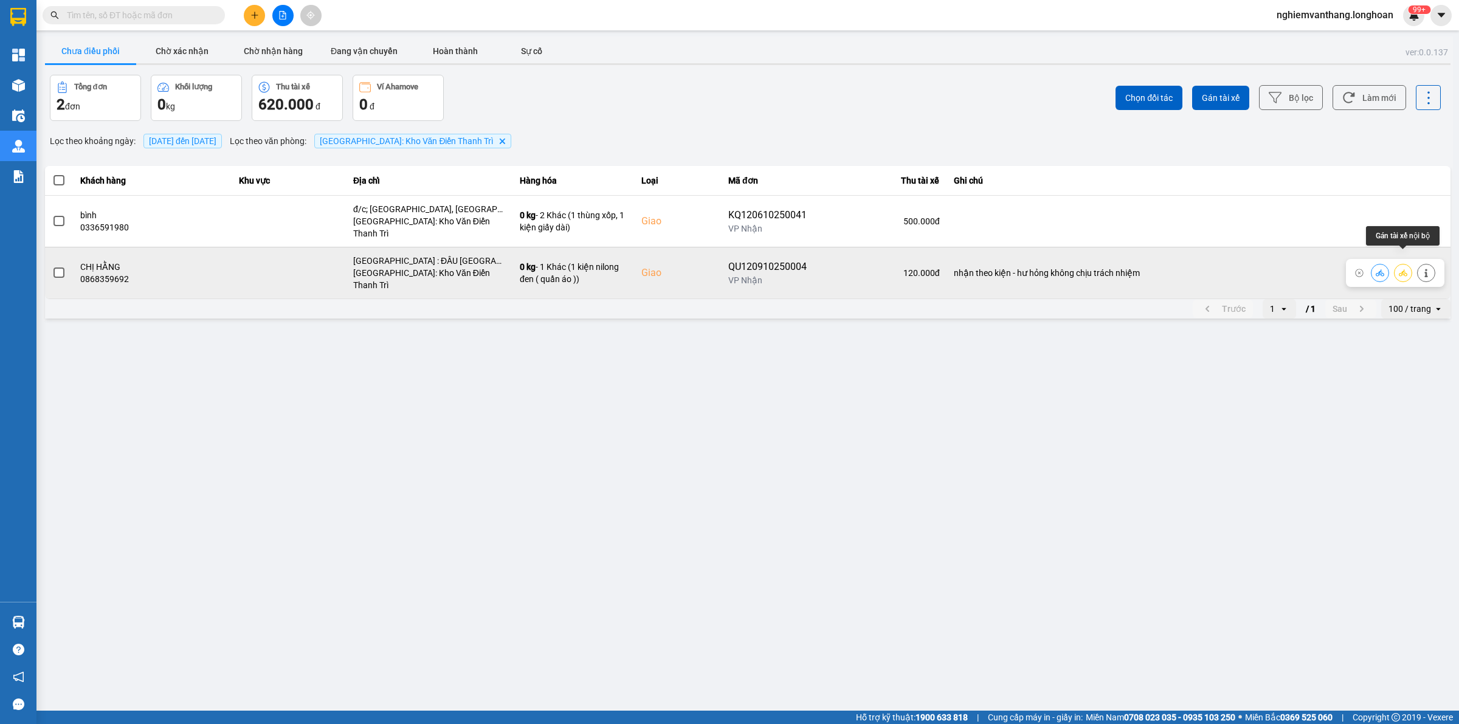
click at [1399, 269] on icon at bounding box center [1403, 273] width 9 height 9
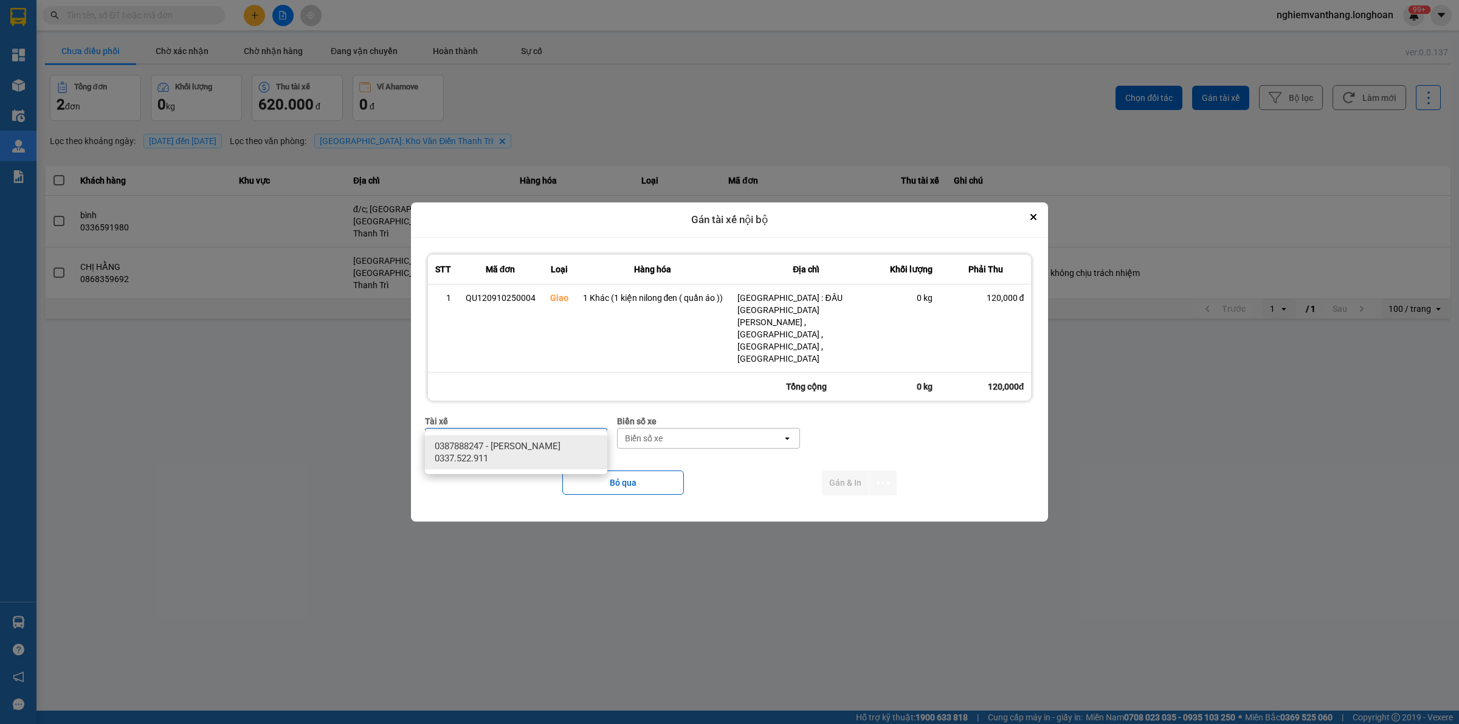
type input "phuo"
drag, startPoint x: 555, startPoint y: 445, endPoint x: 621, endPoint y: 432, distance: 67.0
click at [559, 444] on span "0387888247 - [PERSON_NAME] 0337.522.911" at bounding box center [519, 452] width 168 height 24
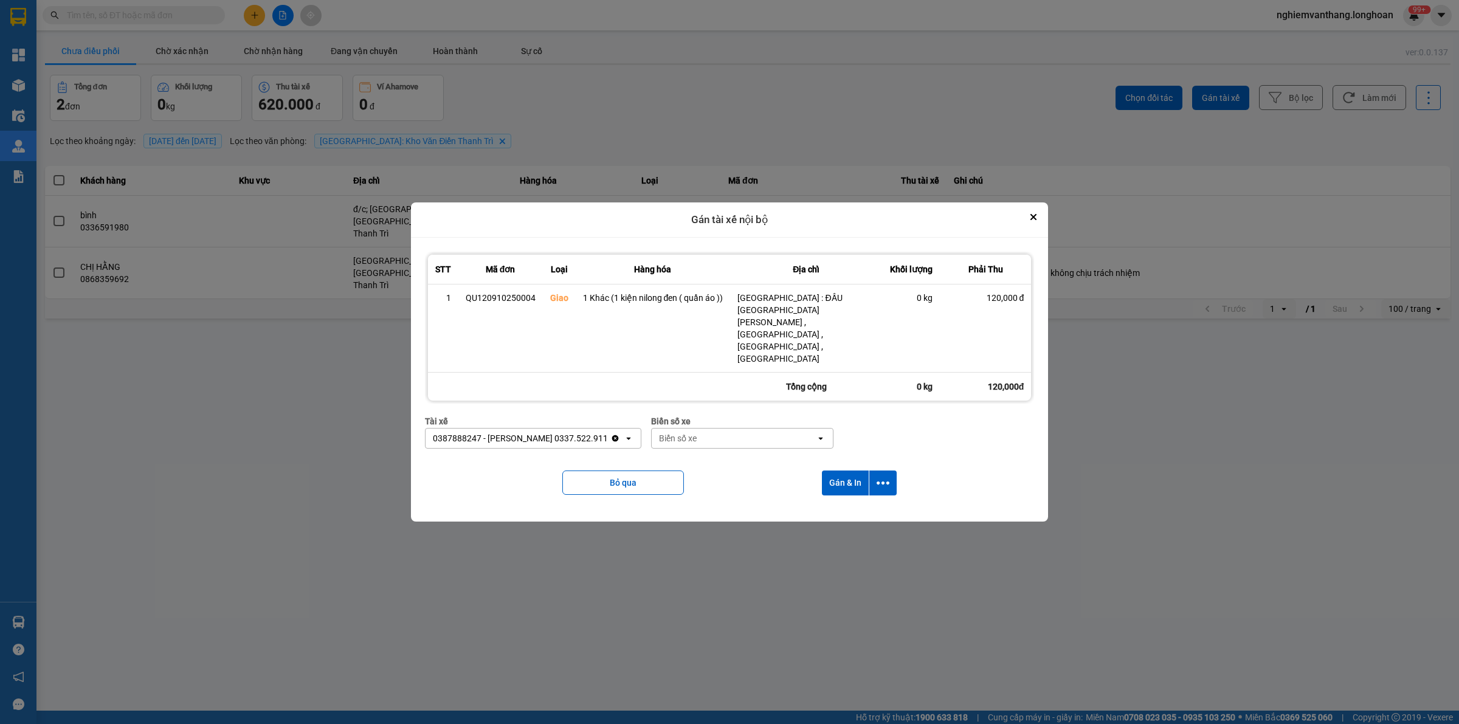
click at [683, 432] on div "Biển số xe" at bounding box center [678, 438] width 38 height 12
type input "61"
drag, startPoint x: 690, startPoint y: 486, endPoint x: 879, endPoint y: 485, distance: 188.5
click at [693, 485] on span "29E-139.61" at bounding box center [684, 490] width 44 height 12
click at [871, 471] on button "dialog" at bounding box center [882, 483] width 27 height 25
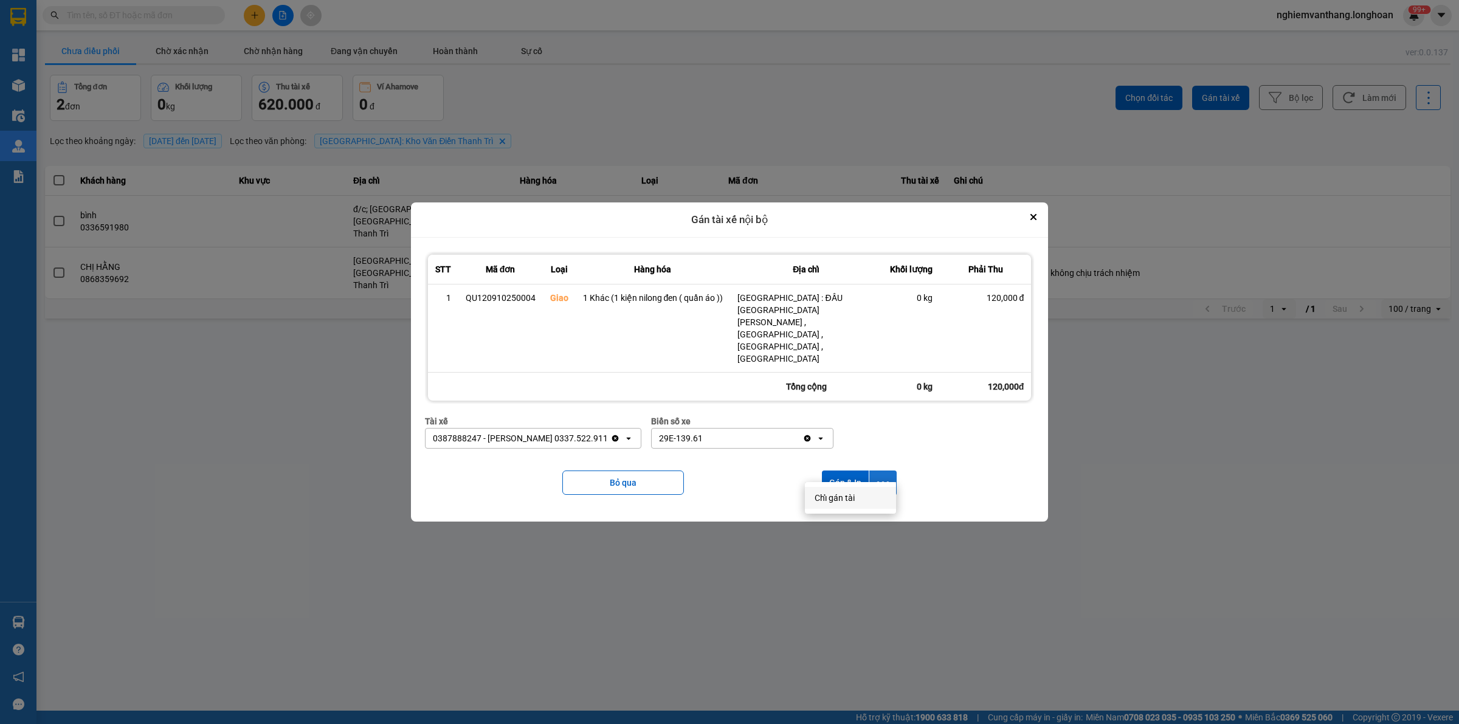
click at [894, 471] on button "dialog" at bounding box center [882, 483] width 27 height 25
click at [888, 477] on icon "dialog" at bounding box center [883, 483] width 13 height 13
click at [850, 499] on span "Chỉ gán tài" at bounding box center [835, 498] width 40 height 12
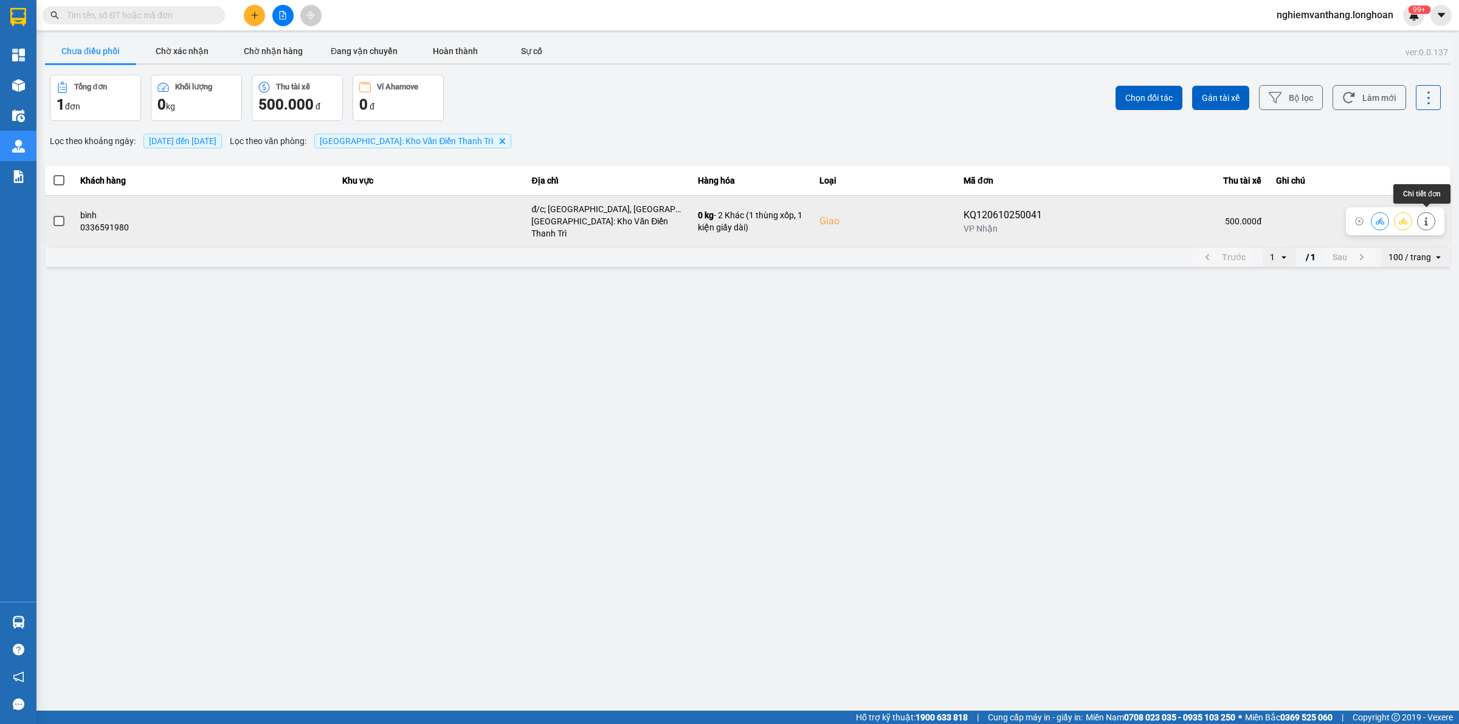
click at [1423, 217] on icon at bounding box center [1426, 221] width 9 height 9
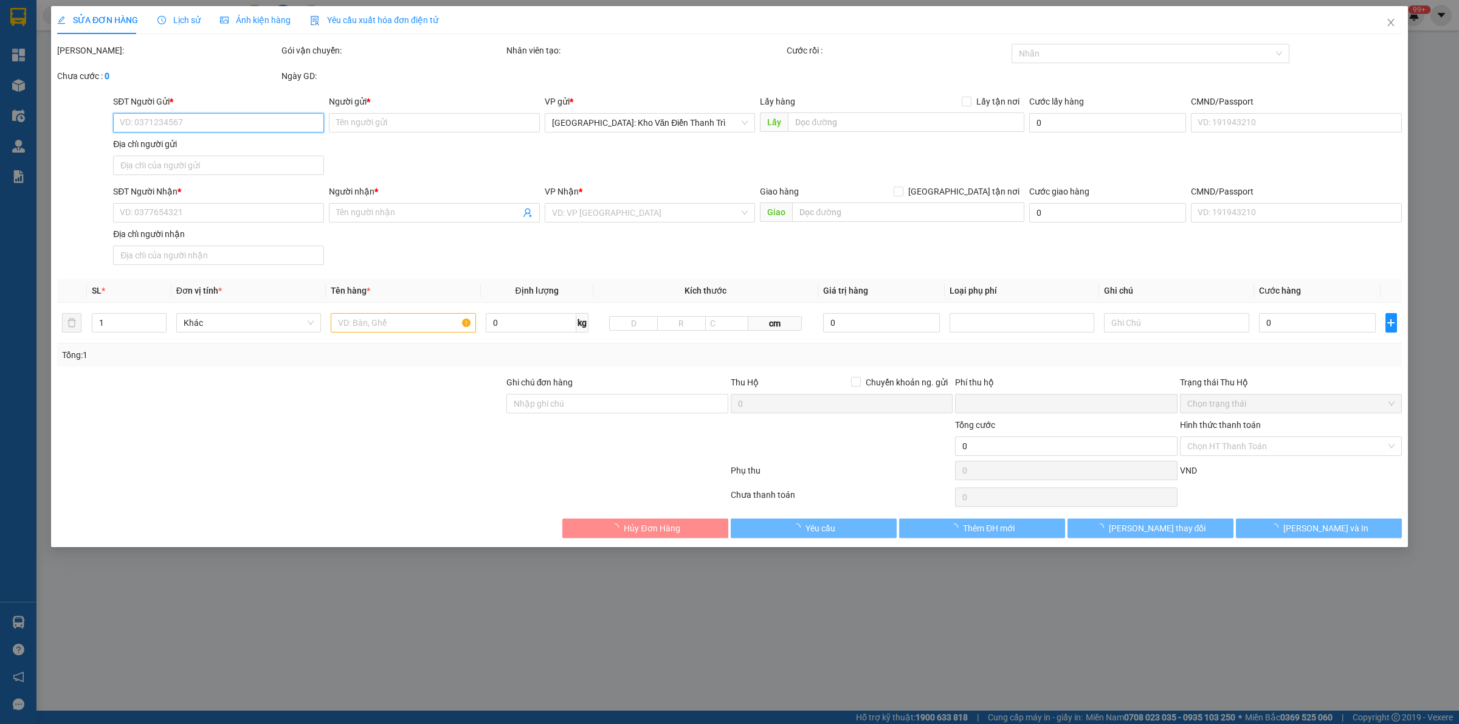
type input "0906566656"
type input "a thiên"
checkbox input "true"
type input "Ngã tư vũng tàu biên hoà đồng nai"
type input "0336591980"
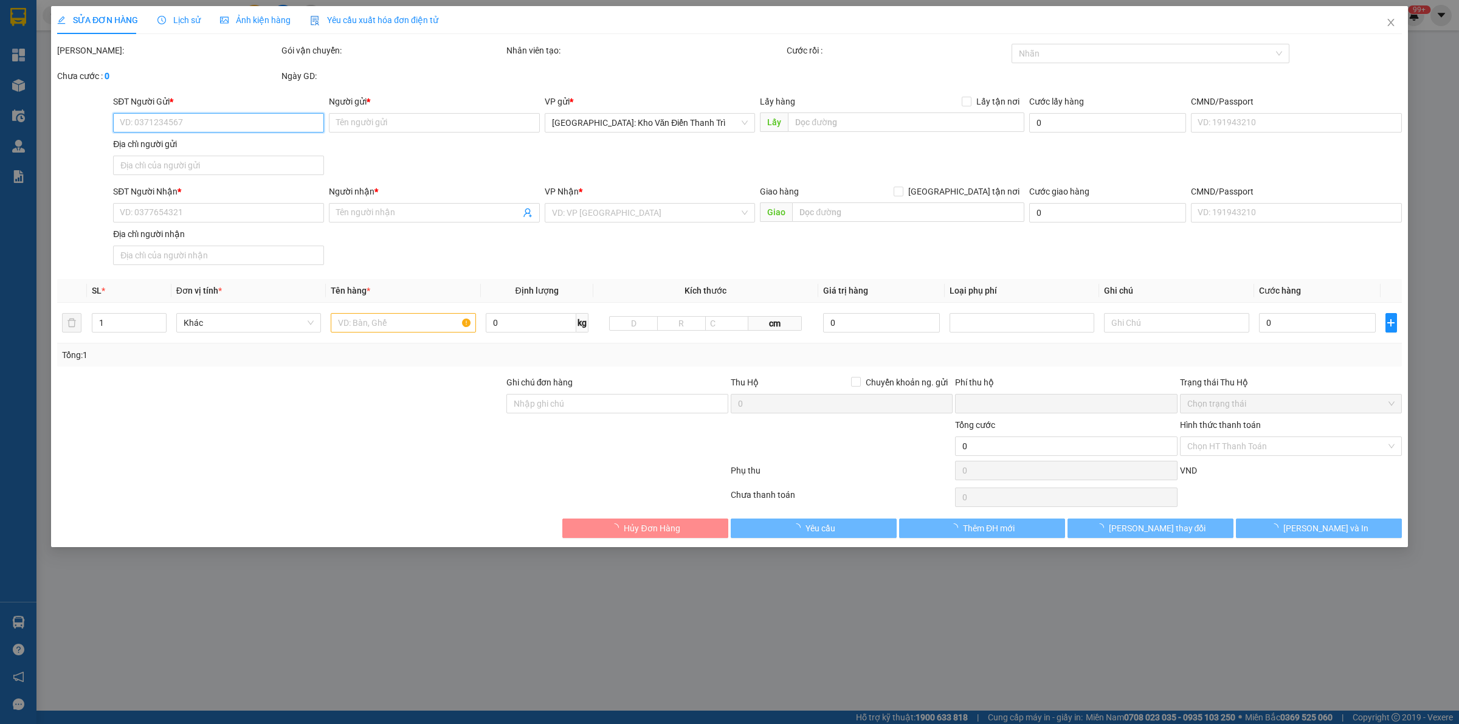
type input "bình"
checkbox input "true"
type input "đ/c; [GEOGRAPHIC_DATA], [GEOGRAPHIC_DATA]"
type input "0"
type input "500.000"
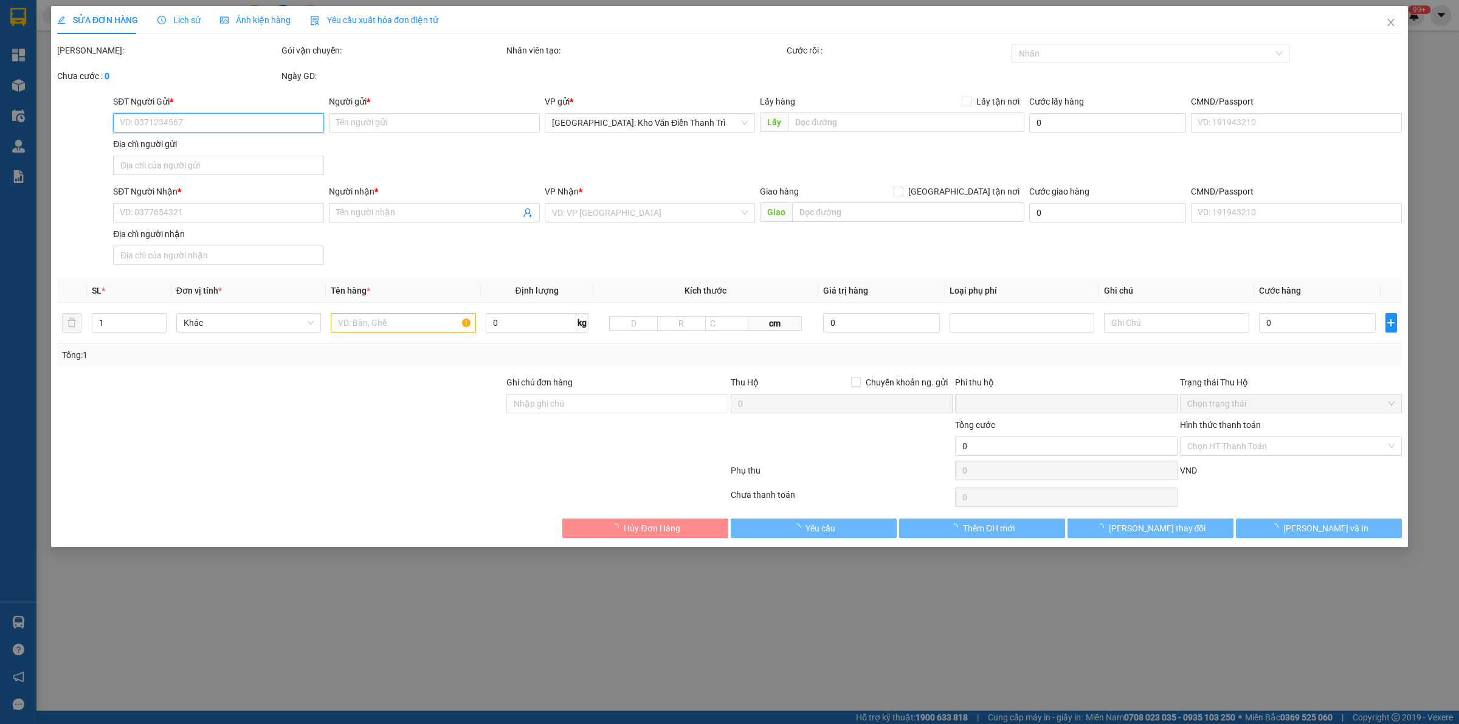
type input "500.000"
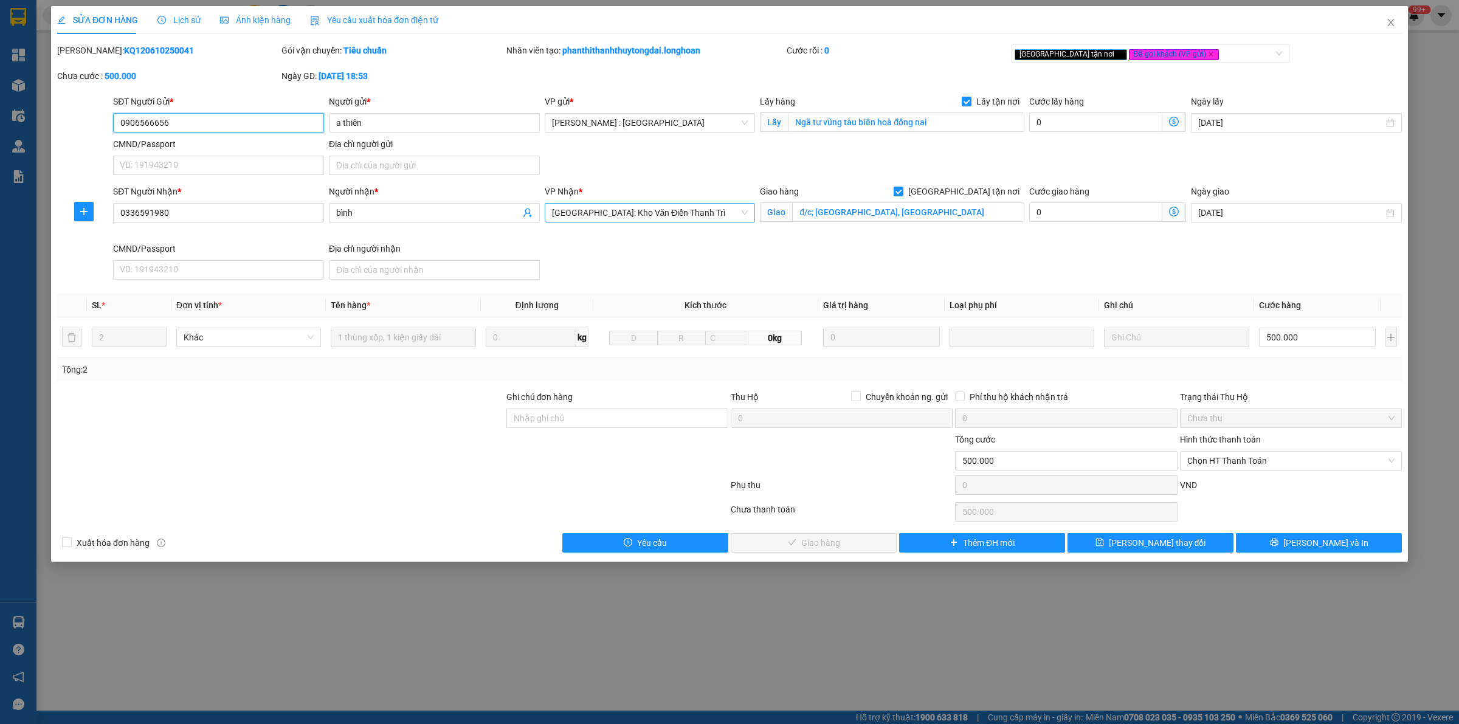
click at [594, 221] on span "[GEOGRAPHIC_DATA]: Kho Văn Điển Thanh Trì" at bounding box center [650, 213] width 196 height 18
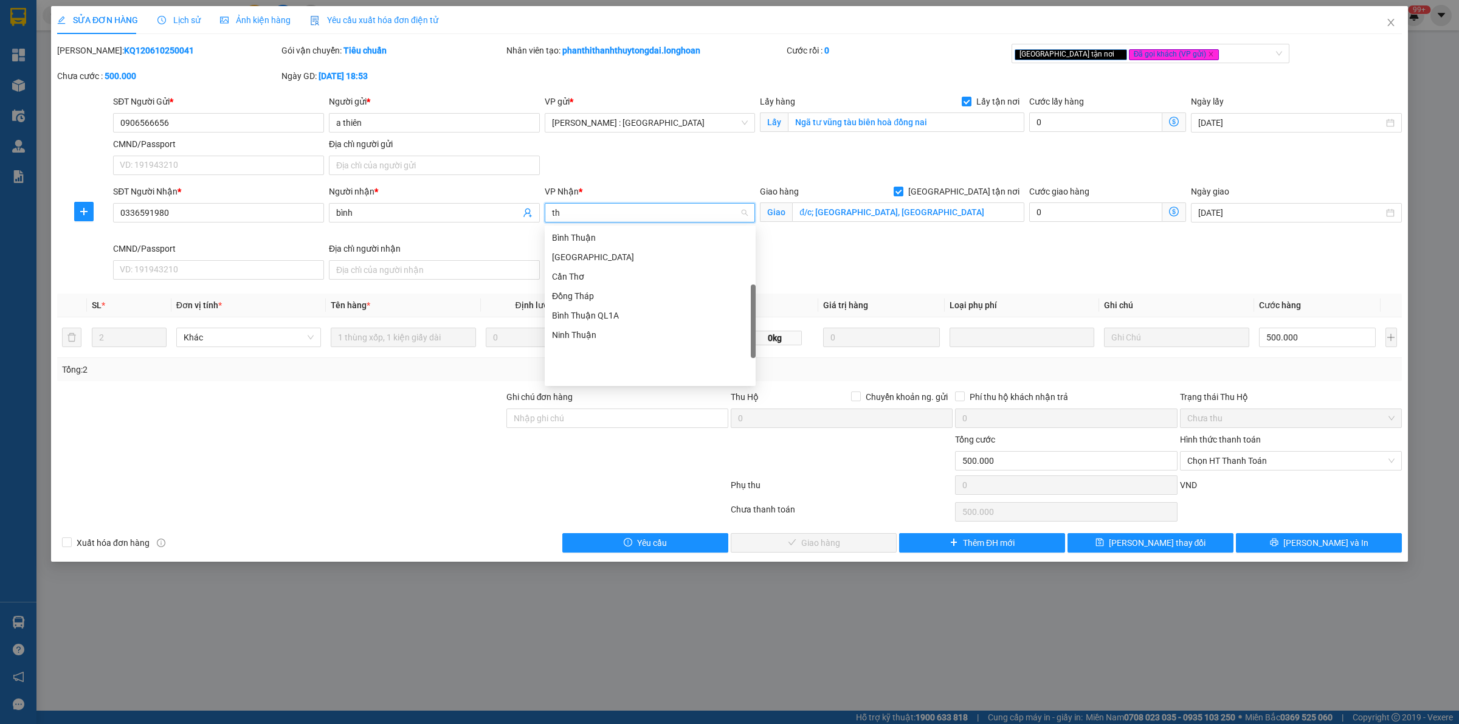
scroll to position [170, 0]
type input "thu"
drag, startPoint x: 640, startPoint y: 254, endPoint x: 694, endPoint y: 262, distance: 54.2
click at [641, 258] on div "[GEOGRAPHIC_DATA]: Văn phòng Bến xe [GEOGRAPHIC_DATA]" at bounding box center [671, 256] width 238 height 13
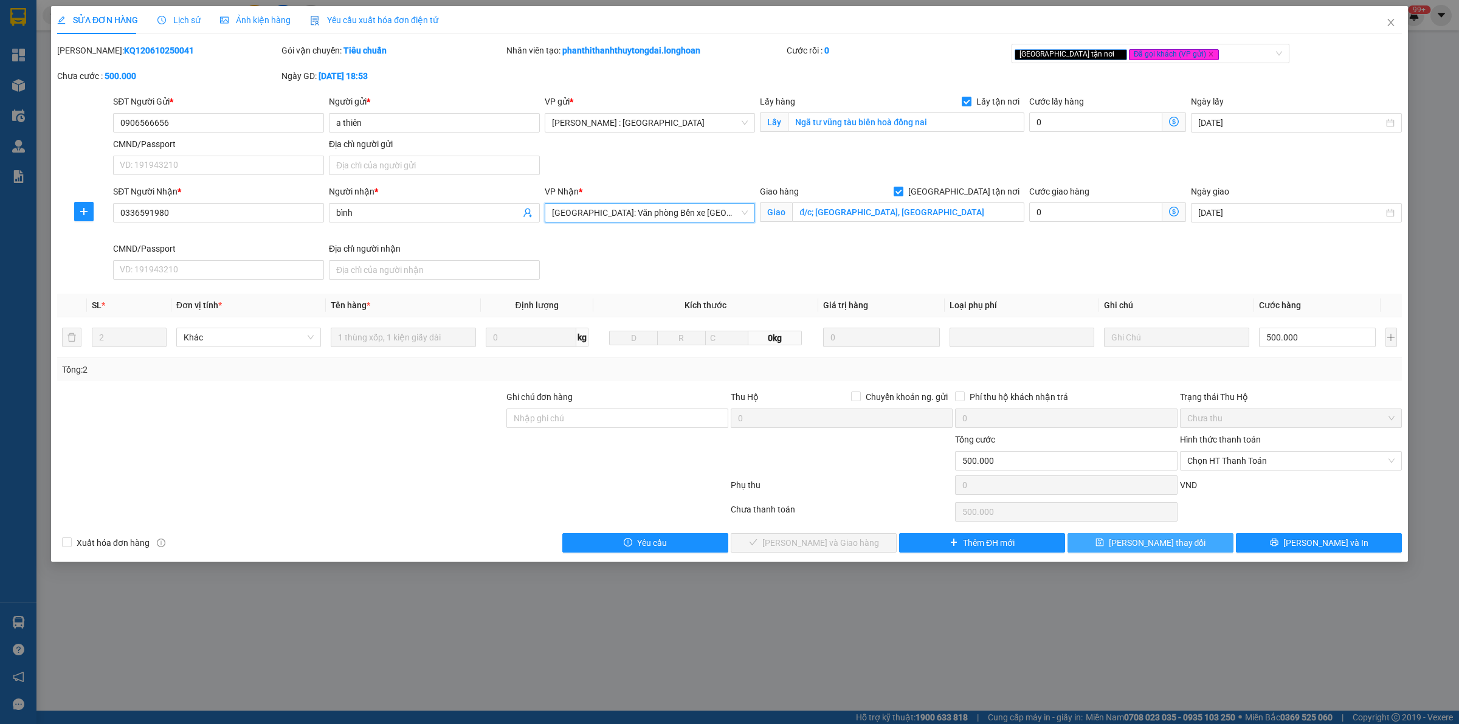
click at [1189, 539] on button "[PERSON_NAME] thay đổi" at bounding box center [1151, 542] width 166 height 19
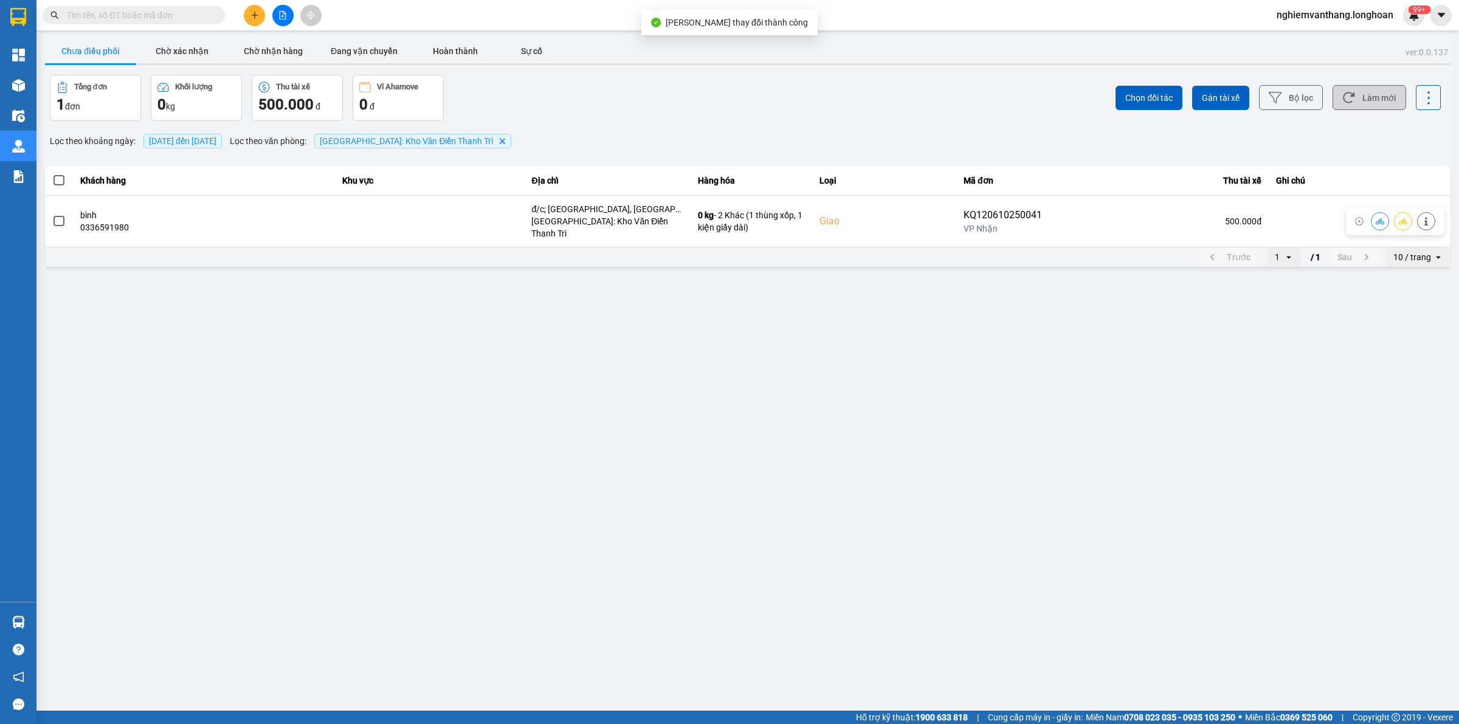
click at [1366, 95] on button "Làm mới" at bounding box center [1370, 97] width 74 height 25
